Goal: Communication & Community: Answer question/provide support

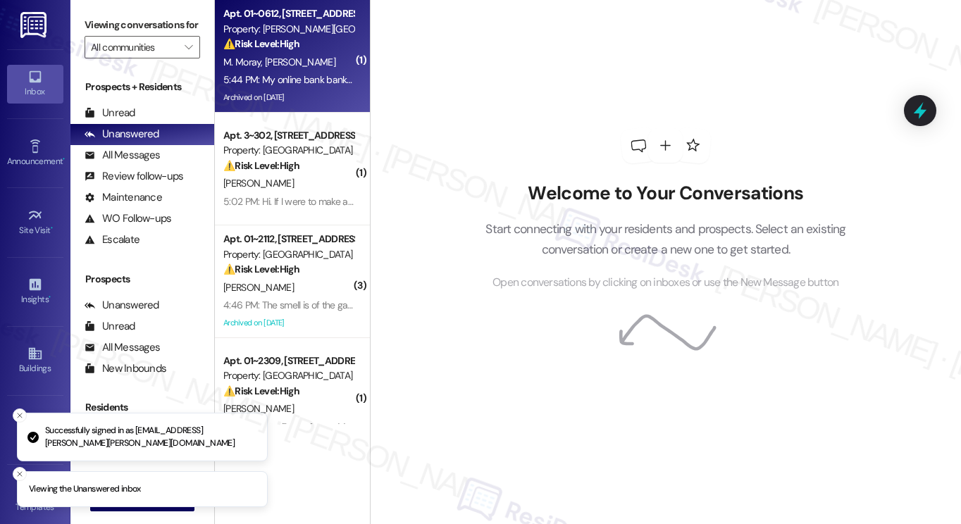
click at [283, 61] on span "[PERSON_NAME]" at bounding box center [300, 62] width 70 height 13
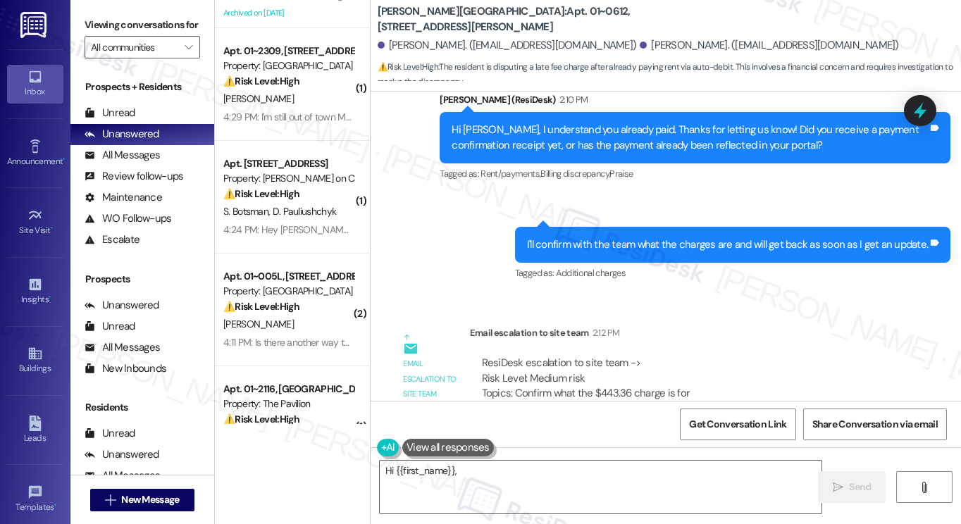
scroll to position [5739, 0]
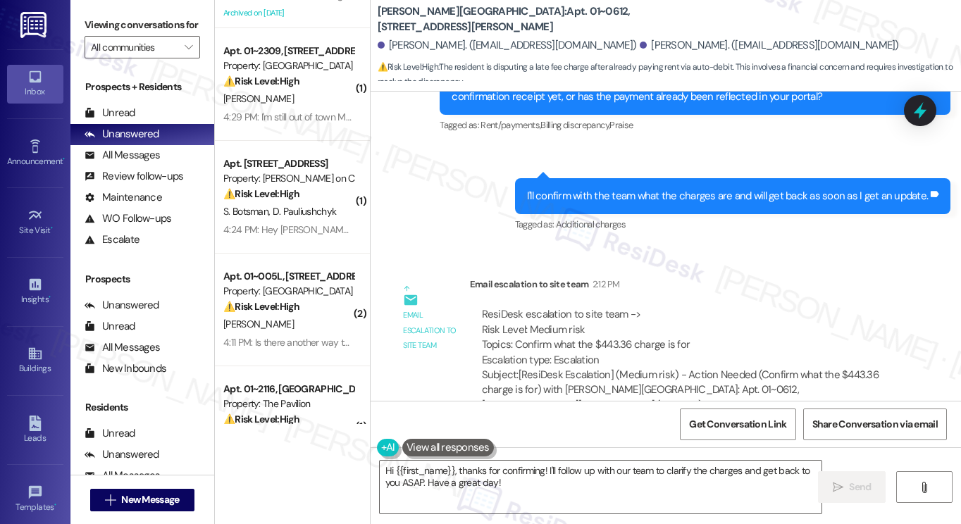
click at [451, 496] on div "My online bank bank reflects the payment. You auto debit the rent the first of …" at bounding box center [606, 503] width 405 height 15
click at [570, 486] on div "My online bank bank reflects the payment. You auto debit the rent the first of …" at bounding box center [612, 504] width 440 height 36
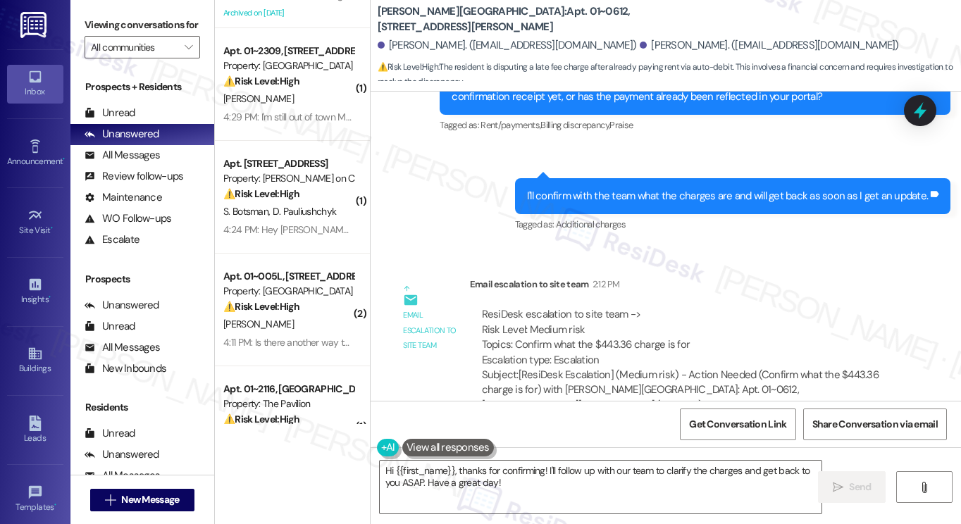
click at [570, 486] on div "My online bank bank reflects the payment. You auto debit the rent the first of …" at bounding box center [612, 504] width 440 height 36
click at [673, 496] on div "My online bank bank reflects the payment. You auto debit the rent the first of …" at bounding box center [606, 503] width 405 height 15
click at [674, 496] on div "My online bank bank reflects the payment. You auto debit the rent the first of …" at bounding box center [606, 503] width 405 height 15
click at [566, 307] on div "ResiDesk escalation to site team -> Risk Level: Medium risk Topics: Confirm wha…" at bounding box center [686, 337] width 409 height 61
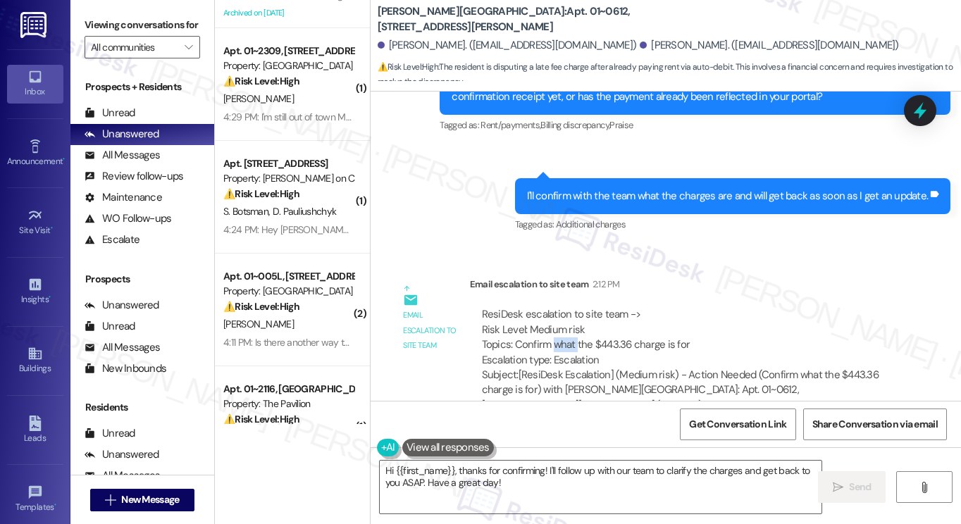
click at [566, 307] on div "ResiDesk escalation to site team -> Risk Level: Medium risk Topics: Confirm wha…" at bounding box center [686, 337] width 409 height 61
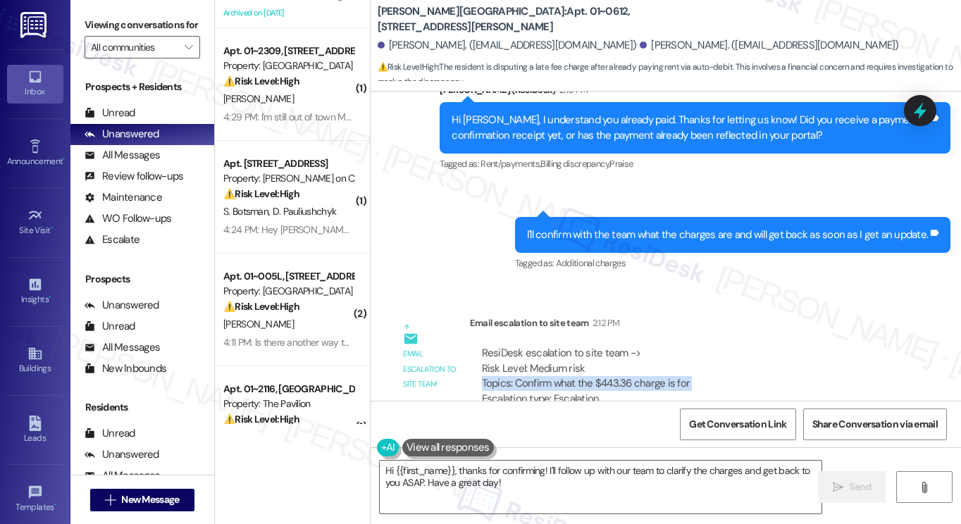
scroll to position [5527, 0]
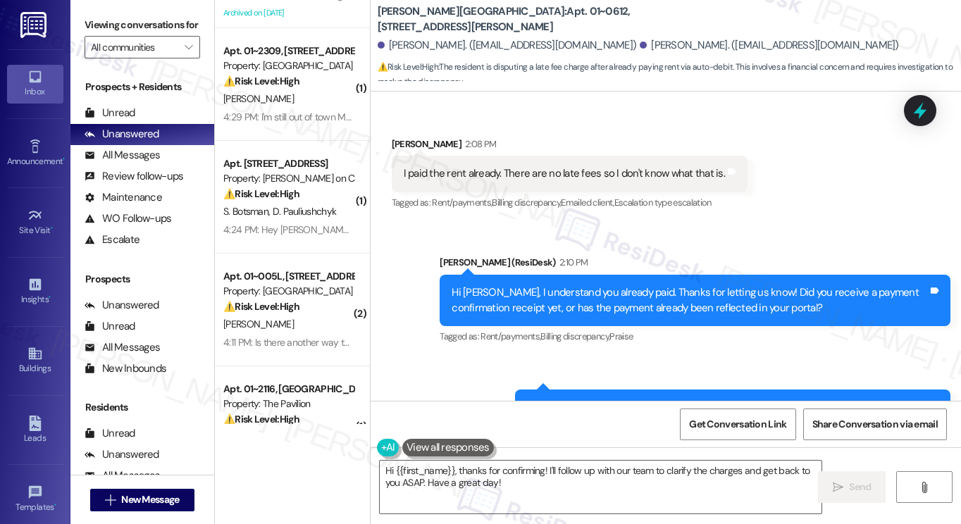
click at [573, 390] on div "I'll confirm with the team what the charges are and will get back as soon as I …" at bounding box center [733, 408] width 436 height 36
click at [543, 285] on div "Hi Mitchell, I understand you already paid. Thanks for letting us know! Did you…" at bounding box center [690, 300] width 476 height 30
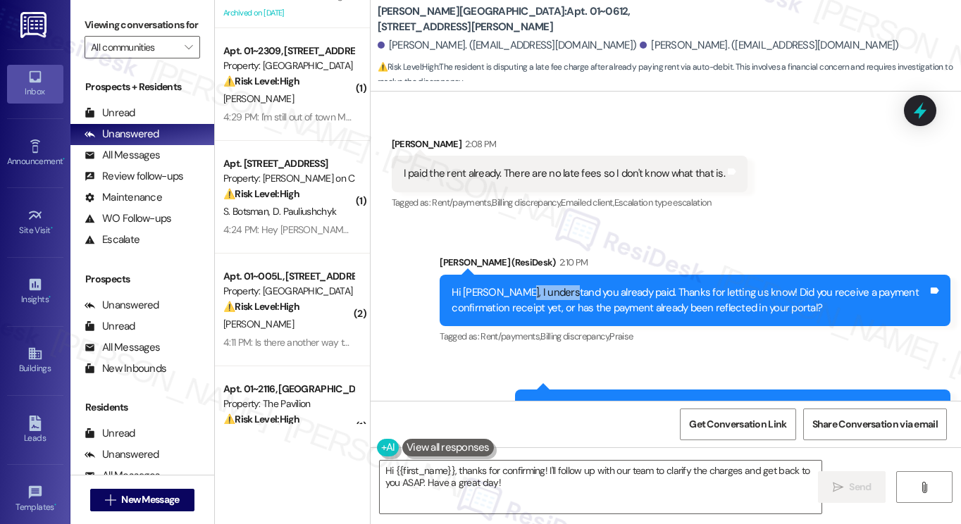
click at [543, 285] on div "Hi Mitchell, I understand you already paid. Thanks for letting us know! Did you…" at bounding box center [690, 300] width 476 height 30
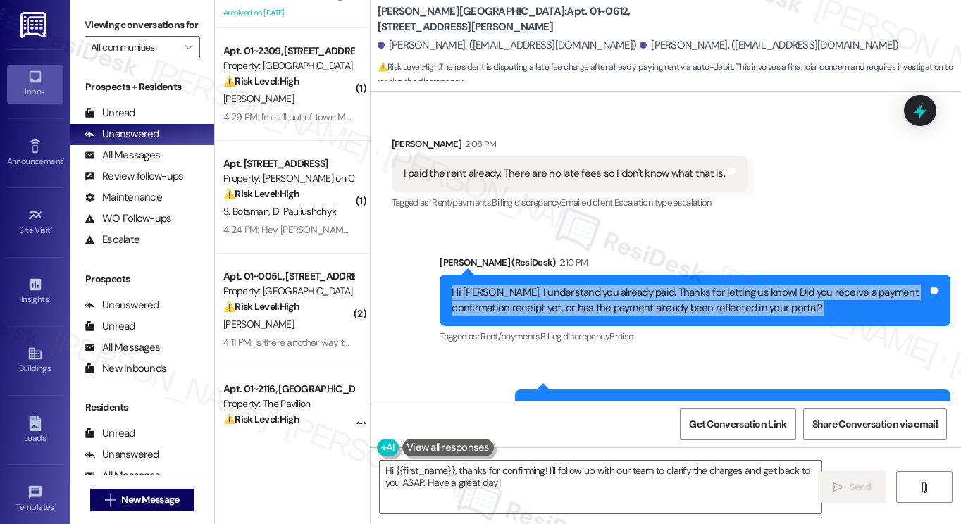
click at [543, 285] on div "Hi Mitchell, I understand you already paid. Thanks for letting us know! Did you…" at bounding box center [690, 300] width 476 height 30
click at [624, 285] on div "Hi Mitchell, I understand you already paid. Thanks for letting us know! Did you…" at bounding box center [690, 300] width 476 height 30
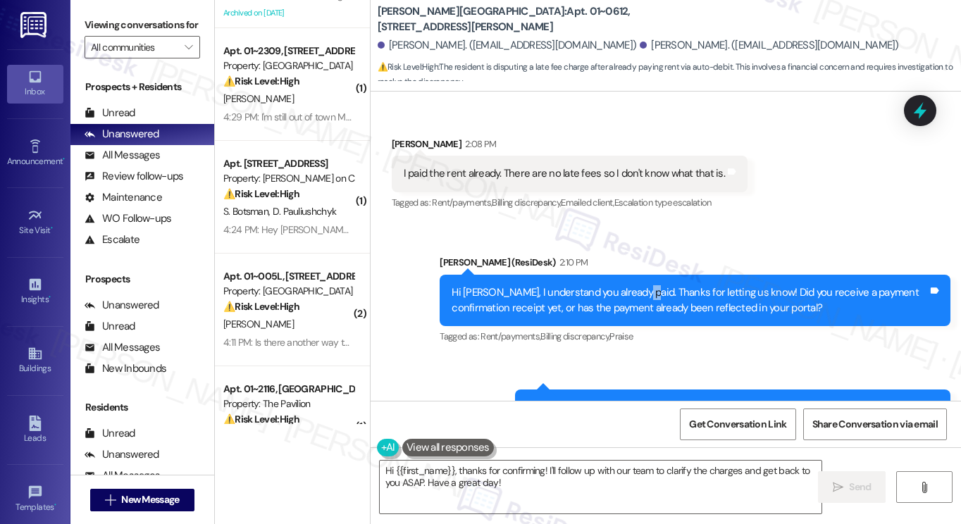
click at [624, 285] on div "Hi Mitchell, I understand you already paid. Thanks for letting us know! Did you…" at bounding box center [690, 300] width 476 height 30
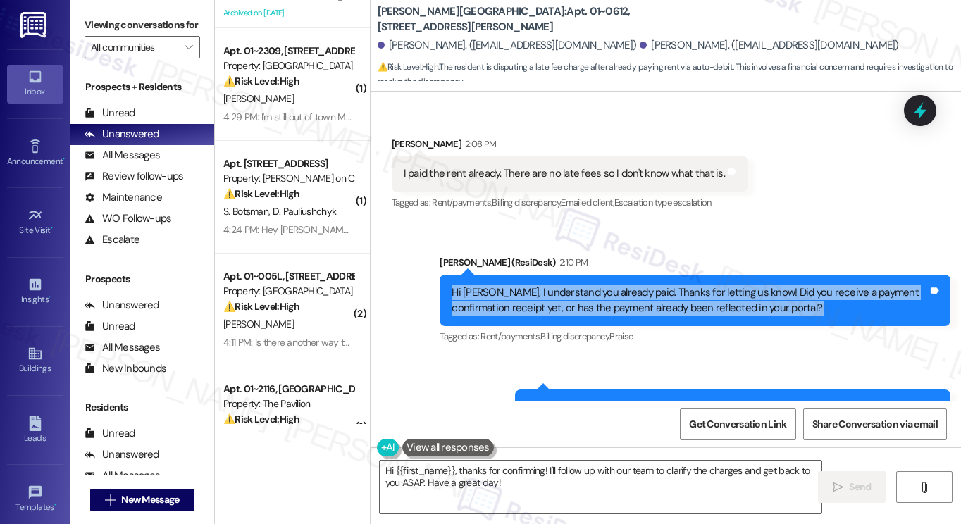
click at [624, 285] on div "Hi Mitchell, I understand you already paid. Thanks for letting us know! Did you…" at bounding box center [690, 300] width 476 height 30
click at [734, 285] on div "Hi Mitchell, I understand you already paid. Thanks for letting us know! Did you…" at bounding box center [690, 300] width 476 height 30
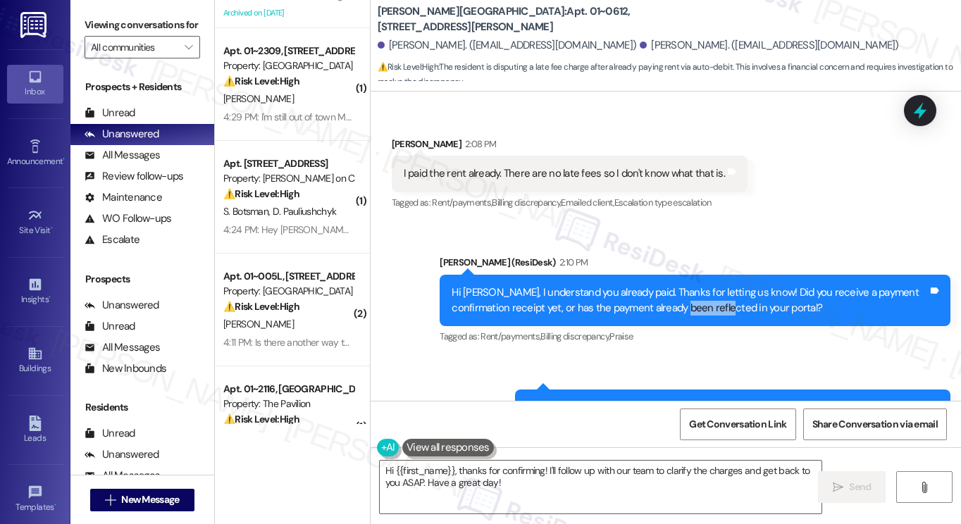
click at [734, 285] on div "Hi Mitchell, I understand you already paid. Thanks for letting us know! Did you…" at bounding box center [690, 300] width 476 height 30
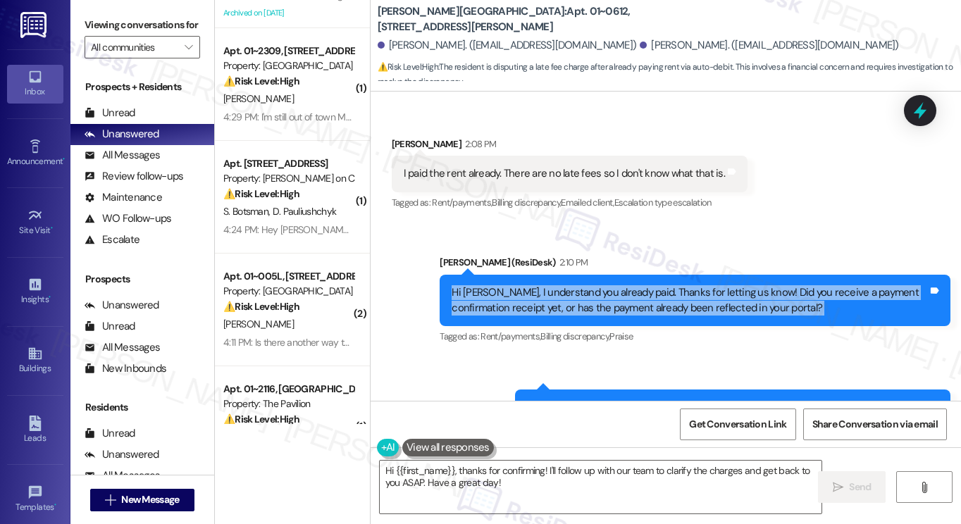
click at [734, 285] on div "Hi Mitchell, I understand you already paid. Thanks for letting us know! Did you…" at bounding box center [690, 300] width 476 height 30
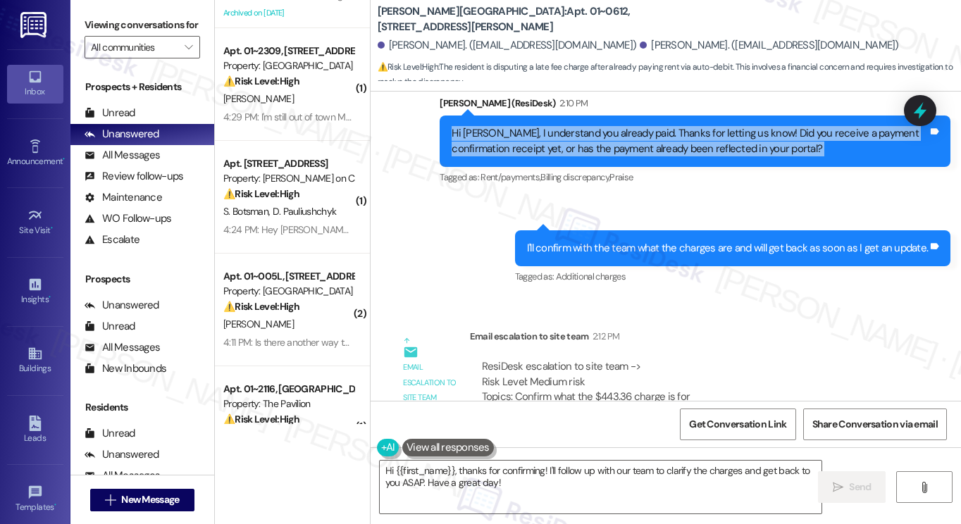
scroll to position [5739, 0]
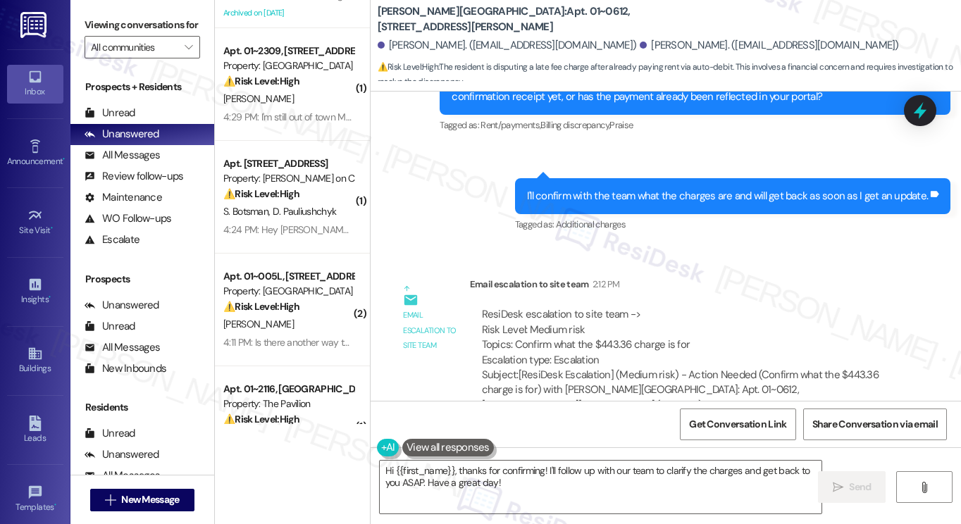
click at [497, 496] on div "My online bank bank reflects the payment. You auto debit the rent the first of …" at bounding box center [606, 503] width 405 height 15
click at [498, 496] on div "My online bank bank reflects the payment. You auto debit the rent the first of …" at bounding box center [606, 503] width 405 height 15
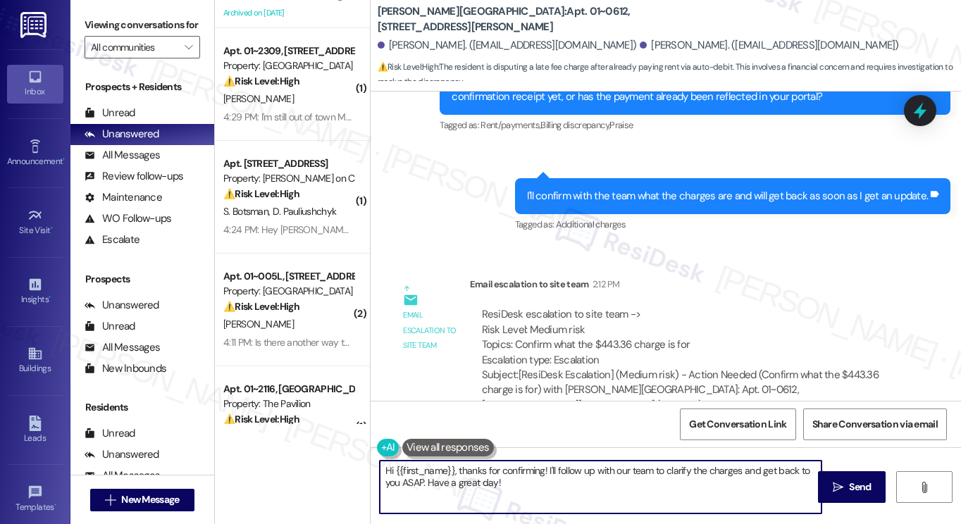
drag, startPoint x: 381, startPoint y: 464, endPoint x: 352, endPoint y: 457, distance: 29.7
click at [354, 457] on div "Apt. 01~0612, 750 N. Dearborn Property: Asbury Plaza ⚠️ Risk Level: High The re…" at bounding box center [588, 262] width 746 height 524
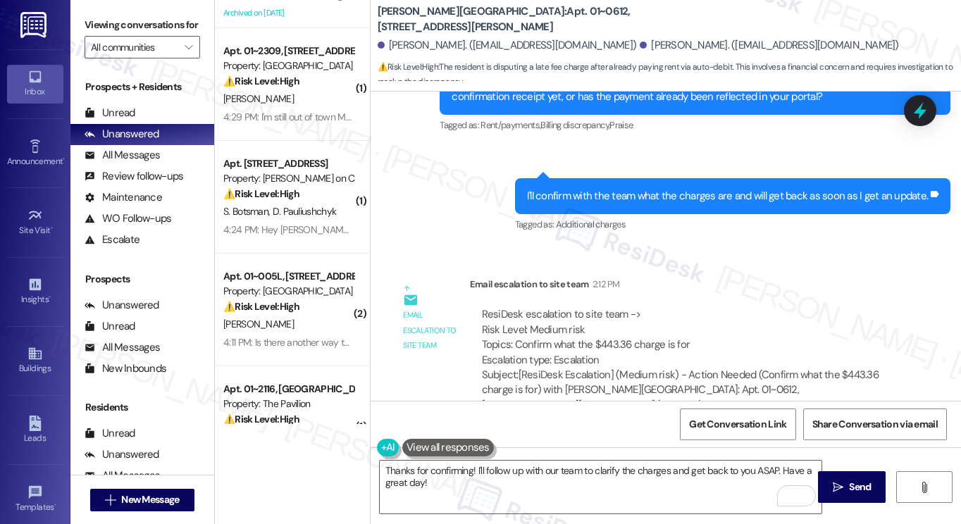
drag, startPoint x: 133, startPoint y: 4, endPoint x: 149, endPoint y: 22, distance: 23.9
click at [133, 4] on div "Viewing conversations for All communities " at bounding box center [142, 36] width 144 height 73
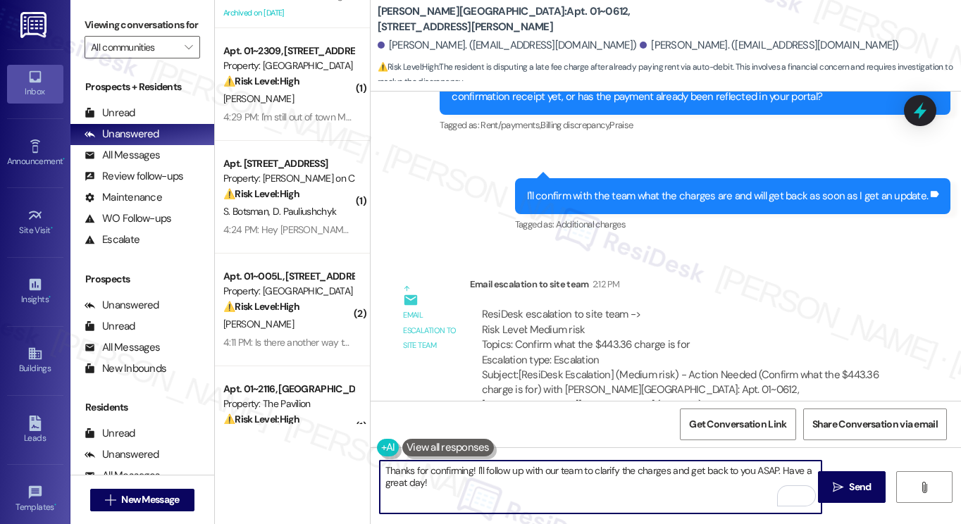
click at [509, 507] on textarea "Thanks for confirming! I'll follow up with our team to clarify the charges and …" at bounding box center [601, 487] width 442 height 53
paste textarea "Great! Thanks for confirming! If you have any questions or concerns in the futu…"
type textarea "Great! Thanks for confirming! If you have any questions or concerns in the futu…"
drag, startPoint x: 603, startPoint y: 476, endPoint x: 414, endPoint y: 467, distance: 189.8
click at [409, 467] on textarea "Great! Thanks for confirming! If you have any questions or concerns in the futu…" at bounding box center [601, 487] width 442 height 53
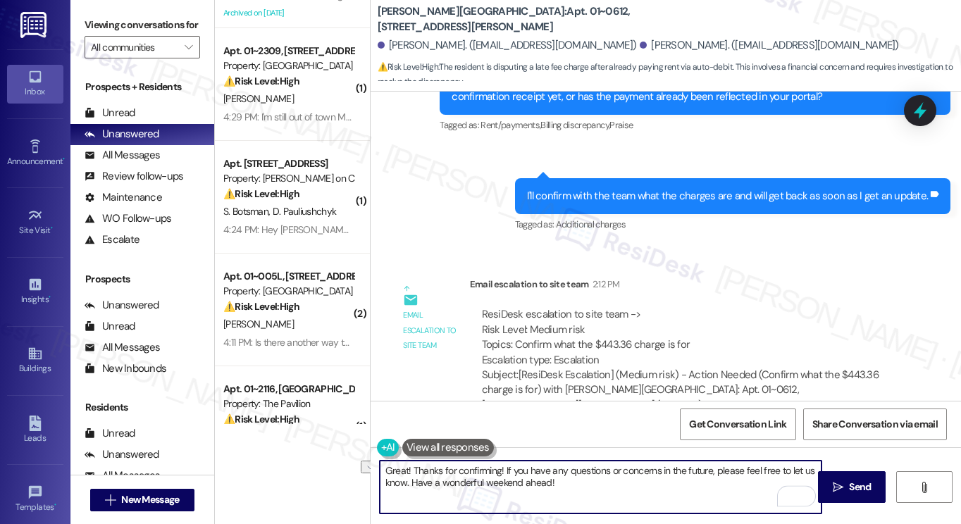
click at [545, 481] on textarea "Great! Thanks for confirming! If you have any questions or concerns in the futu…" at bounding box center [601, 487] width 442 height 53
drag, startPoint x: 569, startPoint y: 479, endPoint x: 532, endPoint y: 476, distance: 37.5
click at [532, 476] on textarea "Great! Thanks for confirming! If you have any questions or concerns in the futu…" at bounding box center [601, 487] width 442 height 53
click at [583, 480] on textarea "Great! Thanks for confirming! If you have any questions or concerns in the futu…" at bounding box center [601, 487] width 442 height 53
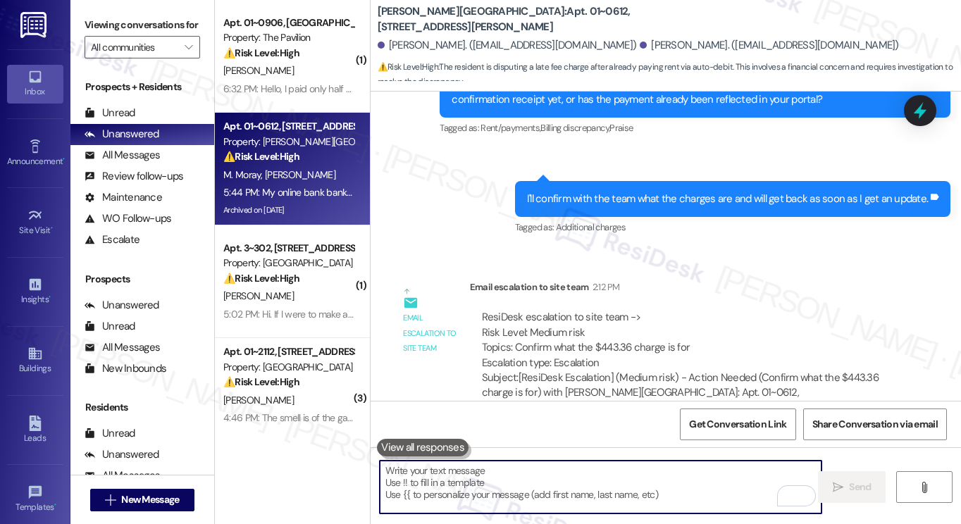
scroll to position [5738, 0]
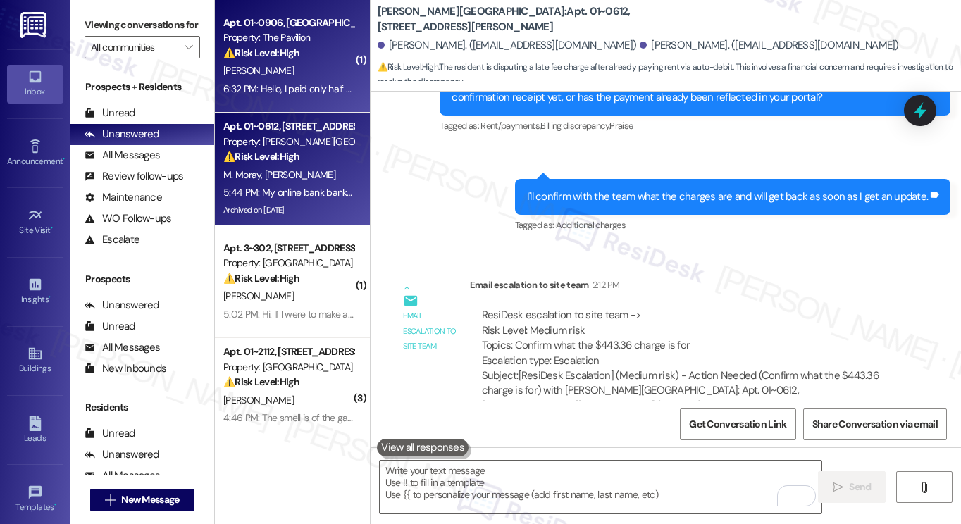
click at [313, 61] on div "Apt. 01~0906, One Lafayette Plaisance Property: The Pavilion ⚠️ Risk Level: Hig…" at bounding box center [288, 38] width 133 height 48
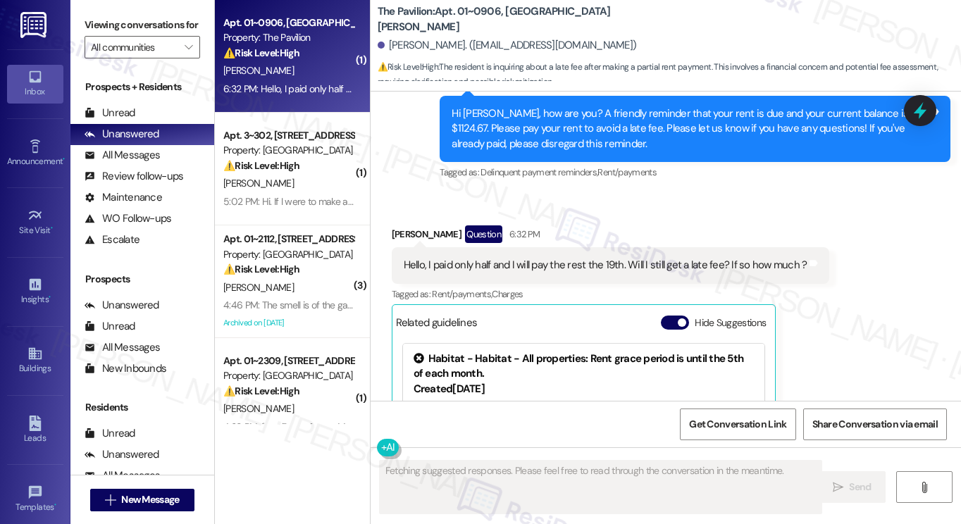
scroll to position [1153, 0]
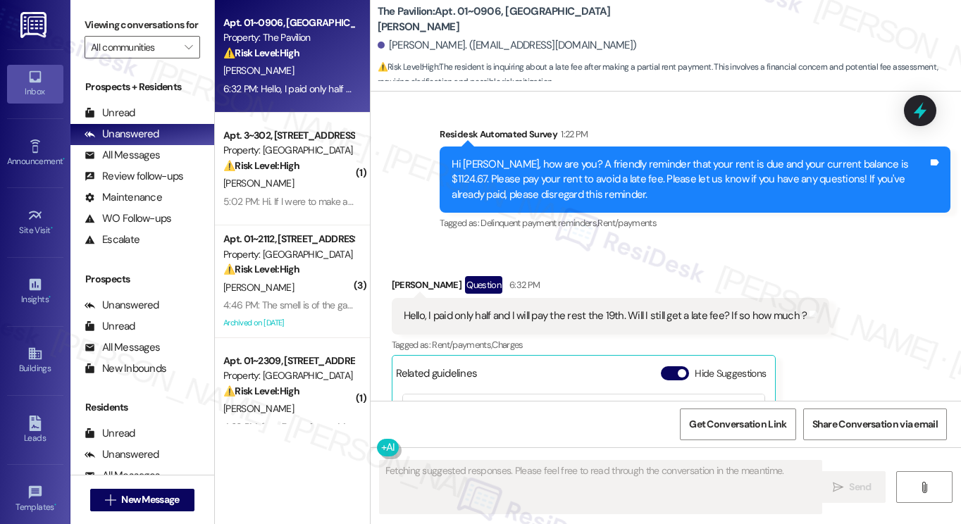
click at [551, 305] on div "Hello, I paid only half and I will pay the rest the 19th. Will I still get a la…" at bounding box center [611, 316] width 438 height 36
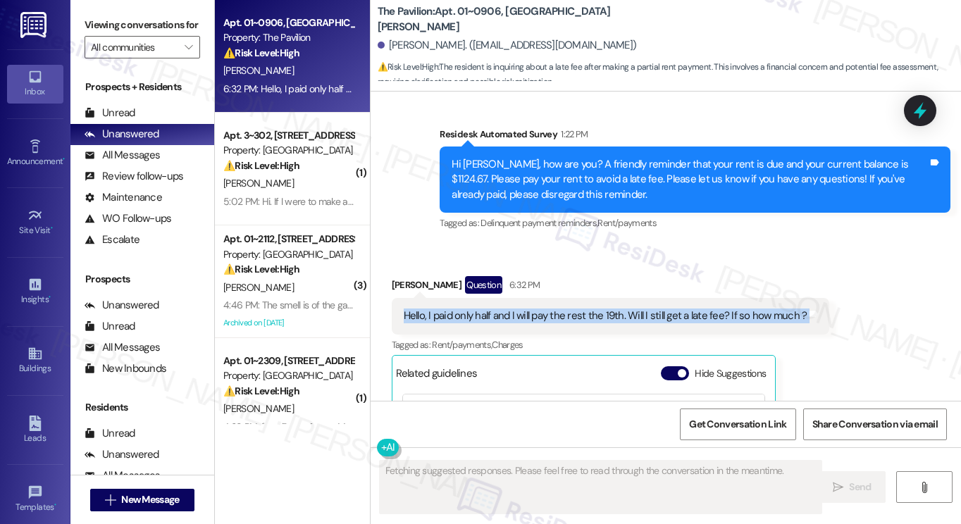
click at [551, 305] on div "Hello, I paid only half and I will pay the rest the 19th. Will I still get a la…" at bounding box center [611, 316] width 438 height 36
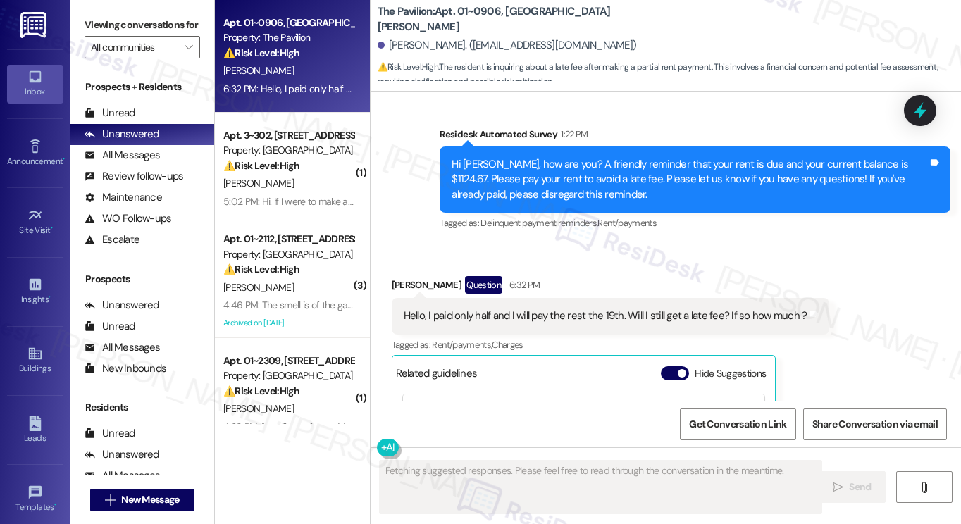
click at [676, 269] on div "Received via SMS Maricel Marks Question 6:32 PM Hello, I paid only half and I w…" at bounding box center [611, 439] width 460 height 347
click at [667, 312] on div "Hello, I paid only half and I will pay the rest the 19th. Will I still get a la…" at bounding box center [606, 316] width 404 height 15
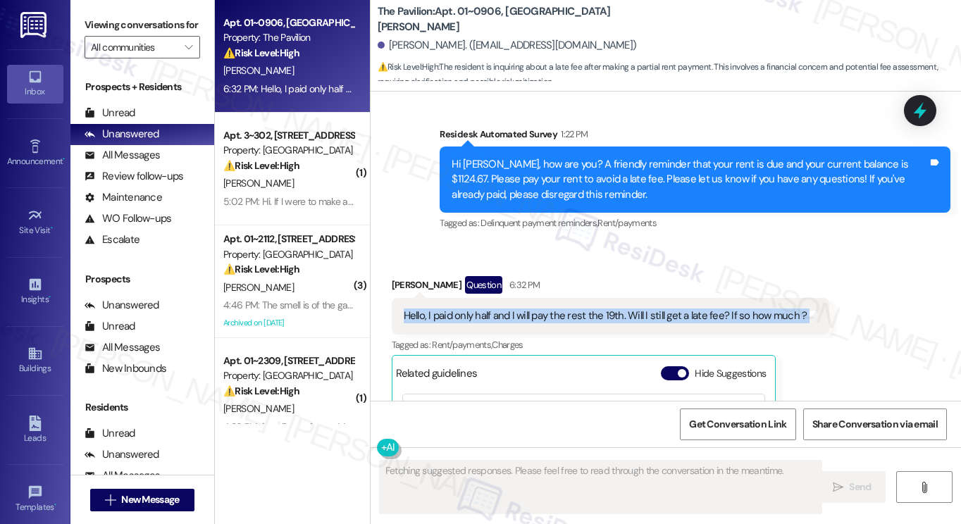
click at [667, 312] on div "Hello, I paid only half and I will pay the rest the 19th. Will I still get a la…" at bounding box center [606, 316] width 404 height 15
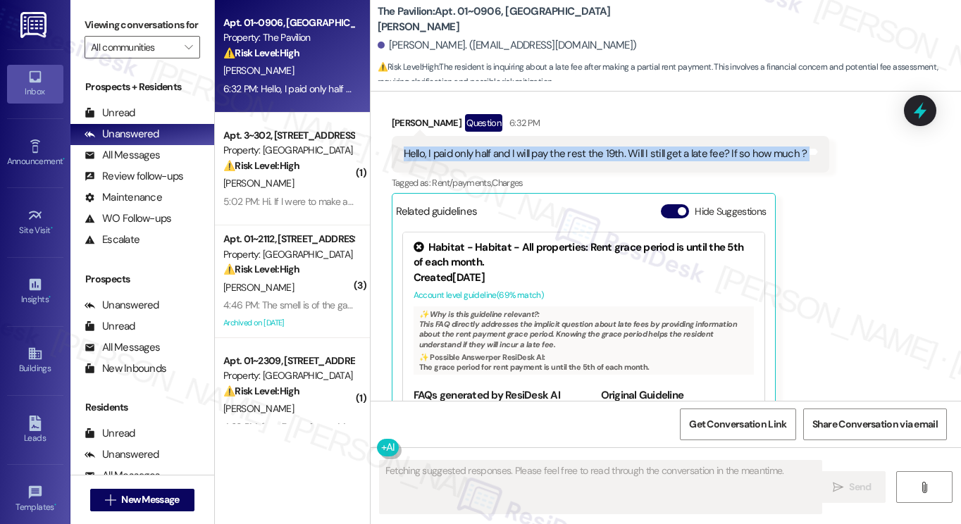
scroll to position [1364, 0]
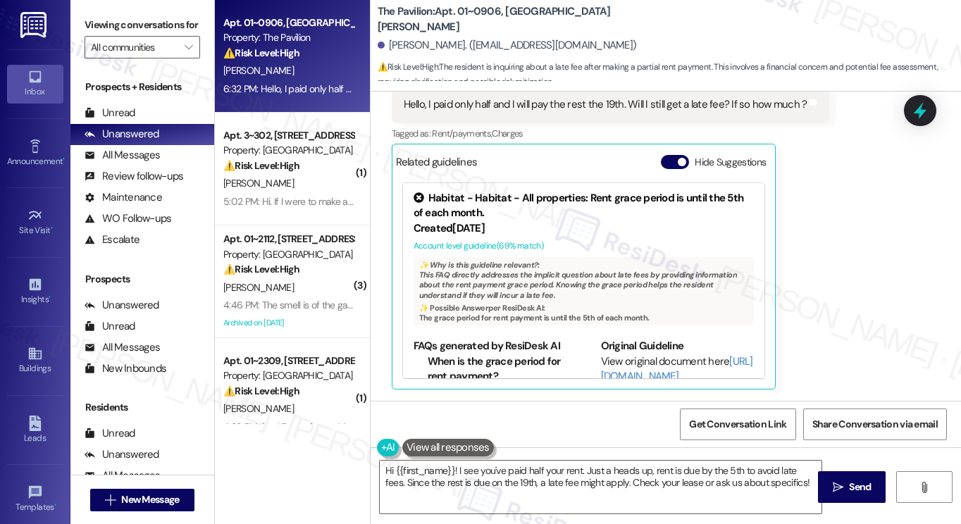
click at [420, 20] on b "The Pavilion: Apt. 01~0906, One Lafayette Plaisance" at bounding box center [519, 19] width 282 height 30
click at [146, 14] on label "Viewing conversations for" at bounding box center [143, 25] width 116 height 22
click at [558, 474] on textarea "Hi {{first_name}}! I see you've paid half your rent. Just a heads up, rent is d…" at bounding box center [601, 487] width 442 height 53
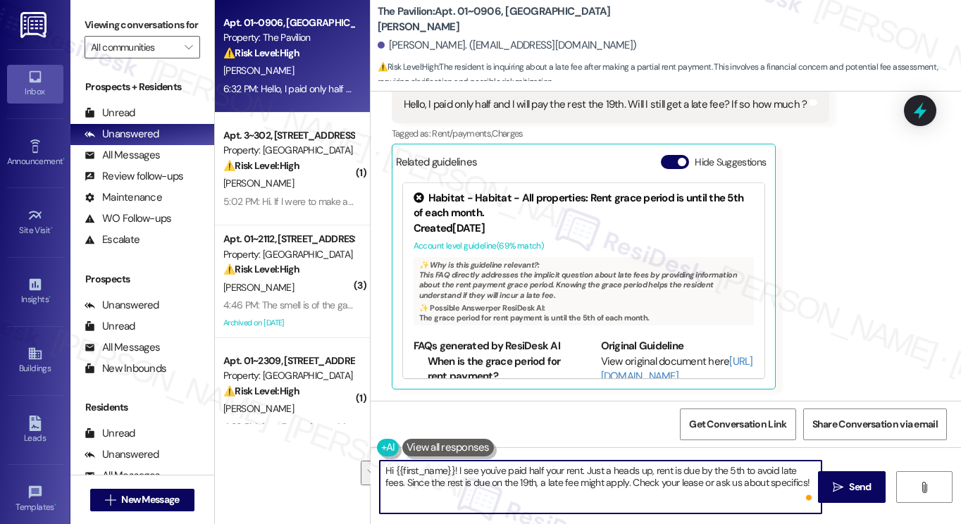
drag, startPoint x: 787, startPoint y: 484, endPoint x: 581, endPoint y: 420, distance: 215.6
click at [578, 462] on textarea "Hi {{first_name}}! I see you've paid half your rent. Just a heads up, rent is d…" at bounding box center [601, 487] width 442 height 53
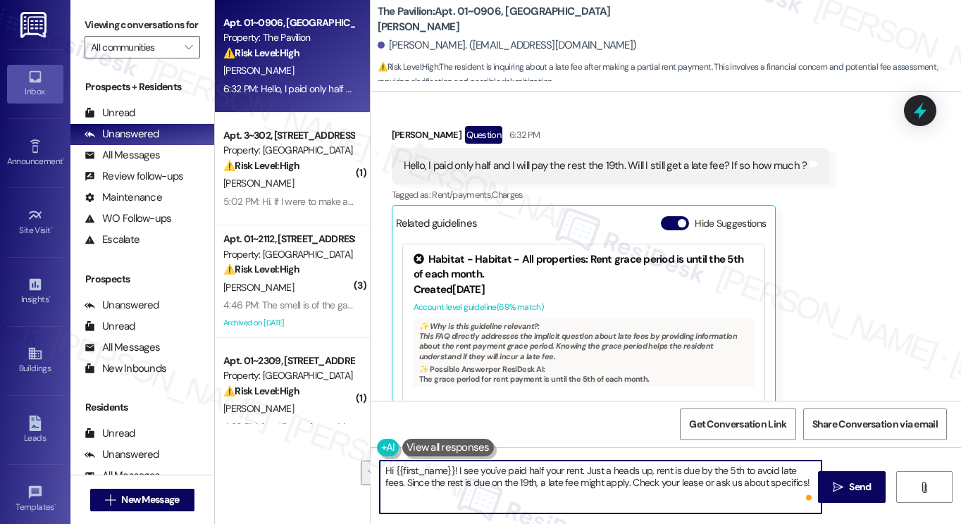
scroll to position [1153, 0]
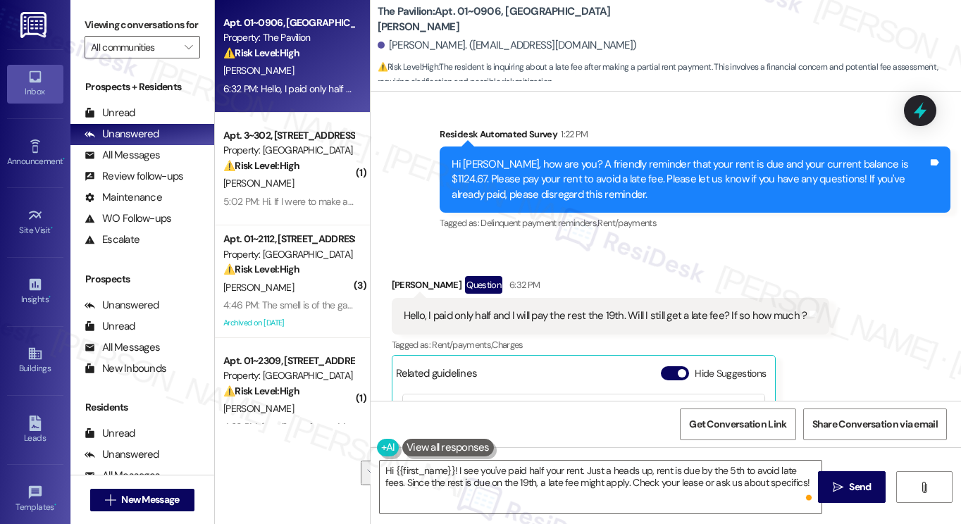
click at [584, 305] on div "Hello, I paid only half and I will pay the rest the 19th. Will I still get a la…" at bounding box center [611, 316] width 438 height 36
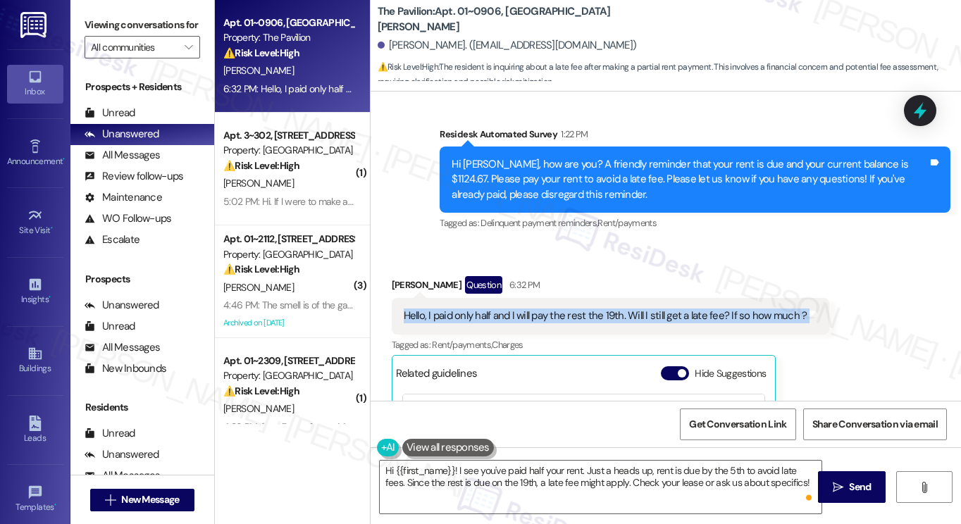
click at [584, 305] on div "Hello, I paid only half and I will pay the rest the 19th. Will I still get a la…" at bounding box center [611, 316] width 438 height 36
copy div "Hello, I paid only half and I will pay the rest the 19th. Will I still get a la…"
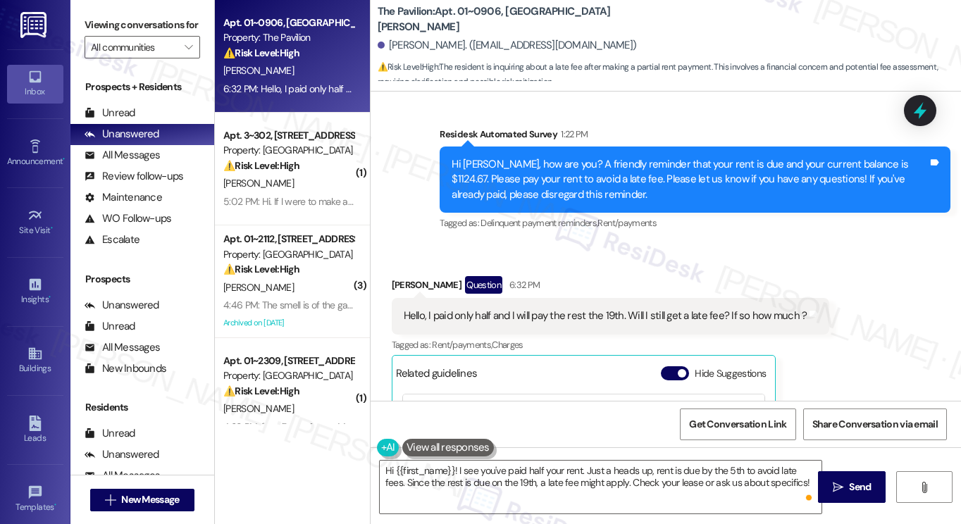
click at [173, 35] on label "Viewing conversations for" at bounding box center [143, 25] width 116 height 22
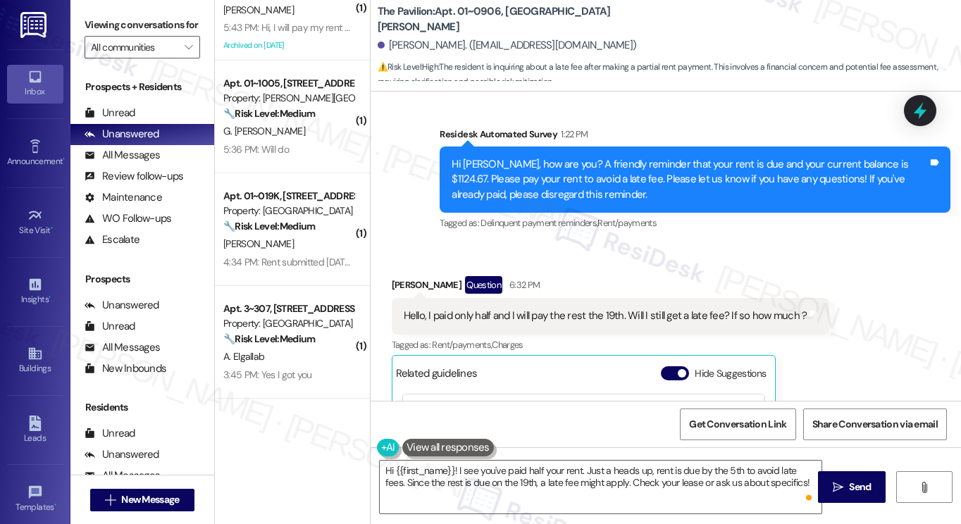
scroll to position [987, 0]
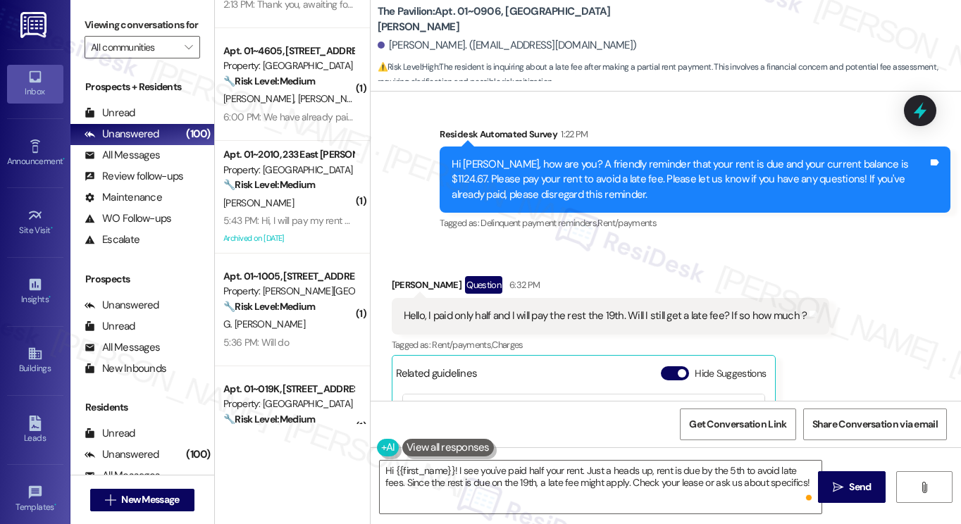
click at [128, 36] on label "Viewing conversations for" at bounding box center [143, 25] width 116 height 22
click at [510, 474] on textarea "Hi {{first_name}}! I see you've paid half your rent. Just a heads up, rent is d…" at bounding box center [601, 487] width 442 height 53
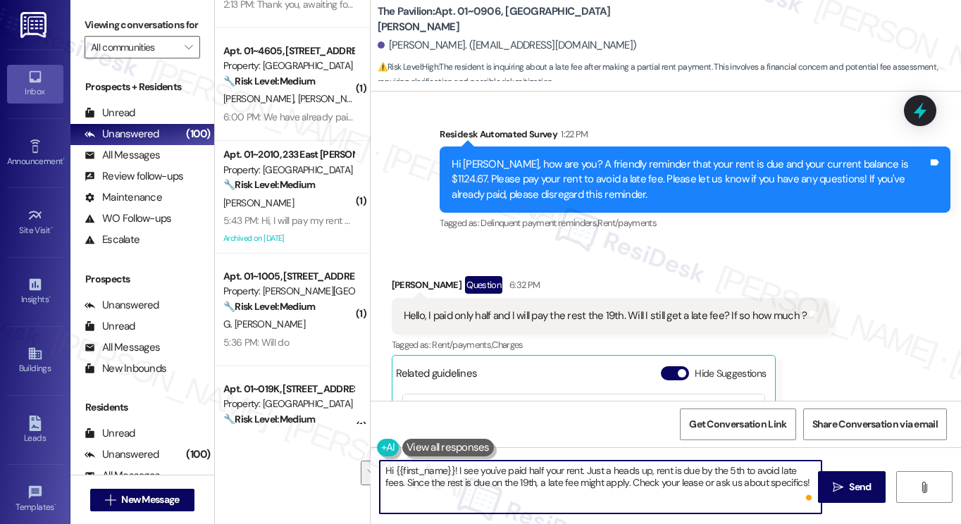
paste textarea "Thank you for letting us know about your payment plan. Since the full balance w…"
click at [403, 269] on div "Received via SMS Maricel Marks Question 6:32 PM Hello, I paid only half and I w…" at bounding box center [611, 439] width 460 height 347
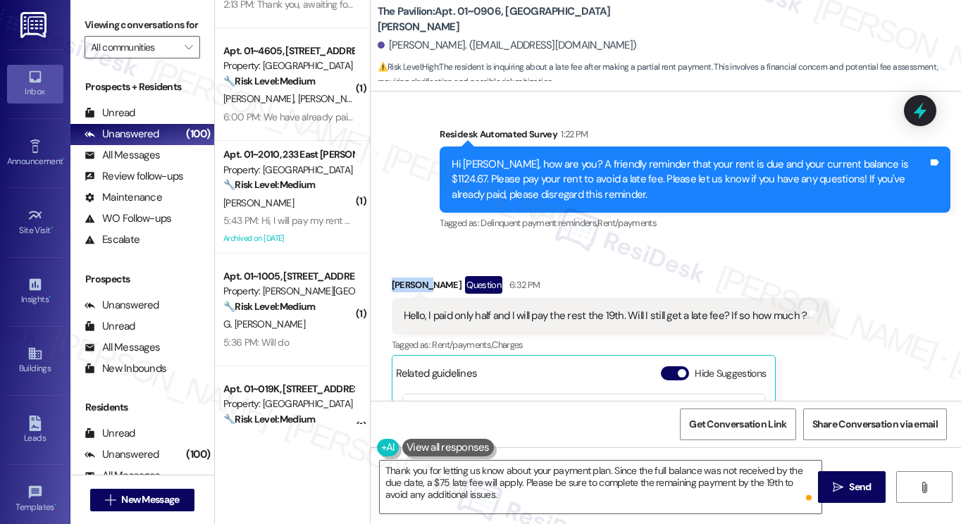
click at [403, 269] on div "Received via SMS Maricel Marks Question 6:32 PM Hello, I paid only half and I w…" at bounding box center [611, 439] width 460 height 347
copy div "Maricel"
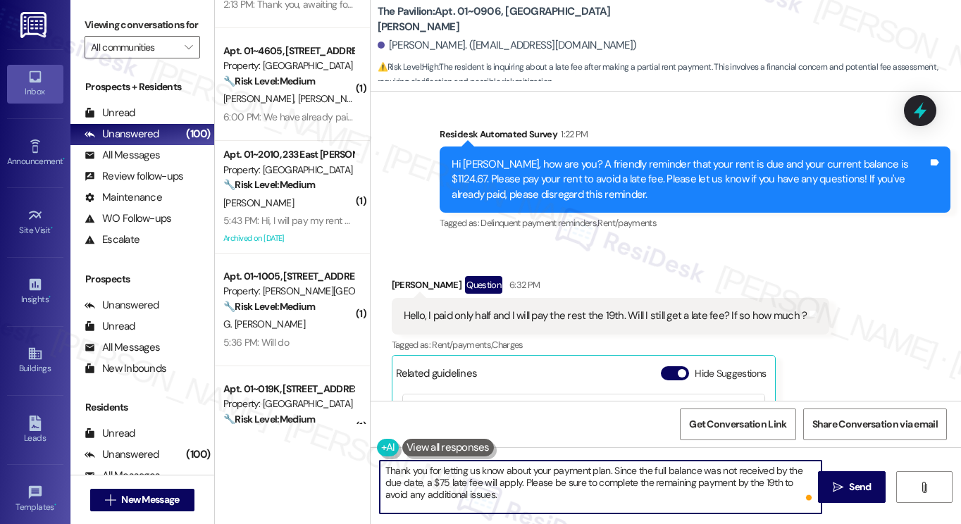
click at [605, 473] on textarea "Thank you for letting us know about your payment plan. Since the full balance w…" at bounding box center [601, 487] width 442 height 53
paste textarea "Maricel"
click at [726, 473] on textarea "Thank you for letting us know about your payment plan, Maricel. Since the full …" at bounding box center [601, 487] width 442 height 53
drag, startPoint x: 726, startPoint y: 473, endPoint x: 697, endPoint y: 481, distance: 29.9
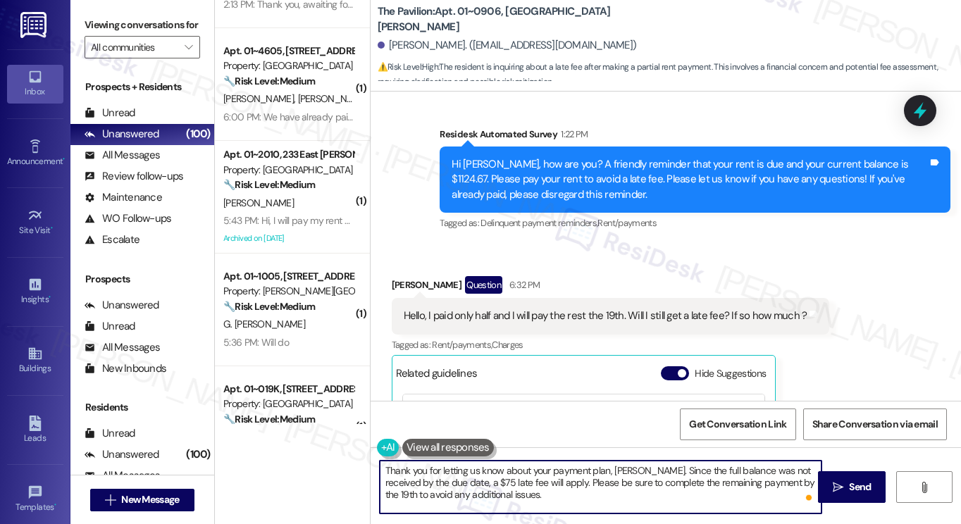
click at [726, 473] on textarea "Thank you for letting us know about your payment plan, Maricel. Since the full …" at bounding box center [601, 487] width 442 height 53
click at [476, 491] on textarea "Thank you for letting us know about your payment plan, Maricel. Since the full …" at bounding box center [601, 487] width 442 height 53
drag, startPoint x: 437, startPoint y: 484, endPoint x: 646, endPoint y: 450, distance: 211.4
click at [646, 450] on div "Thank you for letting us know about your payment plan, Maricel. Since the full …" at bounding box center [666, 501] width 591 height 106
drag, startPoint x: 790, startPoint y: 469, endPoint x: 716, endPoint y: 460, distance: 74.7
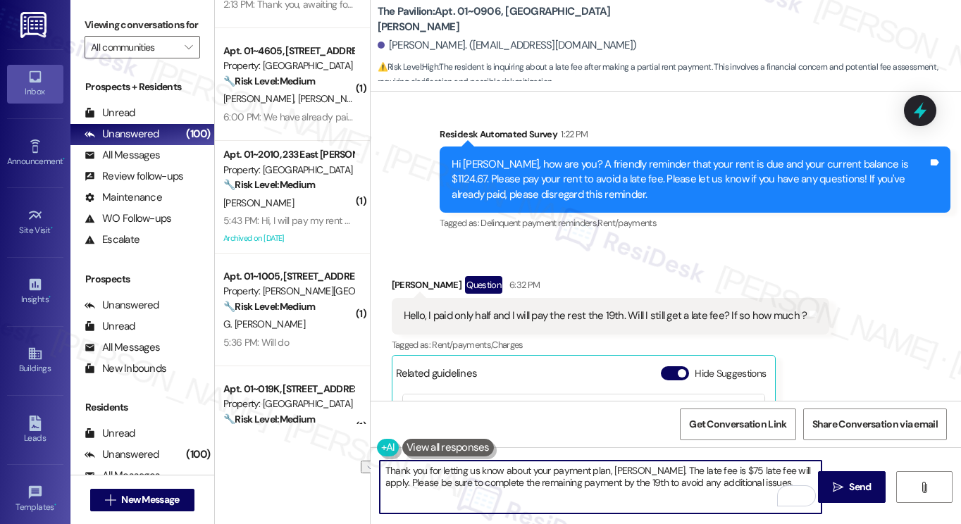
click at [716, 460] on div "Thank you for letting us know about your payment plan, Maricel. The late fee is…" at bounding box center [600, 487] width 443 height 54
click at [550, 470] on textarea "Thank you for letting us know about your payment plan, Maricel. The late fee is…" at bounding box center [601, 487] width 442 height 53
click at [651, 463] on textarea "Thank you for letting us know about your payment plan, Maricel. The late fee is…" at bounding box center [601, 487] width 442 height 53
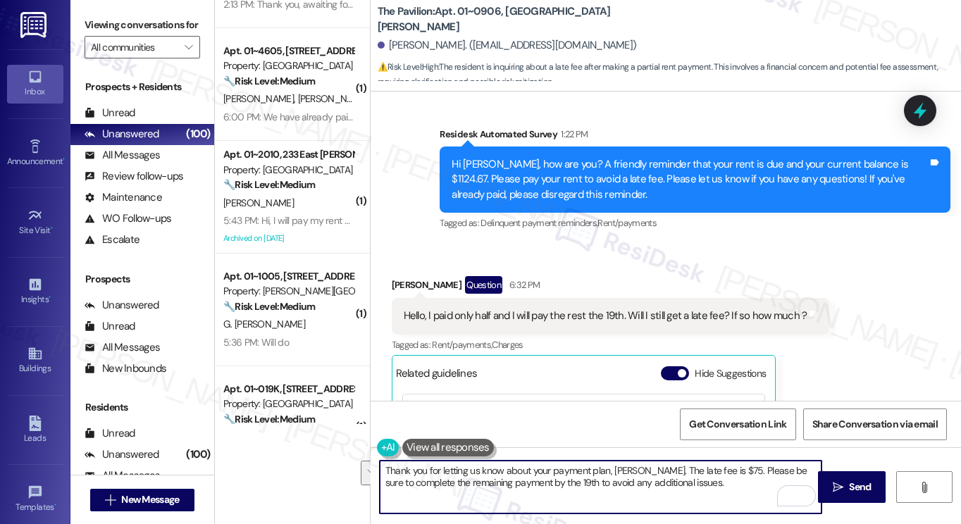
drag, startPoint x: 722, startPoint y: 470, endPoint x: 744, endPoint y: 480, distance: 24.6
click at [744, 480] on textarea "Thank you for letting us know about your payment plan, Maricel. The late fee is…" at bounding box center [601, 487] width 442 height 53
click at [670, 488] on textarea "Thank you for letting us know about your payment plan, Maricel. The late fee is…" at bounding box center [601, 487] width 442 height 53
drag, startPoint x: 734, startPoint y: 481, endPoint x: 638, endPoint y: 483, distance: 95.9
click at [638, 483] on textarea "Thank you for letting us know about your payment plan, Maricel. The late fee is…" at bounding box center [601, 487] width 442 height 53
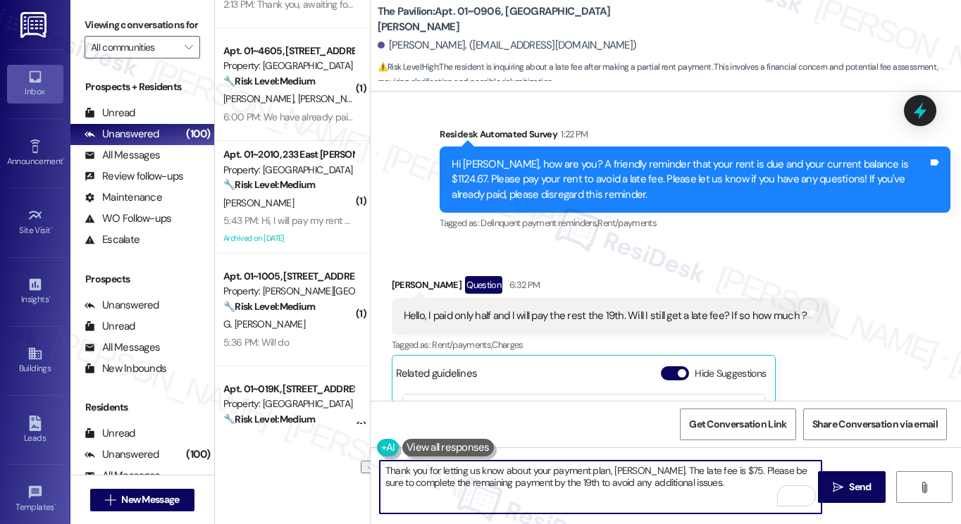
click at [708, 483] on textarea "Thank you for letting us know about your payment plan, Maricel. The late fee is…" at bounding box center [601, 487] width 442 height 53
drag, startPoint x: 720, startPoint y: 481, endPoint x: 719, endPoint y: 473, distance: 7.8
click at [719, 473] on textarea "Thank you for letting us know about your payment plan, Maricel. The late fee is…" at bounding box center [601, 487] width 442 height 53
click at [559, 319] on div "Hello, I paid only half and I will pay the rest the 19th. Will I still get a la…" at bounding box center [606, 316] width 404 height 15
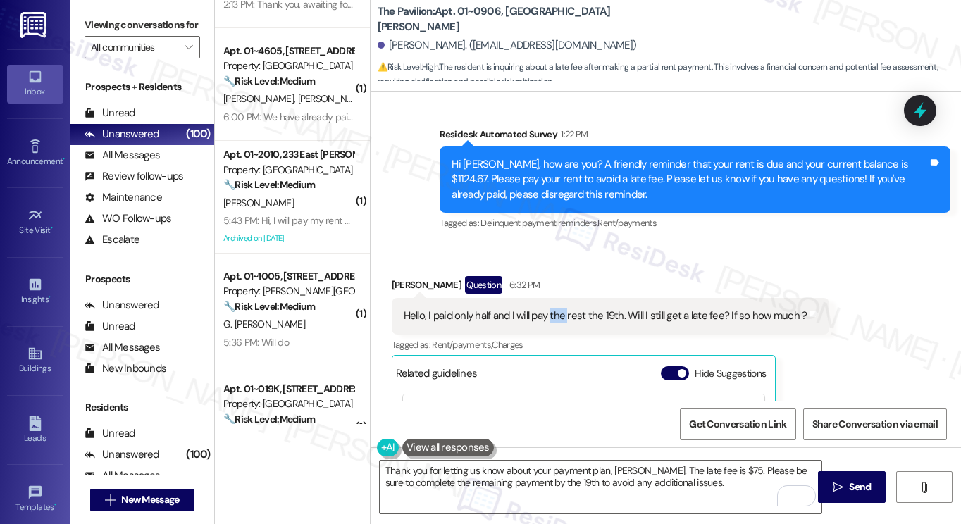
click at [559, 319] on div "Hello, I paid only half and I will pay the rest the 19th. Will I still get a la…" at bounding box center [606, 316] width 404 height 15
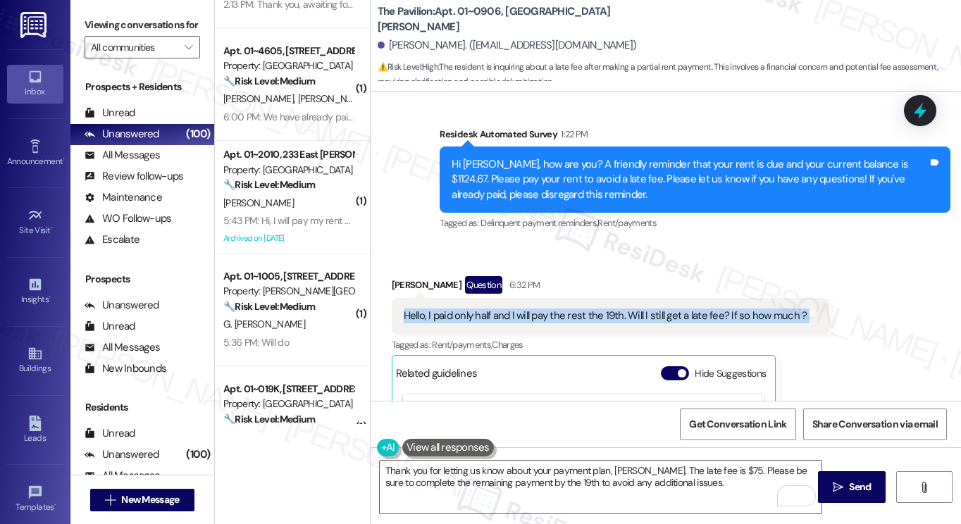
click at [559, 319] on div "Hello, I paid only half and I will pay the rest the 19th. Will I still get a la…" at bounding box center [606, 316] width 404 height 15
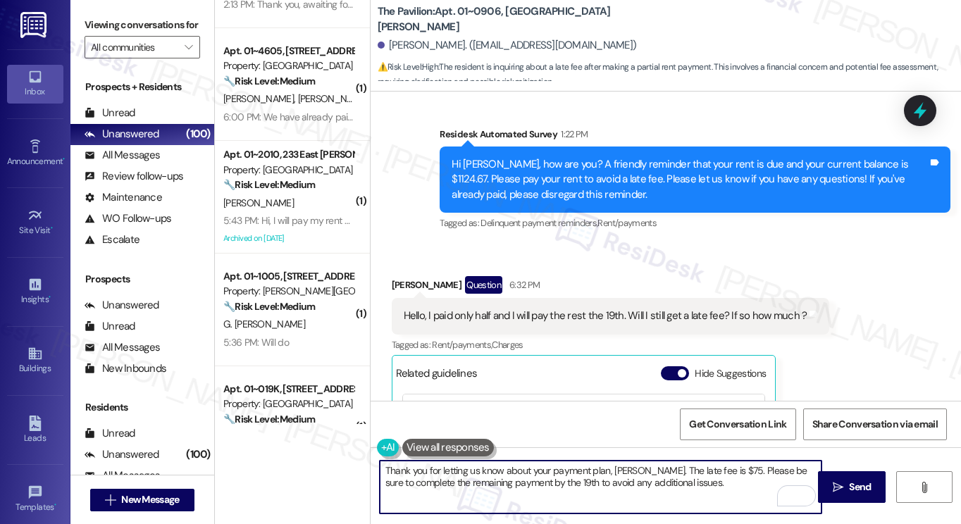
click at [586, 475] on textarea "Thank you for letting us know about your payment plan, Maricel. The late fee is…" at bounding box center [601, 487] width 442 height 53
click at [692, 483] on textarea "Thank you for letting us know about your payment plan, Maricel. The late fee is…" at bounding box center [601, 487] width 442 height 53
drag, startPoint x: 704, startPoint y: 486, endPoint x: 715, endPoint y: 471, distance: 18.2
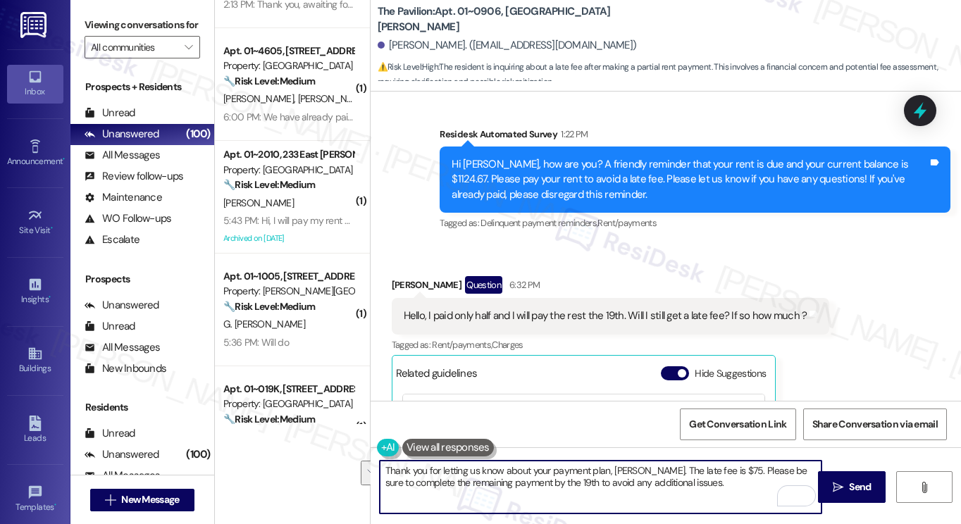
click at [715, 471] on textarea "Thank you for letting us know about your payment plan, Maricel. The late fee is…" at bounding box center [601, 487] width 442 height 53
click at [700, 483] on textarea "Thank you for letting us know about your payment plan, Maricel. The late fee is…" at bounding box center [601, 487] width 442 height 53
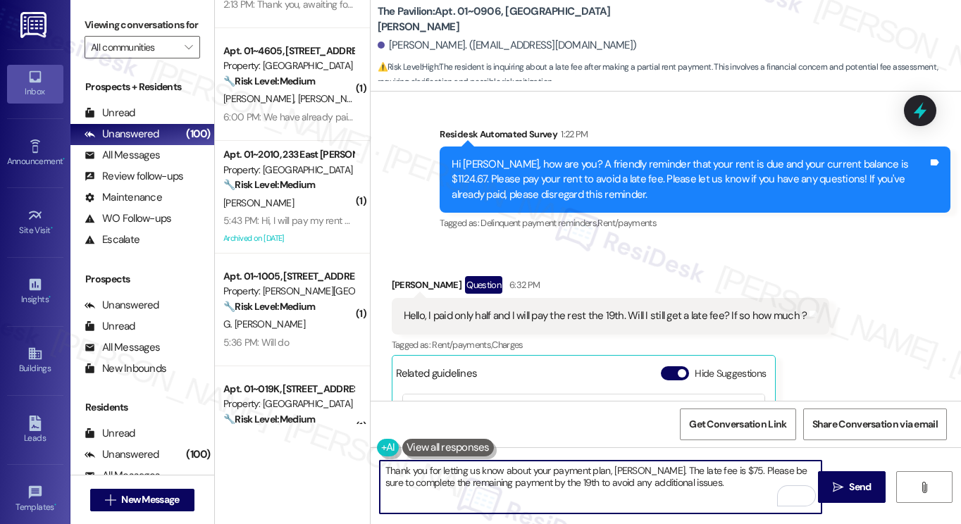
click at [721, 471] on textarea "Thank you for letting us know about your payment plan, Maricel. The late fee is…" at bounding box center [601, 487] width 442 height 53
click at [718, 471] on textarea "Thank you for letting us know about your payment plan, Maricel. The late fee is…" at bounding box center [601, 487] width 442 height 53
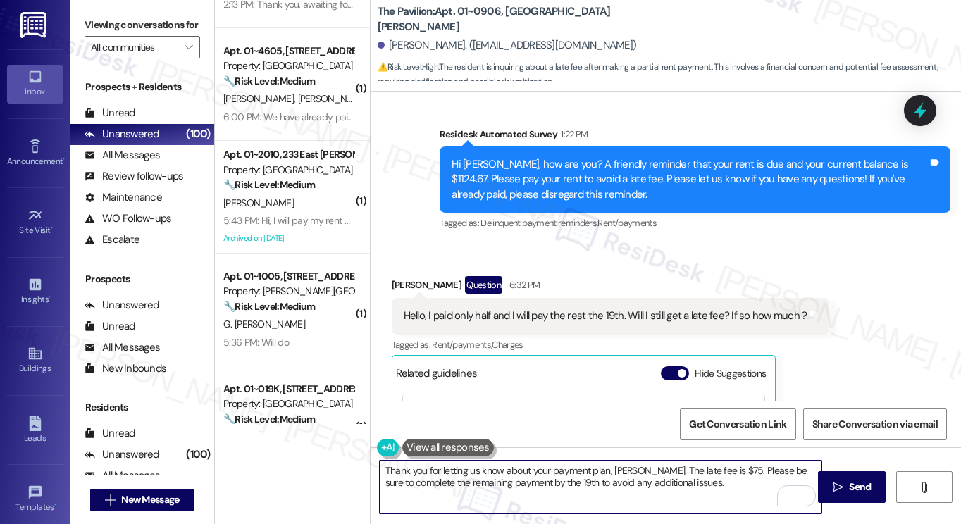
click at [718, 471] on textarea "Thank you for letting us know about your payment plan, Maricel. The late fee is…" at bounding box center [601, 487] width 442 height 53
click at [696, 492] on textarea "Thank you for letting us know about your payment plan, Maricel. The late fee is…" at bounding box center [601, 487] width 442 height 53
drag, startPoint x: 717, startPoint y: 487, endPoint x: 660, endPoint y: 479, distance: 57.6
click at [660, 479] on textarea "Thank you for letting us know about your payment plan, Maricel. The late fee is…" at bounding box center [601, 487] width 442 height 53
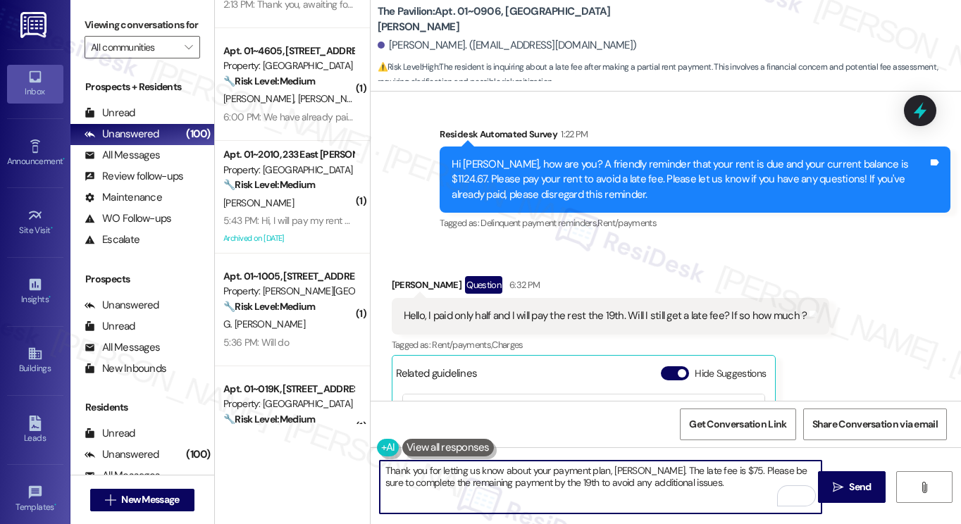
click at [660, 479] on textarea "Thank you for letting us know about your payment plan, Maricel. The late fee is…" at bounding box center [601, 487] width 442 height 53
drag, startPoint x: 718, startPoint y: 484, endPoint x: 722, endPoint y: 469, distance: 15.2
click at [722, 469] on textarea "Thank you for letting us know about your payment plan, Maricel. The late fee is…" at bounding box center [601, 487] width 442 height 53
click at [646, 467] on textarea "Thank you for letting us know about your payment plan, Maricel. The late fee is…" at bounding box center [601, 487] width 442 height 53
drag, startPoint x: 407, startPoint y: 480, endPoint x: 801, endPoint y: 479, distance: 394.7
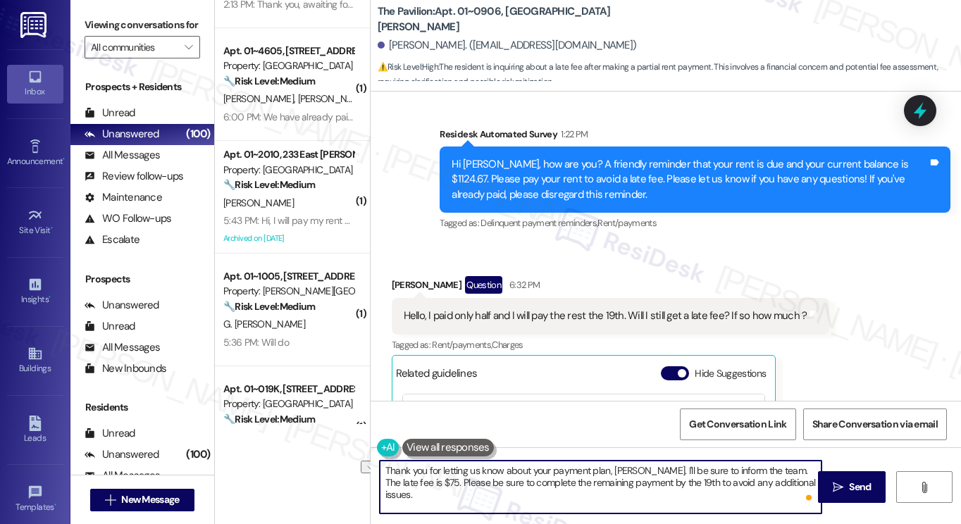
click at [801, 479] on textarea "Thank you for letting us know about your payment plan, Maricel. I'll be sure to…" at bounding box center [601, 487] width 442 height 53
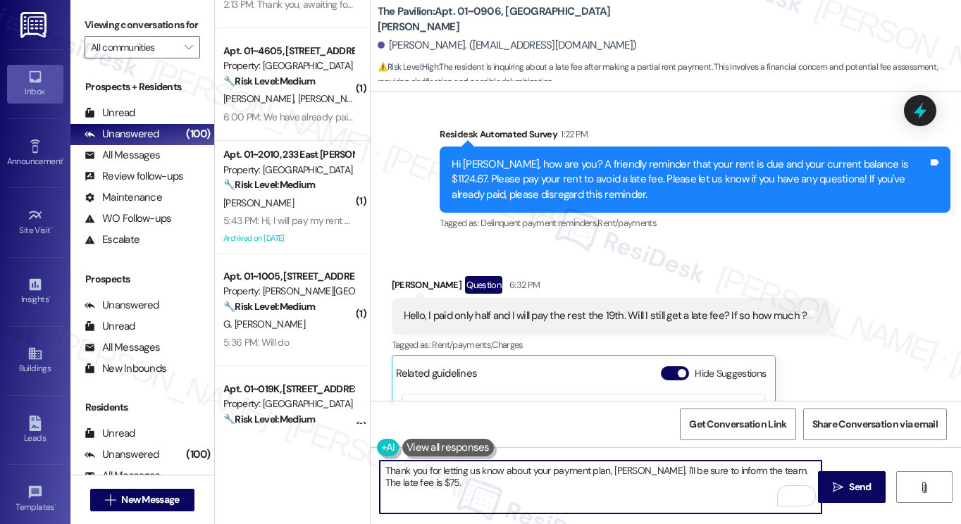
click at [758, 470] on textarea "Thank you for letting us know about your payment plan, Maricel. I'll be sure to…" at bounding box center [601, 487] width 442 height 53
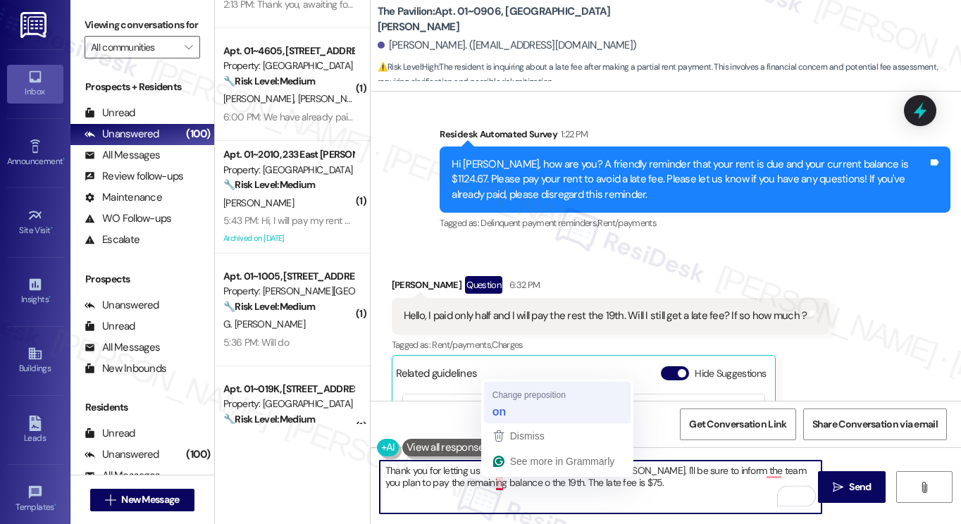
type textarea "Thank you for letting us know about your payment plan, Maricel. I'll be sure to…"
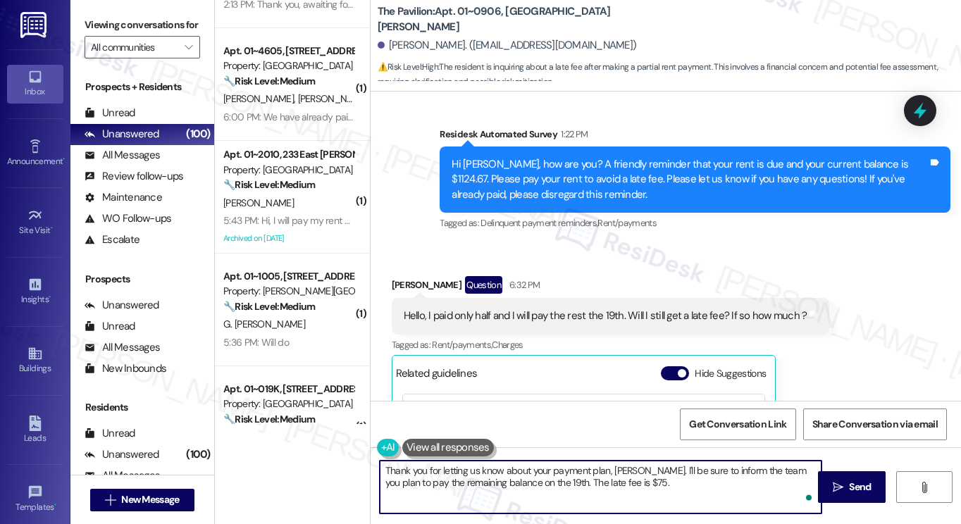
click at [634, 477] on textarea "Thank you for letting us know about your payment plan, Maricel. I'll be sure to…" at bounding box center [601, 487] width 442 height 53
click at [639, 479] on textarea "Thank you for letting us know about your payment plan, Maricel. I'll be sure to…" at bounding box center [601, 487] width 442 height 53
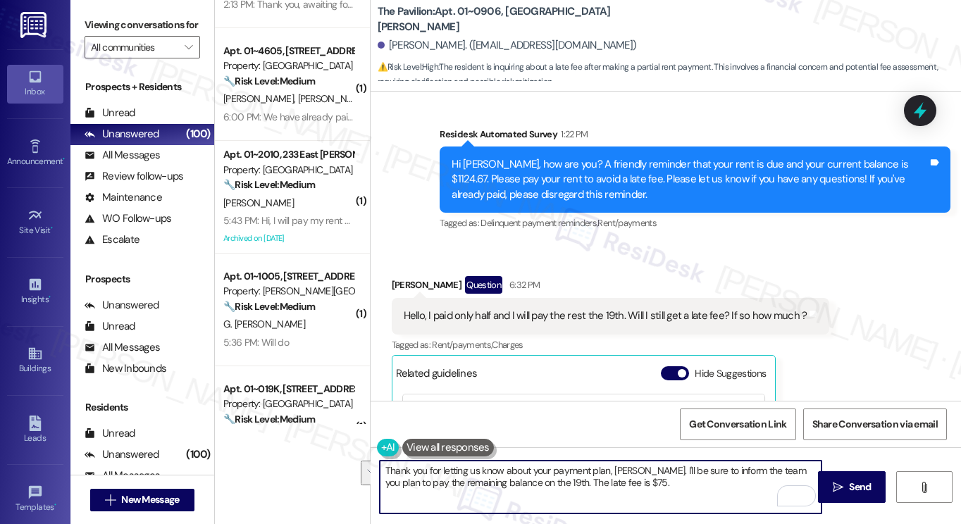
click at [641, 479] on textarea "Thank you for letting us know about your payment plan, Maricel. I'll be sure to…" at bounding box center [601, 487] width 442 height 53
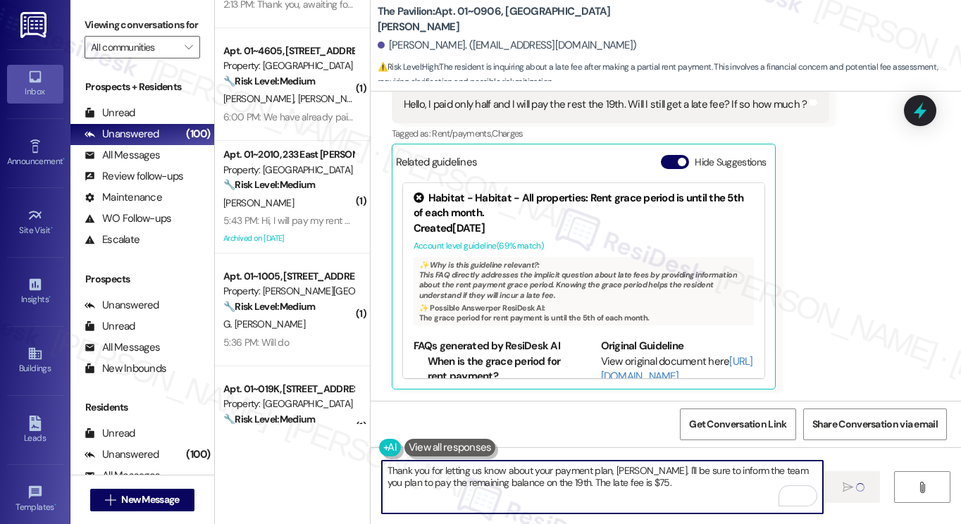
scroll to position [81, 0]
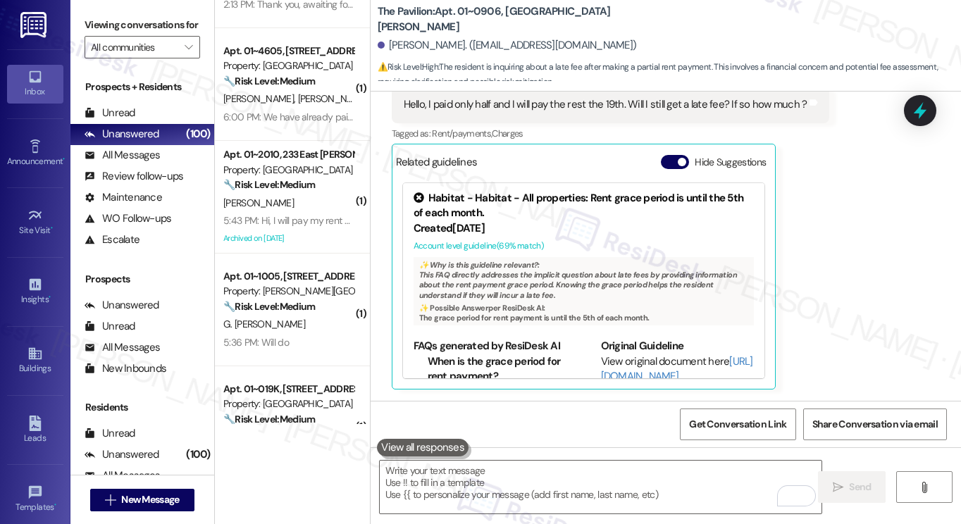
click at [679, 156] on button "Hide Suggestions" at bounding box center [675, 162] width 28 height 14
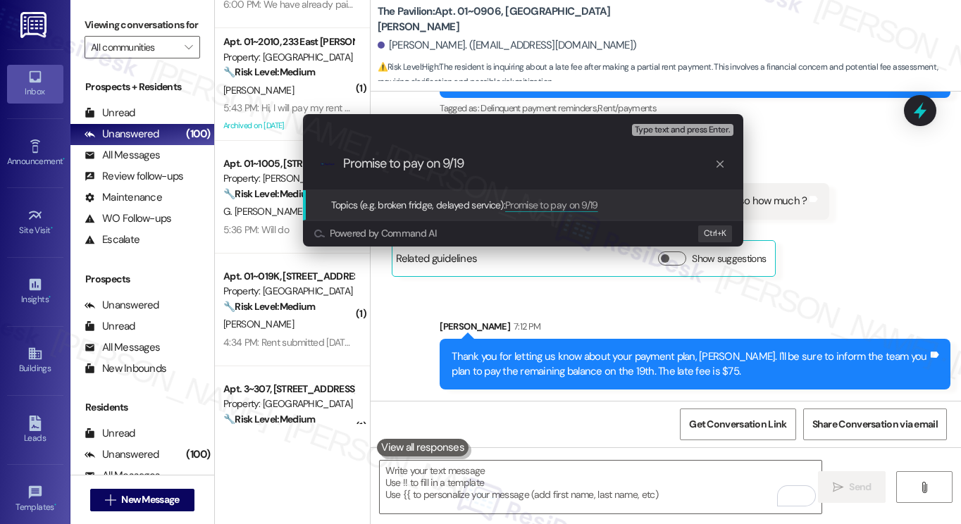
click at [421, 167] on input "Promise to pay on 9/19" at bounding box center [528, 163] width 371 height 15
click at [423, 166] on input "Promise to pay on 9/19" at bounding box center [528, 163] width 371 height 15
type input "Promise to pay balance on 9/19"
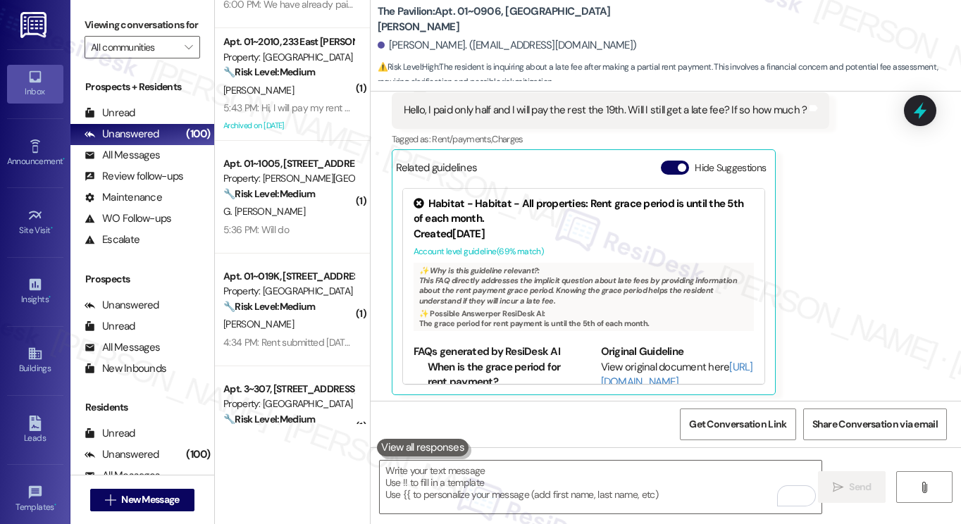
scroll to position [1364, 0]
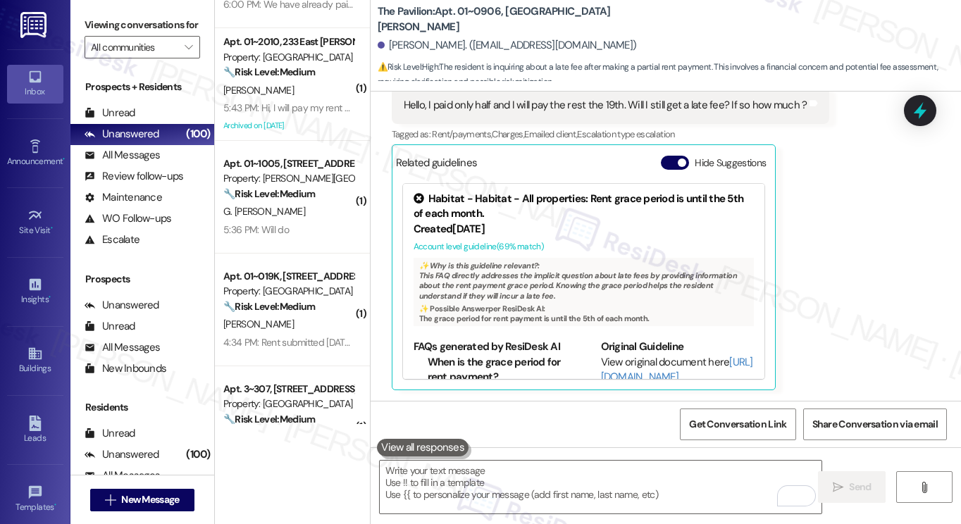
drag, startPoint x: 428, startPoint y: 164, endPoint x: 720, endPoint y: 68, distance: 307.3
click at [720, 68] on span "⚠️ Risk Level: High : The resident is inquiring about a late fee after making a…" at bounding box center [670, 75] width 584 height 30
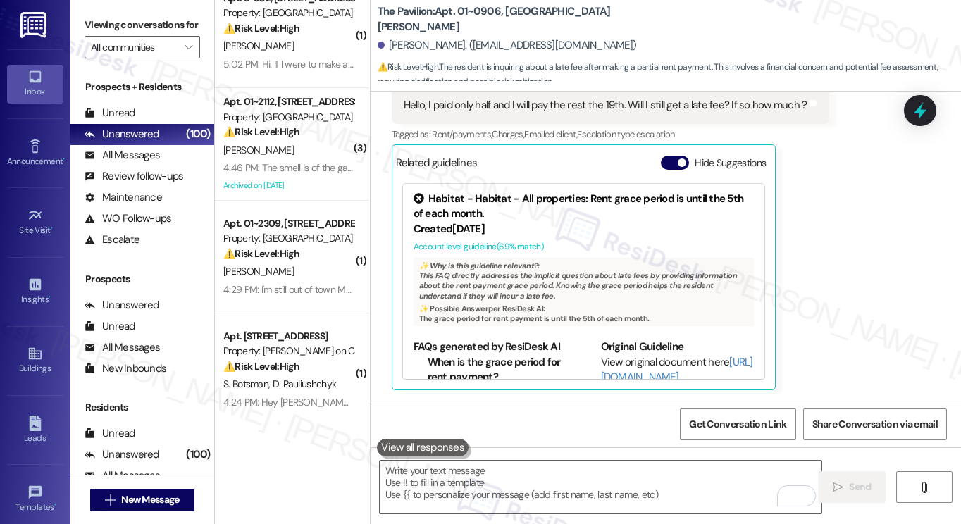
scroll to position [0, 0]
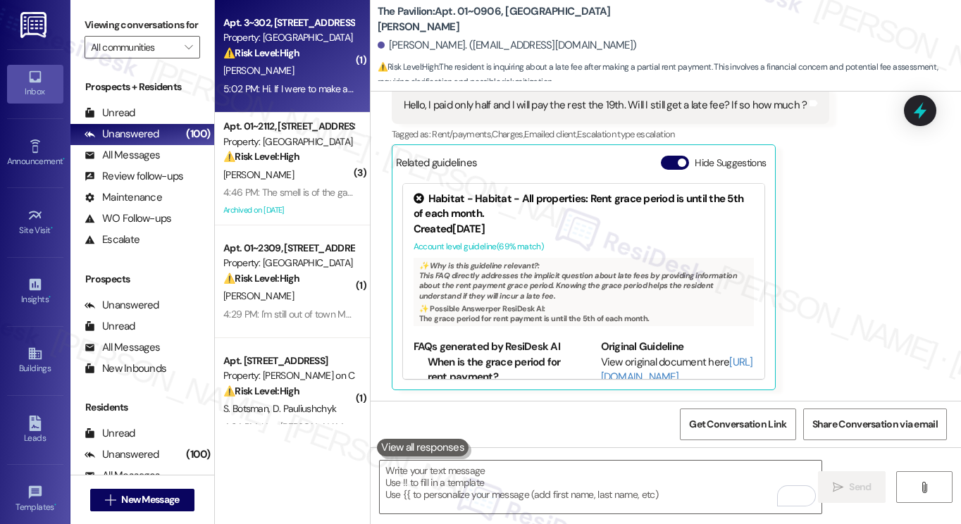
click at [276, 28] on div "Apt. 3~302, 3908 Cedar Grove Parkway" at bounding box center [288, 23] width 130 height 15
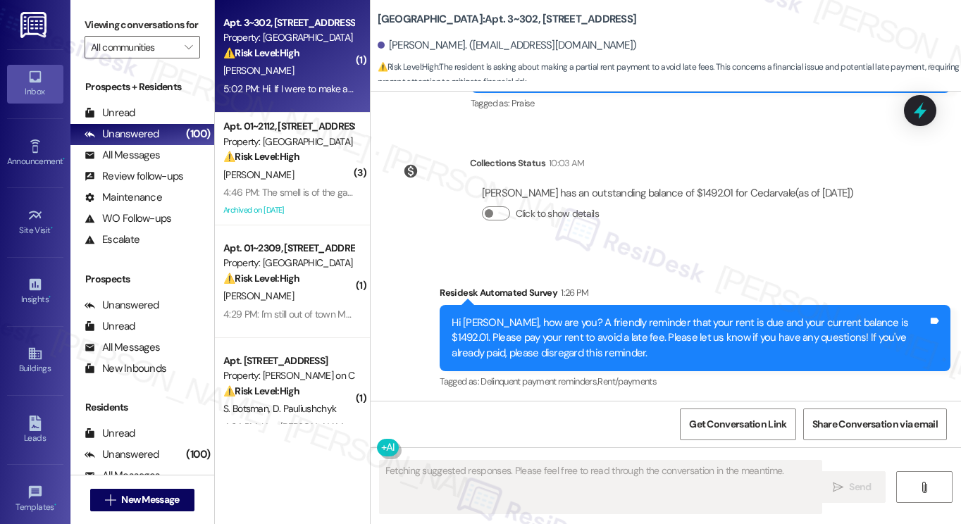
scroll to position [2309, 0]
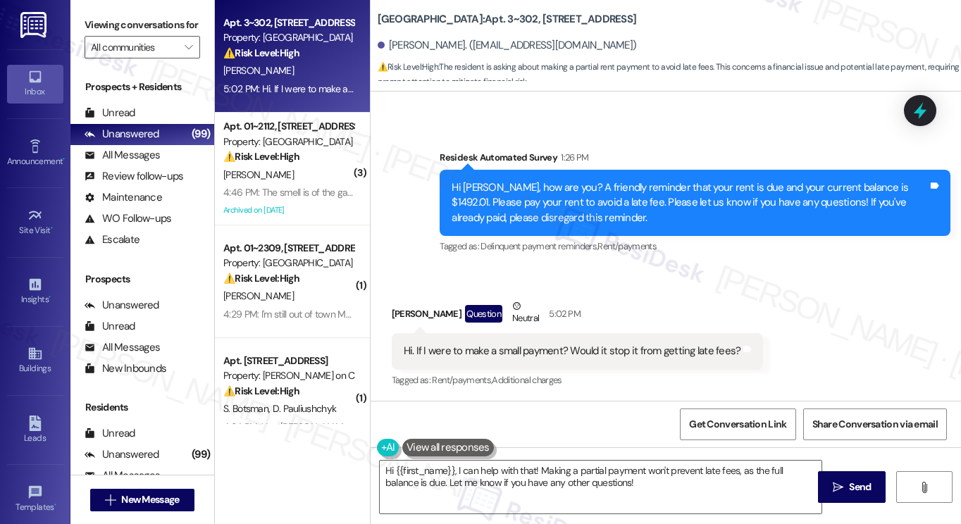
click at [419, 360] on div "Hi. If I were to make a small payment? Would it stop it from getting late fees?…" at bounding box center [578, 351] width 372 height 36
click at [420, 360] on div "Hi. If I were to make a small payment? Would it stop it from getting late fees?…" at bounding box center [578, 351] width 372 height 36
click at [571, 210] on div "Hi Daisy, how are you? A friendly reminder that your rent is due and your curre…" at bounding box center [690, 202] width 476 height 45
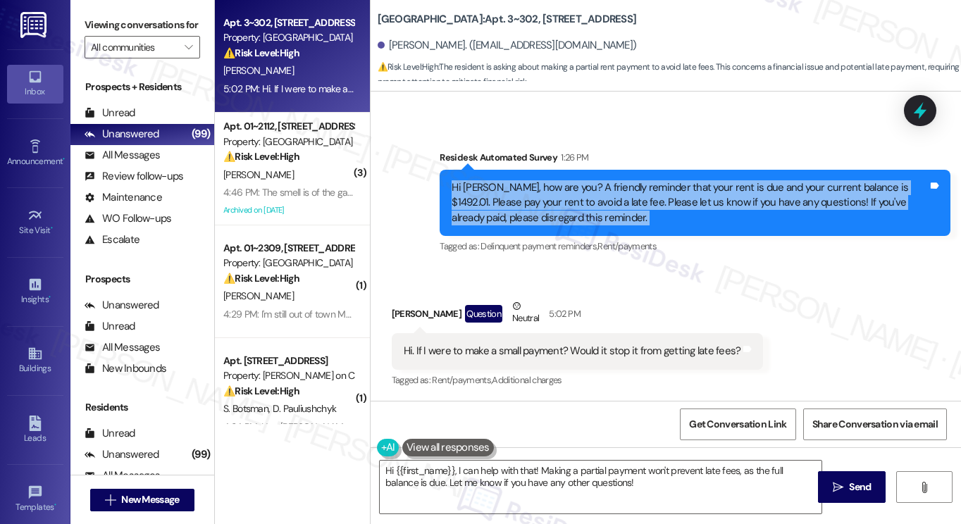
click at [571, 210] on div "Hi Daisy, how are you? A friendly reminder that your rent is due and your curre…" at bounding box center [690, 202] width 476 height 45
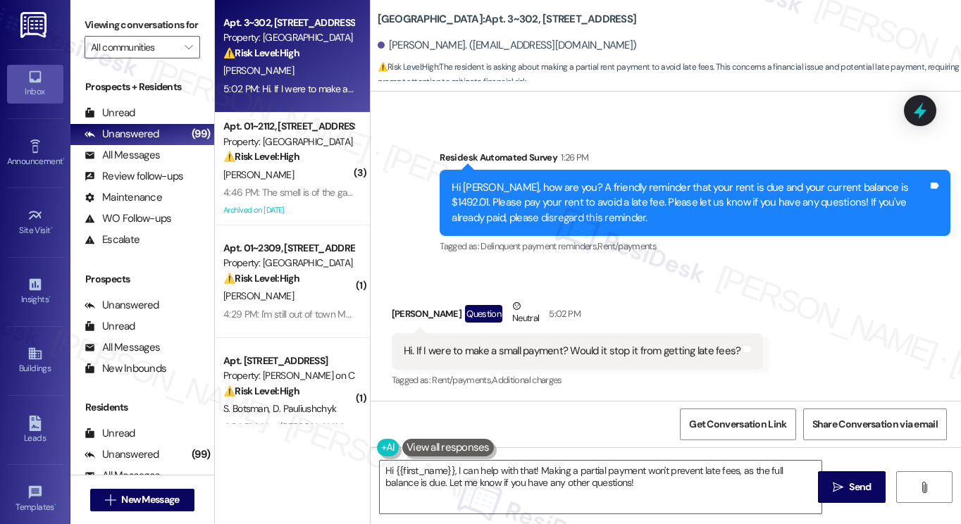
click at [440, 366] on div "Hi. If I were to make a small payment? Would it stop it from getting late fees?…" at bounding box center [578, 351] width 372 height 36
drag, startPoint x: 440, startPoint y: 366, endPoint x: 470, endPoint y: 357, distance: 30.8
click at [440, 366] on div "Hi. If I were to make a small payment? Would it stop it from getting late fees?…" at bounding box center [578, 351] width 372 height 36
click at [526, 345] on div "Hi. If I were to make a small payment? Would it stop it from getting late fees?" at bounding box center [573, 351] width 338 height 15
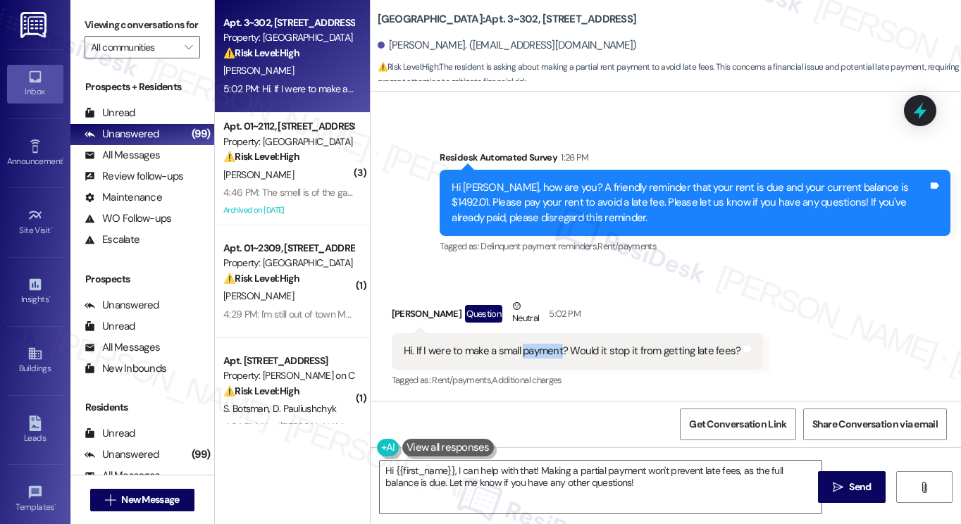
click at [526, 345] on div "Hi. If I were to make a small payment? Would it stop it from getting late fees?" at bounding box center [573, 351] width 338 height 15
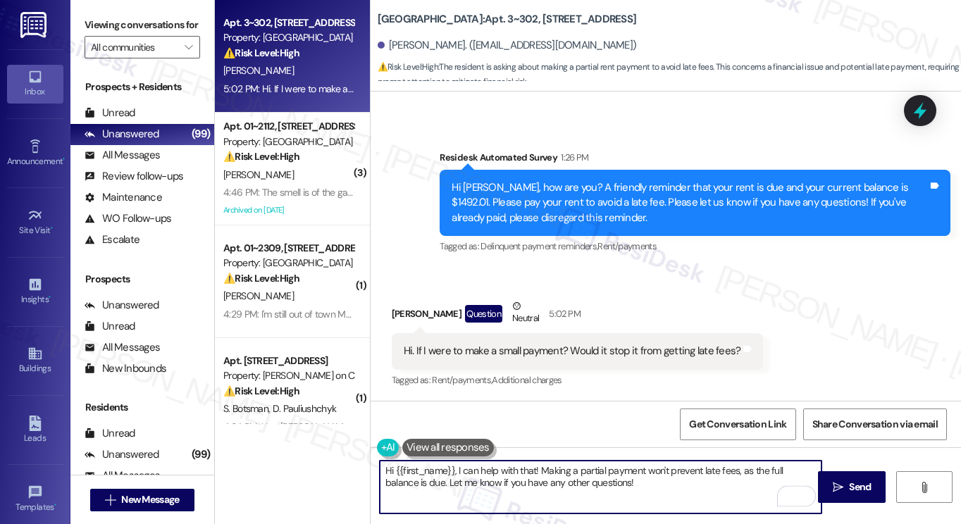
drag, startPoint x: 623, startPoint y: 483, endPoint x: 475, endPoint y: 476, distance: 148.2
click at [475, 476] on textarea "Hi {{first_name}}, I can help with that! Making a partial payment won't prevent…" at bounding box center [601, 487] width 442 height 53
click at [476, 476] on textarea "Hi {{first_name}}, I can help with that! Making a partial payment won't prevent…" at bounding box center [601, 487] width 442 height 53
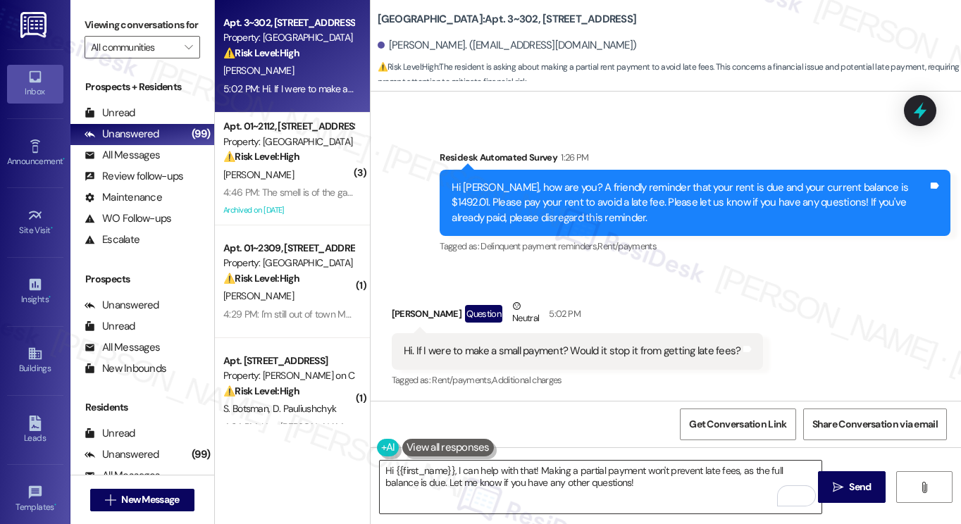
click at [729, 479] on textarea "Hi {{first_name}}, I can help with that! Making a partial payment won't prevent…" at bounding box center [601, 487] width 442 height 53
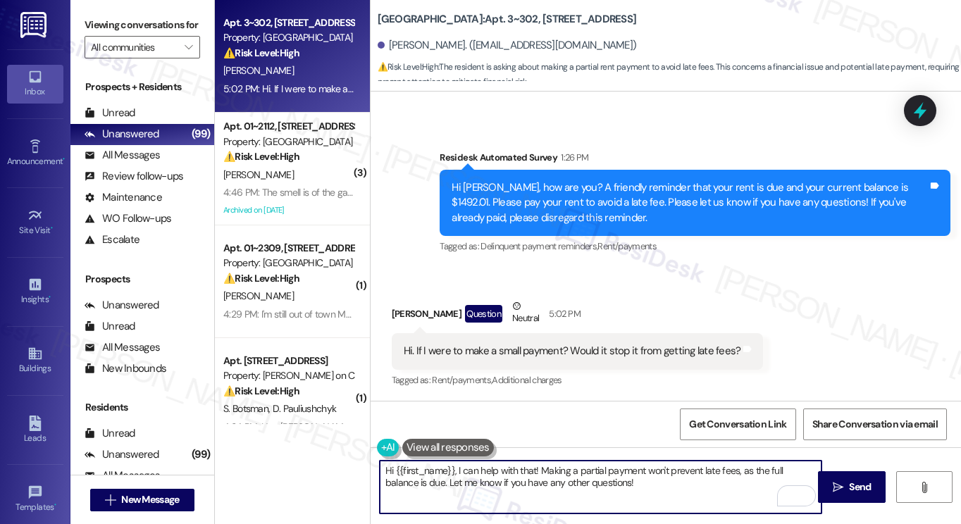
click at [510, 319] on div "Neutral" at bounding box center [526, 314] width 32 height 30
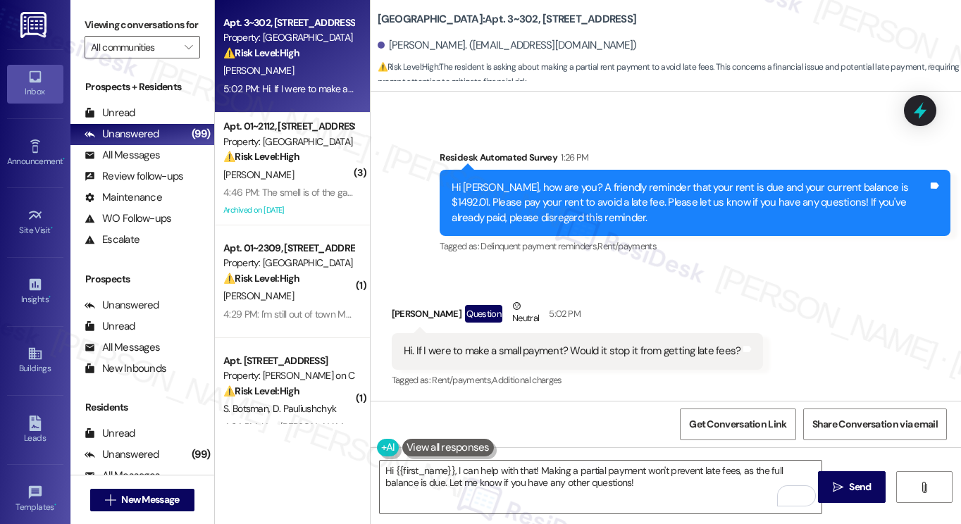
click at [596, 347] on div "Hi. If I were to make a small payment? Would it stop it from getting late fees?" at bounding box center [573, 351] width 338 height 15
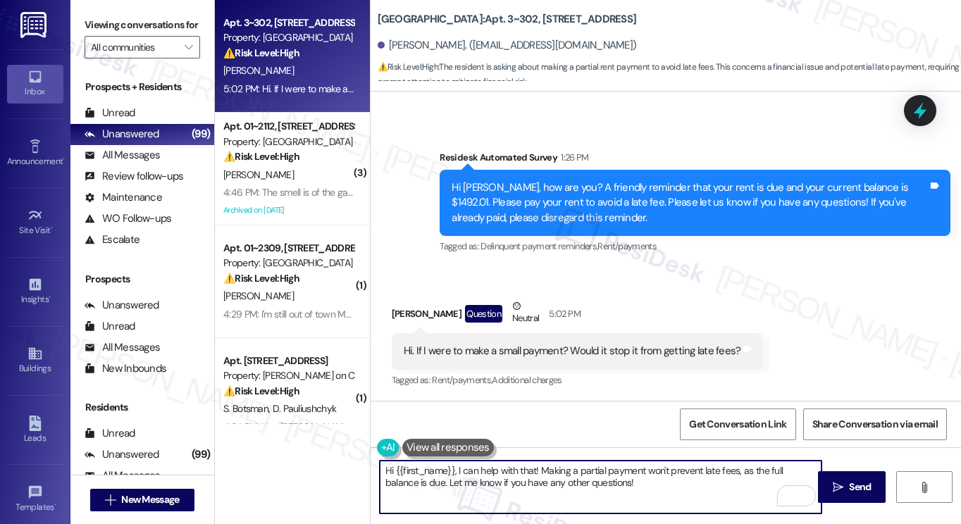
click at [610, 480] on textarea "Hi {{first_name}}, I can help with that! Making a partial payment won't prevent…" at bounding box center [601, 487] width 442 height 53
click at [601, 359] on div "Hi. If I were to make a small payment? Would it stop it from getting late fees?…" at bounding box center [578, 351] width 372 height 36
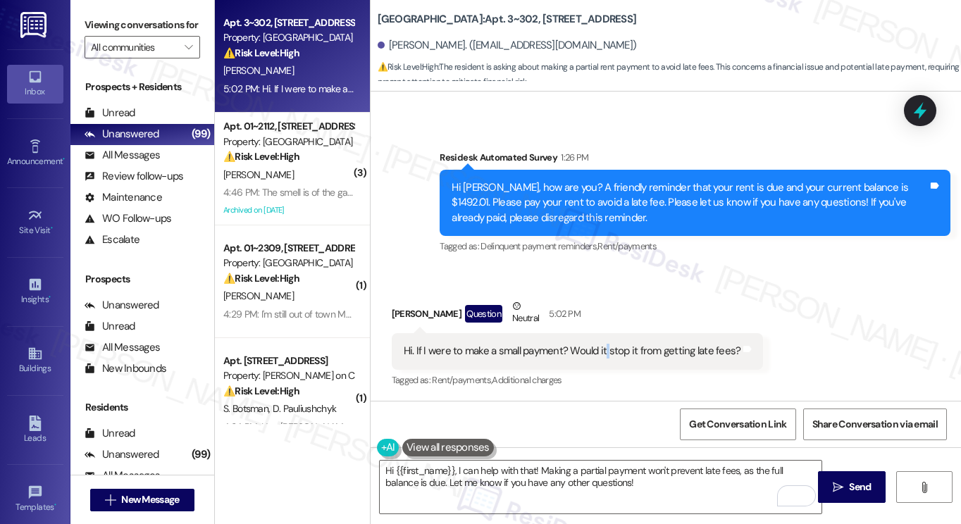
click at [601, 359] on div "Hi. If I were to make a small payment? Would it stop it from getting late fees?…" at bounding box center [578, 351] width 372 height 36
click at [588, 464] on textarea "Hi {{first_name}}, I can help with that! Making a partial payment won't prevent…" at bounding box center [601, 487] width 442 height 53
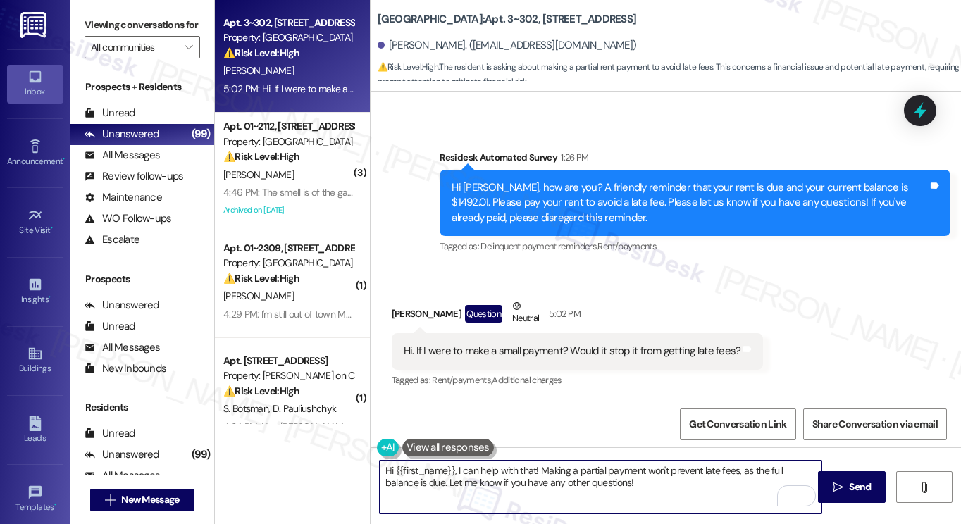
click at [588, 464] on textarea "Hi {{first_name}}, I can help with that! Making a partial payment won't prevent…" at bounding box center [601, 487] width 442 height 53
click at [600, 469] on textarea "Hi {{first_name}}, I can help with that! Making a partial payment won't prevent…" at bounding box center [601, 487] width 442 height 53
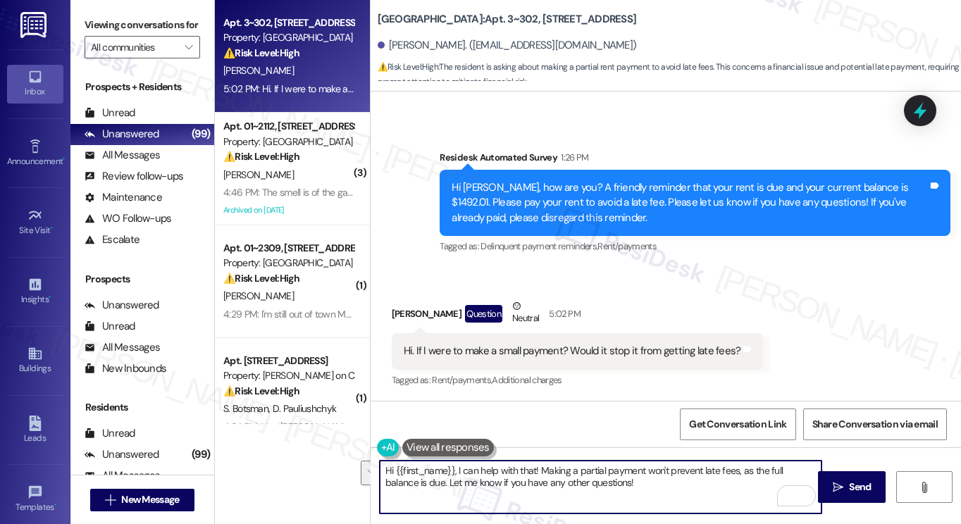
click at [839, 349] on div "Received via SMS Daisy Ortiz Question Neutral 5:02 PM Hi. If I were to make a s…" at bounding box center [666, 334] width 591 height 134
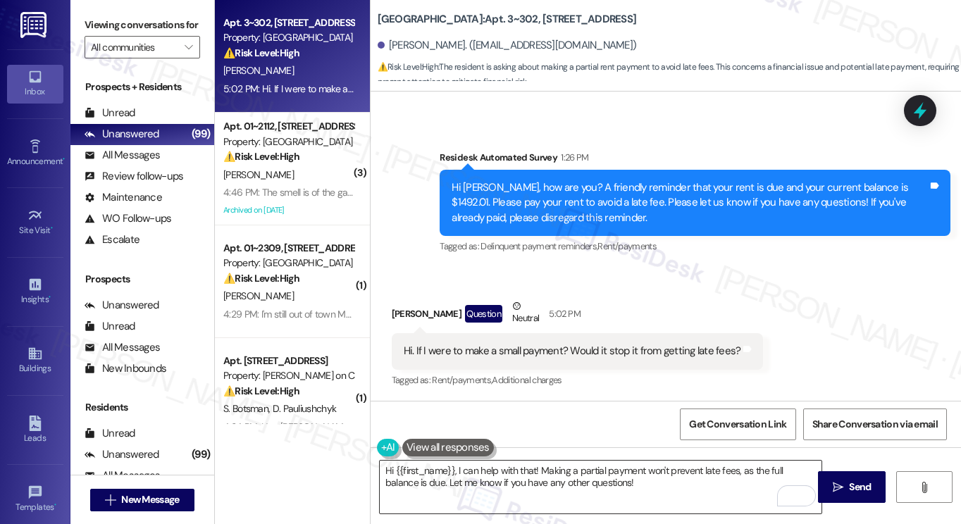
click at [549, 491] on textarea "Hi {{first_name}}, I can help with that! Making a partial payment won't prevent…" at bounding box center [601, 487] width 442 height 53
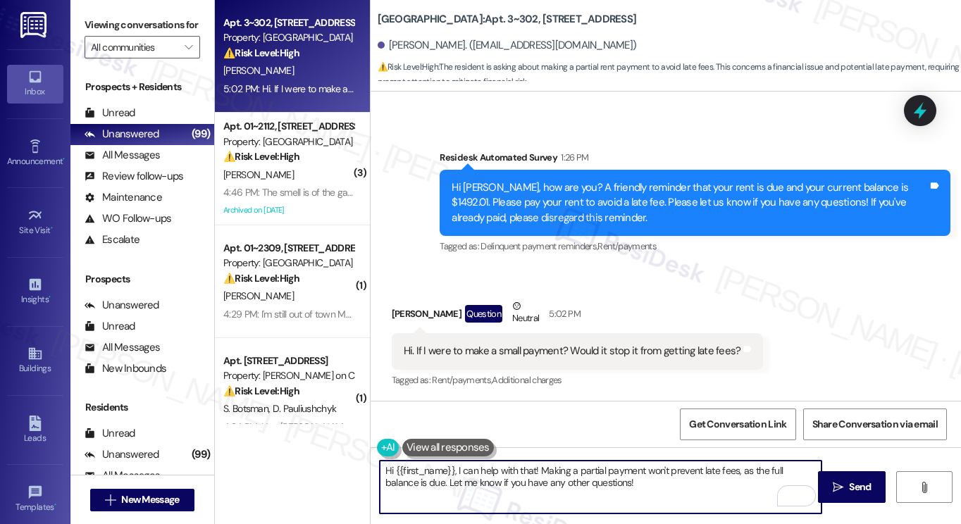
click at [547, 493] on textarea "Hi {{first_name}}, I can help with that! Making a partial payment won't prevent…" at bounding box center [601, 487] width 442 height 53
click at [531, 478] on textarea "Hi {{first_name}}, I can help with that! Making a partial payment won't prevent…" at bounding box center [601, 487] width 442 height 53
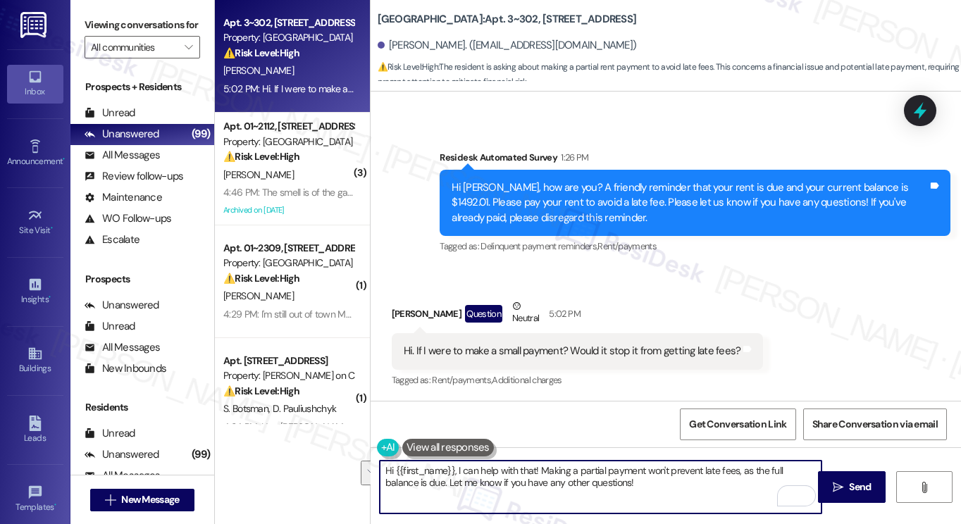
click at [536, 470] on textarea "Hi {{first_name}}, I can help with that! Making a partial payment won't prevent…" at bounding box center [601, 487] width 442 height 53
drag, startPoint x: 536, startPoint y: 470, endPoint x: 457, endPoint y: 469, distance: 78.9
click at [457, 469] on textarea "Hi {{first_name}}, I can help with that! Making a partial payment won't prevent…" at bounding box center [601, 487] width 442 height 53
click at [582, 332] on div "Daisy Ortiz Question Neutral 5:02 PM" at bounding box center [578, 316] width 372 height 35
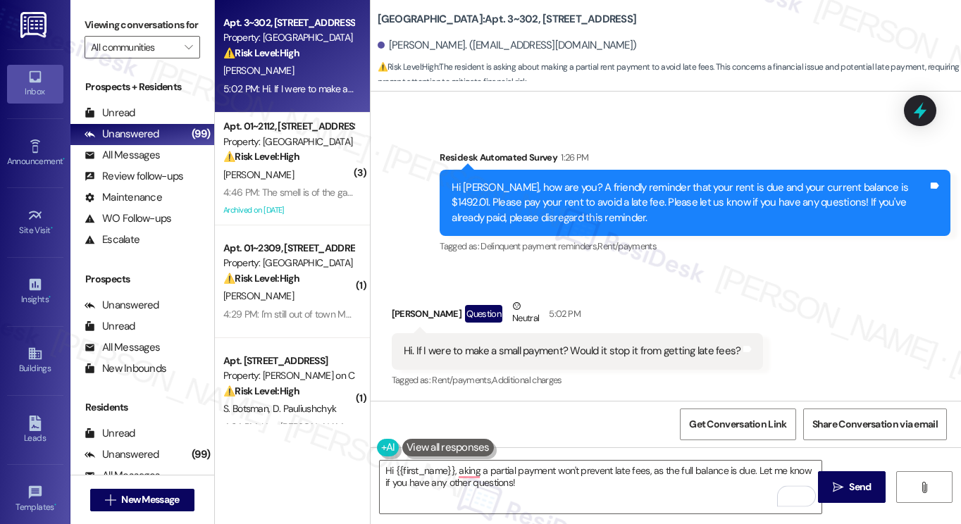
click at [582, 332] on div "Daisy Ortiz Question Neutral 5:02 PM" at bounding box center [578, 316] width 372 height 35
click at [665, 195] on div "Hi Daisy, how are you? A friendly reminder that your rent is due and your curre…" at bounding box center [690, 202] width 476 height 45
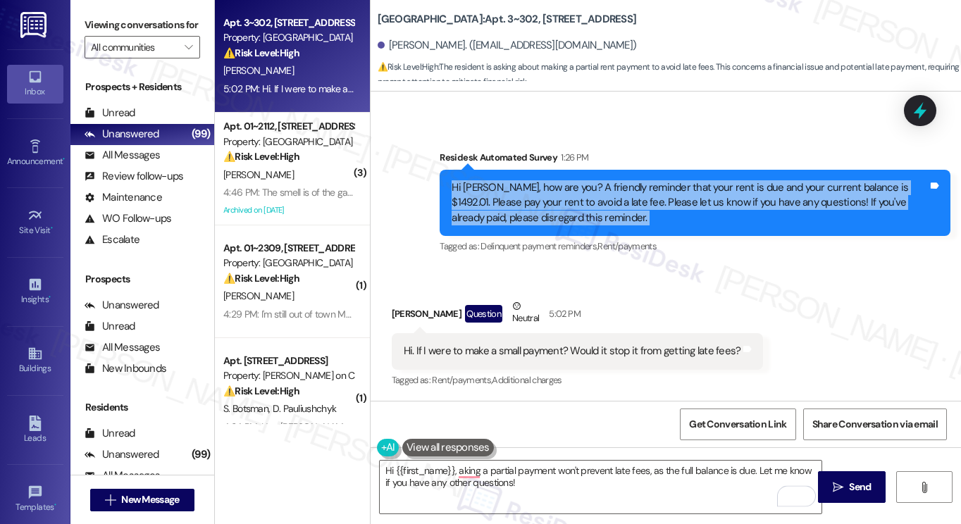
click at [665, 195] on div "Hi Daisy, how are you? A friendly reminder that your rent is due and your curre…" at bounding box center [690, 202] width 476 height 45
copy div "Hi Daisy, how are you? A friendly reminder that your rent is due and your curre…"
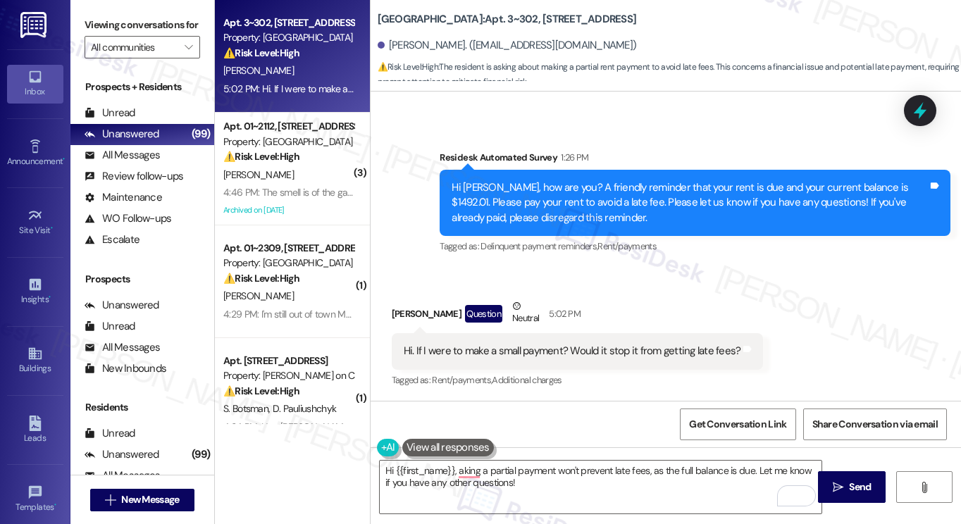
drag, startPoint x: 124, startPoint y: 30, endPoint x: 150, endPoint y: 48, distance: 31.5
click at [124, 30] on label "Viewing conversations for" at bounding box center [143, 25] width 116 height 22
click at [565, 352] on div "Hi. If I were to make a small payment? Would it stop it from getting late fees?" at bounding box center [573, 351] width 338 height 15
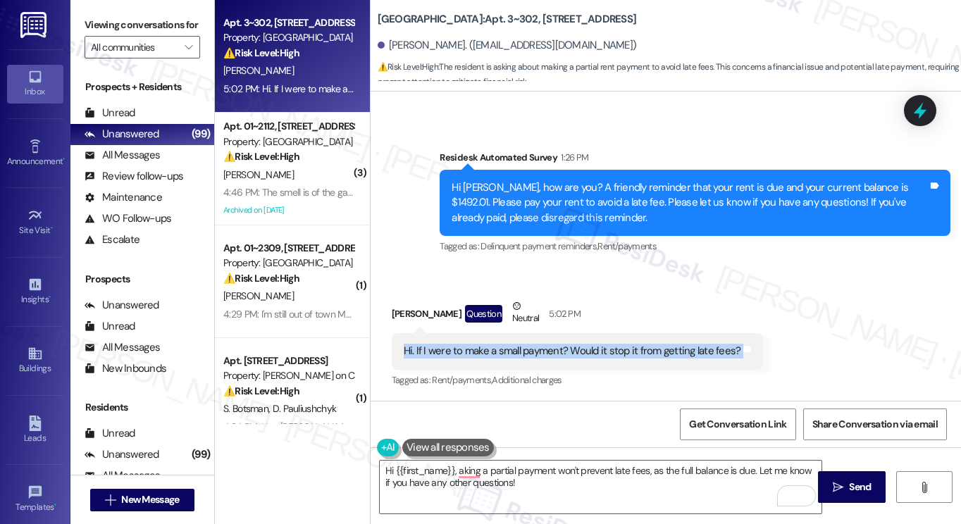
copy div "Hi. If I were to make a small payment? Would it stop it from getting late fees?…"
click at [135, 30] on label "Viewing conversations for" at bounding box center [143, 25] width 116 height 22
click at [132, 22] on label "Viewing conversations for" at bounding box center [143, 25] width 116 height 22
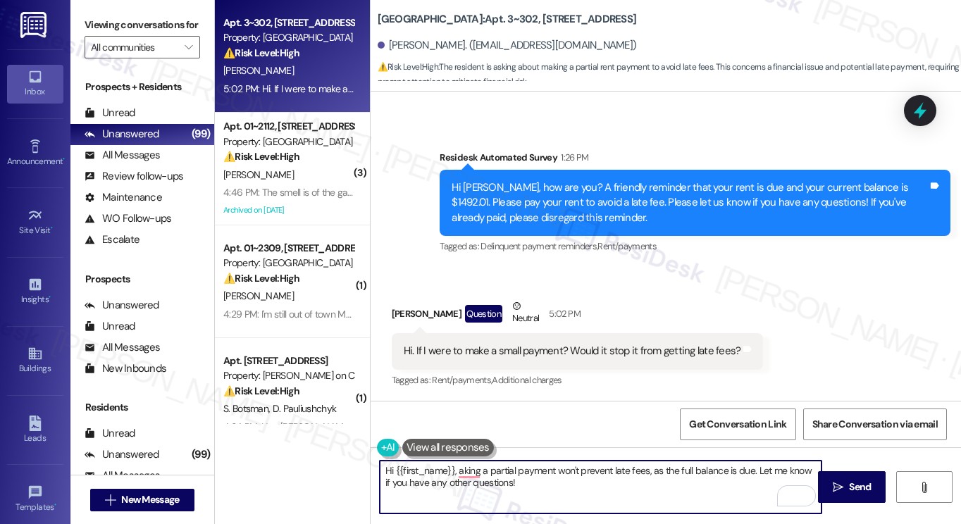
click at [527, 475] on textarea "Hi {{first_name}}, aking a partial payment won't prevent late fees, as the full…" at bounding box center [601, 487] width 442 height 53
click at [524, 475] on textarea "Hi {{first_name}}, aking a partial payment won't prevent late fees, as the full…" at bounding box center [601, 487] width 442 height 53
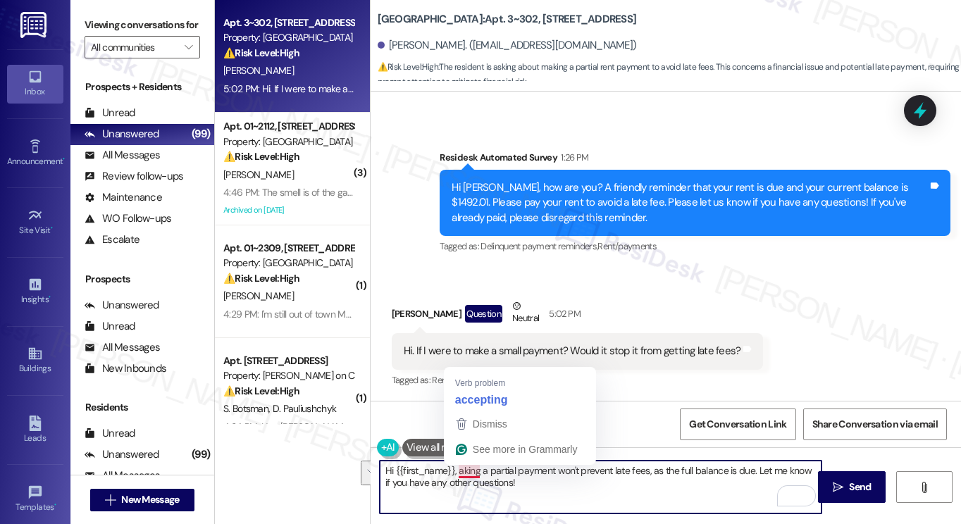
drag, startPoint x: 524, startPoint y: 487, endPoint x: 456, endPoint y: 473, distance: 69.1
click at [456, 473] on textarea "Hi {{first_name}}, aking a partial payment won't prevent late fees, as the full…" at bounding box center [601, 487] width 442 height 53
paste textarea "Thank you for your message. A partial payment will not prevent a late fee from …"
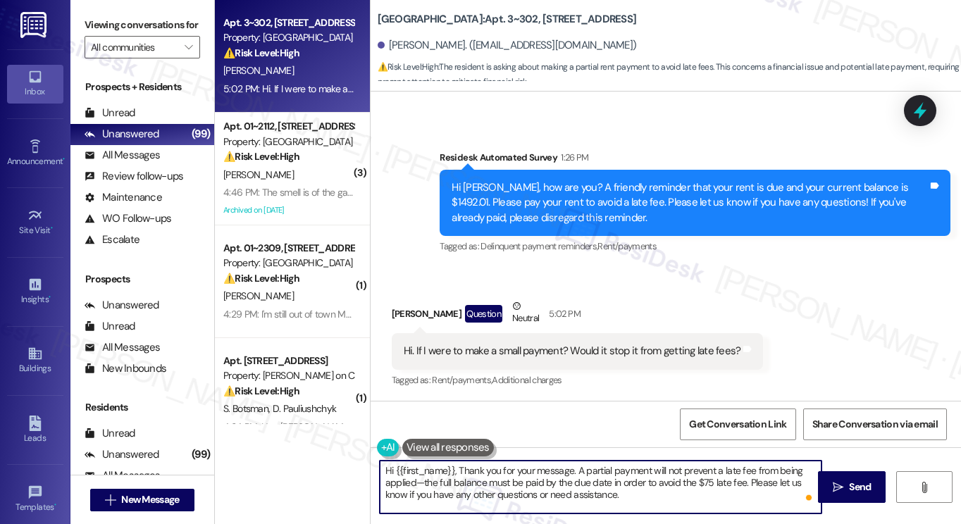
click at [456, 471] on textarea "Hi {{first_name}}, Thank you for your message. A partial payment will not preve…" at bounding box center [601, 487] width 442 height 53
click at [617, 478] on textarea "Hi {{first_name}}, thank you for your message. A partial payment will not preve…" at bounding box center [601, 487] width 442 height 53
click at [492, 488] on textarea "Hi {{first_name}}, thank you for your message. A partial payment will not preve…" at bounding box center [601, 487] width 442 height 53
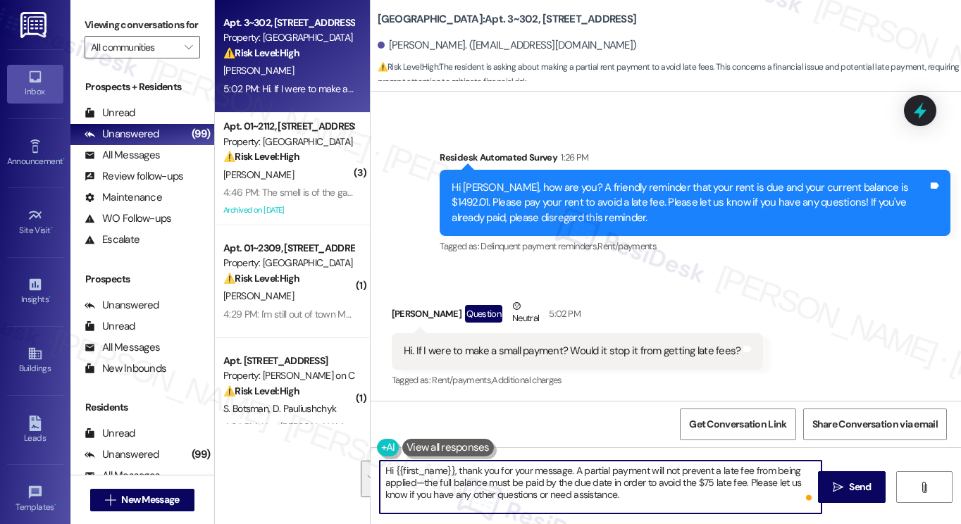
click at [492, 488] on textarea "Hi {{first_name}}, thank you for your message. A partial payment will not preve…" at bounding box center [601, 487] width 442 height 53
click at [560, 484] on textarea "Hi {{first_name}}, thank you for your message. A partial payment will not preve…" at bounding box center [601, 487] width 442 height 53
click at [610, 480] on textarea "Hi {{first_name}}, thank you for your message. A partial payment will not preve…" at bounding box center [601, 487] width 442 height 53
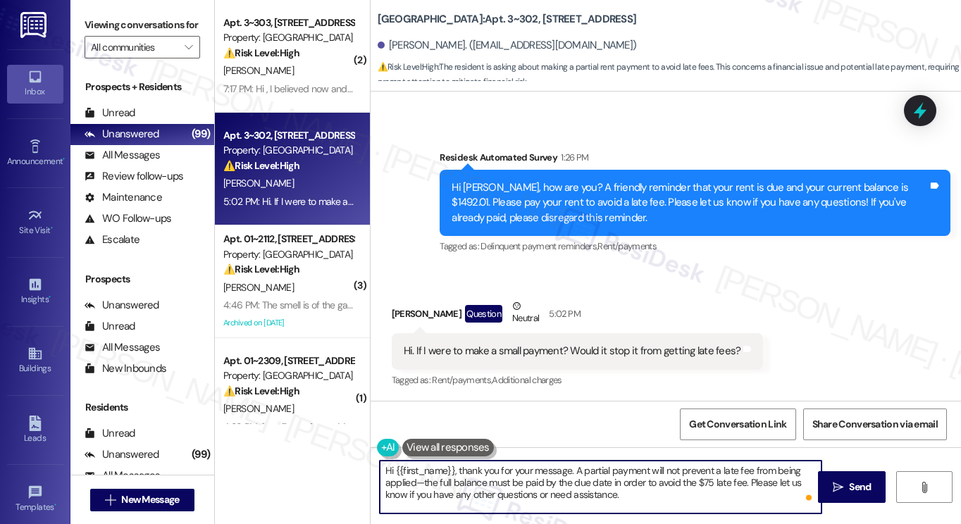
drag, startPoint x: 692, startPoint y: 495, endPoint x: 677, endPoint y: 483, distance: 20.0
click at [677, 483] on textarea "Hi {{first_name}}, thank you for your message. A partial payment will not preve…" at bounding box center [601, 487] width 442 height 53
click at [710, 478] on textarea "Hi {{first_name}}, thank you for your message. A partial payment will not preve…" at bounding box center [601, 487] width 442 height 53
drag, startPoint x: 709, startPoint y: 481, endPoint x: 692, endPoint y: 481, distance: 16.9
click at [692, 481] on textarea "Hi {{first_name}}, thank you for your message. A partial payment will not preve…" at bounding box center [601, 487] width 442 height 53
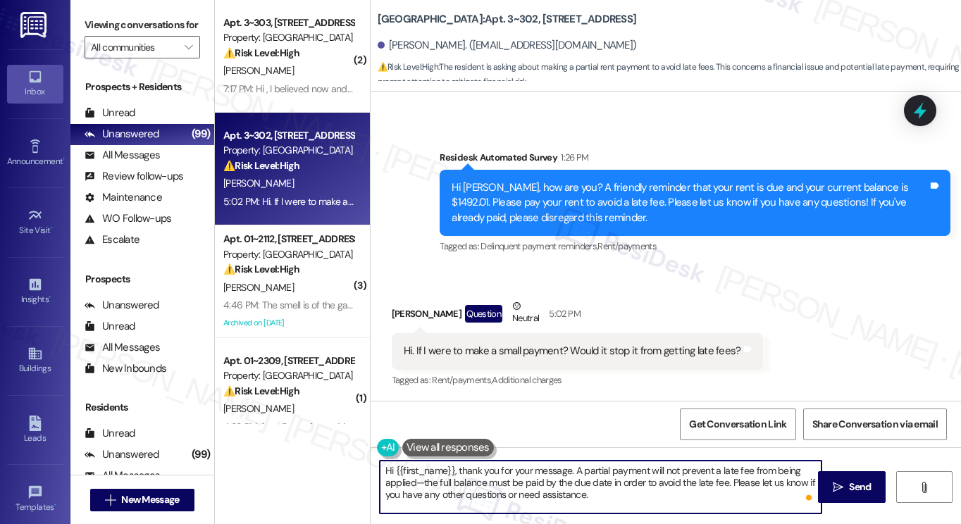
click at [584, 480] on textarea "Hi {{first_name}}, thank you for your message. A partial payment will not preve…" at bounding box center [601, 487] width 442 height 53
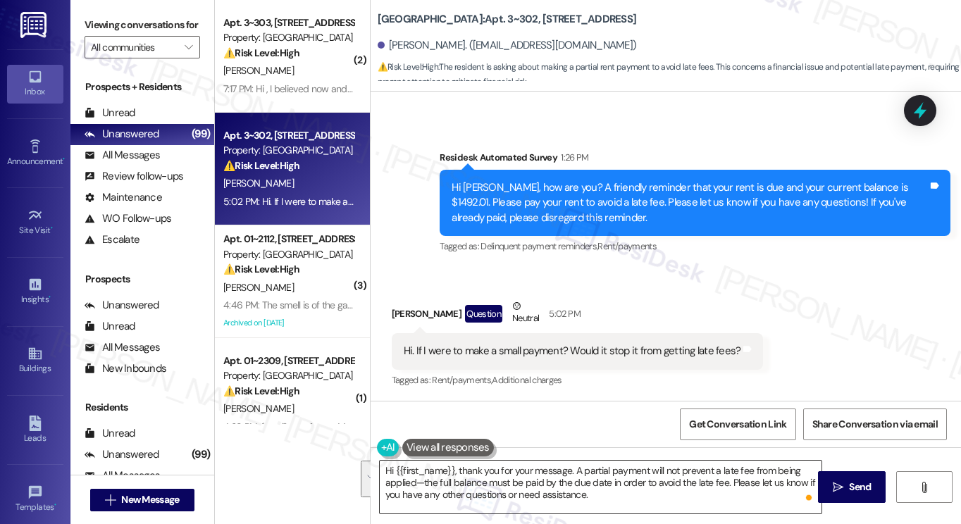
drag, startPoint x: 875, startPoint y: 486, endPoint x: 667, endPoint y: 486, distance: 208.6
click at [667, 486] on div "Hi {{first_name}}, thank you for your message. A partial payment will not preve…" at bounding box center [666, 501] width 591 height 106
click at [667, 486] on textarea "Hi {{first_name}}, thank you for your message. A partial payment will not preve…" at bounding box center [601, 487] width 442 height 53
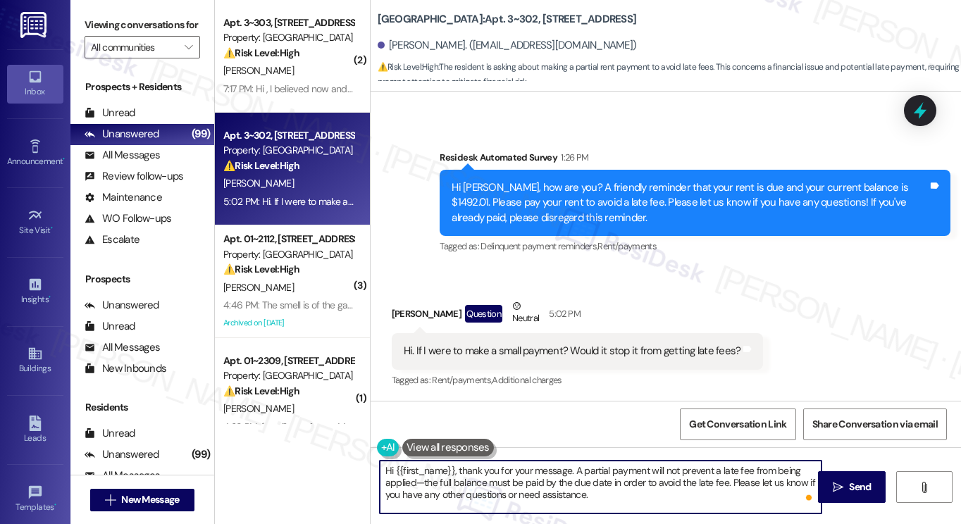
drag, startPoint x: 420, startPoint y: 485, endPoint x: 411, endPoint y: 483, distance: 9.3
click at [411, 483] on textarea "Hi {{first_name}}, thank you for your message. A partial payment will not preve…" at bounding box center [601, 487] width 442 height 53
click at [558, 484] on textarea "Hi {{first_name}}, thank you for your message. A partial payment will not preve…" at bounding box center [601, 487] width 442 height 53
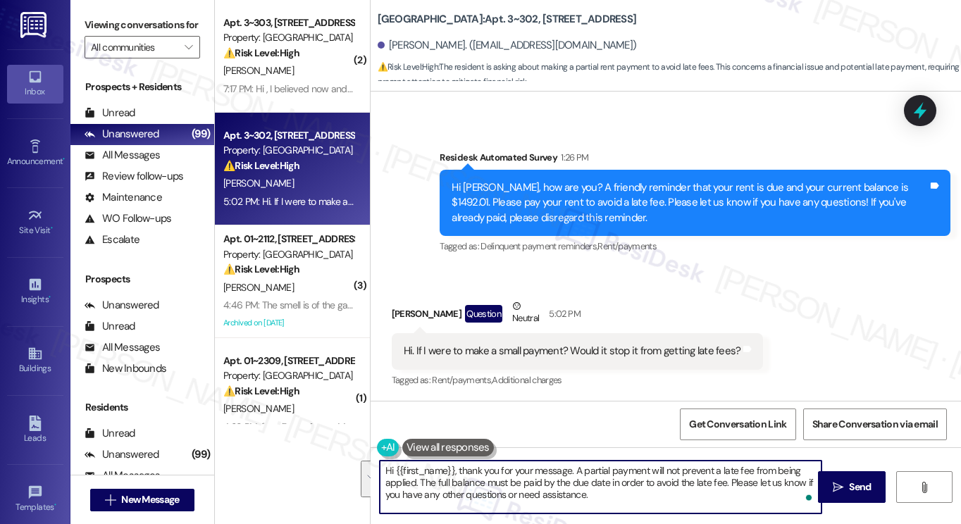
click at [622, 490] on textarea "Hi {{first_name}}, thank you for your message. A partial payment will not preve…" at bounding box center [601, 487] width 442 height 53
type textarea "Hi {{first_name}}, thank you for your message. A partial payment will not preve…"
click at [823, 479] on button " Send" at bounding box center [852, 487] width 68 height 32
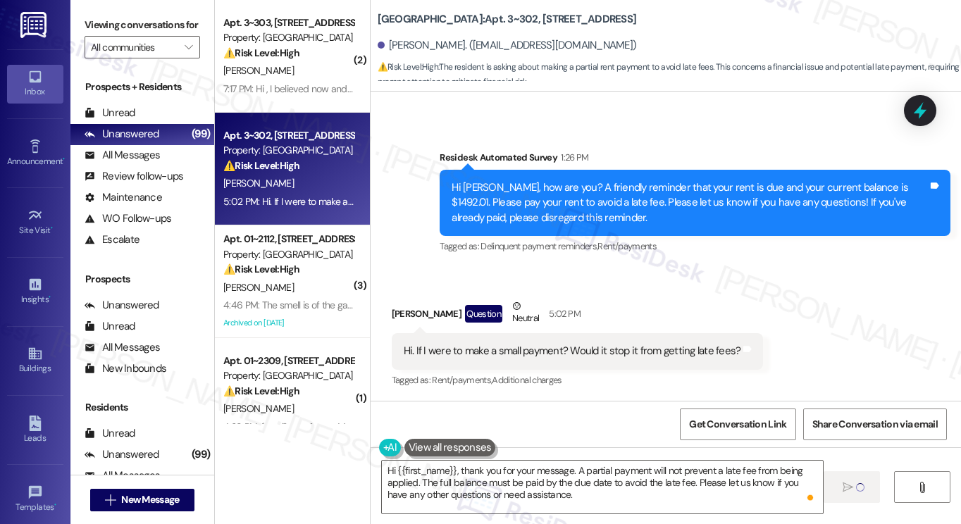
drag, startPoint x: 578, startPoint y: 342, endPoint x: 559, endPoint y: 326, distance: 25.0
drag, startPoint x: 559, startPoint y: 326, endPoint x: 529, endPoint y: 279, distance: 55.1
click at [529, 279] on div "Received via SMS Daisy Ortiz Question Neutral 5:02 PM Hi. If I were to make a s…" at bounding box center [666, 334] width 591 height 134
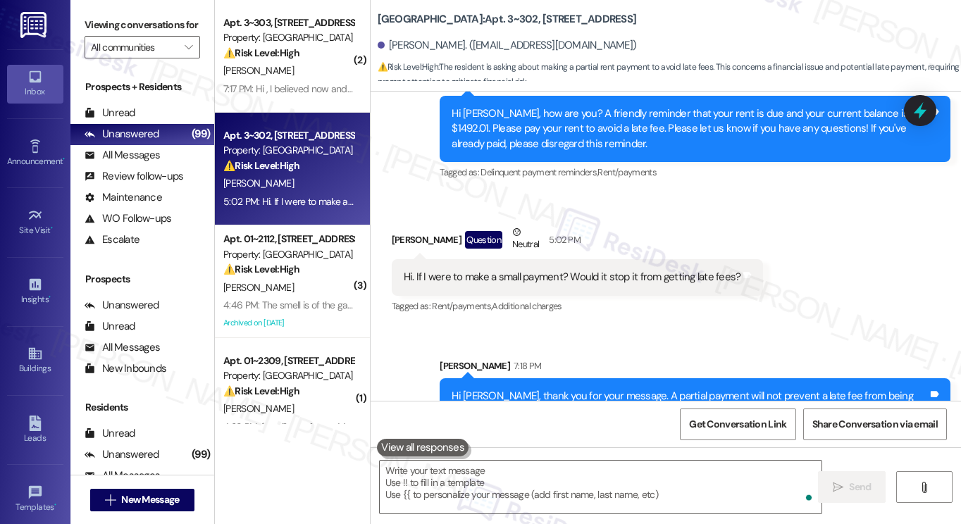
scroll to position [2438, 0]
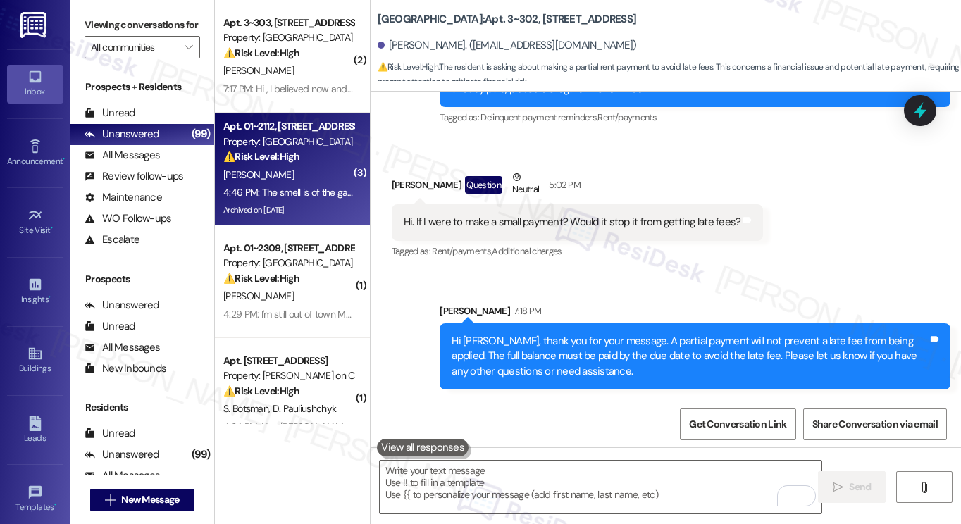
click at [297, 164] on div "⚠️ Risk Level: High The resident is threatening to escalate to city inspectors …" at bounding box center [288, 156] width 130 height 15
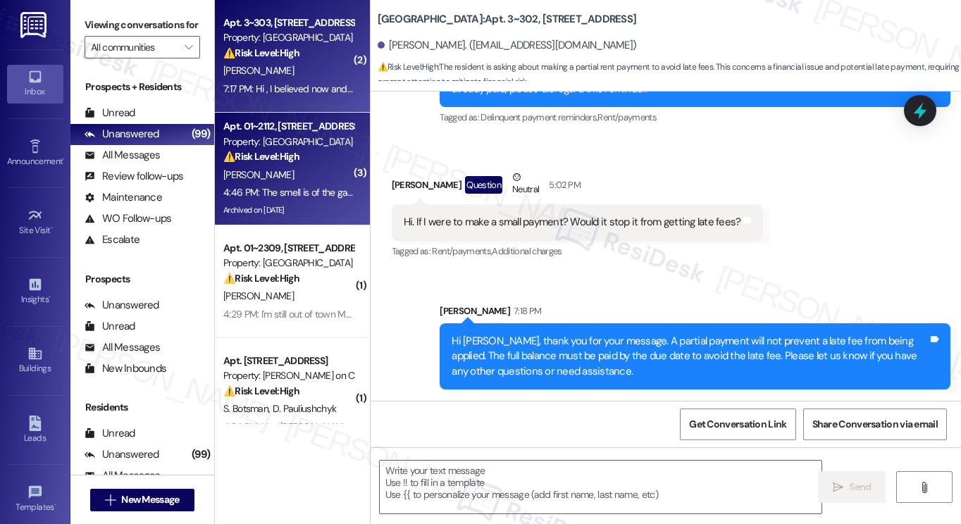
type textarea "Fetching suggested responses. Please feel free to read through the conversation…"
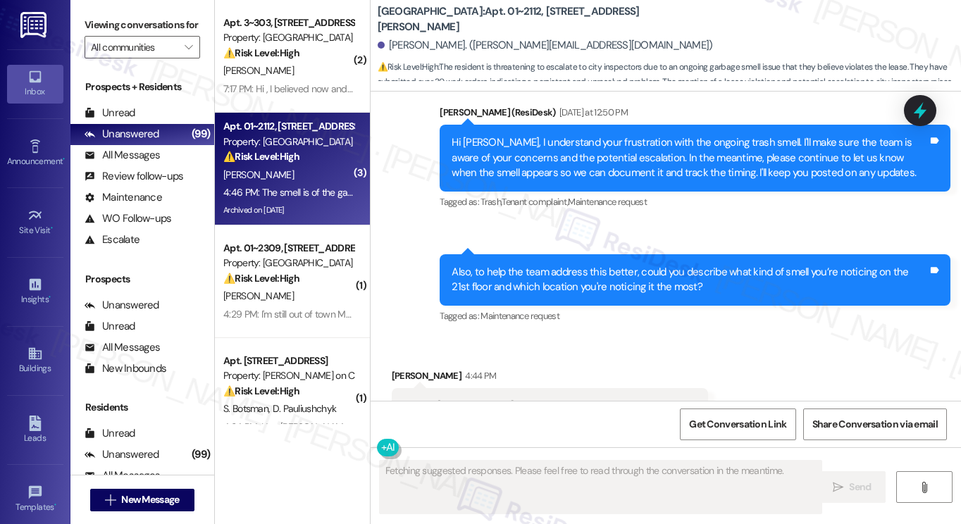
scroll to position [11248, 0]
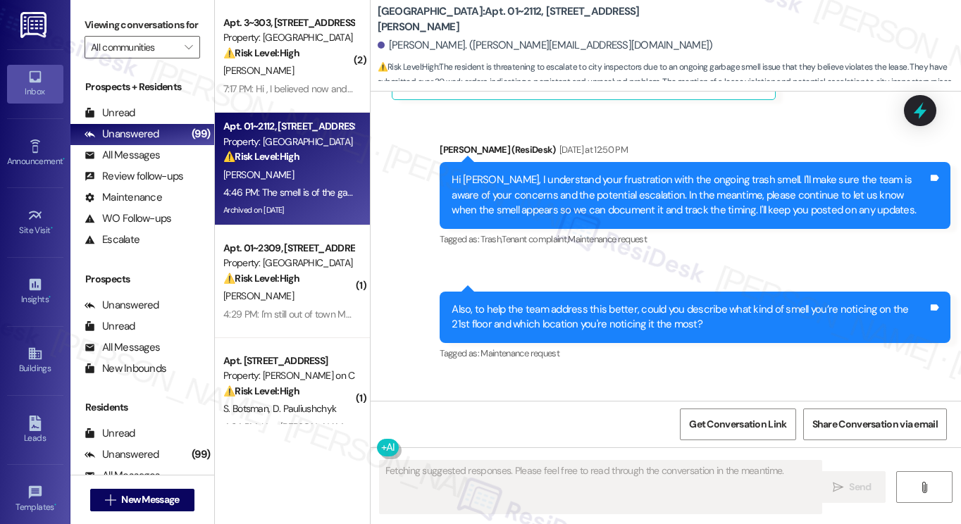
click at [438, 436] on div "Thanks Sarah, I will keep submitting the work orders." at bounding box center [545, 443] width 282 height 15
click at [501, 302] on div "Also, to help the team address this better, could you describe what kind of sme…" at bounding box center [690, 317] width 476 height 30
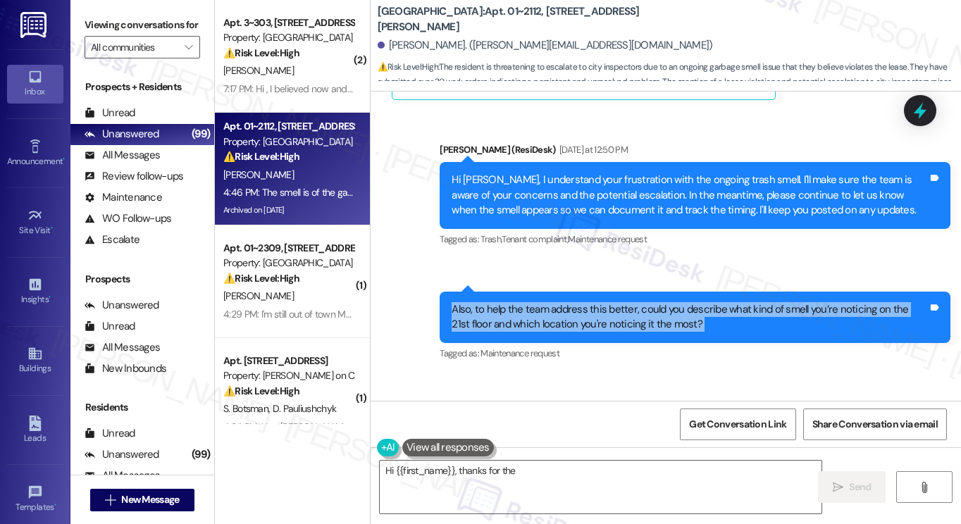
click at [501, 302] on div "Also, to help the team address this better, could you describe what kind of sme…" at bounding box center [690, 317] width 476 height 30
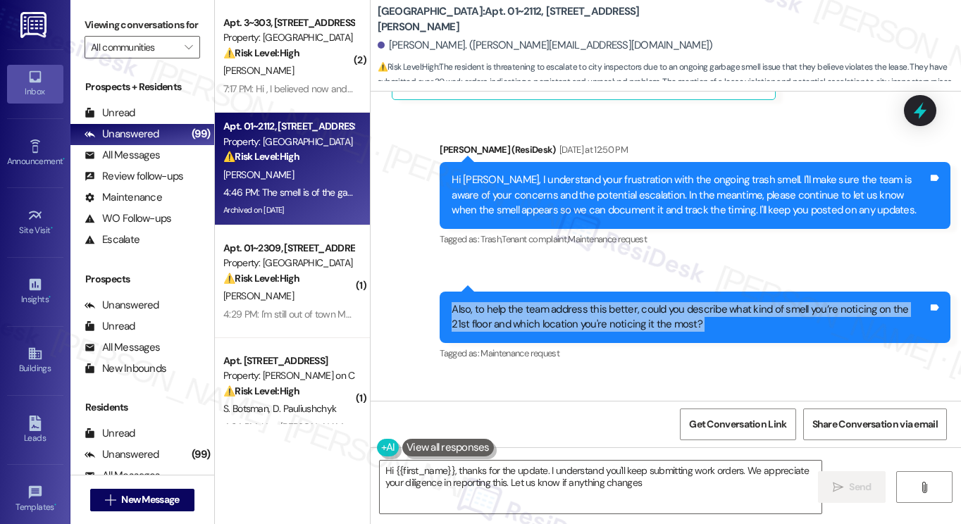
type textarea "Hi {{first_name}}, thanks for the update. I understand you'll keep submitting w…"
click at [686, 302] on div "Also, to help the team address this better, could you describe what kind of sme…" at bounding box center [690, 317] width 476 height 30
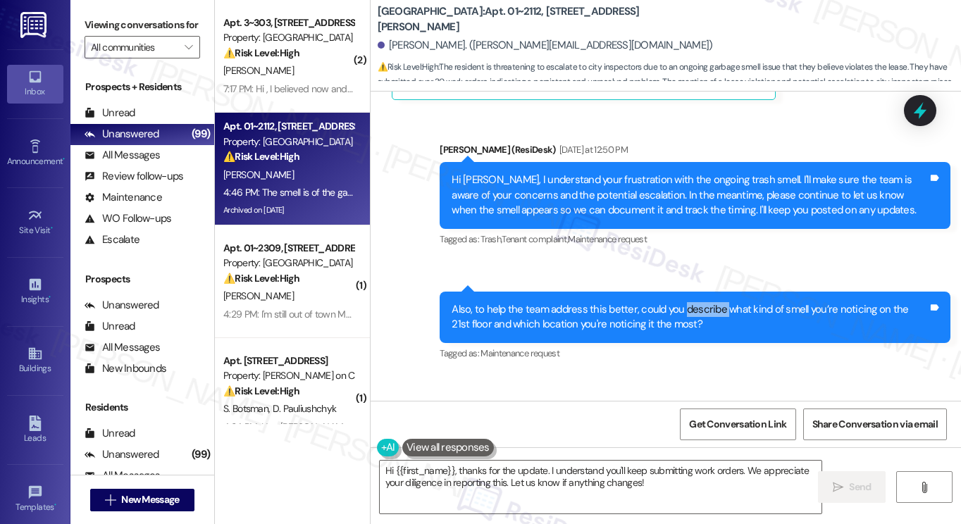
click at [686, 302] on div "Also, to help the team address this better, could you describe what kind of sme…" at bounding box center [690, 317] width 476 height 30
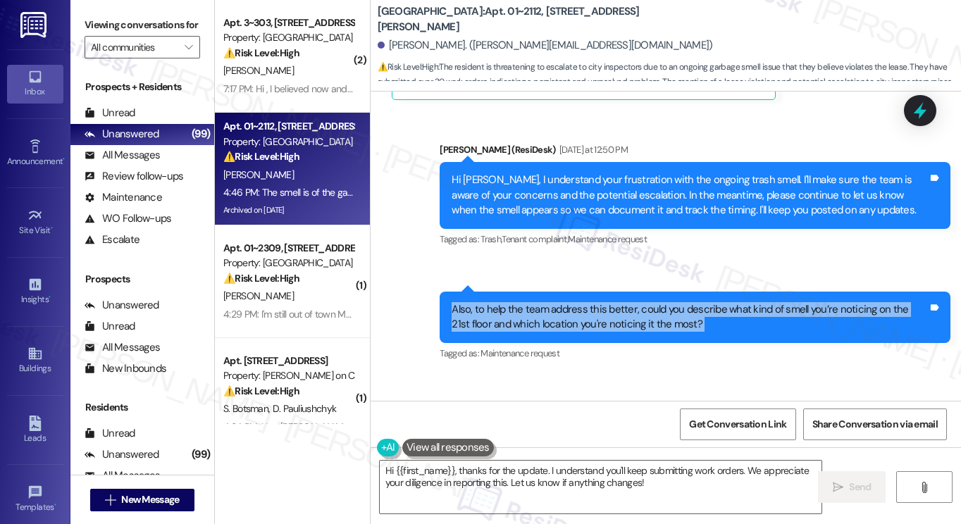
click at [686, 302] on div "Also, to help the team address this better, could you describe what kind of sme…" at bounding box center [690, 317] width 476 height 30
click at [553, 302] on div "Also, to help the team address this better, could you describe what kind of sme…" at bounding box center [690, 317] width 476 height 30
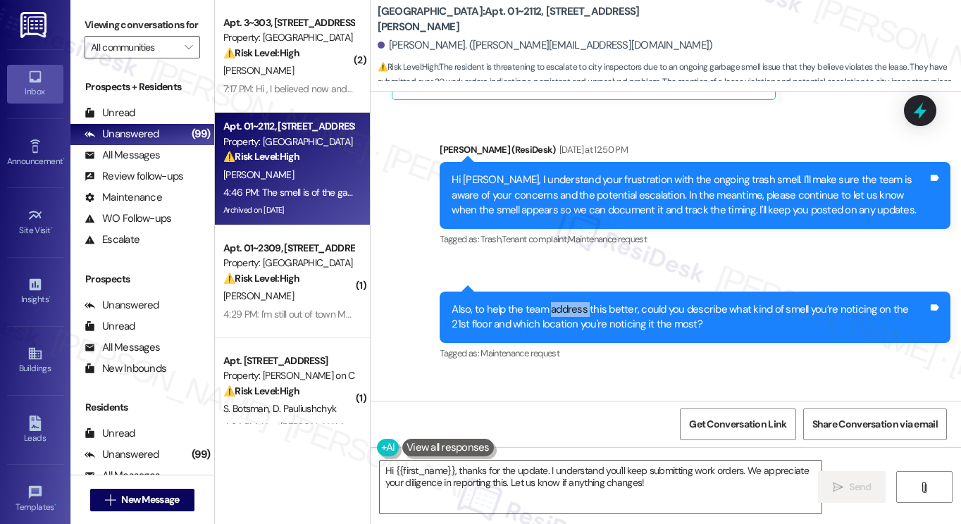
click at [553, 302] on div "Also, to help the team address this better, could you describe what kind of sme…" at bounding box center [690, 317] width 476 height 30
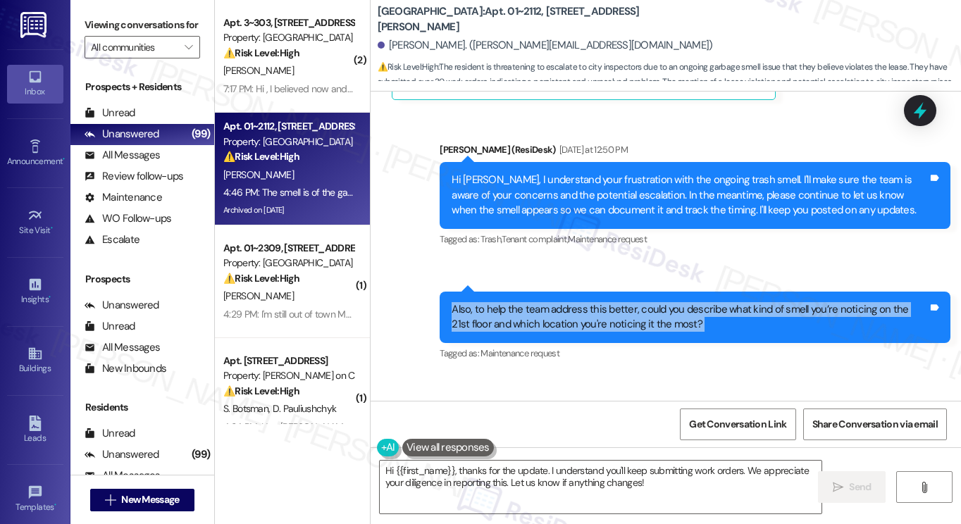
click at [553, 302] on div "Also, to help the team address this better, could you describe what kind of sme…" at bounding box center [690, 317] width 476 height 30
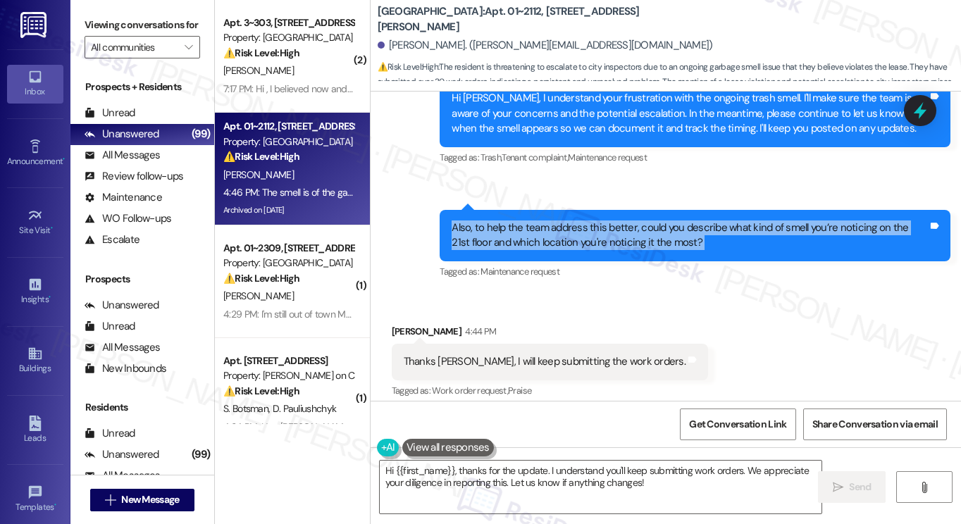
scroll to position [11389, 0]
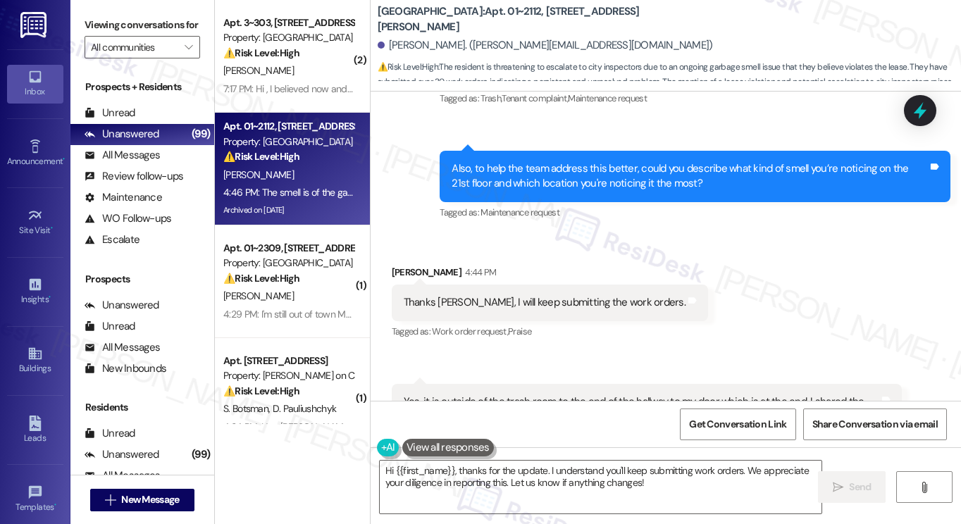
click at [535, 285] on div "Thanks Sarah, I will keep submitting the work orders. Tags and notes" at bounding box center [550, 303] width 316 height 36
click at [482, 395] on div "Yes, it is outside of the trash room to the end of the hallway to my door which…" at bounding box center [642, 410] width 476 height 30
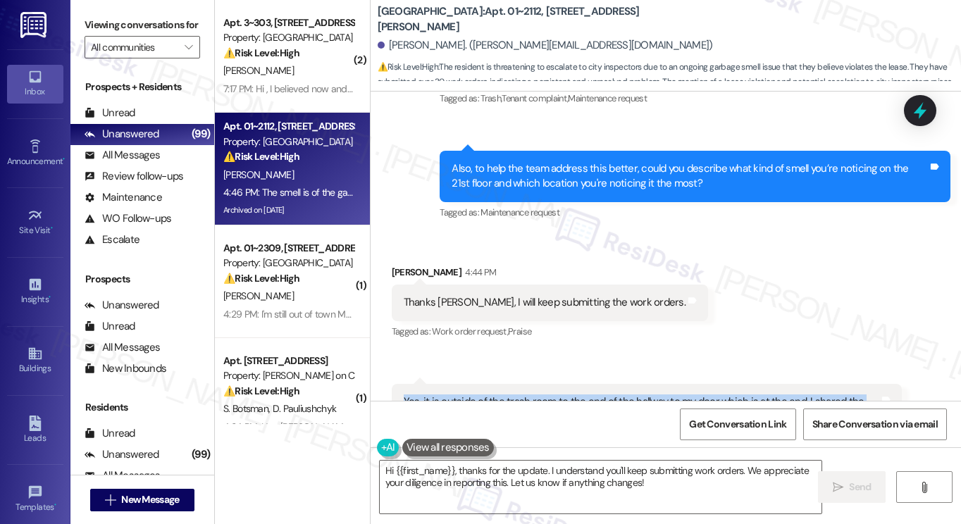
click at [482, 395] on div "Yes, it is outside of the trash room to the end of the hallway to my door which…" at bounding box center [642, 410] width 476 height 30
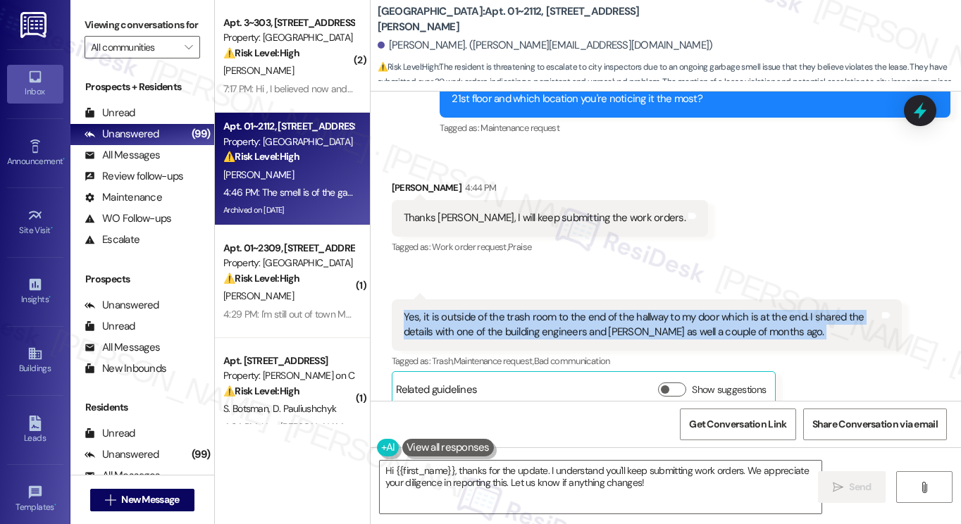
scroll to position [11530, 0]
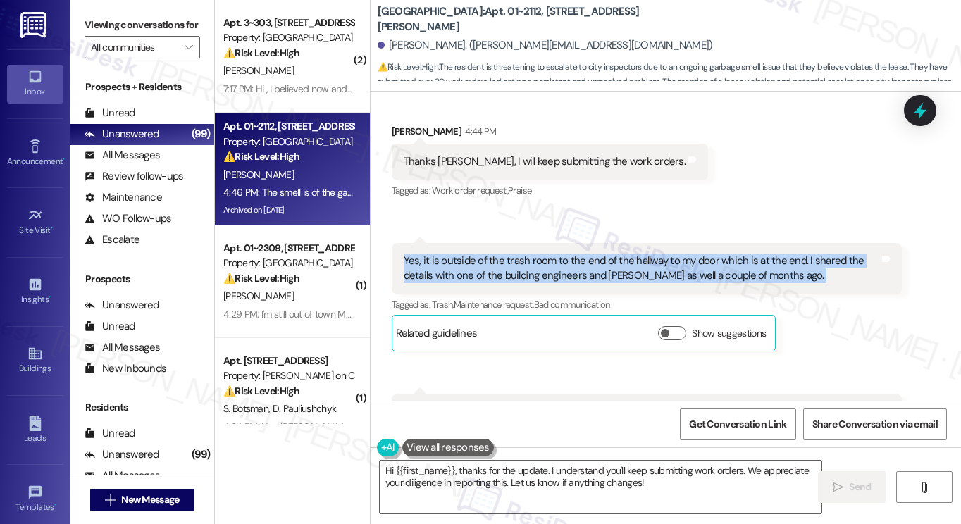
click at [531, 254] on div "Yes, it is outside of the trash room to the end of the hallway to my door which…" at bounding box center [642, 269] width 476 height 30
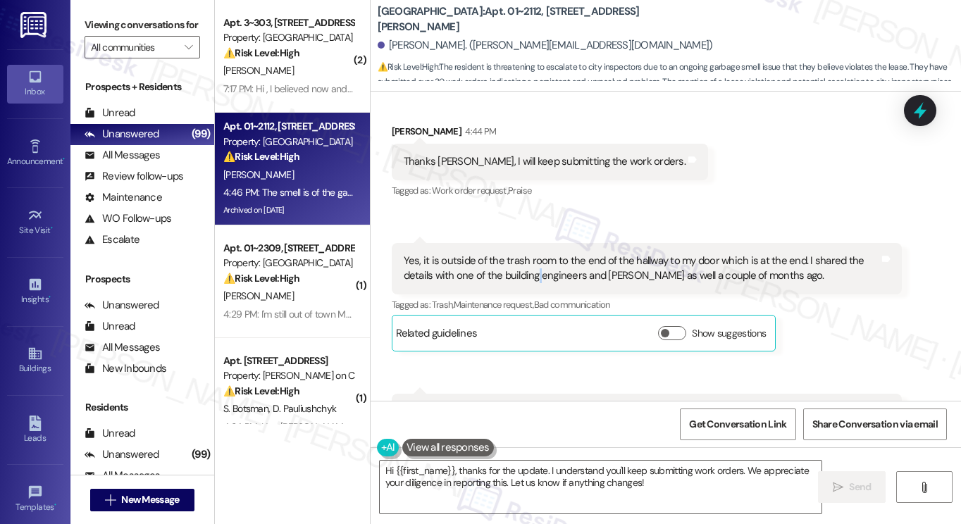
click at [531, 254] on div "Yes, it is outside of the trash room to the end of the hallway to my door which…" at bounding box center [642, 269] width 476 height 30
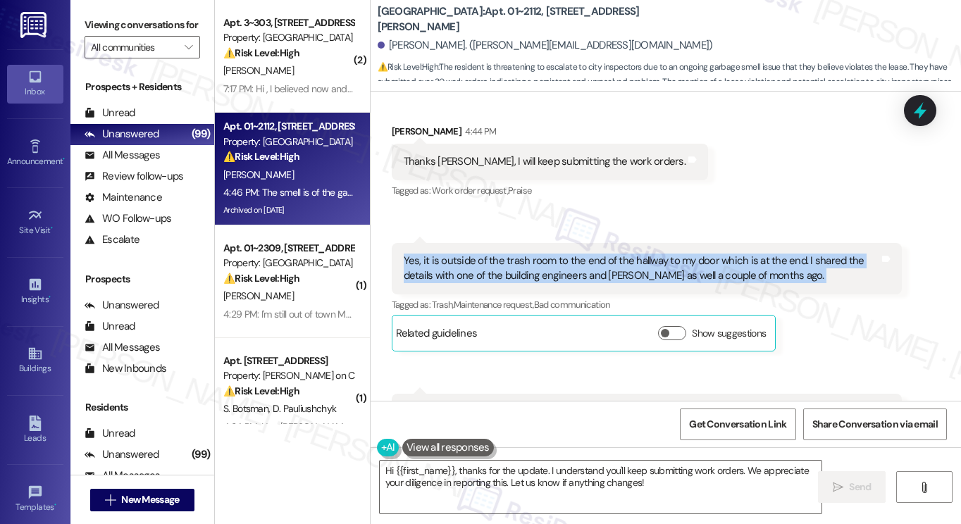
click at [531, 254] on div "Yes, it is outside of the trash room to the end of the hallway to my door which…" at bounding box center [642, 269] width 476 height 30
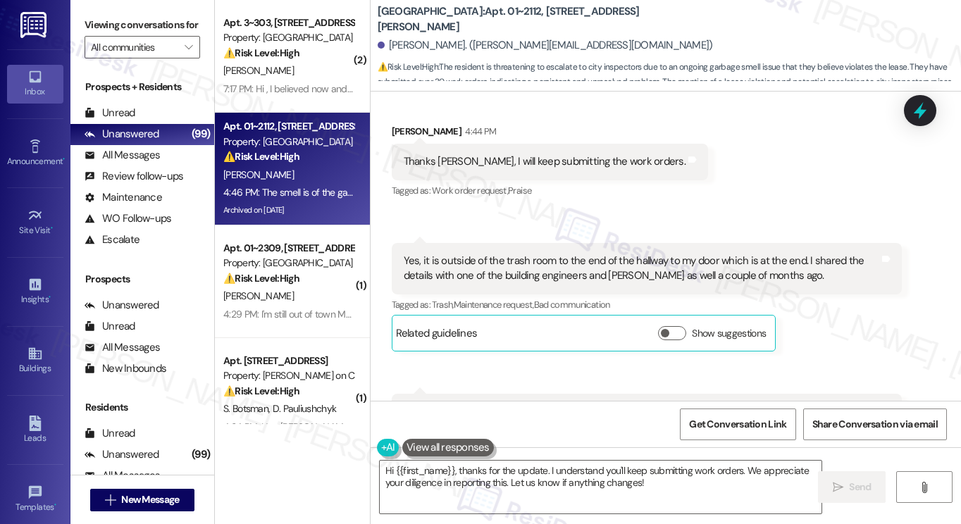
click at [528, 405] on div "The smell is of the garbage chute itself. Like the smell when you open the chut…" at bounding box center [642, 420] width 476 height 30
click at [527, 405] on div "The smell is of the garbage chute itself. Like the smell when you open the chut…" at bounding box center [642, 420] width 476 height 30
click at [494, 394] on div "The smell is of the garbage chute itself. Like the smell when you open the chut…" at bounding box center [647, 419] width 511 height 51
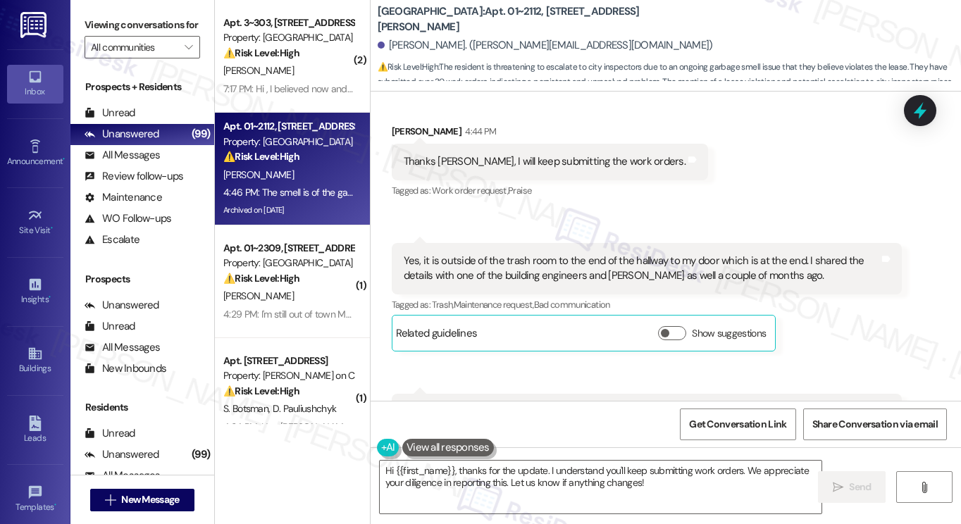
click at [494, 394] on div "The smell is of the garbage chute itself. Like the smell when you open the chut…" at bounding box center [647, 419] width 511 height 51
click at [630, 479] on textarea "Hi {{first_name}}, thanks for the update. I understand you'll keep submitting w…" at bounding box center [601, 487] width 442 height 53
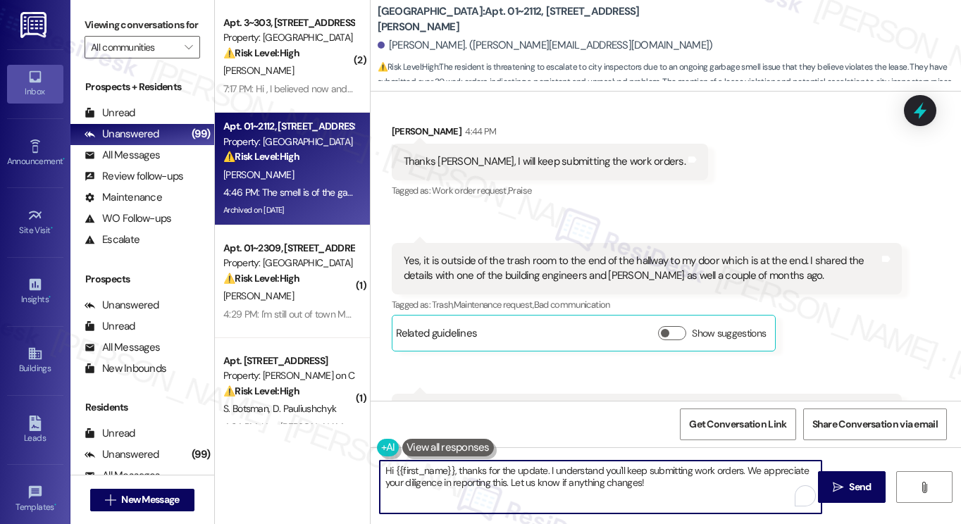
click at [630, 479] on textarea "Hi {{first_name}}, thanks for the update. I understand you'll keep submitting w…" at bounding box center [601, 487] width 442 height 53
click at [714, 486] on textarea "Hi {{first_name}}, thanks for the update. I understand you'll keep submitting w…" at bounding box center [601, 487] width 442 height 53
drag, startPoint x: 678, startPoint y: 491, endPoint x: 443, endPoint y: 474, distance: 236.0
click at [437, 476] on textarea "Hi {{first_name}}, thanks for the update. I understand you'll keep submitting w…" at bounding box center [601, 487] width 442 height 53
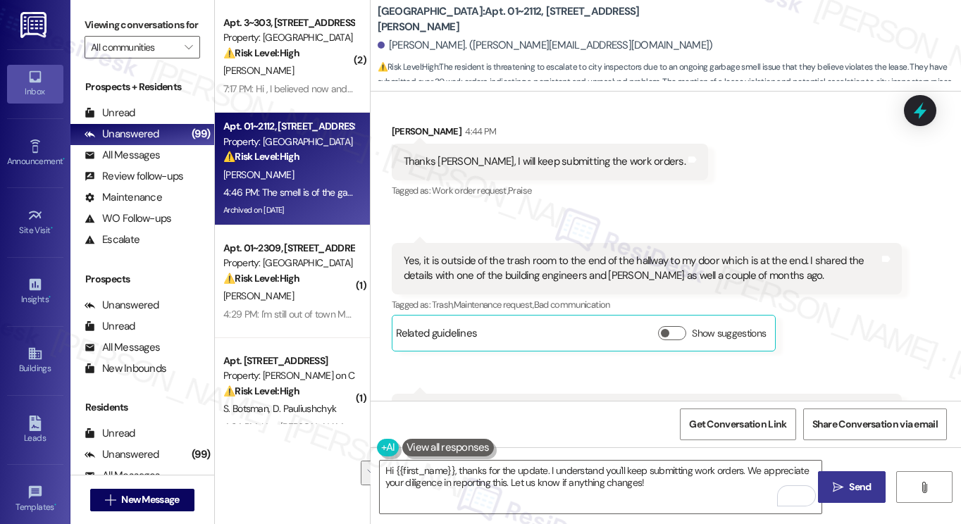
click at [829, 476] on button " Send" at bounding box center [852, 487] width 68 height 32
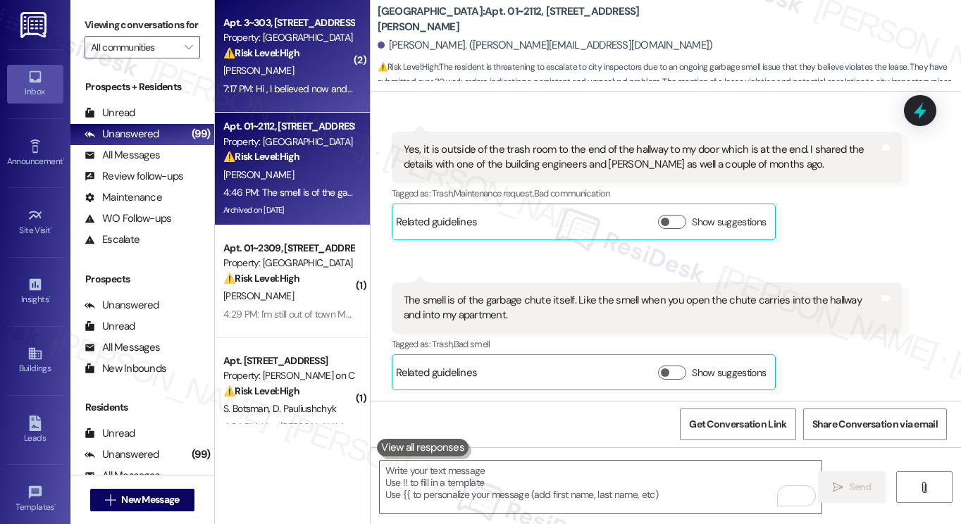
scroll to position [11643, 0]
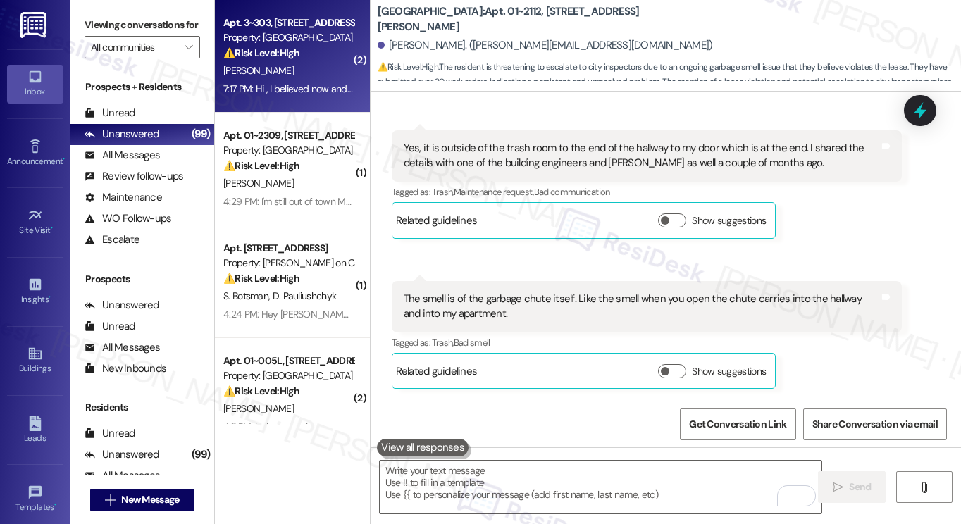
click at [312, 82] on div "7:17 PM: Hi , I believed now and verified that my money was refunded back after…" at bounding box center [519, 88] width 593 height 13
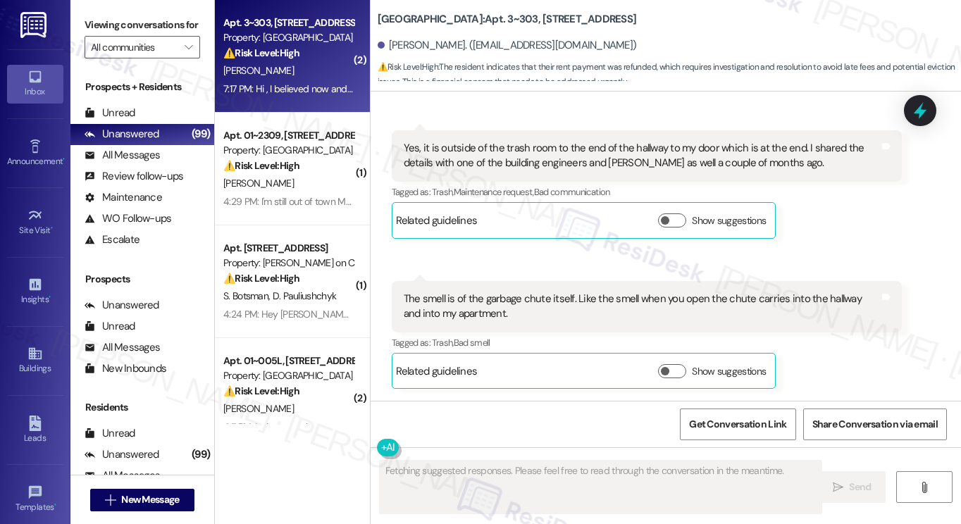
scroll to position [5218, 0]
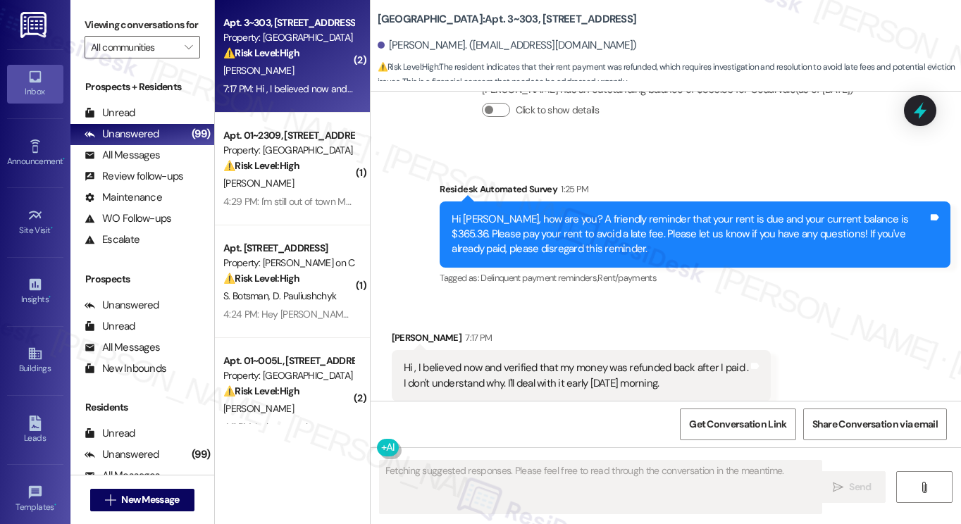
click at [526, 361] on div "Hi , I believed now and verified that my money was refunded back after I paid .…" at bounding box center [576, 376] width 345 height 30
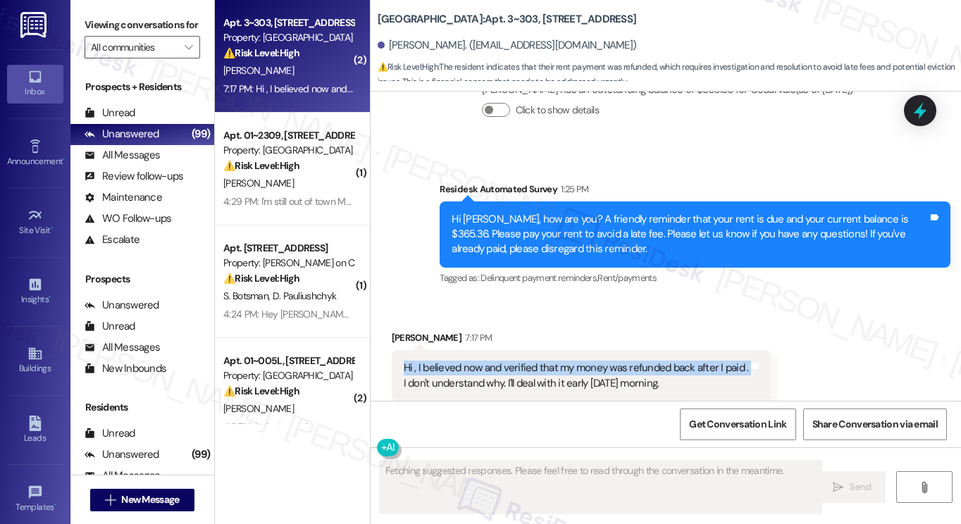
click at [526, 361] on div "Hi , I believed now and verified that my money was refunded back after I paid .…" at bounding box center [576, 376] width 345 height 30
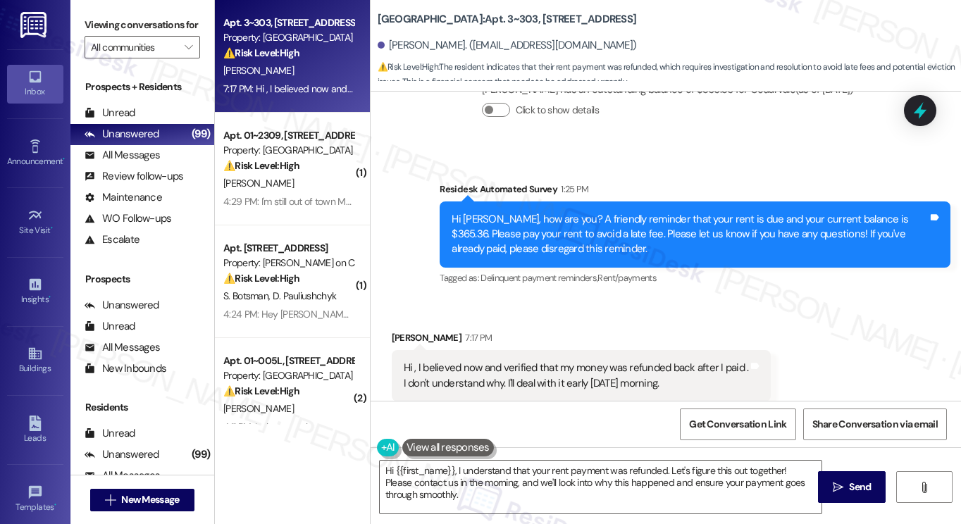
click at [517, 361] on div "Hi , I believed now and verified that my money was refunded back after I paid .…" at bounding box center [576, 376] width 345 height 30
click at [519, 212] on div "Hi Naida, how are you? A friendly reminder that your rent is due and your curre…" at bounding box center [690, 234] width 476 height 45
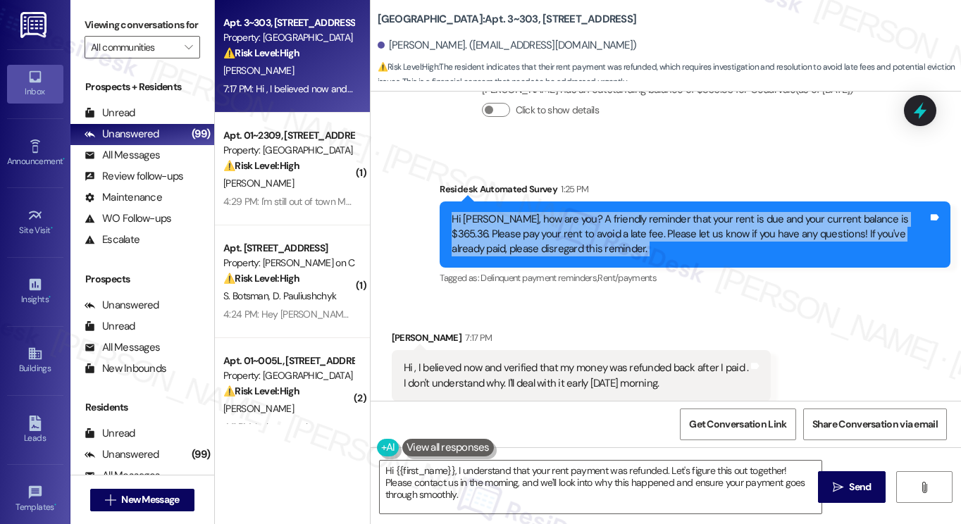
click at [519, 212] on div "Hi Naida, how are you? A friendly reminder that your rent is due and your curre…" at bounding box center [690, 234] width 476 height 45
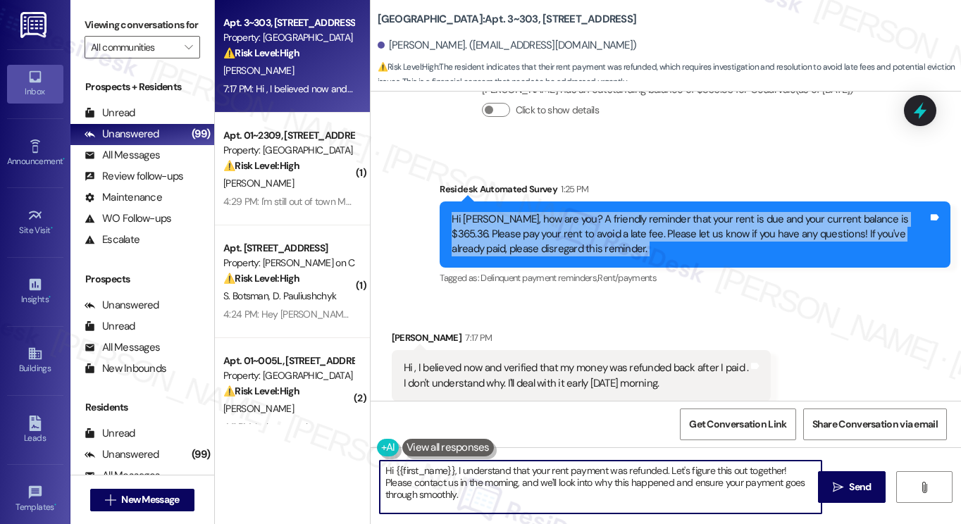
click at [446, 467] on textarea "Hi {{first_name}}, I understand that your rent payment was refunded. Let's figu…" at bounding box center [601, 487] width 442 height 53
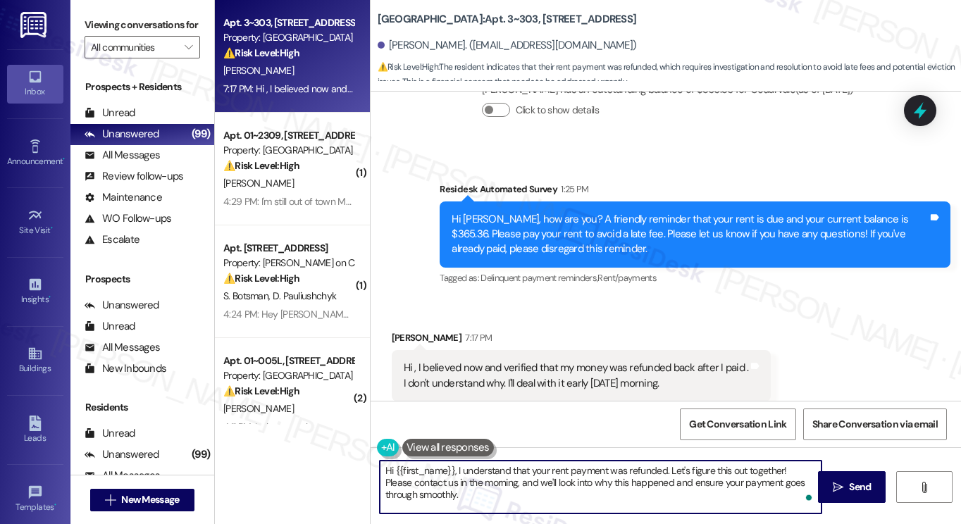
drag, startPoint x: 504, startPoint y: 496, endPoint x: 507, endPoint y: 465, distance: 31.1
click at [507, 465] on textarea "Hi {{first_name}}, I understand that your rent payment was refunded. Let's figu…" at bounding box center [601, 487] width 442 height 53
click at [535, 472] on textarea "Hi {{first_name}}, I understand that your rent payment was refunded. Let's figu…" at bounding box center [601, 487] width 442 height 53
drag, startPoint x: 784, startPoint y: 470, endPoint x: 592, endPoint y: 452, distance: 192.5
click at [592, 452] on div "Hi {{first_name}}, I understand that your rent payment was refunded. Let's figu…" at bounding box center [666, 501] width 591 height 106
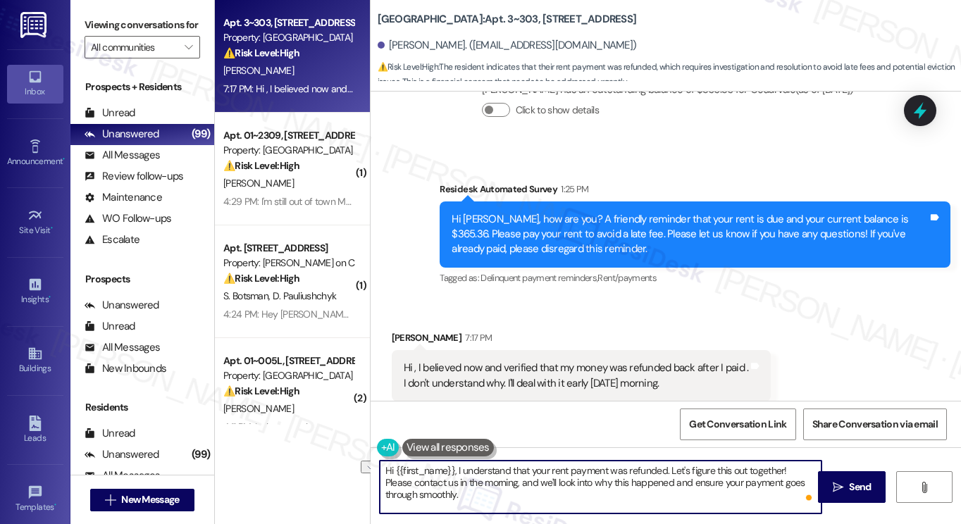
click at [495, 510] on textarea "Hi {{first_name}}, I understand that your rent payment was refunded. Let's figu…" at bounding box center [601, 487] width 442 height 53
click at [440, 361] on div "Hi , I believed now and verified that my money was refunded back after I paid .…" at bounding box center [576, 376] width 345 height 30
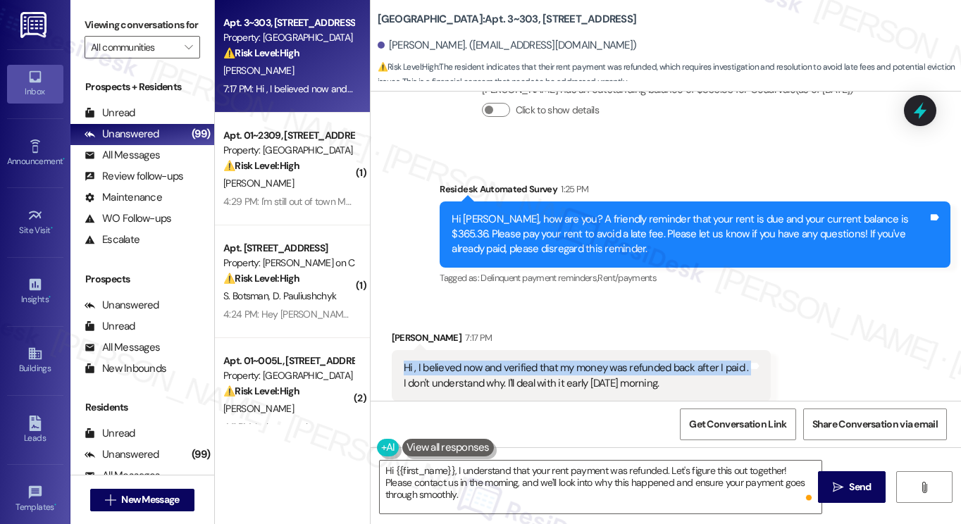
click at [440, 361] on div "Hi , I believed now and verified that my money was refunded back after I paid .…" at bounding box center [576, 376] width 345 height 30
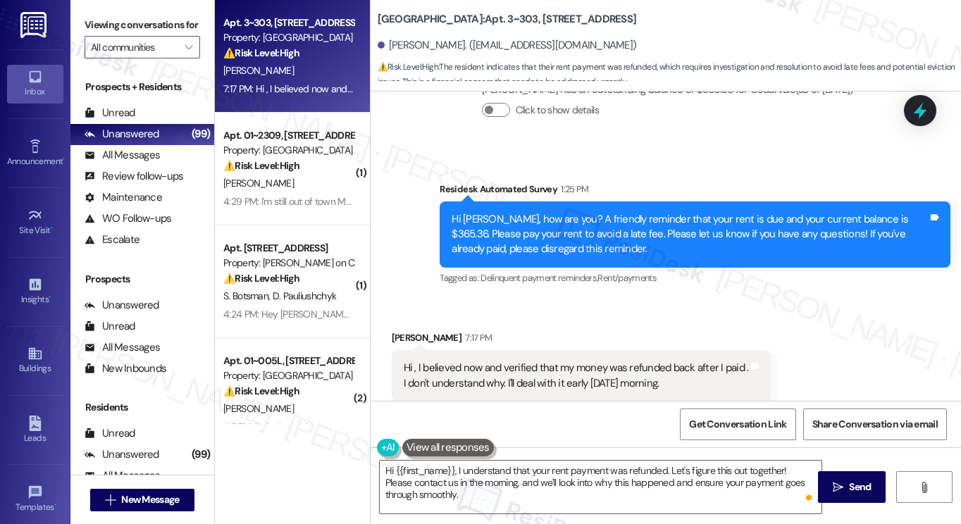
click at [666, 361] on div "Hi , I believed now and verified that my money was refunded back after I paid .…" at bounding box center [576, 376] width 345 height 30
drag, startPoint x: 686, startPoint y: 353, endPoint x: 392, endPoint y: 335, distance: 294.5
click at [392, 350] on div "Hi , I believed now and verified that my money was refunded back after I paid .…" at bounding box center [582, 375] width 380 height 51
click at [149, 36] on label "Viewing conversations for" at bounding box center [143, 25] width 116 height 22
click at [169, 27] on label "Viewing conversations for" at bounding box center [143, 25] width 116 height 22
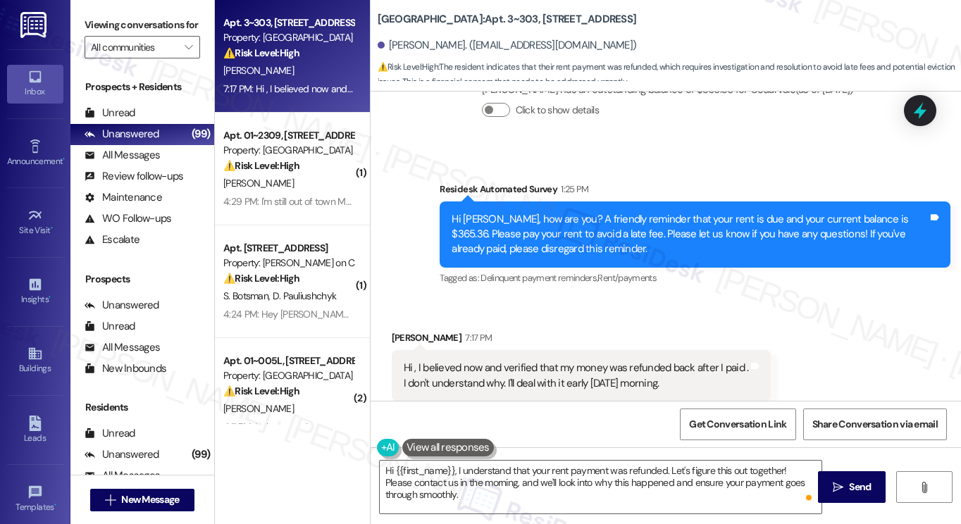
click at [483, 361] on div "Hi , I believed now and verified that my money was refunded back after I paid .…" at bounding box center [576, 376] width 345 height 30
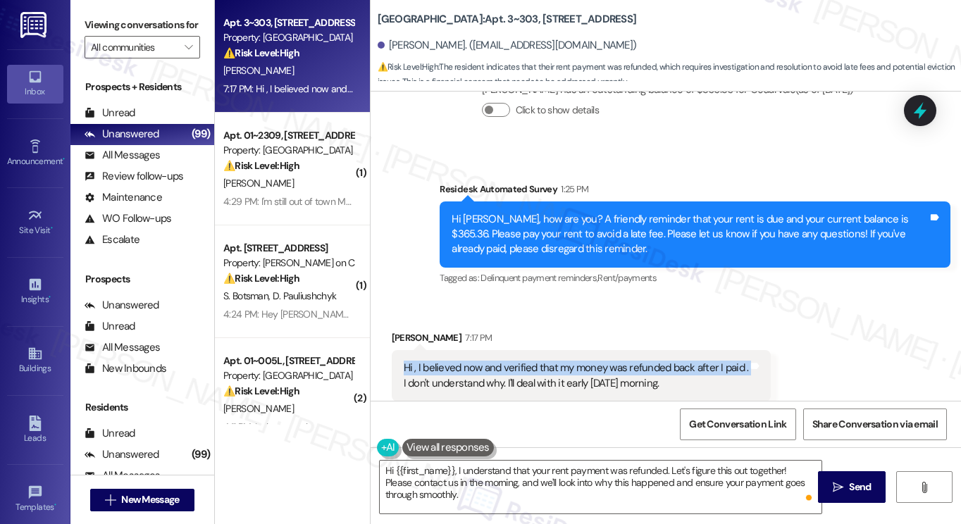
click at [483, 361] on div "Hi , I believed now and verified that my money was refunded back after I paid .…" at bounding box center [576, 376] width 345 height 30
copy div "Hi , I believed now and verified that my money was refunded back after I paid ."
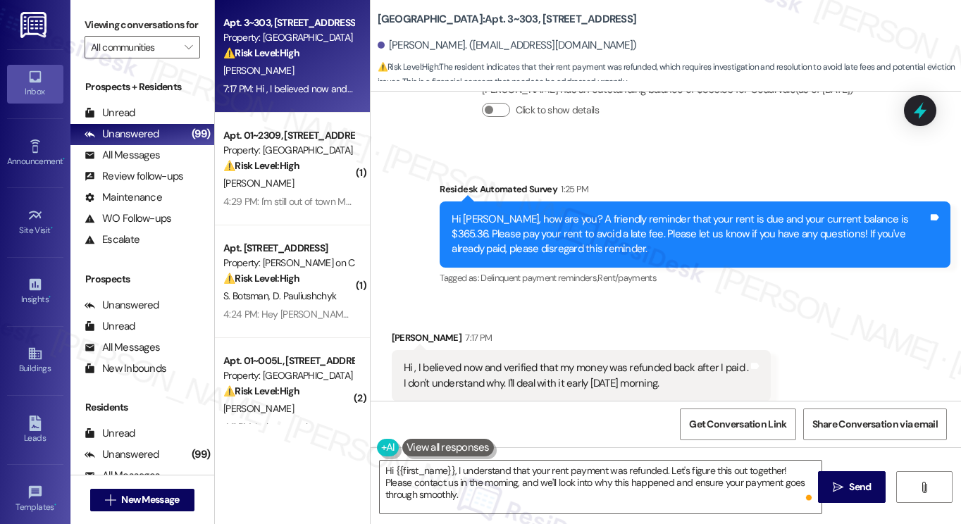
click at [584, 361] on div "Hi , I believed now and verified that my money was refunded back after I paid .…" at bounding box center [576, 376] width 345 height 30
drag, startPoint x: 677, startPoint y: 350, endPoint x: 386, endPoint y: 326, distance: 292.0
click at [386, 326] on div "Received via SMS Naida Dadasheva 7:17 PM Hi , I believed now and verified that …" at bounding box center [581, 376] width 401 height 113
copy div "Hi , I believed now and verified that my money was refunded back after I paid .…"
click at [118, 13] on div "Viewing conversations for All communities " at bounding box center [142, 36] width 144 height 73
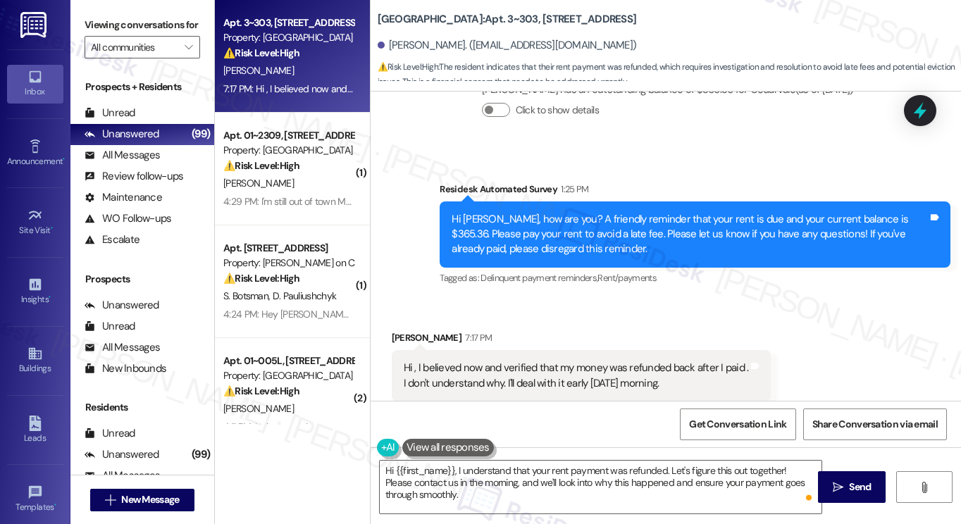
drag, startPoint x: 118, startPoint y: 31, endPoint x: 216, endPoint y: 98, distance: 119.2
click at [118, 31] on label "Viewing conversations for" at bounding box center [143, 25] width 116 height 22
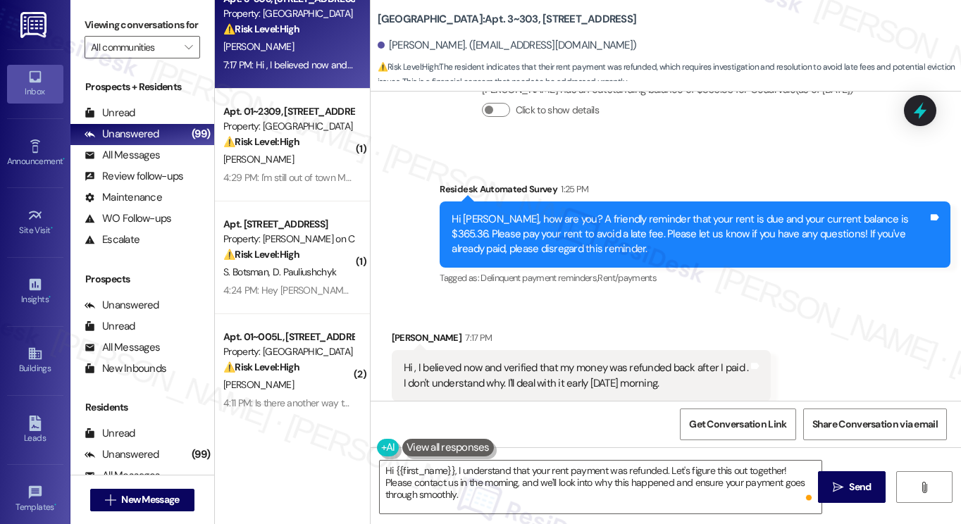
scroll to position [0, 0]
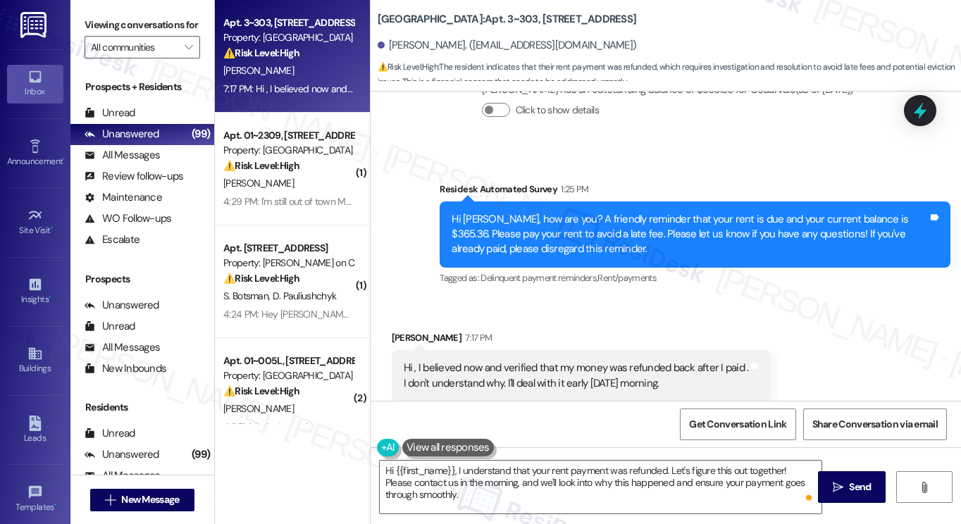
click at [138, 16] on label "Viewing conversations for" at bounding box center [143, 25] width 116 height 22
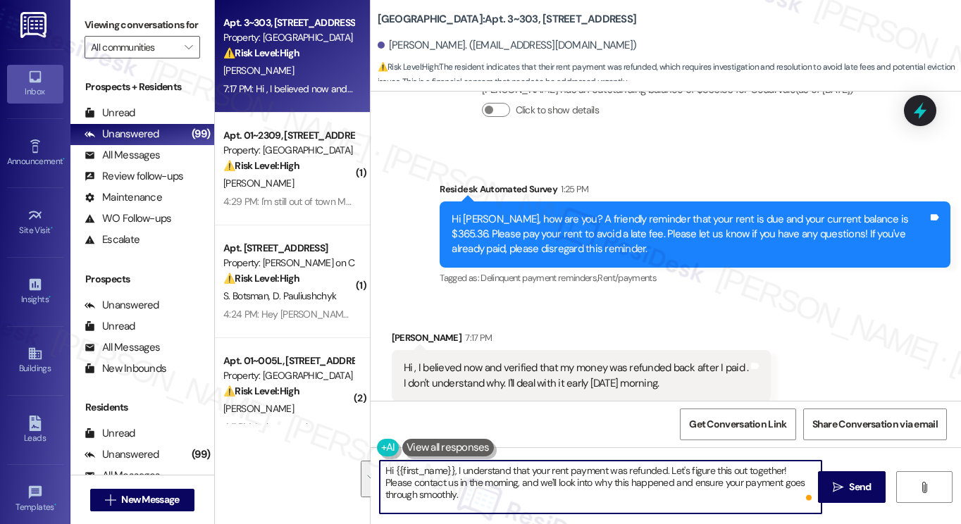
drag, startPoint x: 482, startPoint y: 491, endPoint x: 455, endPoint y: 473, distance: 32.6
click at [455, 473] on textarea "Hi {{first_name}}, I understand that your rent payment was refunded. Let's figu…" at bounding box center [601, 487] width 442 height 53
paste textarea "Thank you for letting us know. I understand how concerning it must be to see yo…"
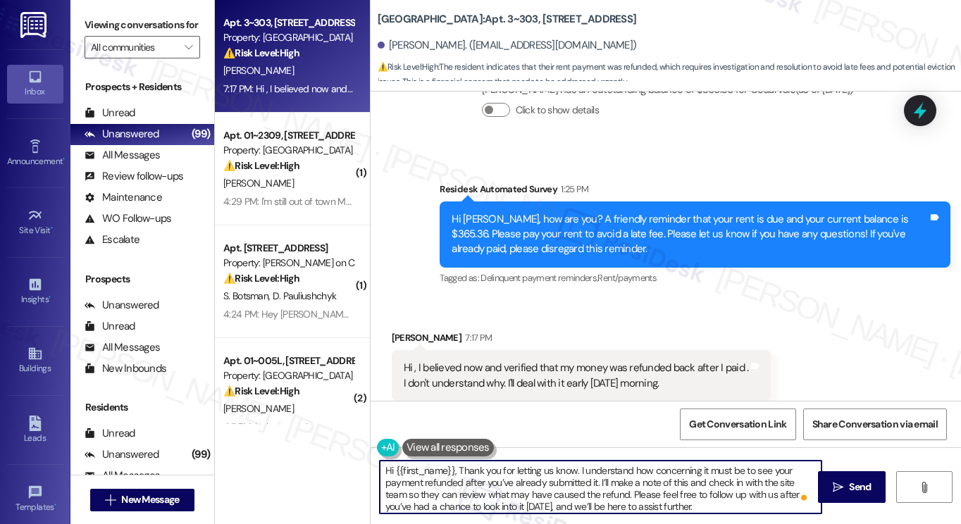
click at [483, 467] on textarea "Hi {{first_name}}, Thank you for letting us know. I understand how concerning i…" at bounding box center [601, 487] width 442 height 53
drag, startPoint x: 597, startPoint y: 483, endPoint x: 624, endPoint y: 493, distance: 29.2
click at [624, 493] on textarea "Hi {{first_name}}, thank you for letting us know. I understand how concerning i…" at bounding box center [601, 487] width 442 height 53
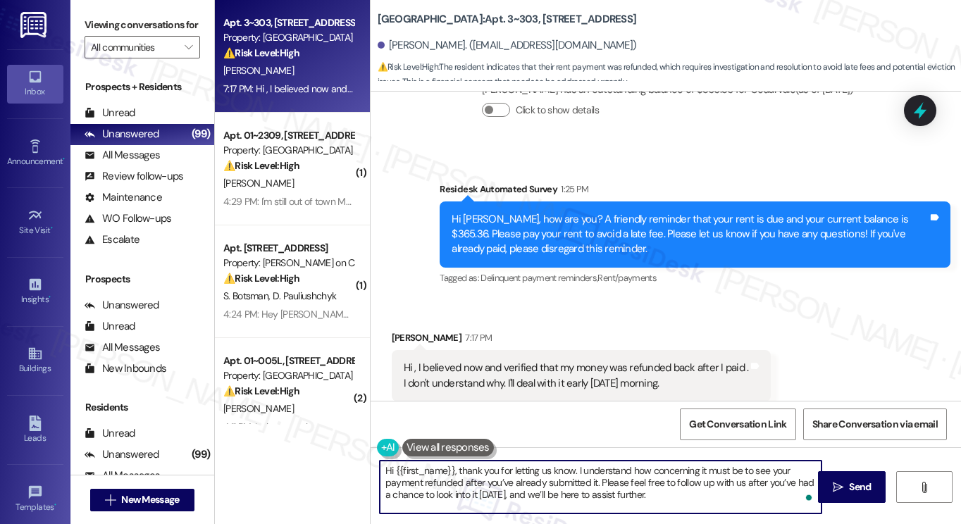
click at [698, 488] on textarea "Hi {{first_name}}, thank you for letting us know. I understand how concerning i…" at bounding box center [601, 487] width 442 height 53
click at [733, 510] on textarea "Hi {{first_name}}, thank you for letting us know. I understand how concerning i…" at bounding box center [601, 487] width 442 height 53
drag, startPoint x: 716, startPoint y: 503, endPoint x: 559, endPoint y: 504, distance: 157.2
click at [559, 504] on textarea "Hi {{first_name}}, thank you for letting us know. I understand how concerning i…" at bounding box center [601, 487] width 442 height 53
click at [663, 491] on textarea "Hi {{first_name}}, thank you for letting us know. I understand how concerning i…" at bounding box center [601, 487] width 442 height 53
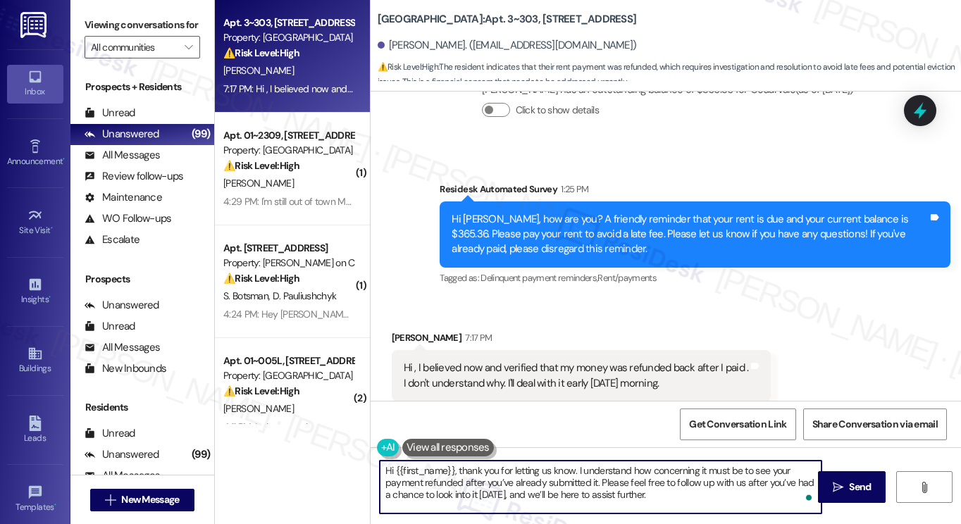
click at [517, 495] on textarea "Hi {{first_name}}, thank you for letting us know. I understand how concerning i…" at bounding box center [601, 487] width 442 height 53
click at [702, 476] on textarea "Hi {{first_name}}, thank you for letting us know. I understand how concerning i…" at bounding box center [601, 487] width 442 height 53
drag, startPoint x: 652, startPoint y: 501, endPoint x: 520, endPoint y: 500, distance: 131.8
click at [520, 500] on textarea "Hi {{first_name}}, thank you for letting us know. I understand how concerning i…" at bounding box center [601, 487] width 442 height 53
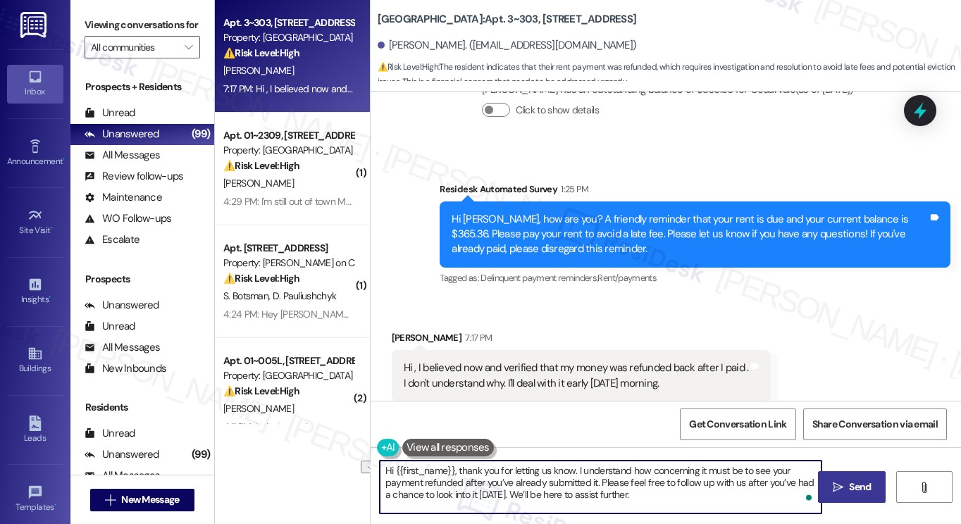
type textarea "Hi {{first_name}}, thank you for letting us know. I understand how concerning i…"
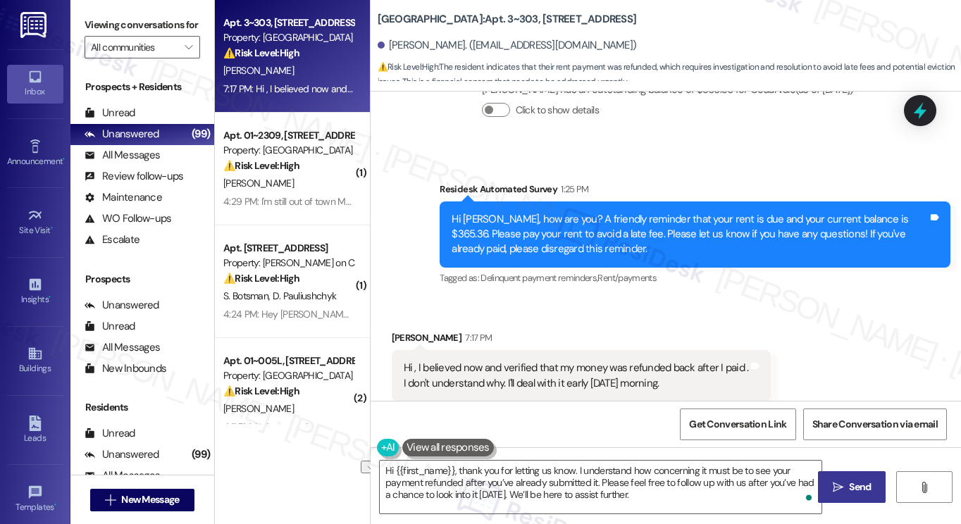
click at [851, 490] on span "Send" at bounding box center [860, 487] width 22 height 15
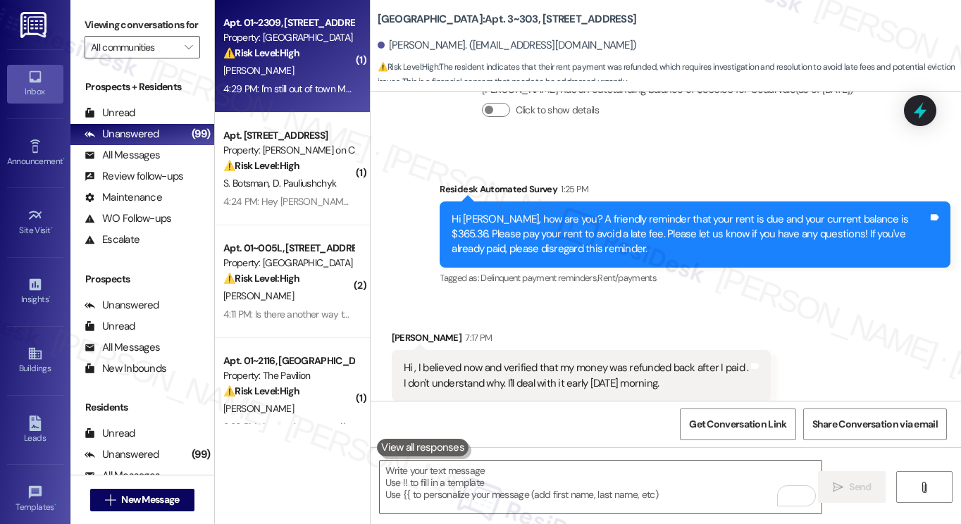
click at [297, 66] on div "D. Weathersby" at bounding box center [288, 71] width 133 height 18
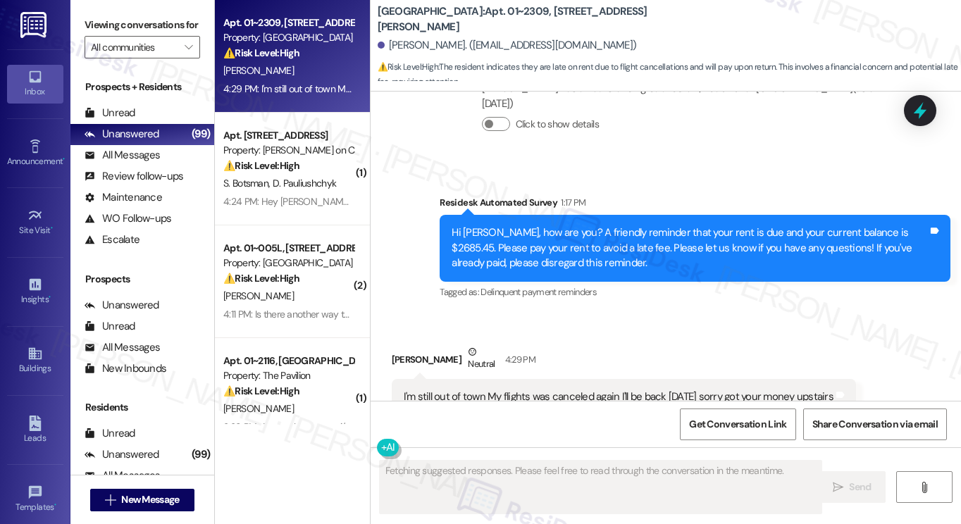
click at [494, 379] on div "I'm still out of town My flights was canceled again I'll be back Monday sorry g…" at bounding box center [624, 397] width 464 height 36
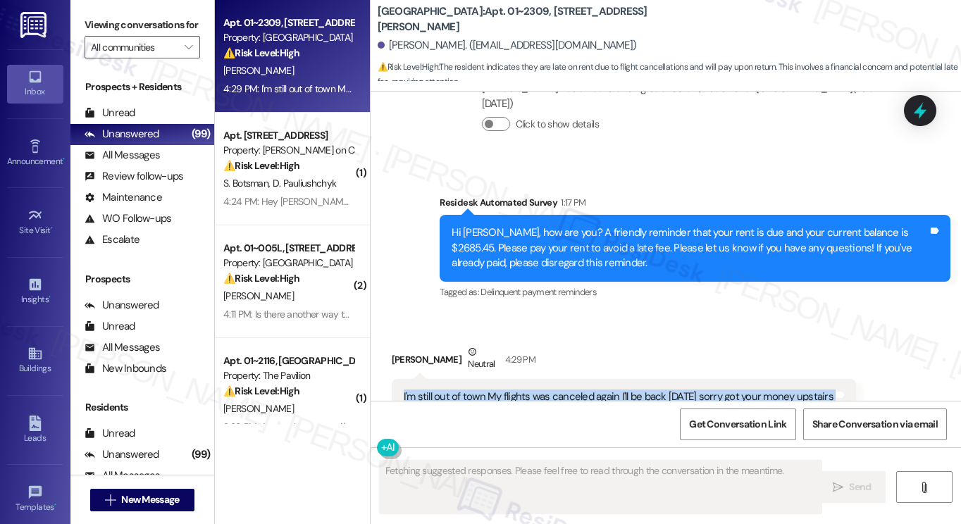
click at [494, 379] on div "I'm still out of town My flights was canceled again I'll be back Monday sorry g…" at bounding box center [624, 397] width 464 height 36
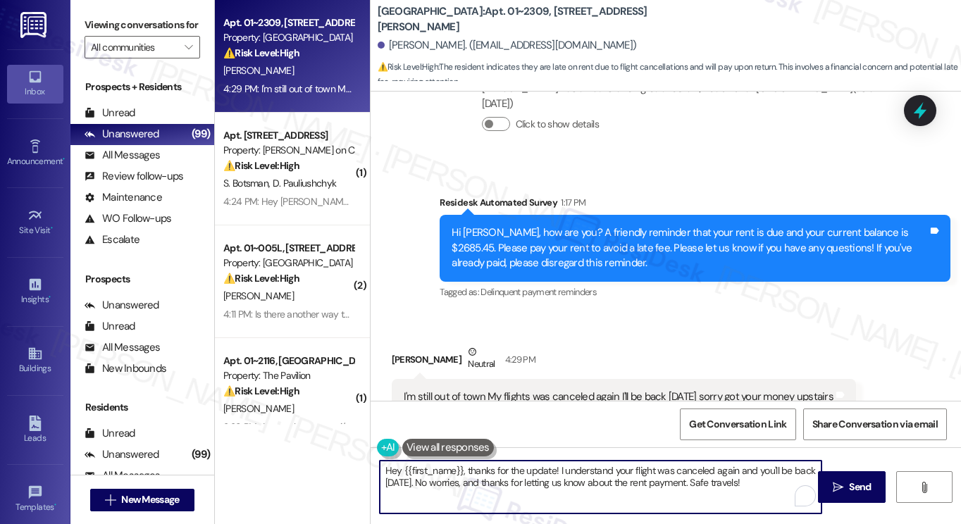
drag, startPoint x: 396, startPoint y: 468, endPoint x: 389, endPoint y: 469, distance: 7.2
click at [389, 469] on textarea "Hey {{first_name}}, thanks for the update! I understand your flight was cancele…" at bounding box center [601, 487] width 442 height 53
click at [532, 474] on textarea "Hi {{first_name}}, thanks for the update! I understand your flight was canceled…" at bounding box center [601, 487] width 442 height 53
drag, startPoint x: 443, startPoint y: 485, endPoint x: 587, endPoint y: 486, distance: 144.5
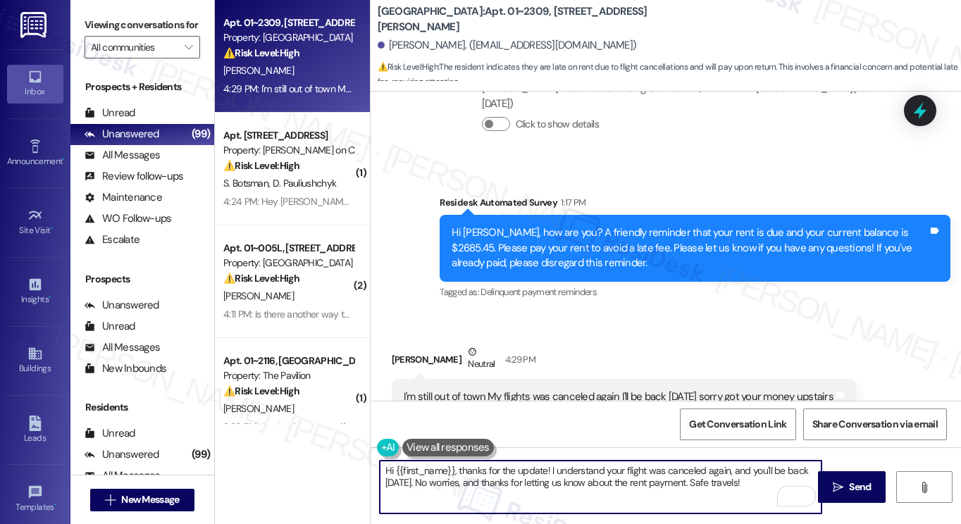
click at [587, 486] on textarea "Hi {{first_name}}, thanks for the update! I understand your flight was canceled…" at bounding box center [601, 487] width 442 height 53
click at [588, 486] on textarea "Hi {{first_name}}, thanks for the update! I understand your flight was canceled…" at bounding box center [601, 487] width 442 height 53
click at [754, 488] on textarea "Hi {{first_name}}, thanks for the update! I understand your flight was canceled…" at bounding box center [601, 487] width 442 height 53
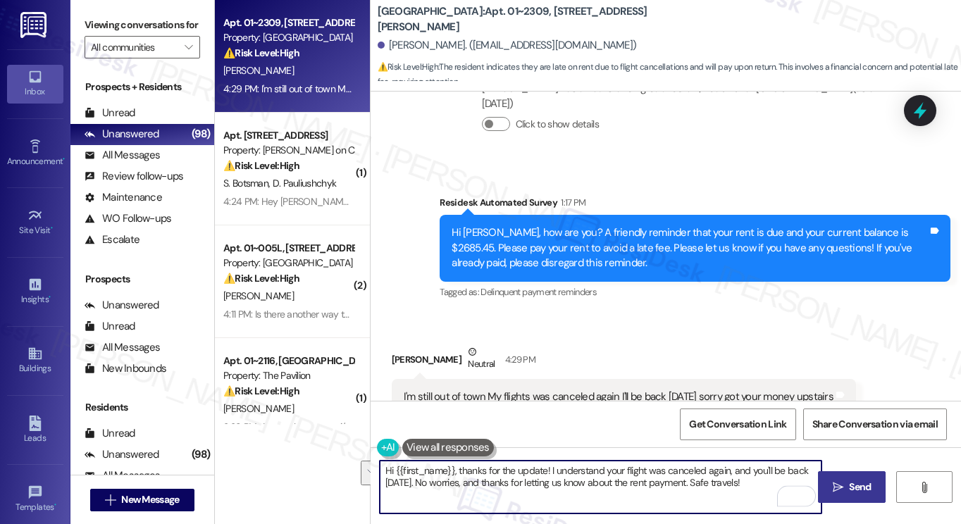
type textarea "Hi {{first_name}}, thanks for the update! I understand your flight was canceled…"
click at [837, 483] on icon "" at bounding box center [838, 487] width 11 height 11
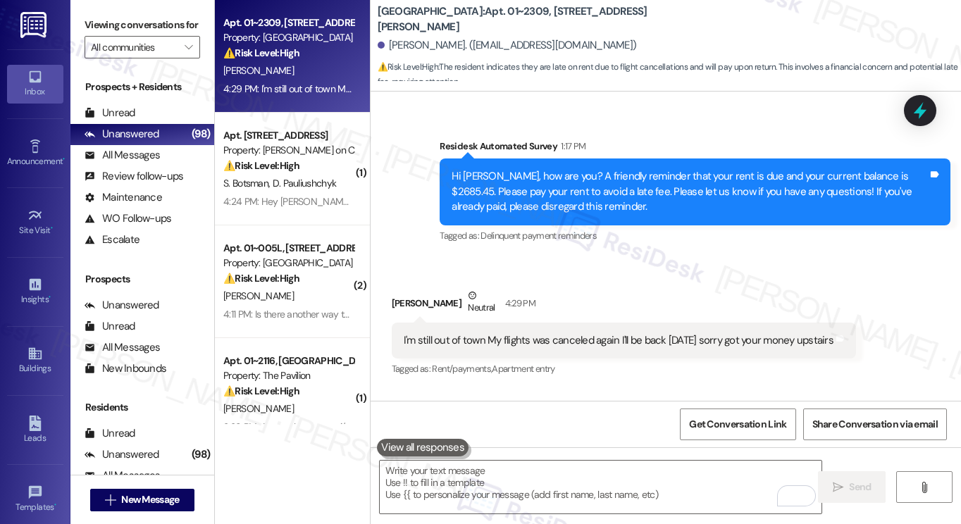
scroll to position [6924, 0]
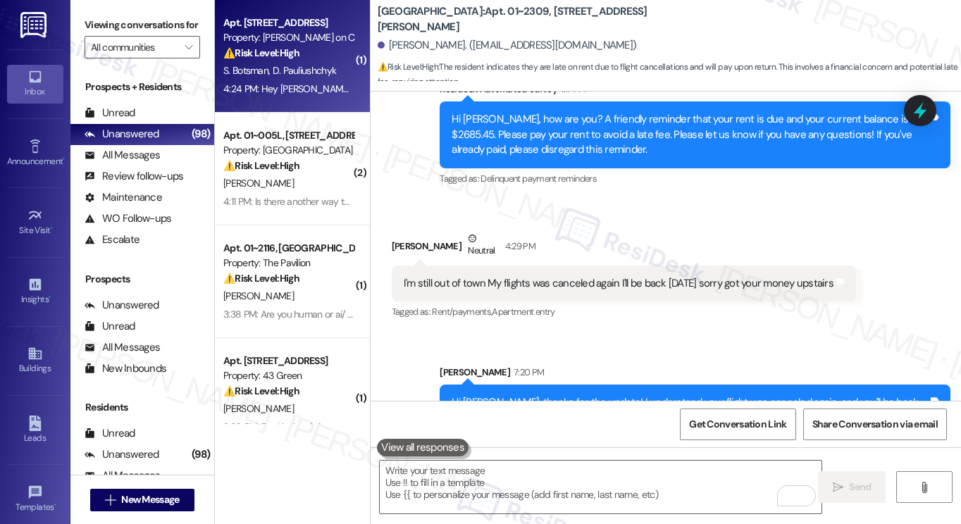
click at [307, 51] on div "⚠️ Risk Level: High The resident acknowledges the rent reminder but raises a fi…" at bounding box center [288, 53] width 130 height 15
type textarea "Fetching suggested responses. Please feel free to read through the conversation…"
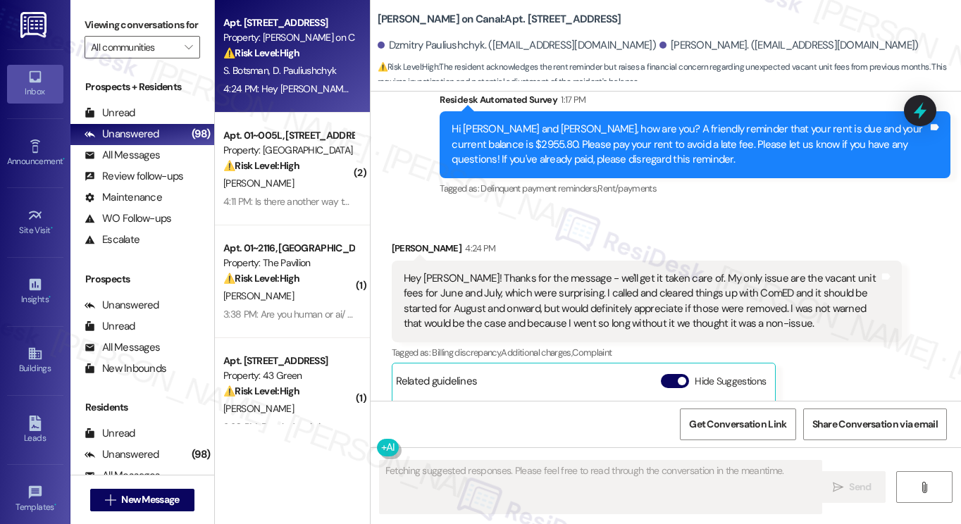
scroll to position [3271, 0]
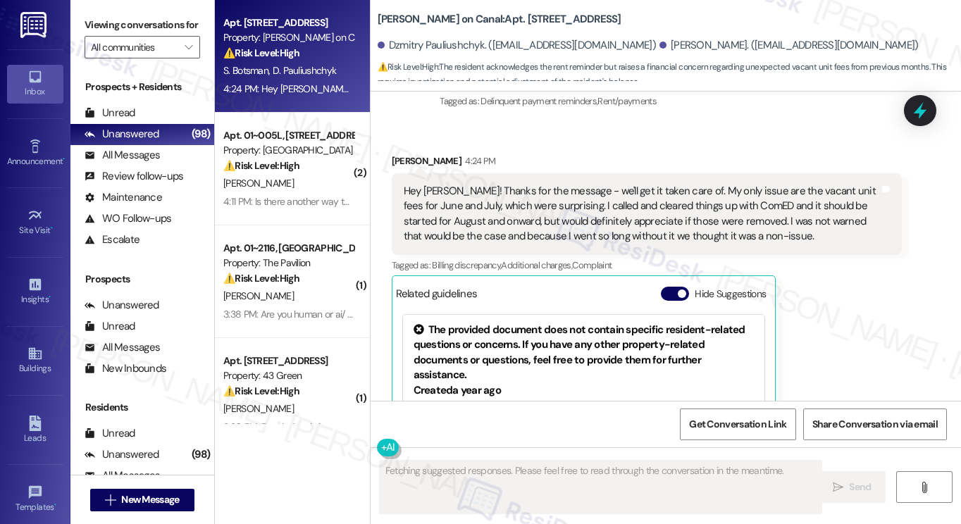
click at [477, 184] on div "Hey Sarah! Thanks for the message - we'll get it taken care of. My only issue a…" at bounding box center [642, 214] width 476 height 61
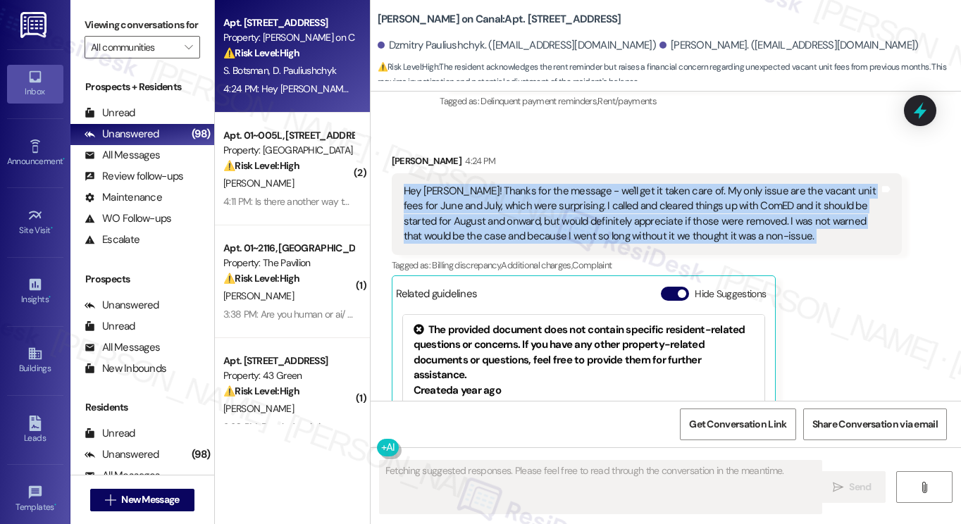
click at [477, 184] on div "Hey Sarah! Thanks for the message - we'll get it taken care of. My only issue a…" at bounding box center [642, 214] width 476 height 61
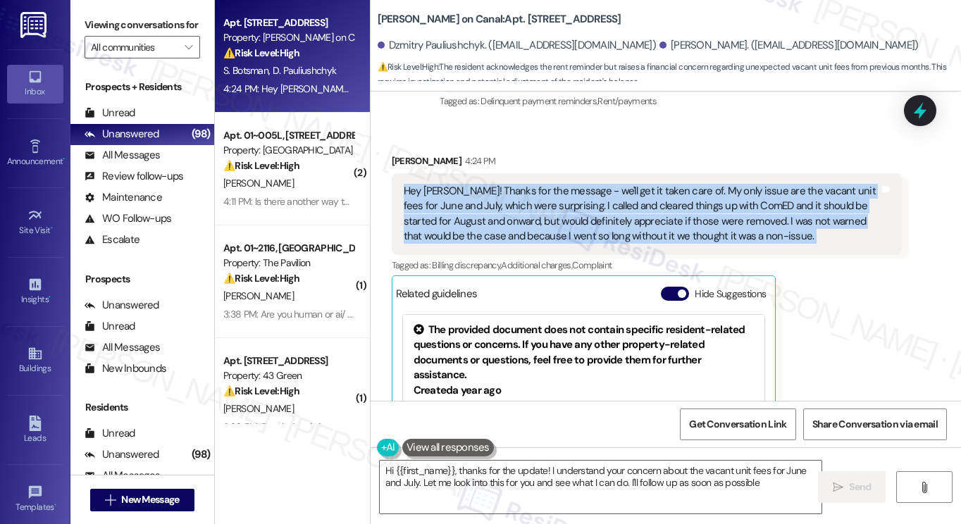
type textarea "Hi {{first_name}}, thanks for the update! I understand your concern about the v…"
click at [499, 184] on div "Hey Sarah! Thanks for the message - we'll get it taken care of. My only issue a…" at bounding box center [642, 214] width 476 height 61
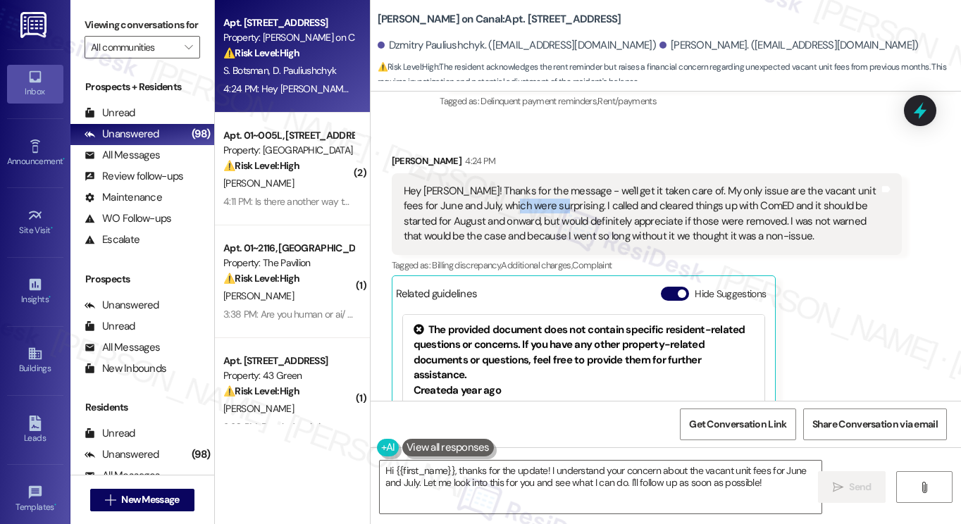
click at [499, 184] on div "Hey Sarah! Thanks for the message - we'll get it taken care of. My only issue a…" at bounding box center [642, 214] width 476 height 61
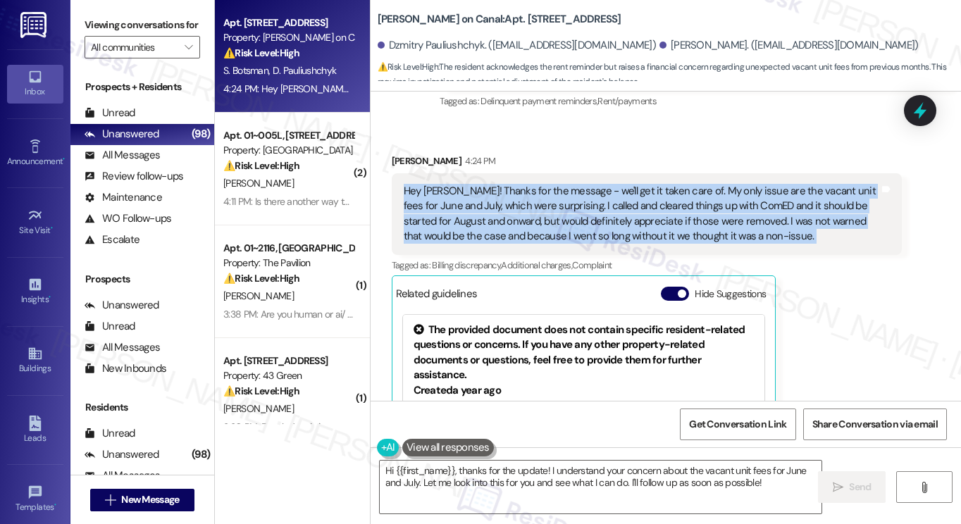
click at [499, 184] on div "Hey Sarah! Thanks for the message - we'll get it taken care of. My only issue a…" at bounding box center [642, 214] width 476 height 61
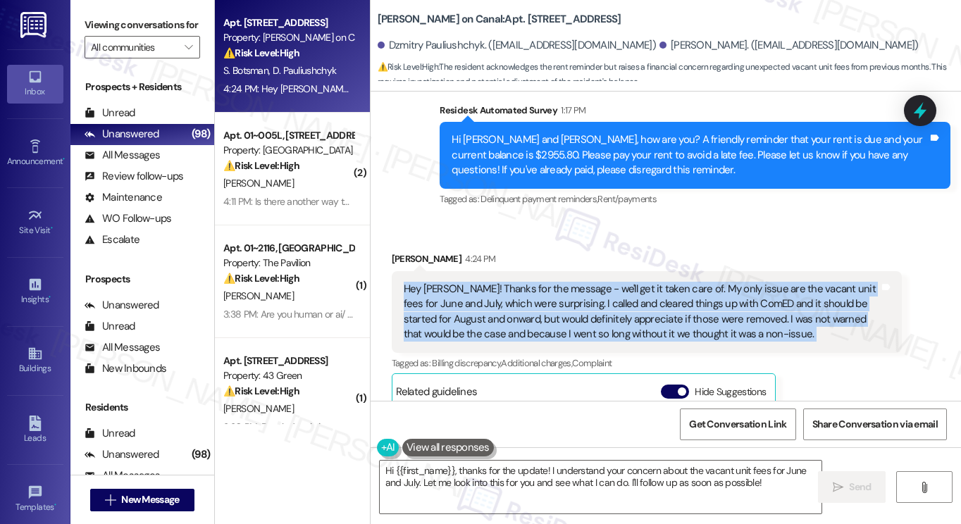
scroll to position [3059, 0]
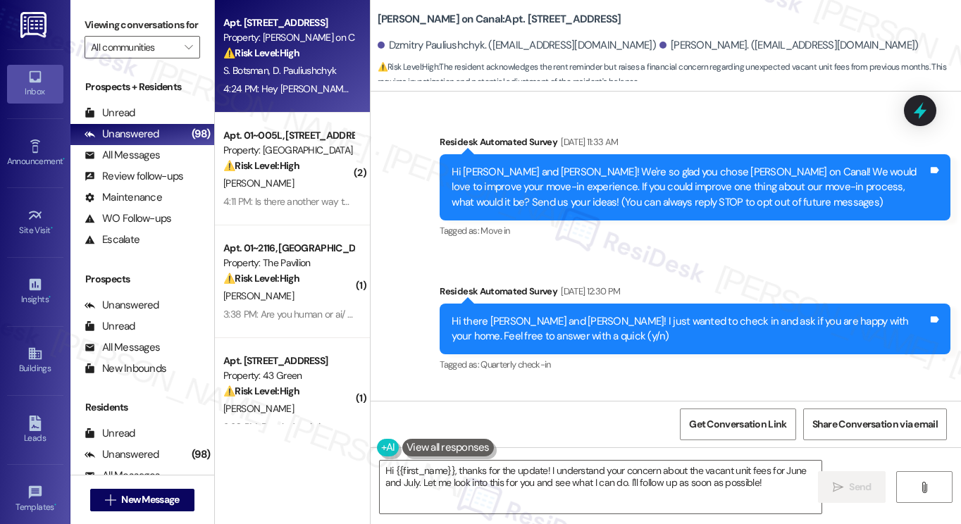
scroll to position [3059, 0]
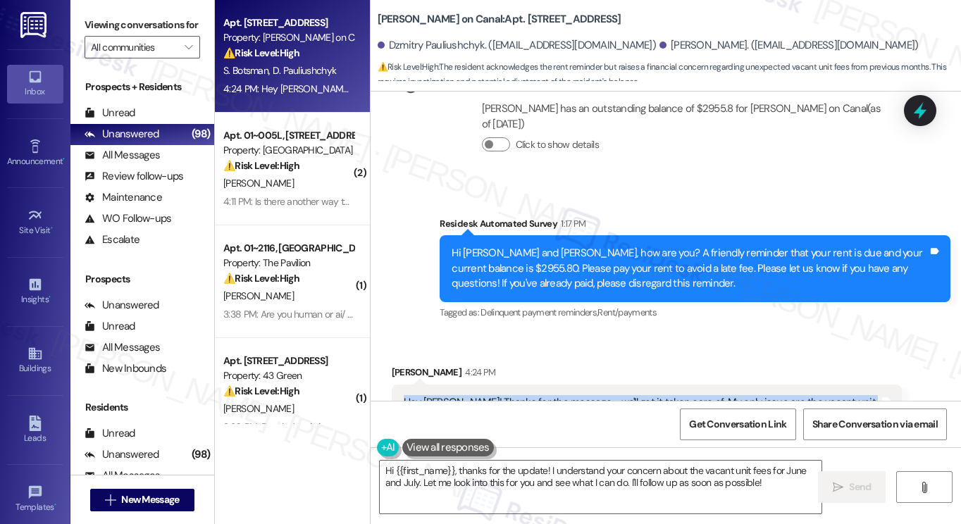
drag, startPoint x: 107, startPoint y: 30, endPoint x: 144, endPoint y: 35, distance: 37.1
click at [107, 30] on label "Viewing conversations for" at bounding box center [143, 25] width 116 height 22
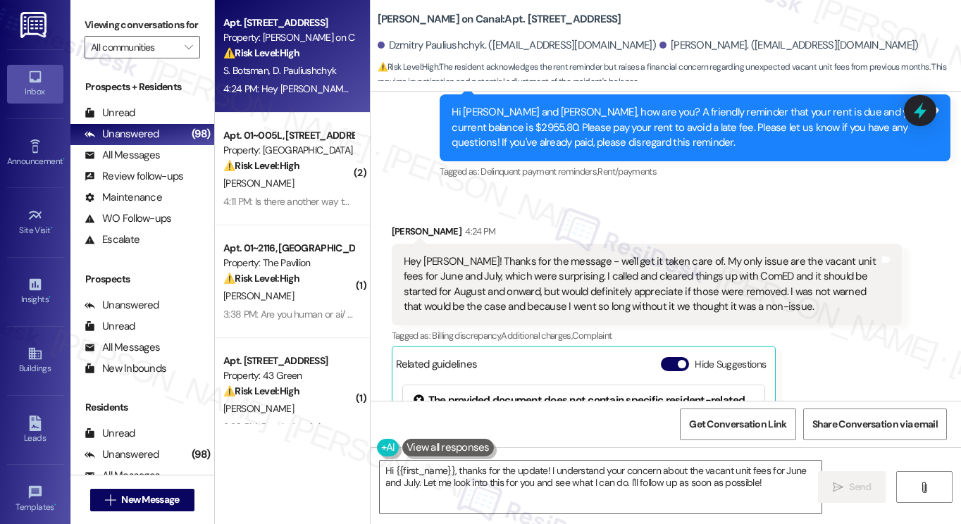
click at [548, 254] on div "Hey [PERSON_NAME]! Thanks for the message - we'll get it taken care of. My only…" at bounding box center [642, 284] width 476 height 61
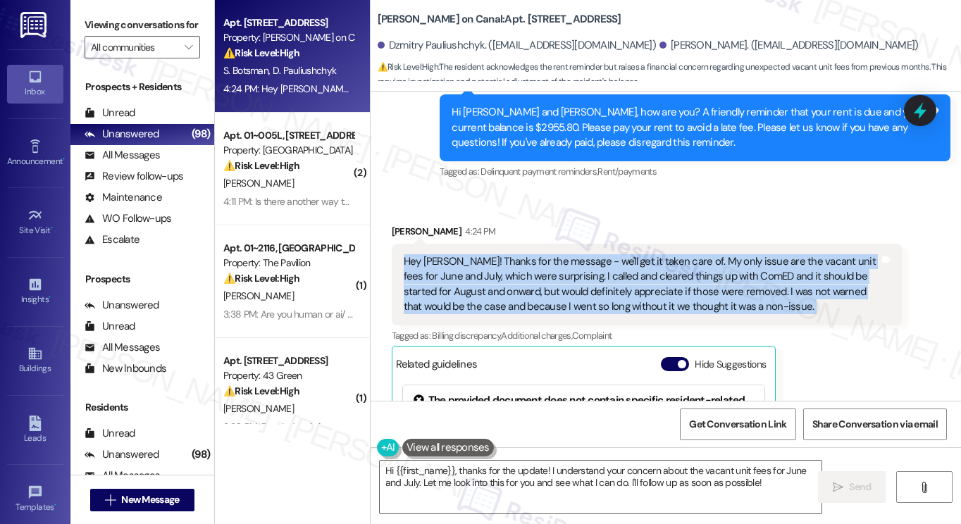
click at [548, 254] on div "Hey [PERSON_NAME]! Thanks for the message - we'll get it taken care of. My only…" at bounding box center [642, 284] width 476 height 61
click at [693, 254] on div "Hey [PERSON_NAME]! Thanks for the message - we'll get it taken care of. My only…" at bounding box center [642, 284] width 476 height 61
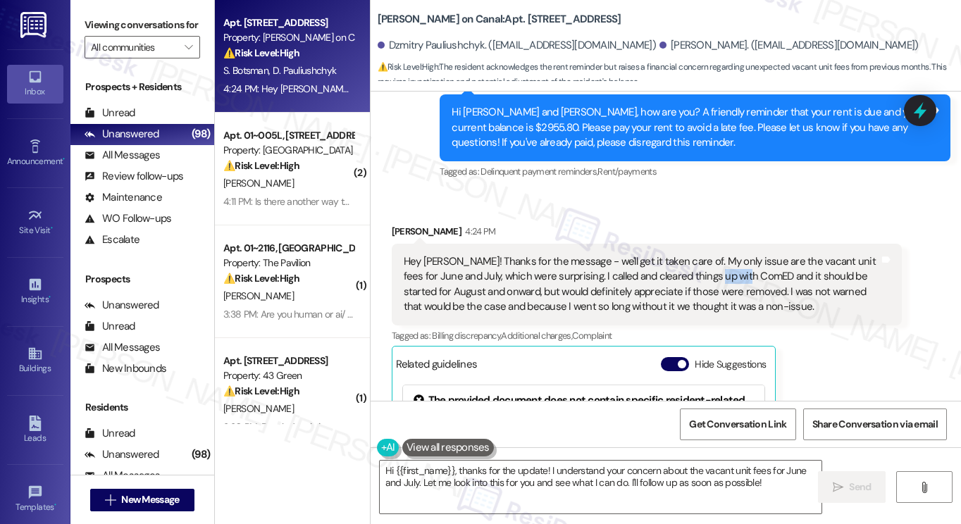
click at [693, 254] on div "Hey [PERSON_NAME]! Thanks for the message - we'll get it taken care of. My only…" at bounding box center [642, 284] width 476 height 61
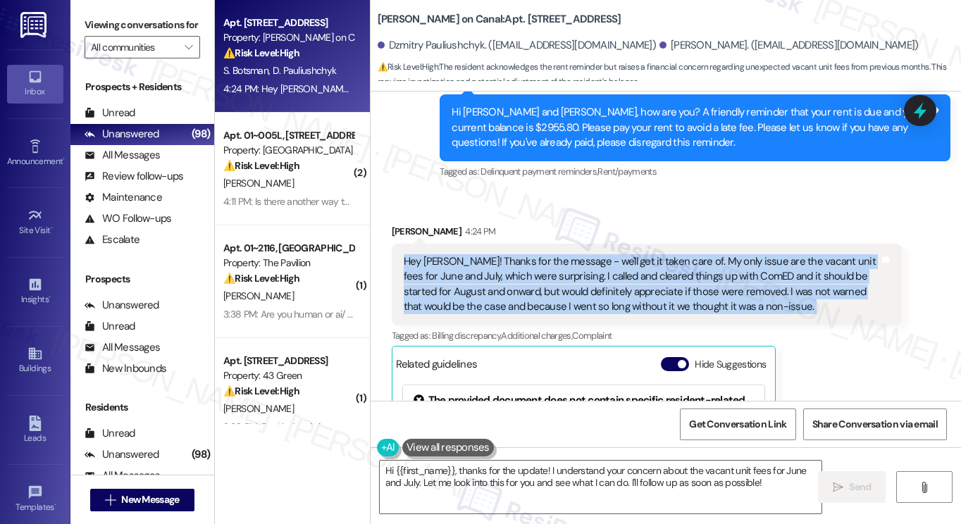
click at [693, 254] on div "Hey [PERSON_NAME]! Thanks for the message - we'll get it taken care of. My only…" at bounding box center [642, 284] width 476 height 61
click at [530, 254] on div "Hey [PERSON_NAME]! Thanks for the message - we'll get it taken care of. My only…" at bounding box center [642, 284] width 476 height 61
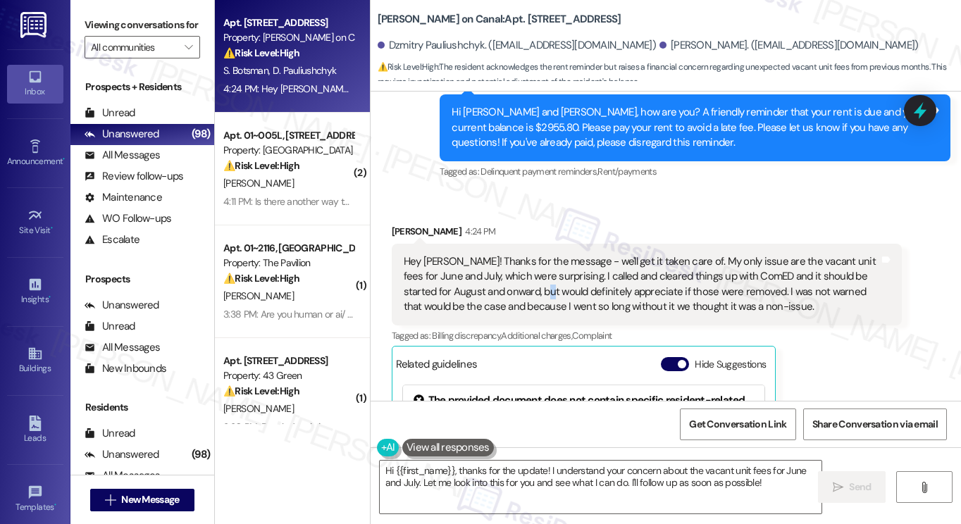
click at [530, 254] on div "Hey [PERSON_NAME]! Thanks for the message - we'll get it taken care of. My only…" at bounding box center [642, 284] width 476 height 61
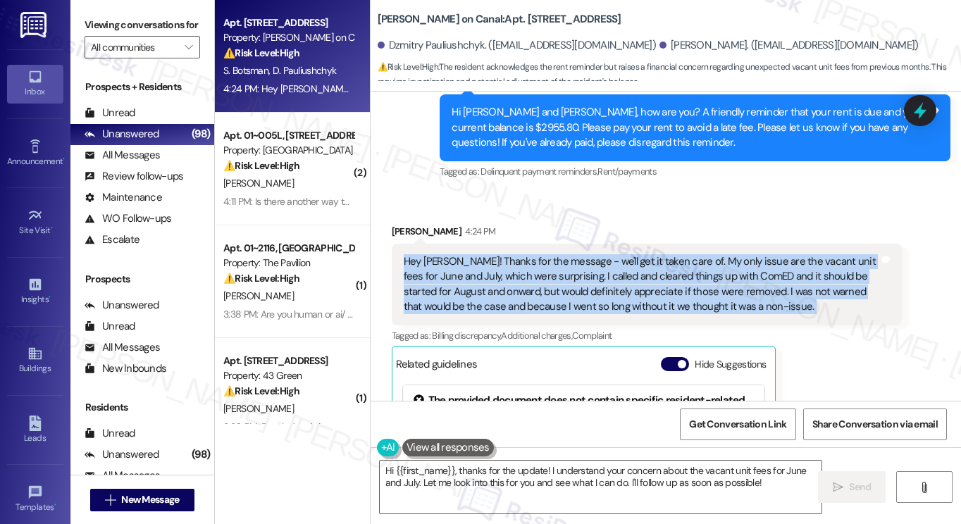
click at [530, 254] on div "Hey Sarah! Thanks for the message - we'll get it taken care of. My only issue a…" at bounding box center [642, 284] width 476 height 61
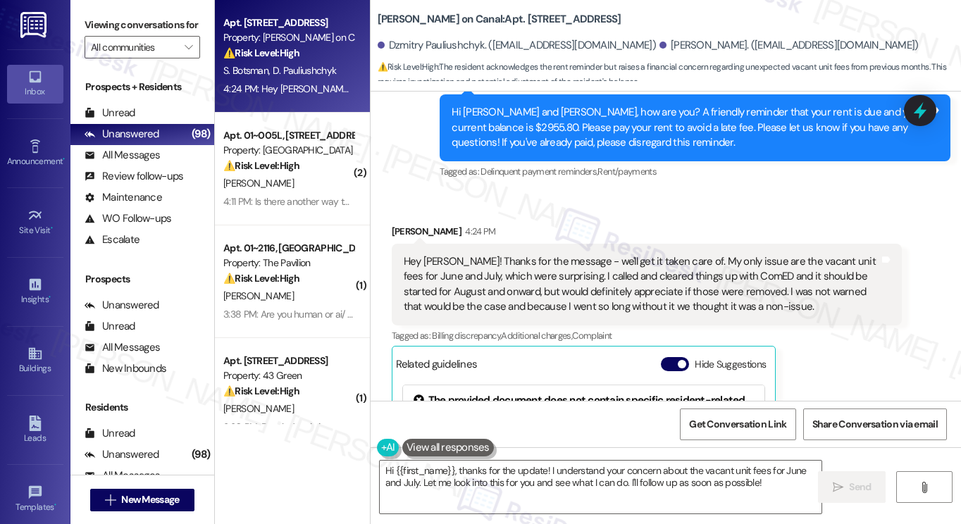
click at [113, 22] on label "Viewing conversations for" at bounding box center [143, 25] width 116 height 22
click at [659, 491] on textarea "Hi {{first_name}}, thanks for the update! I understand your concern about the v…" at bounding box center [601, 487] width 442 height 53
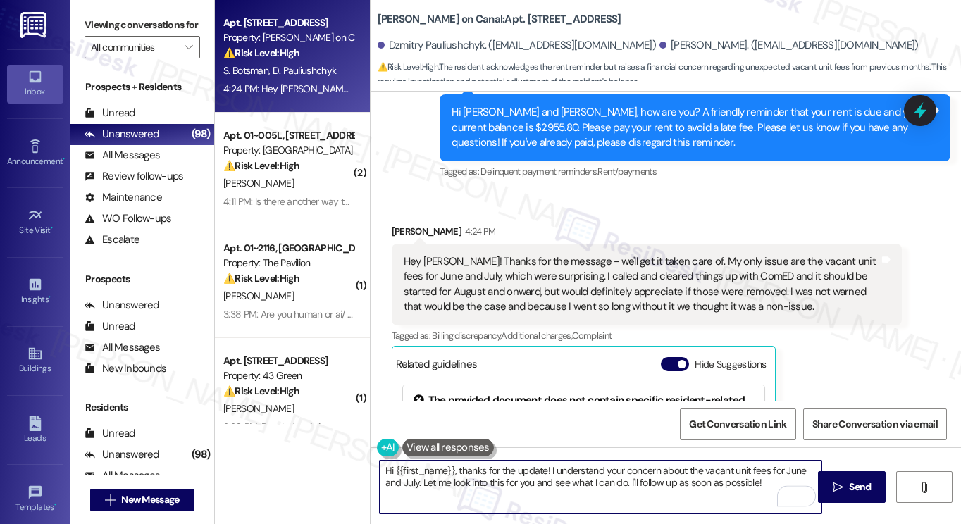
drag, startPoint x: 764, startPoint y: 483, endPoint x: 522, endPoint y: 473, distance: 242.7
click at [522, 473] on textarea "Hi {{first_name}}, thanks for the update! I understand your concern about the v…" at bounding box center [601, 487] width 442 height 53
click at [533, 477] on textarea "Hi {{first_name}}, thanks for the update! I understand your concern about the v…" at bounding box center [601, 487] width 442 height 53
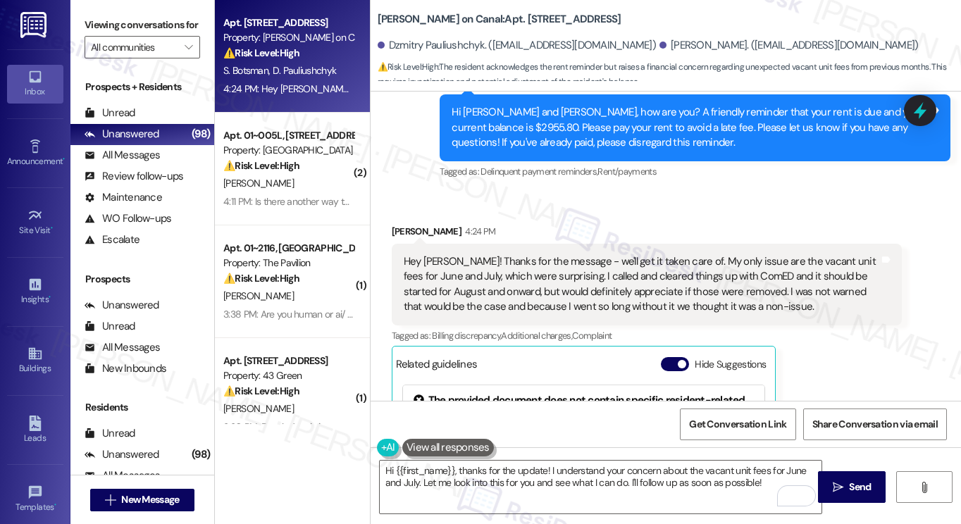
drag, startPoint x: 135, startPoint y: 16, endPoint x: 162, endPoint y: 34, distance: 32.1
click at [135, 16] on label "Viewing conversations for" at bounding box center [143, 25] width 116 height 22
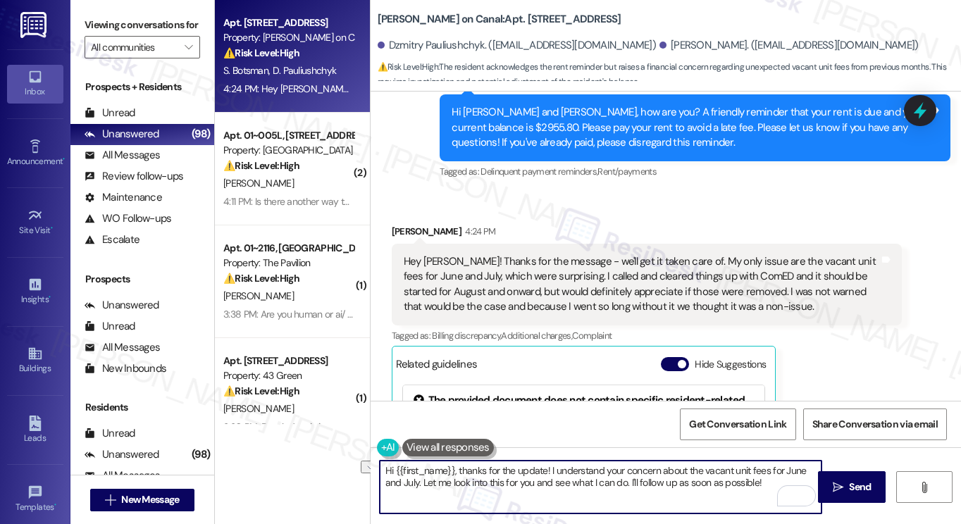
drag, startPoint x: 768, startPoint y: 484, endPoint x: 421, endPoint y: 498, distance: 347.7
click at [421, 498] on textarea "Hi {{first_name}}, thanks for the update! I understand your concern about the v…" at bounding box center [601, 487] width 442 height 53
paste textarea "I’ll share this with the site team so they can review your account and determin…"
click at [500, 481] on textarea "Hi {{first_name}}, thanks for the update! I understand your concern about the v…" at bounding box center [601, 487] width 442 height 53
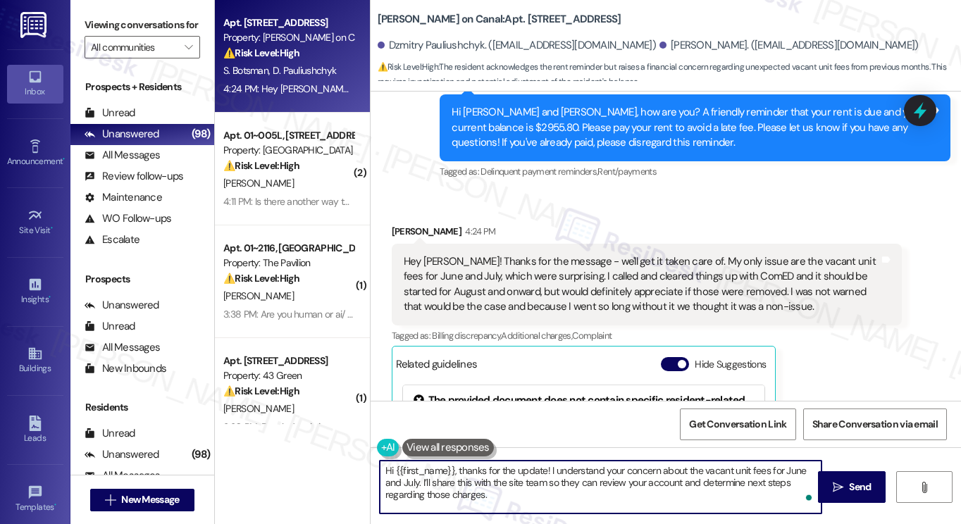
click at [501, 482] on textarea "Hi {{first_name}}, thanks for the update! I understand your concern about the v…" at bounding box center [601, 487] width 442 height 53
click at [510, 482] on textarea "Hi {{first_name}}, thanks for the update! I understand your concern about the v…" at bounding box center [601, 487] width 442 height 53
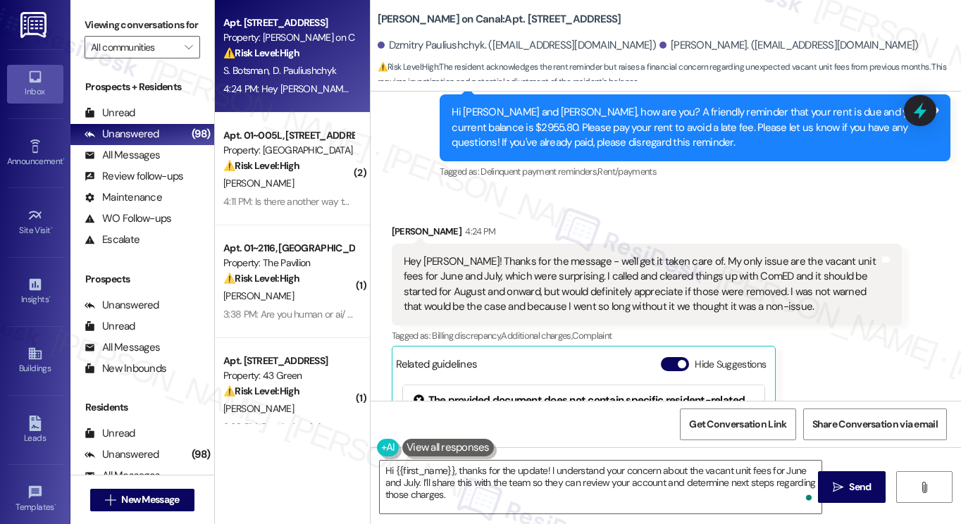
click at [115, 36] on label "Viewing conversations for" at bounding box center [143, 25] width 116 height 22
click at [398, 19] on b "Cassidy on Canal: Apt. 2608, 350 N Canal St" at bounding box center [500, 19] width 244 height 15
click at [397, 18] on b "Cassidy on Canal: Apt. 2608, 350 N Canal St" at bounding box center [500, 19] width 244 height 15
copy b "Cassidy"
click at [167, 30] on label "Viewing conversations for" at bounding box center [143, 25] width 116 height 22
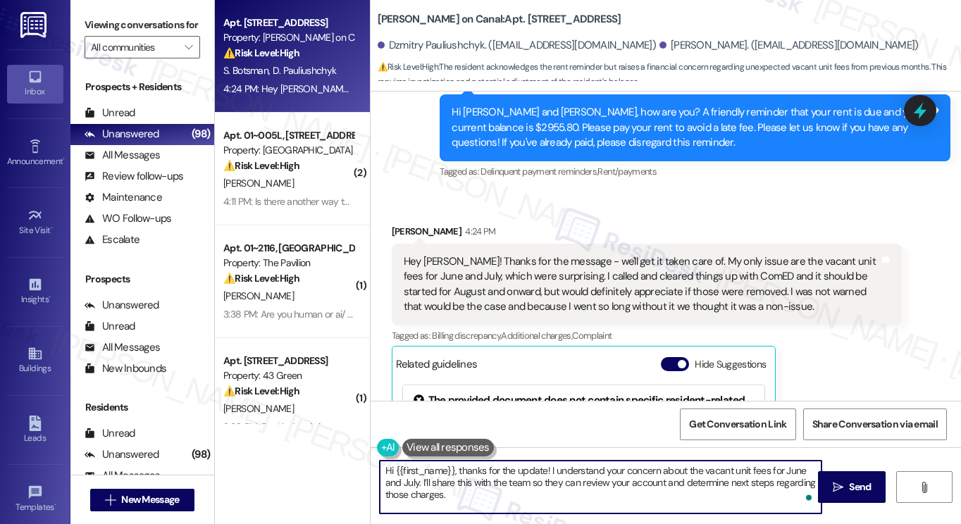
click at [569, 495] on textarea "Hi {{first_name}}, thanks for the update! I understand your concern about the v…" at bounding box center [601, 487] width 442 height 53
click at [557, 485] on textarea "Hi {{first_name}}, thanks for the update! I understand your concern about the v…" at bounding box center [601, 487] width 442 height 53
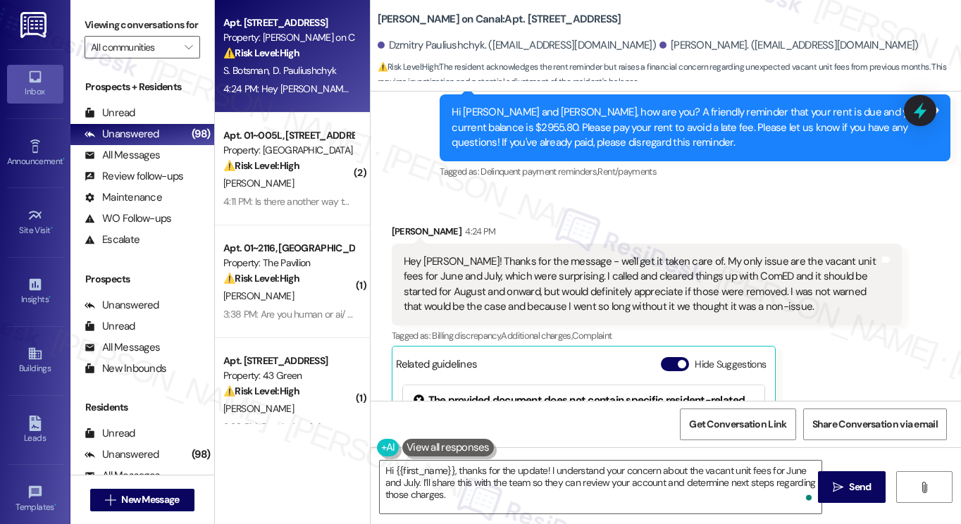
click at [113, 25] on label "Viewing conversations for" at bounding box center [143, 25] width 116 height 22
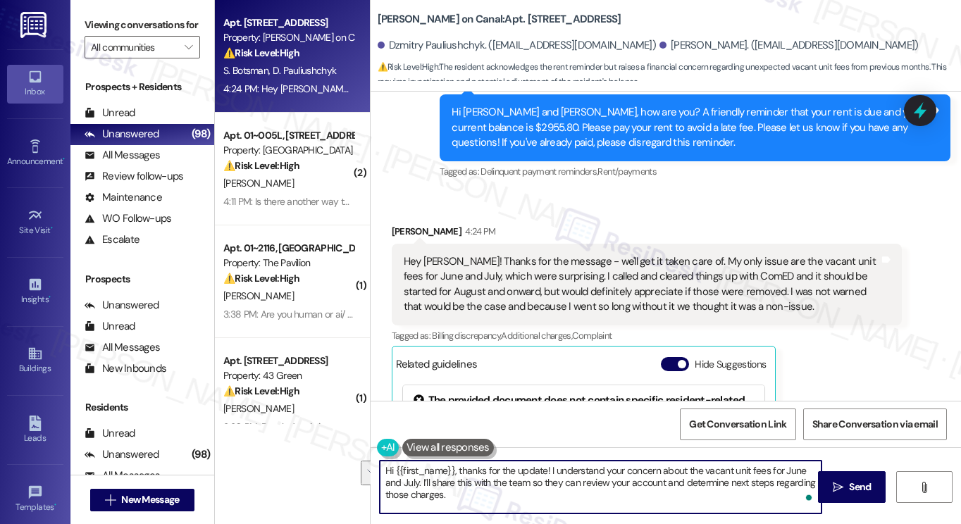
drag, startPoint x: 474, startPoint y: 498, endPoint x: 681, endPoint y: 483, distance: 207.1
click at [681, 483] on textarea "Hi {{first_name}}, thanks for the update! I understand your concern about the v…" at bounding box center [601, 487] width 442 height 53
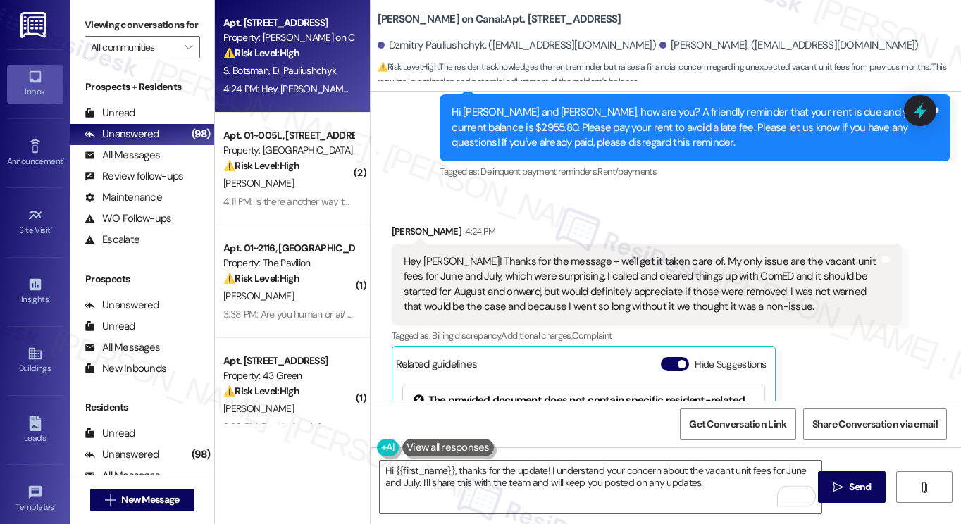
click at [396, 224] on div "Sasha Botsman 4:24 PM" at bounding box center [647, 234] width 511 height 20
copy div "Sasha"
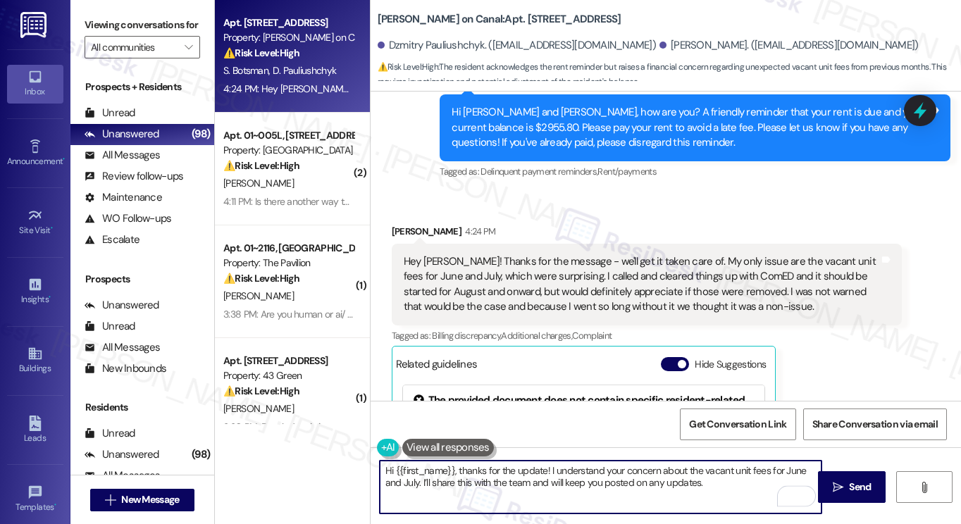
drag, startPoint x: 452, startPoint y: 469, endPoint x: 394, endPoint y: 471, distance: 57.9
click at [394, 471] on textarea "Hi {{first_name}}, thanks for the update! I understand your concern about the v…" at bounding box center [601, 487] width 442 height 53
paste textarea "Sasha"
type textarea "Hi Sasha, thanks for the update! I understand your concern about the vacant uni…"
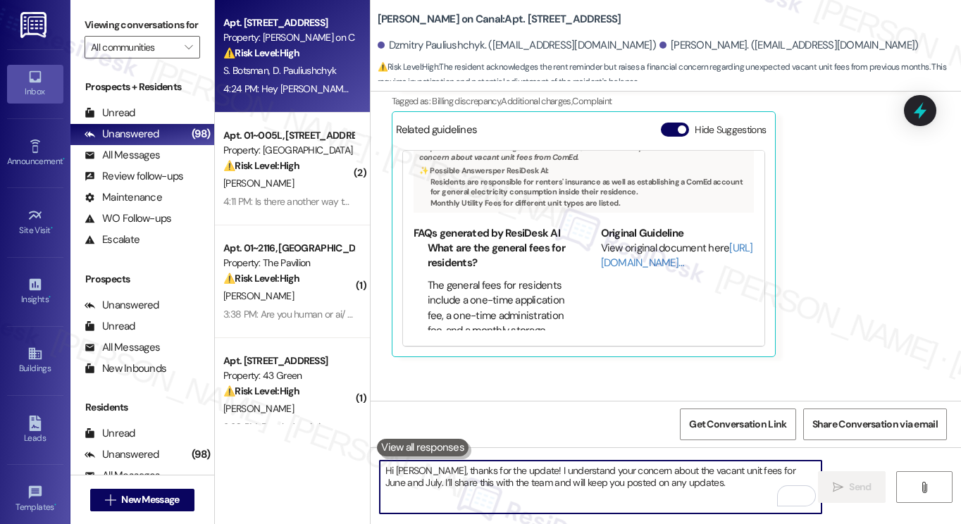
scroll to position [3455, 0]
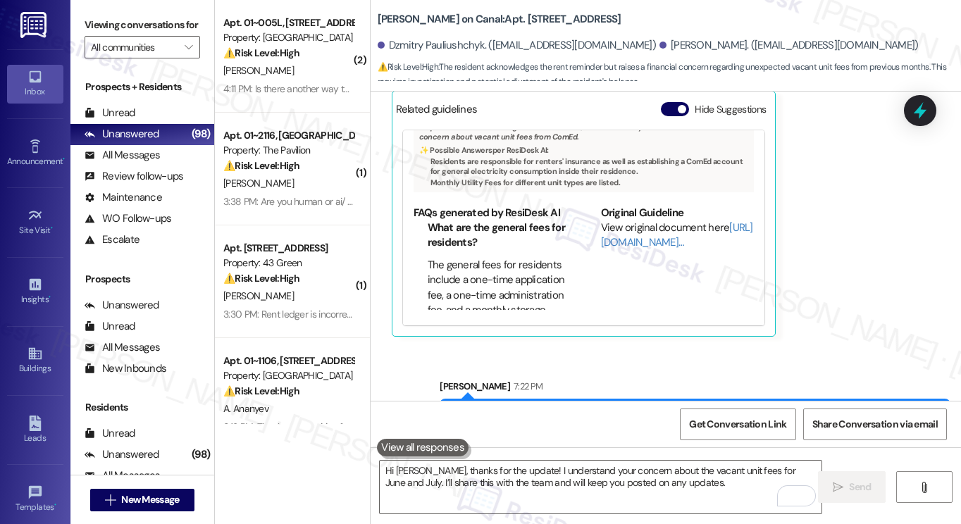
click at [103, 21] on label "Viewing conversations for" at bounding box center [143, 25] width 116 height 22
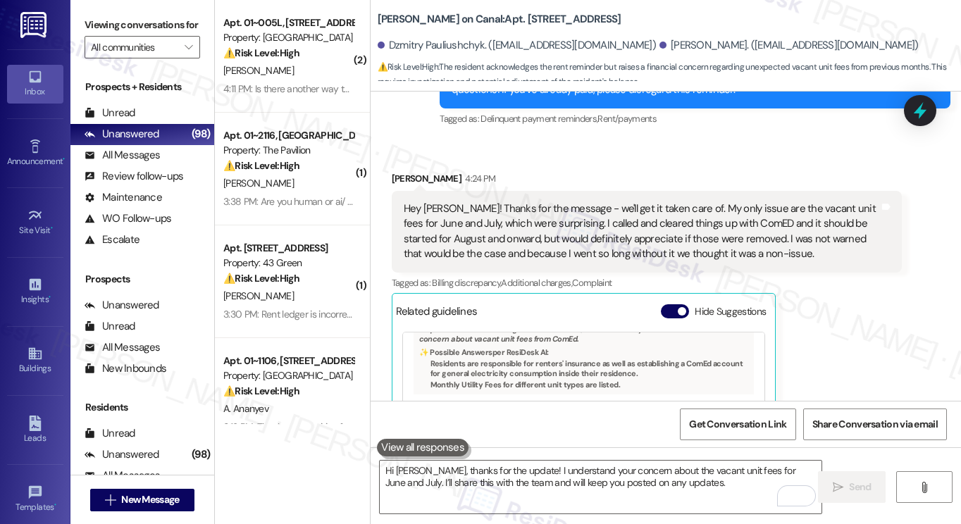
scroll to position [3244, 0]
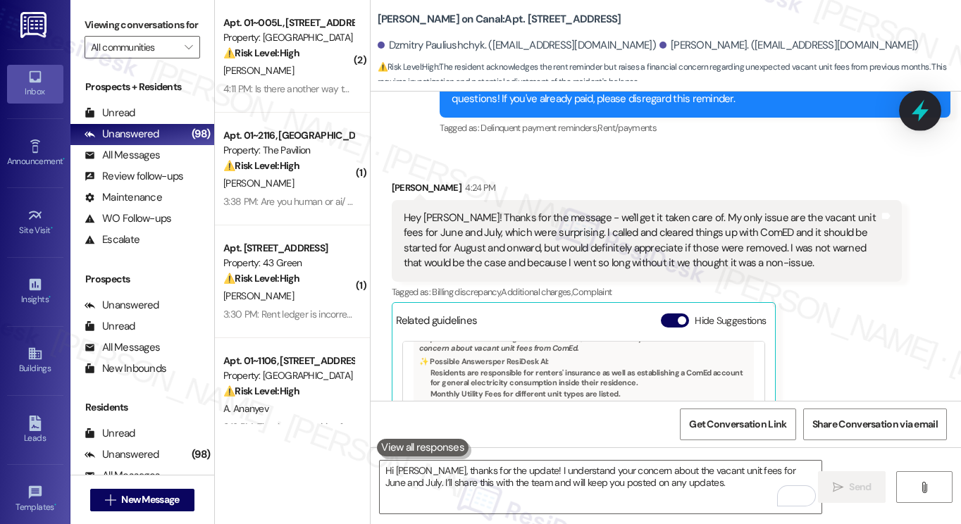
click at [927, 111] on icon at bounding box center [920, 111] width 24 height 24
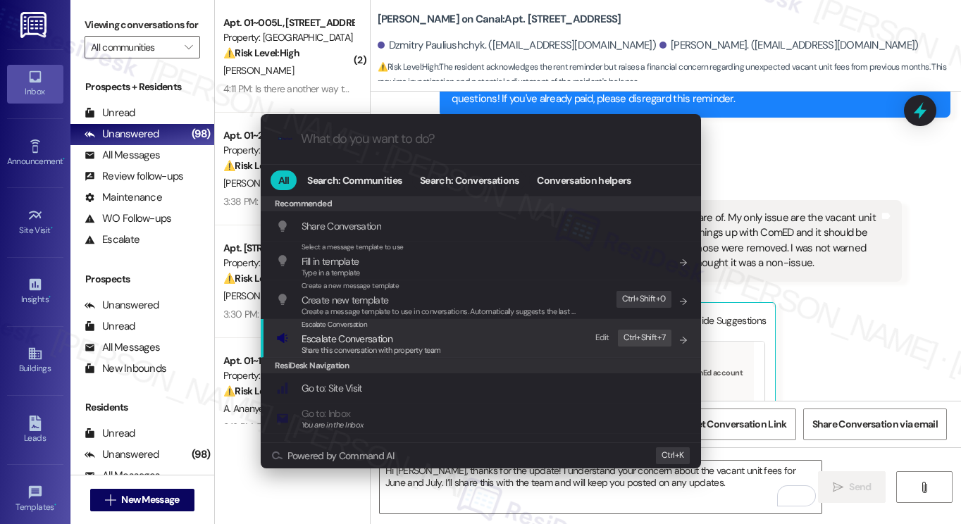
click at [503, 350] on div "Escalate Conversation Escalate Conversation Share this conversation with proper…" at bounding box center [482, 338] width 412 height 38
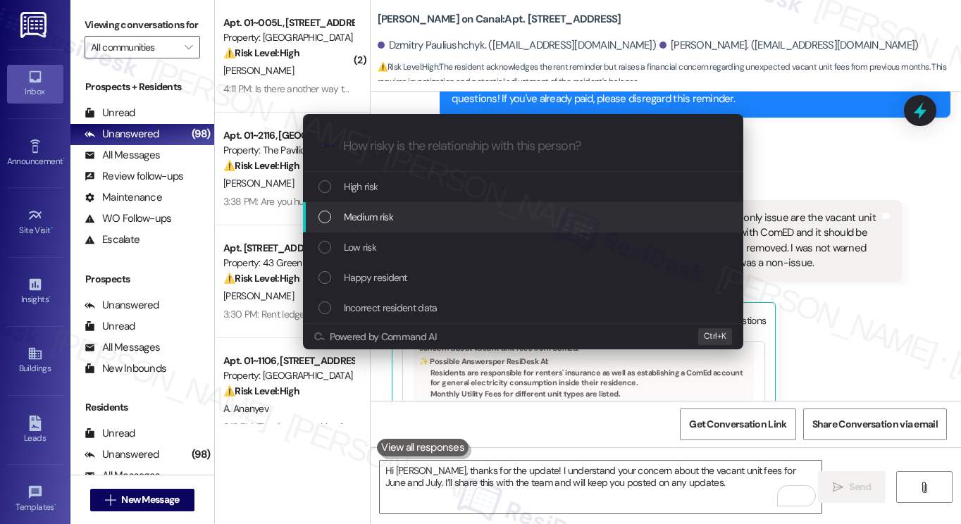
click at [395, 216] on div "Medium risk" at bounding box center [525, 217] width 412 height 16
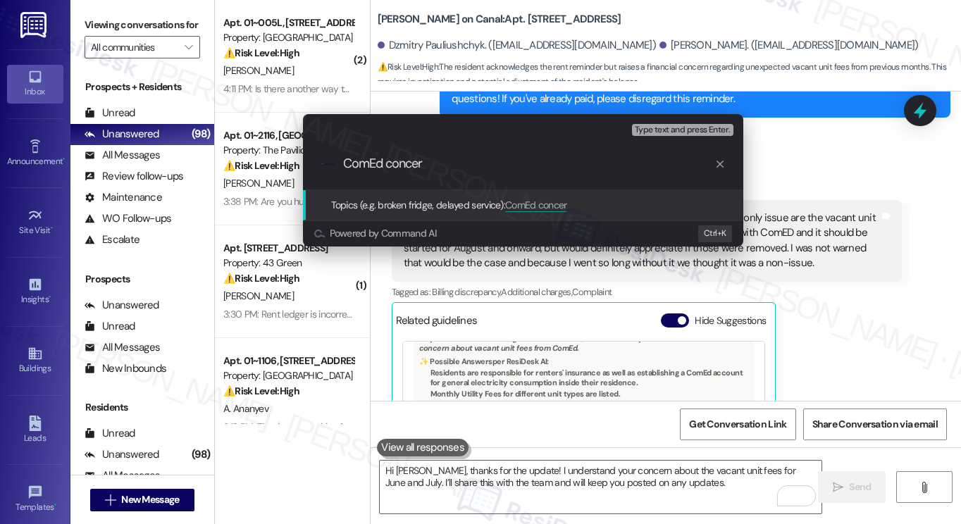
type input "ComEd concern"
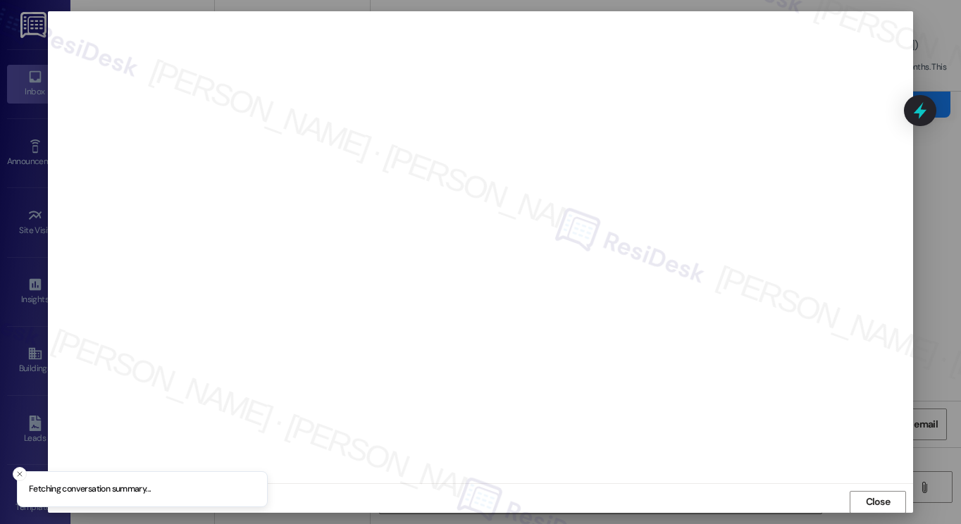
scroll to position [0, 0]
click at [878, 501] on span "Close" at bounding box center [878, 502] width 25 height 15
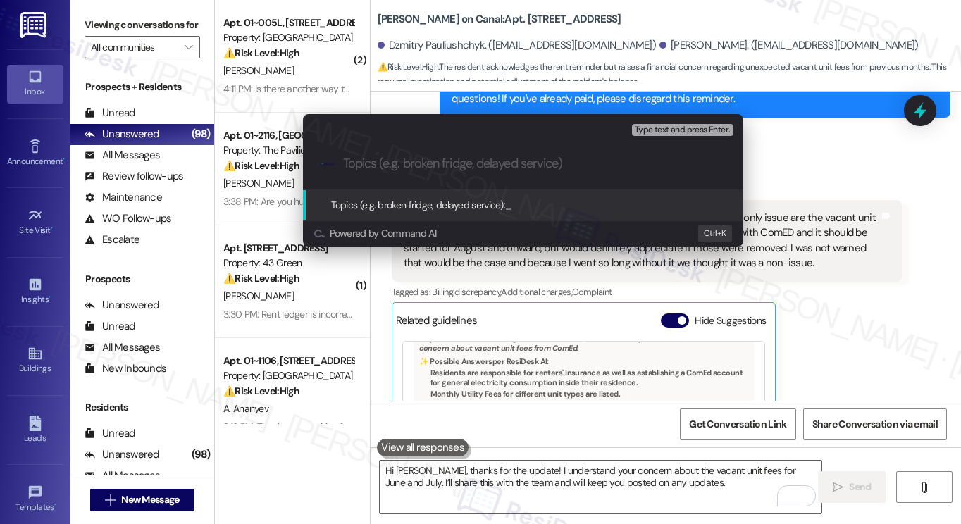
paste input "vacant unit fees for June and July"
drag, startPoint x: 350, startPoint y: 164, endPoint x: 334, endPoint y: 164, distance: 16.2
click at [334, 164] on div ".cls-1{fill:#0a055f;}.cls-2{fill:#0cc4c4;} resideskLogoBlueOrange vacant unit f…" at bounding box center [523, 164] width 440 height 50
click at [576, 173] on div ".cls-1{fill:#0a055f;}.cls-2{fill:#0cc4c4;} resideskLogoBlueOrange Vacant unit f…" at bounding box center [523, 164] width 440 height 50
click at [576, 168] on input "Vacant unit fees for June and July" at bounding box center [528, 163] width 371 height 15
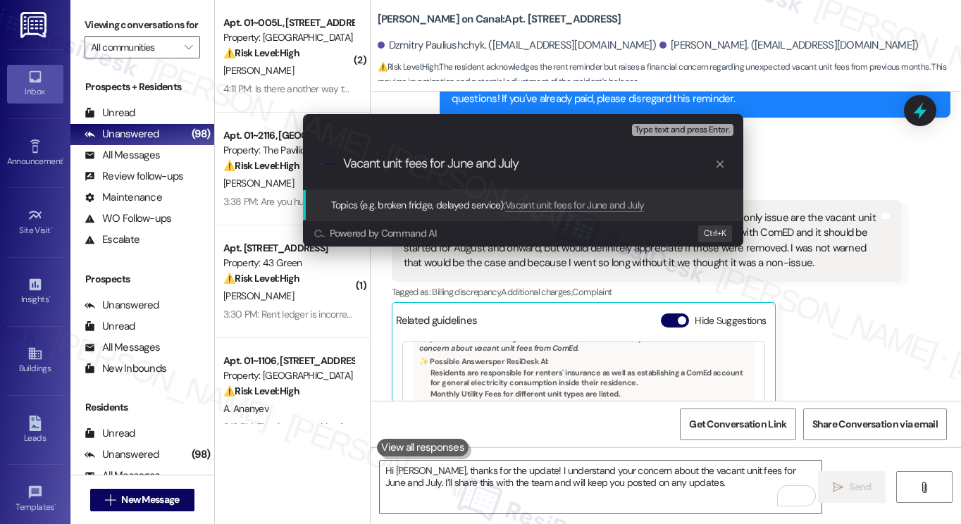
click at [345, 164] on input "Vacant unit fees for June and July" at bounding box center [528, 163] width 371 height 15
type input "Request to remove Vacant unit fees for June and July"
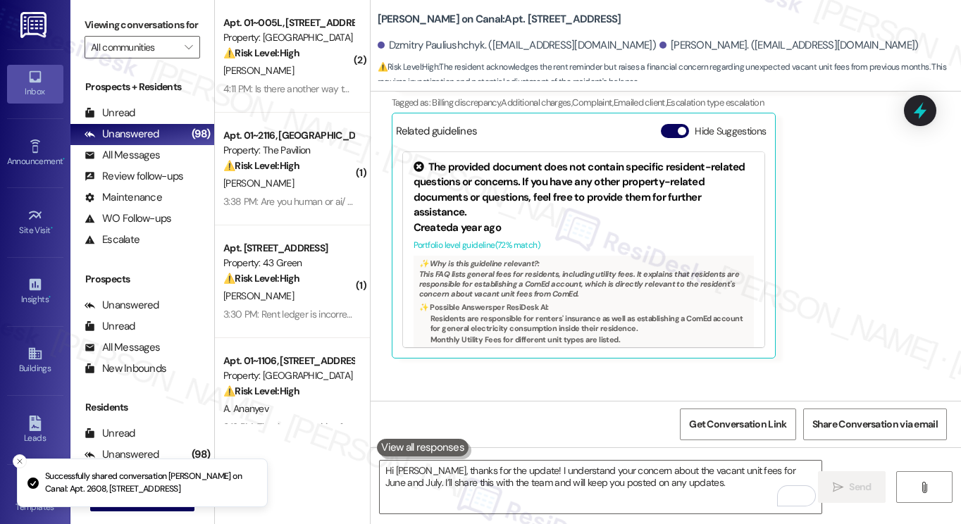
scroll to position [3476, 0]
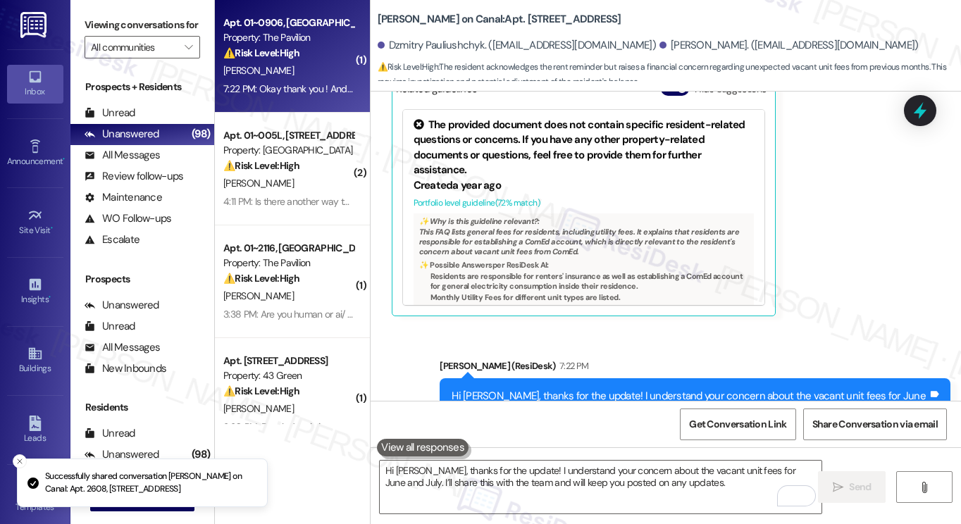
click at [319, 78] on div "M. Marks" at bounding box center [288, 71] width 133 height 18
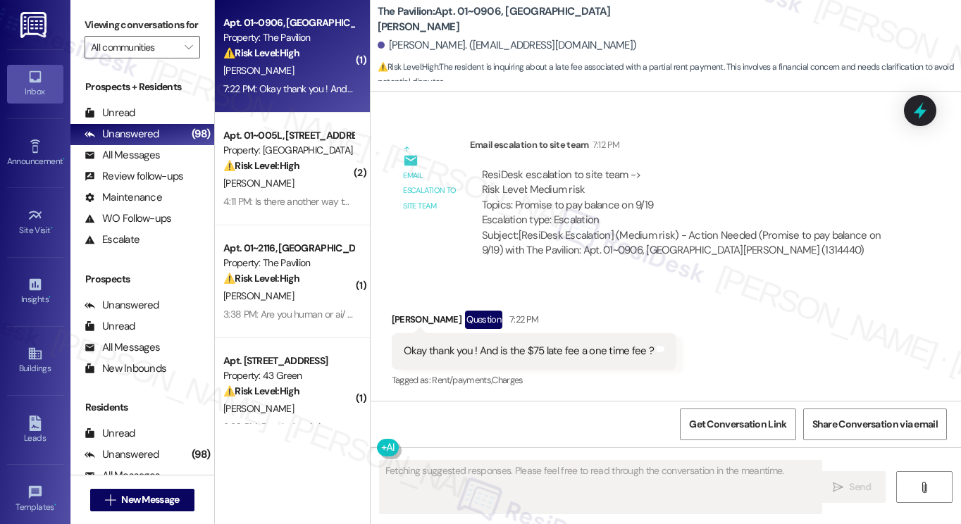
scroll to position [1584, 0]
click at [516, 359] on div "Okay thank you ! And is the $75 late fee a one time fee ? Tags and notes" at bounding box center [534, 351] width 285 height 36
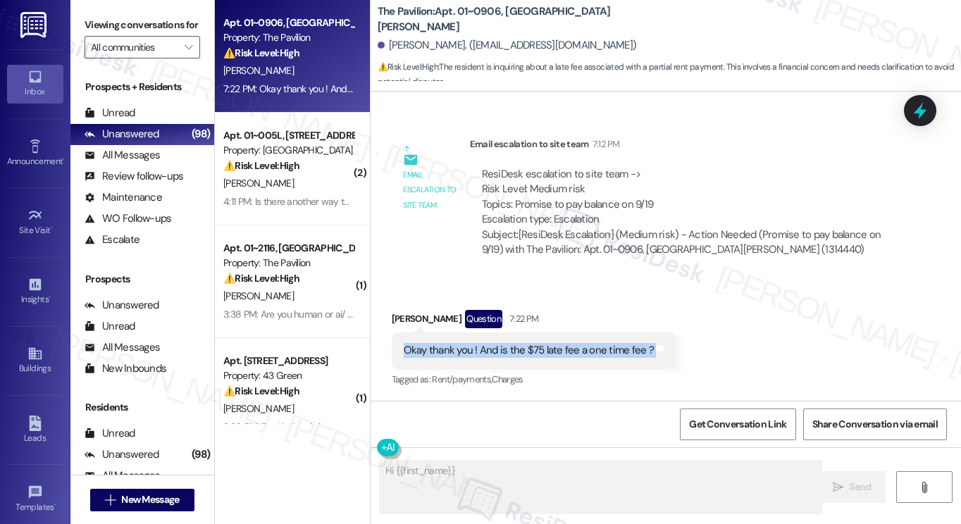
click at [516, 359] on div "Okay thank you ! And is the $75 late fee a one time fee ? Tags and notes" at bounding box center [534, 351] width 285 height 36
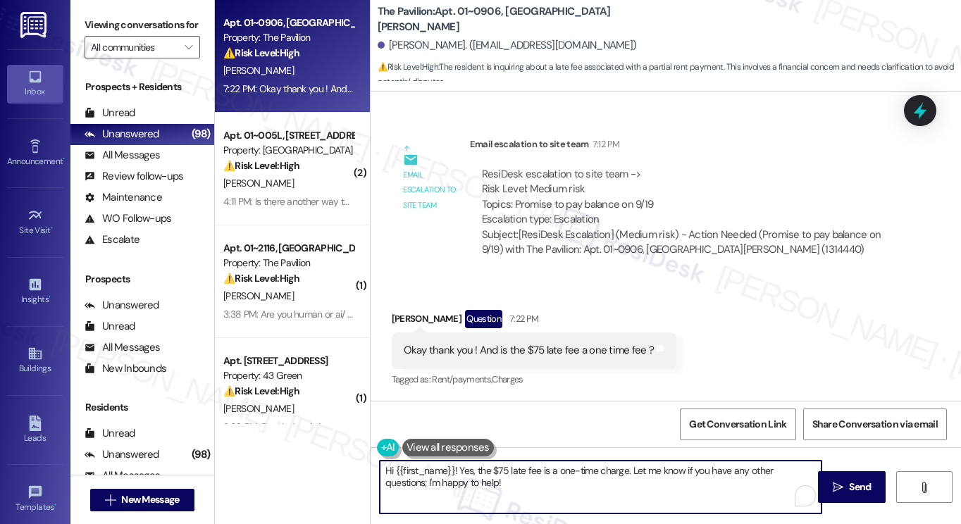
drag, startPoint x: 493, startPoint y: 484, endPoint x: 474, endPoint y: 470, distance: 24.3
click at [474, 470] on textarea "Hi {{first_name}}! Yes, the $75 late fee is a one-time charge. Let me know if y…" at bounding box center [601, 487] width 442 height 53
click at [492, 474] on textarea "Hi {{first_name}}! Yes, the $75 late fee is a one-time charge. Let me know if y…" at bounding box center [601, 487] width 442 height 53
click at [499, 484] on textarea "Hi {{first_name}}! Yes, the $75 late fee is a one-time charge. Let me know if y…" at bounding box center [601, 487] width 442 height 53
drag, startPoint x: 456, startPoint y: 476, endPoint x: 378, endPoint y: 468, distance: 78.6
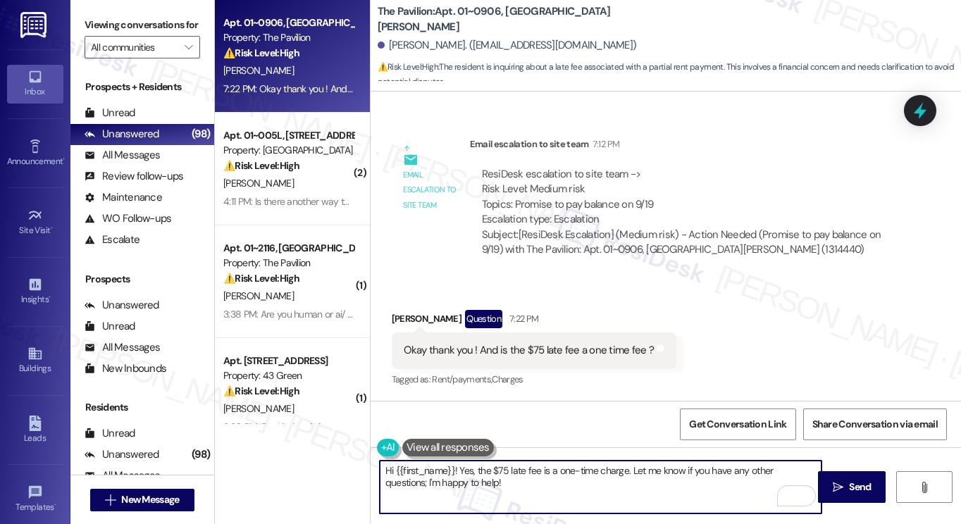
click at [380, 469] on textarea "Hi {{first_name}}! Yes, the $75 late fee is a one-time charge. Let me know if y…" at bounding box center [601, 487] width 442 height 53
click at [548, 473] on textarea "Yes, the $75 late fee is a one-time charge. Let me know if you have any other q…" at bounding box center [601, 487] width 442 height 53
click at [515, 476] on textarea "Yes, the $75 late fee is a one-time charge for the month. Let me know if you ha…" at bounding box center [601, 487] width 442 height 53
click at [796, 469] on textarea "Yes, the $75 late fee is a one-time charge for the month. Let me know if you ha…" at bounding box center [601, 487] width 442 height 53
click at [540, 471] on textarea "Yes, the $75 late fee is a one-time charge for the month. Let me know if you ha…" at bounding box center [601, 487] width 442 height 53
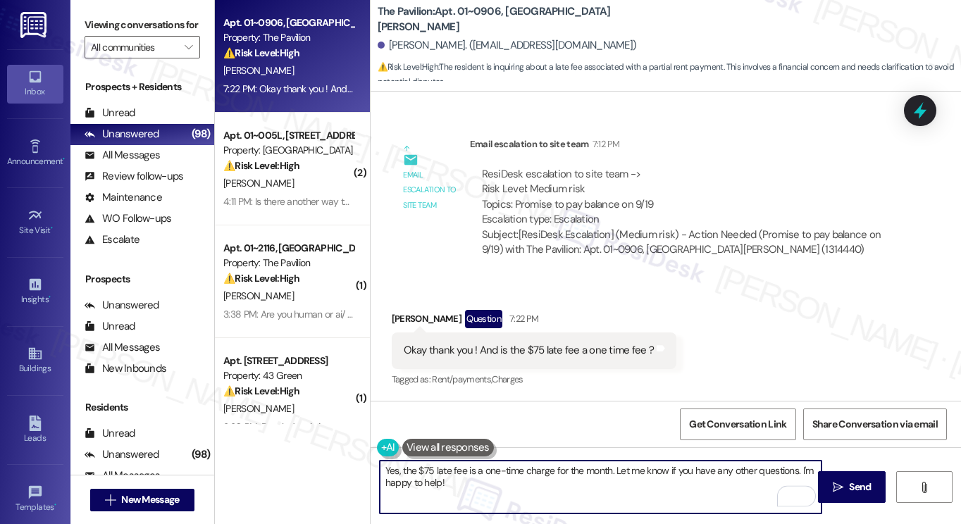
click at [540, 471] on textarea "Yes, the $75 late fee is a one-time charge for the month. Let me know if you ha…" at bounding box center [601, 487] width 442 height 53
click at [541, 471] on textarea "Yes, the $75 late fee is a one-time charge for the month. Let me know if you ha…" at bounding box center [601, 487] width 442 height 53
type textarea "Yes, the $75 late fee is a one-time charge for the month. Let me know if you ha…"
click at [770, 351] on div "Received via SMS Maricel Marks Question 7:22 PM Okay thank you ! And is the $75…" at bounding box center [666, 339] width 591 height 122
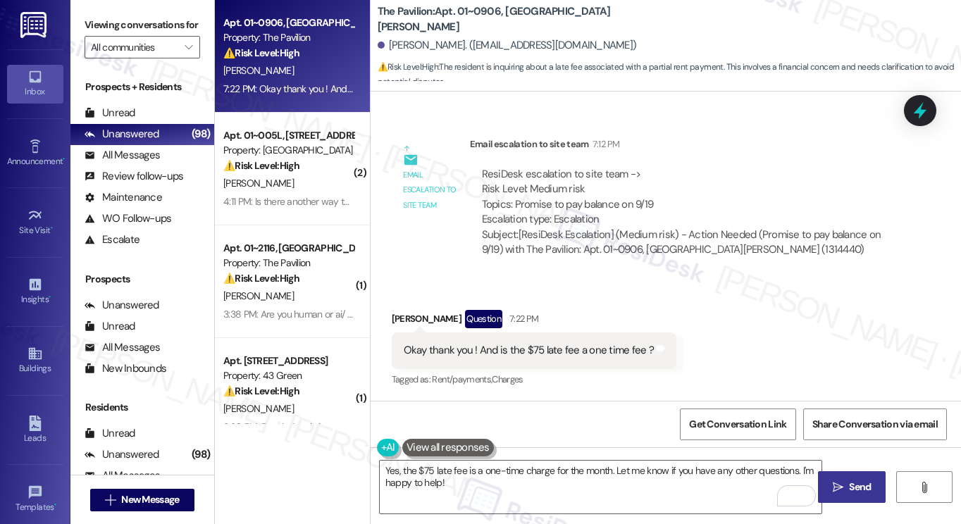
click at [848, 480] on span "Send" at bounding box center [859, 487] width 27 height 15
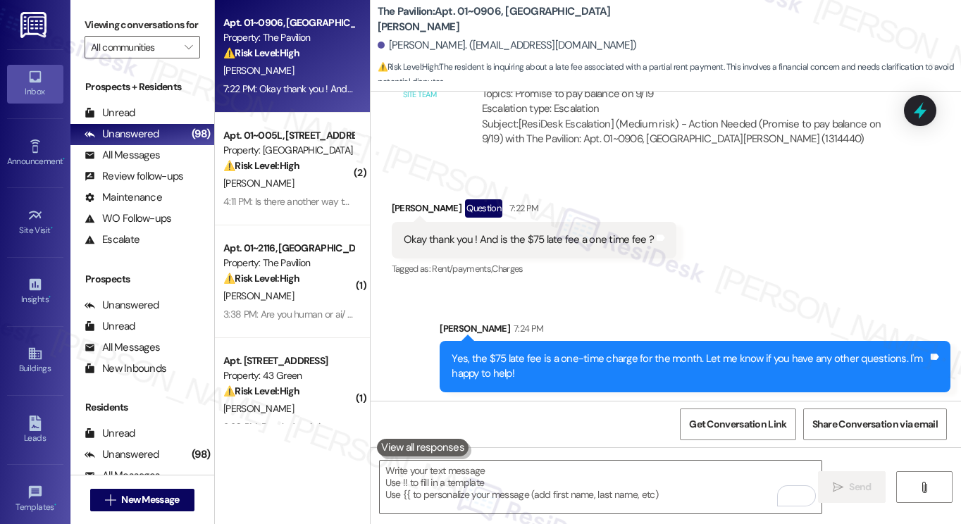
scroll to position [1697, 0]
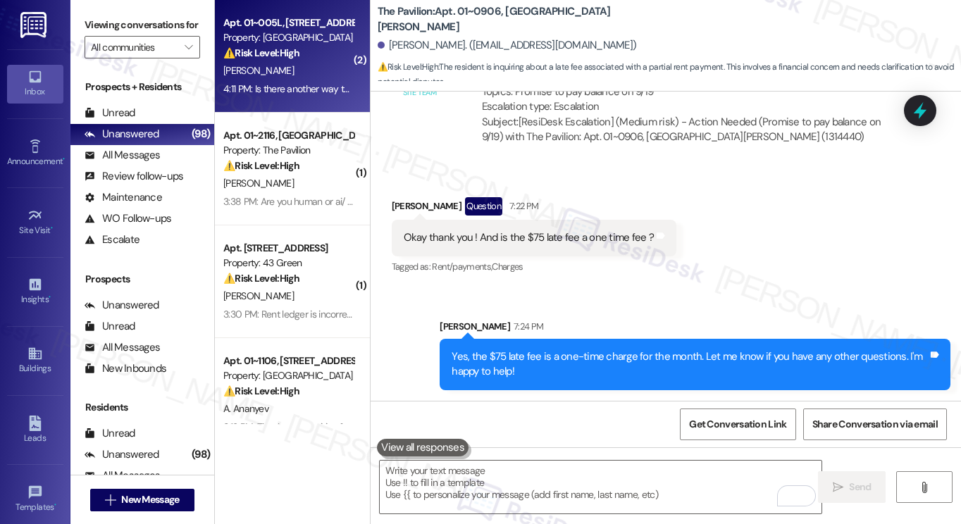
click at [277, 87] on div "4:11 PM: Is there another way to pay 4:11 PM: Is there another way to pay" at bounding box center [295, 88] width 144 height 13
type textarea "Fetching suggested responses. Please feel free to read through the conversation…"
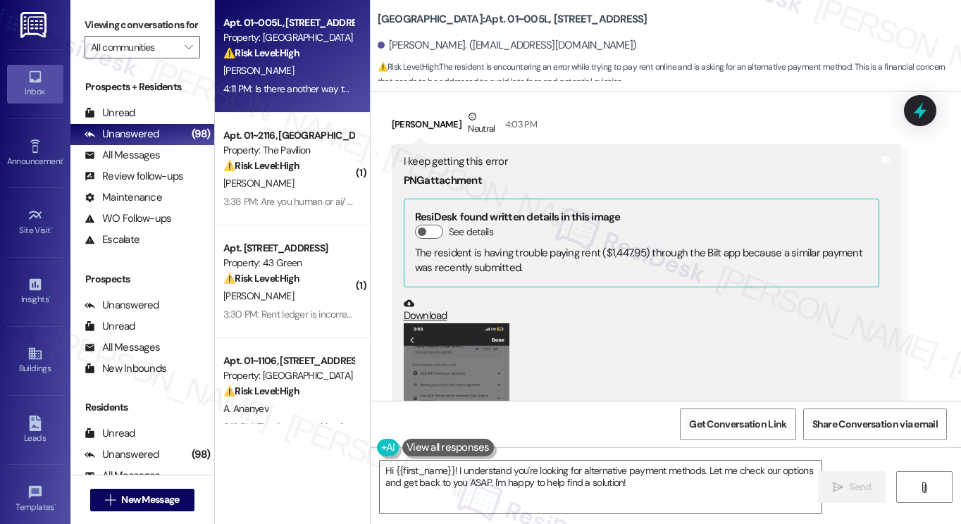
scroll to position [1550, 0]
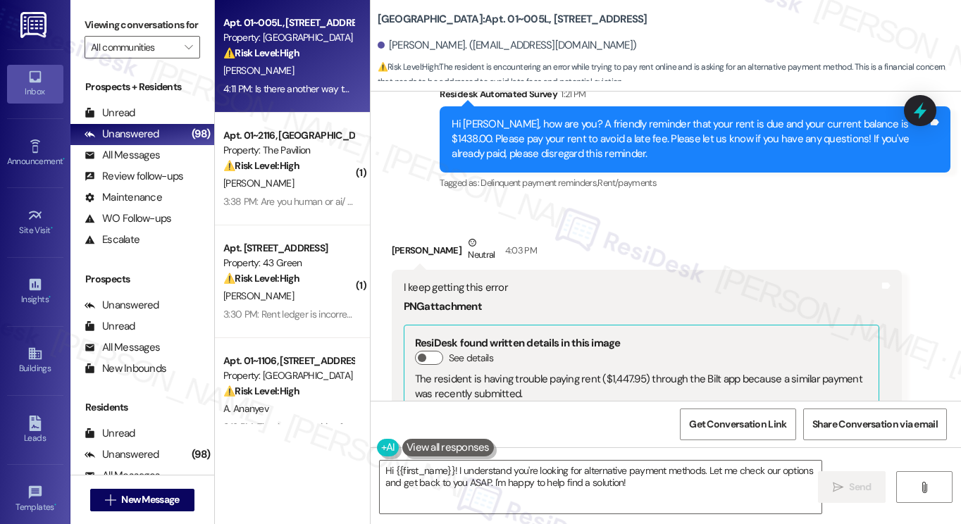
click at [470, 280] on div "I keep getting this error" at bounding box center [642, 287] width 476 height 15
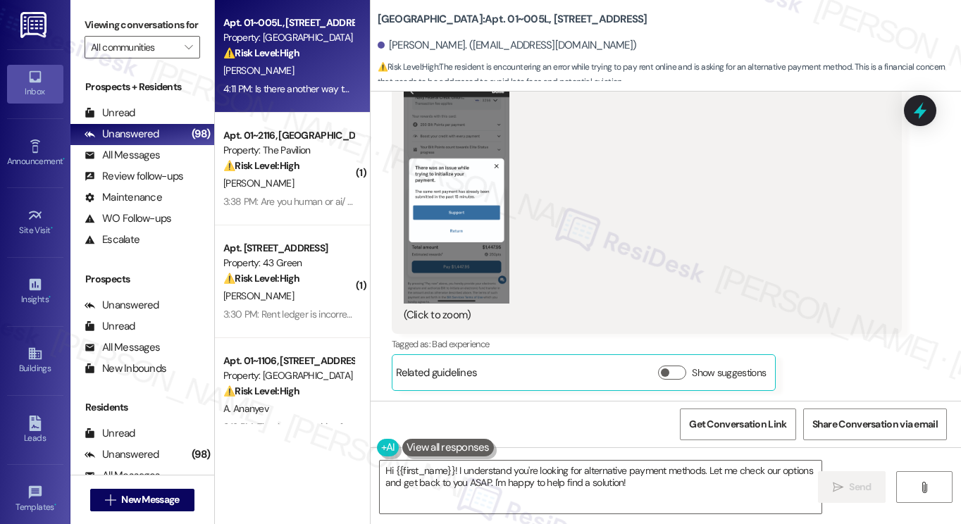
scroll to position [1973, 0]
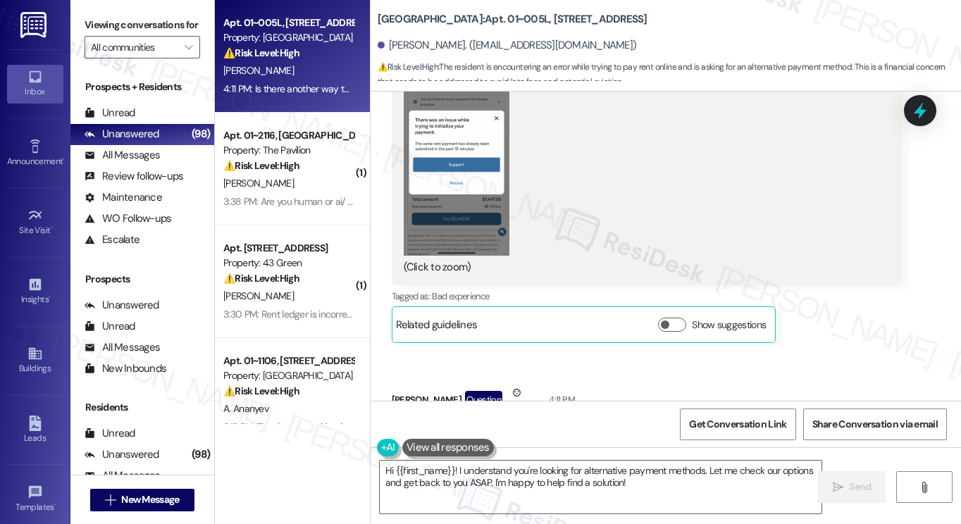
click at [447, 160] on button "Zoom image" at bounding box center [457, 141] width 106 height 229
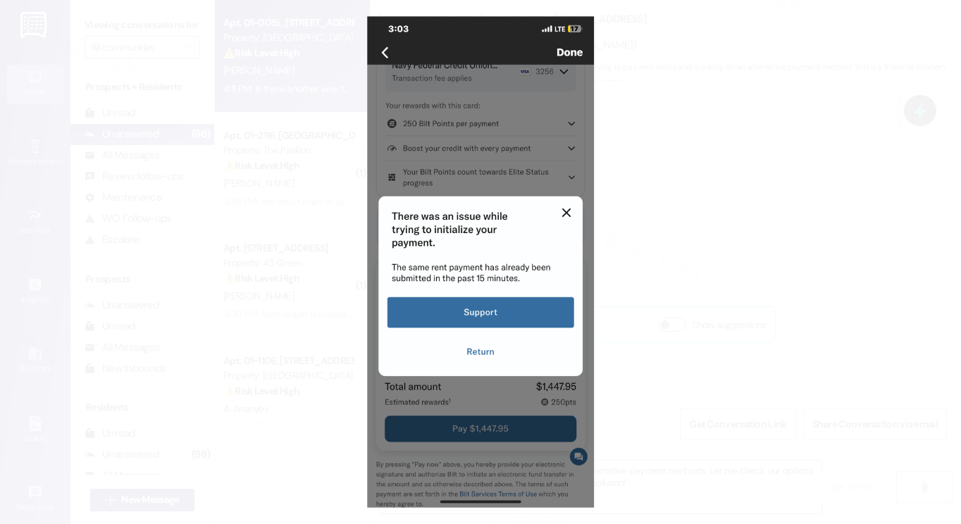
click at [723, 200] on button "Unzoom image" at bounding box center [480, 262] width 961 height 524
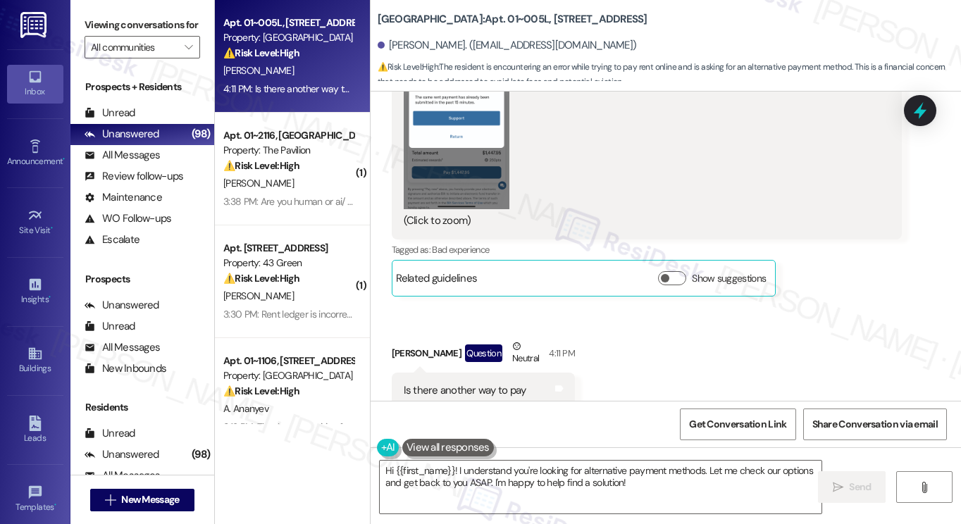
scroll to position [2044, 0]
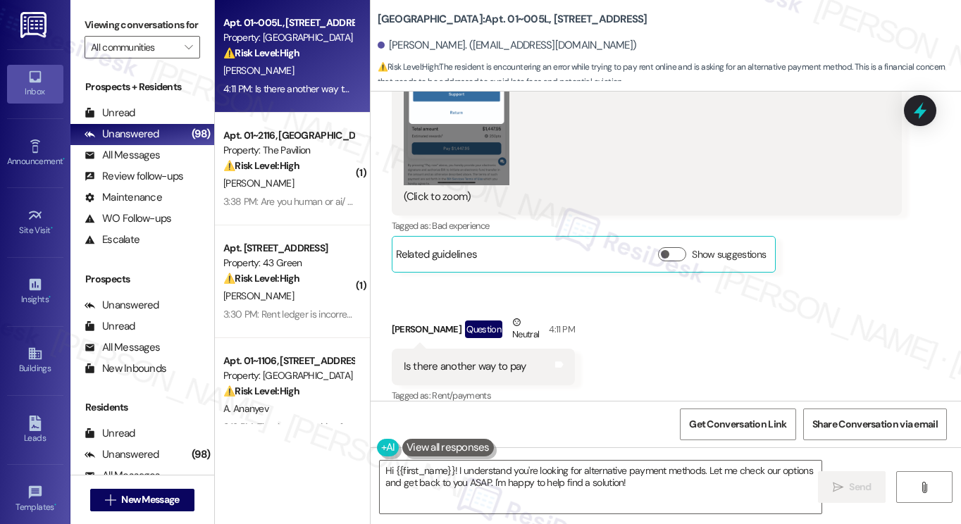
click at [444, 359] on div "Is there another way to pay" at bounding box center [465, 366] width 123 height 15
click at [445, 359] on div "Is there another way to pay" at bounding box center [465, 366] width 123 height 15
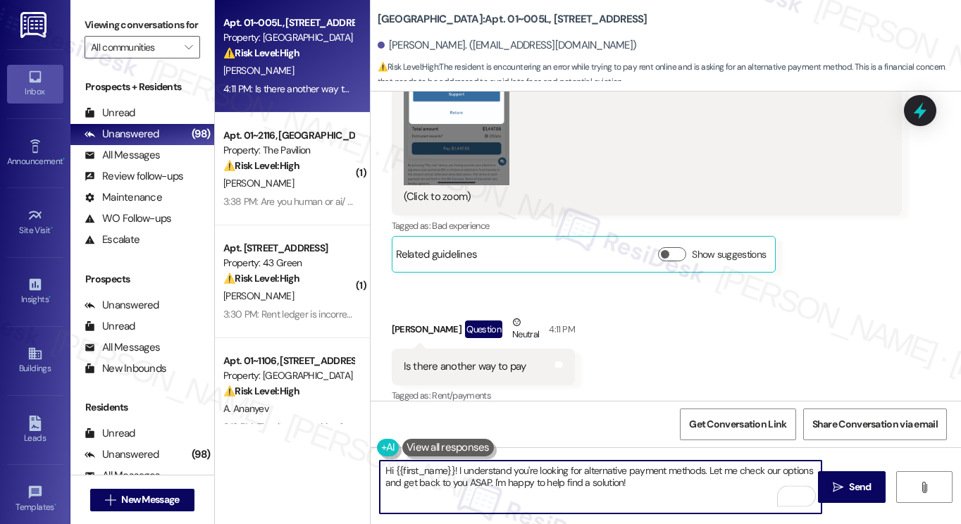
drag, startPoint x: 651, startPoint y: 481, endPoint x: 702, endPoint y: 470, distance: 52.0
click at [702, 470] on textarea "Hi {{first_name}}! I understand you're looking for alternative payment methods.…" at bounding box center [601, 487] width 442 height 53
click at [460, 473] on textarea "Hi {{first_name}}! I understand you're looking for alternative payment methods.…" at bounding box center [601, 487] width 442 height 53
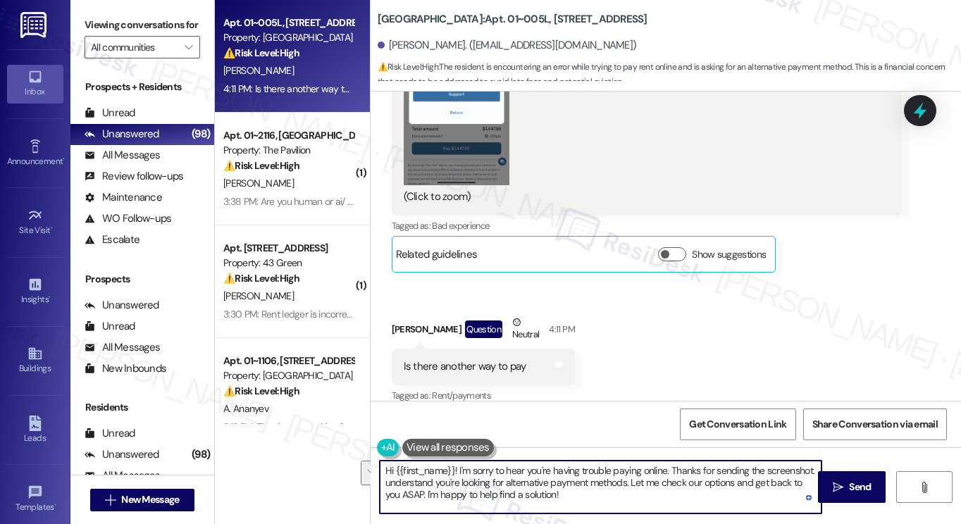
drag, startPoint x: 557, startPoint y: 495, endPoint x: 381, endPoint y: 486, distance: 176.5
click at [381, 486] on textarea "Hi {{first_name}}! I'm sorry to hear you're having trouble paying online. Thank…" at bounding box center [601, 487] width 442 height 53
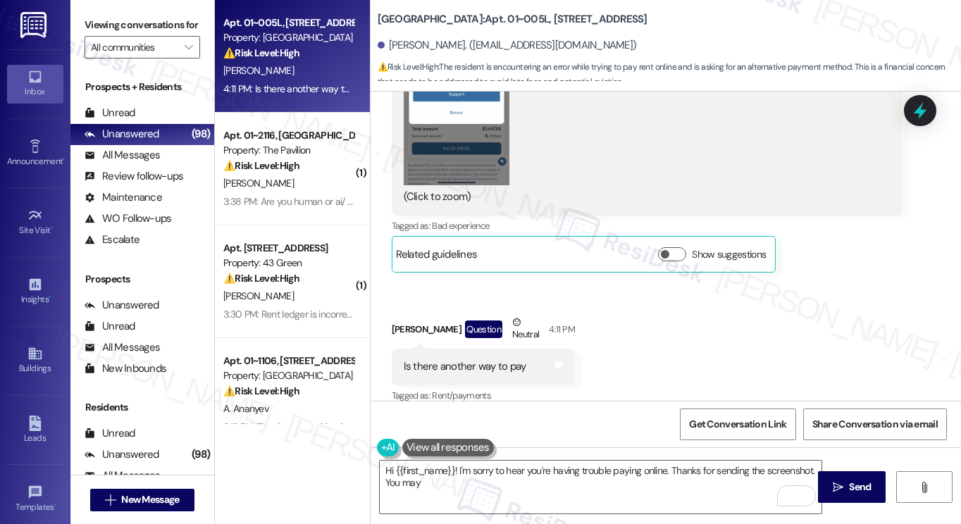
drag, startPoint x: 104, startPoint y: 8, endPoint x: 116, endPoint y: 8, distance: 11.3
click at [104, 8] on div "Viewing conversations for All communities " at bounding box center [142, 36] width 144 height 73
click at [378, 19] on b "Twin Towers: Apt. 01~005L, 1649 E. 50th St., Suite 1A" at bounding box center [513, 19] width 270 height 15
copy b "Twin"
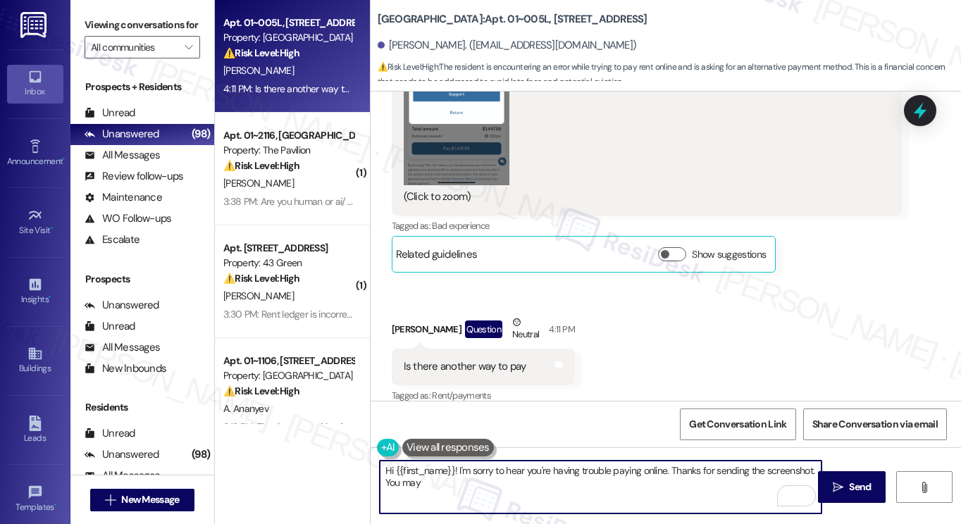
drag, startPoint x: 554, startPoint y: 490, endPoint x: 437, endPoint y: 486, distance: 117.0
click at [437, 486] on textarea "Hi {{first_name}}! I'm sorry to hear you're having trouble paying online. Thank…" at bounding box center [601, 487] width 442 height 53
click at [502, 482] on textarea "Hi {{first_name}}! I'm sorry to hear you're having trouble paying online. Thank…" at bounding box center [601, 487] width 442 height 53
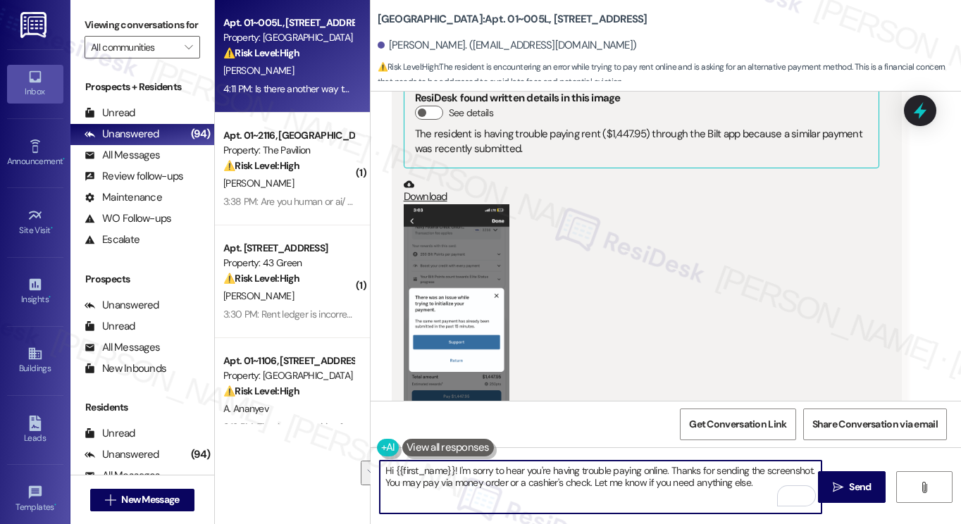
scroll to position [1621, 0]
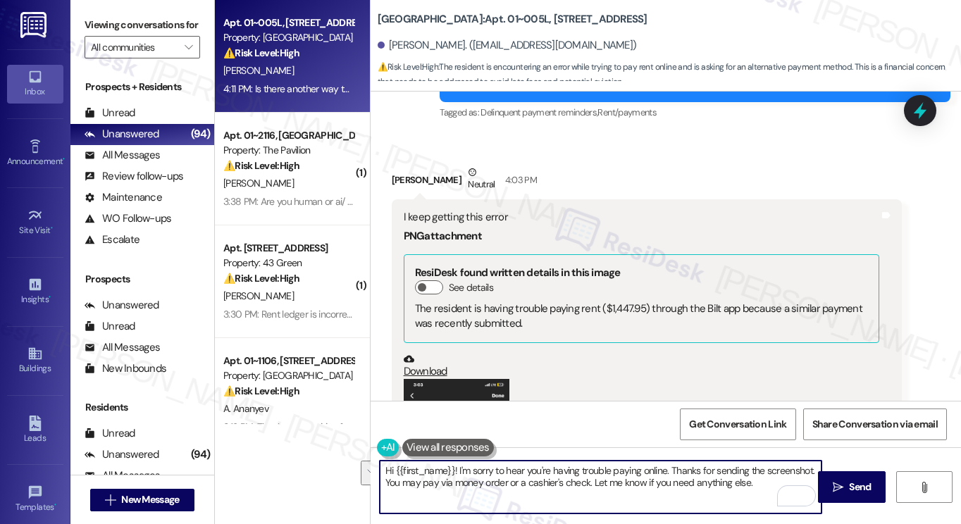
type textarea "Hi {{first_name}}! I'm sorry to hear you're having trouble paying online. Thank…"
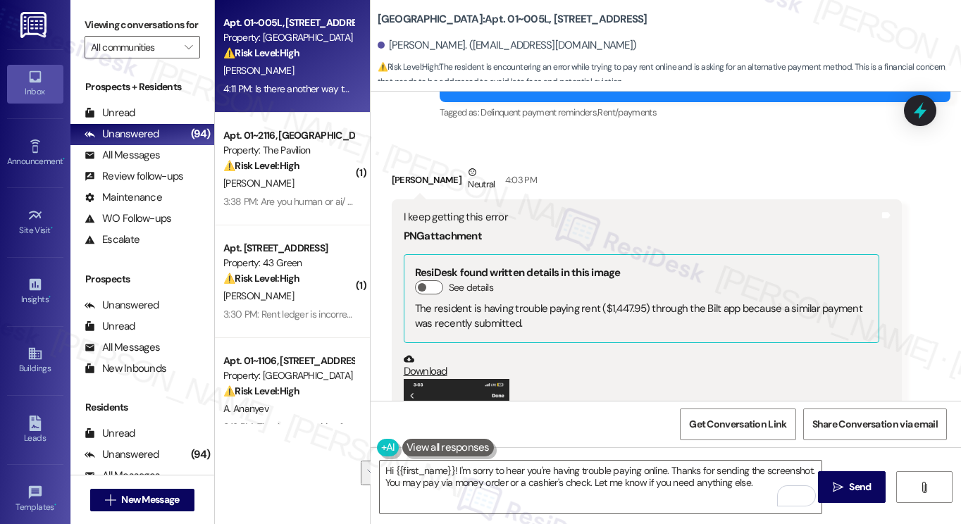
click at [854, 469] on div "Hi {{first_name}}! I'm sorry to hear you're having trouble paying online. Thank…" at bounding box center [666, 501] width 591 height 106
click at [829, 493] on button " Send" at bounding box center [852, 487] width 68 height 32
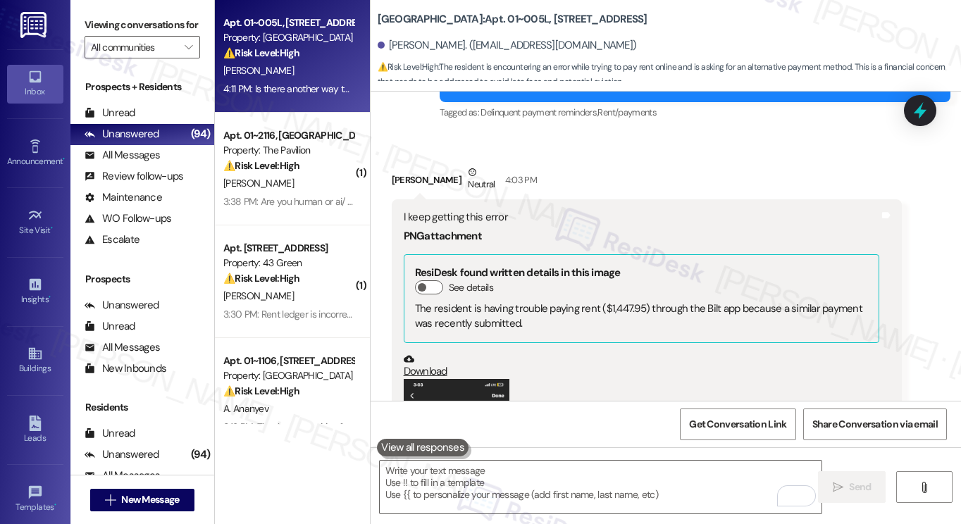
type textarea "Fetching suggested responses. Please feel free to read through the conversation…"
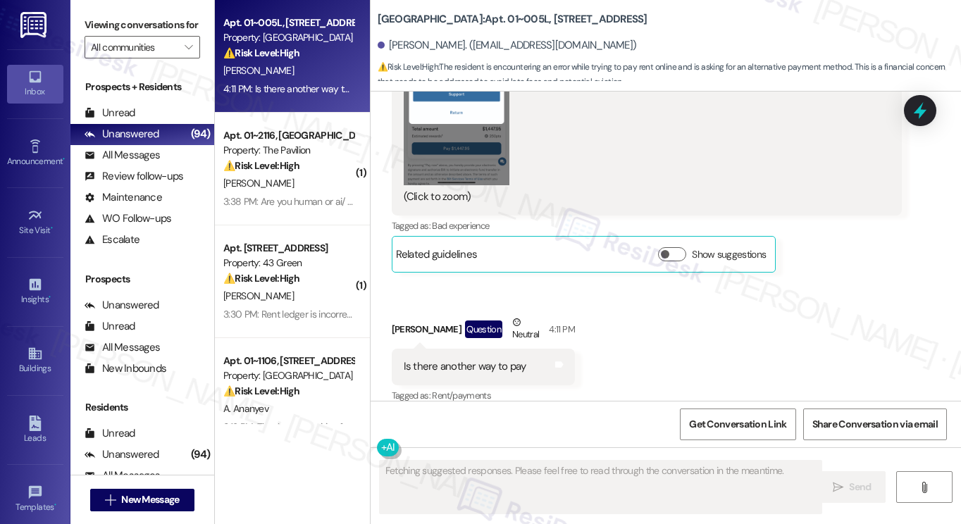
scroll to position [2157, 0]
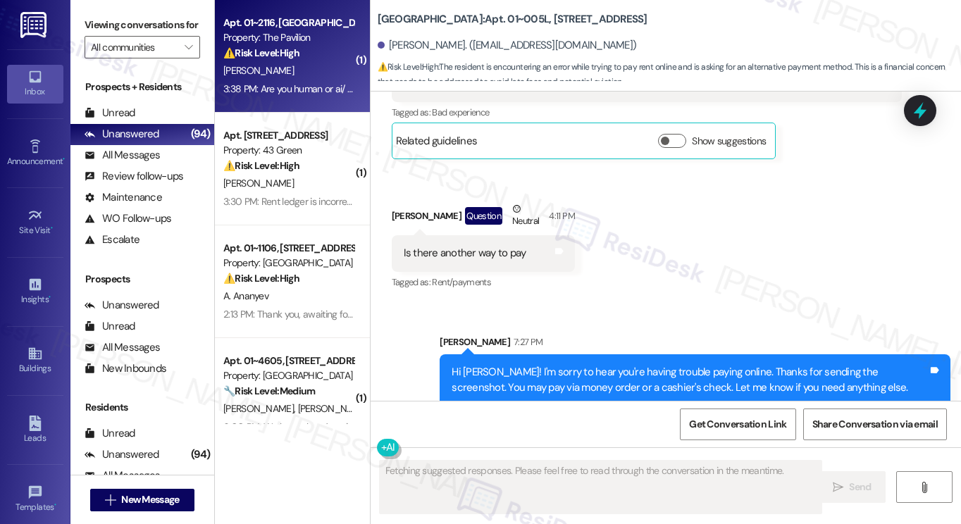
click at [313, 73] on div "[PERSON_NAME]" at bounding box center [288, 71] width 133 height 18
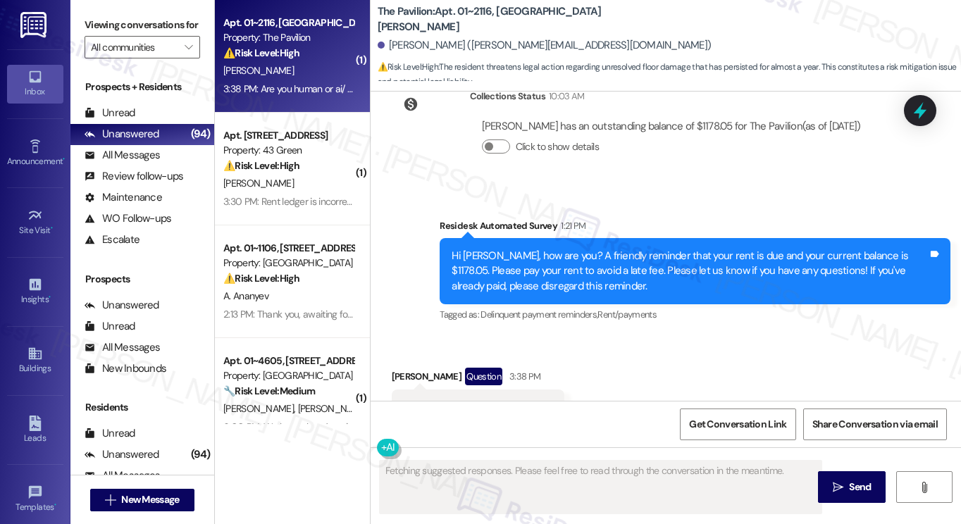
scroll to position [6628, 0]
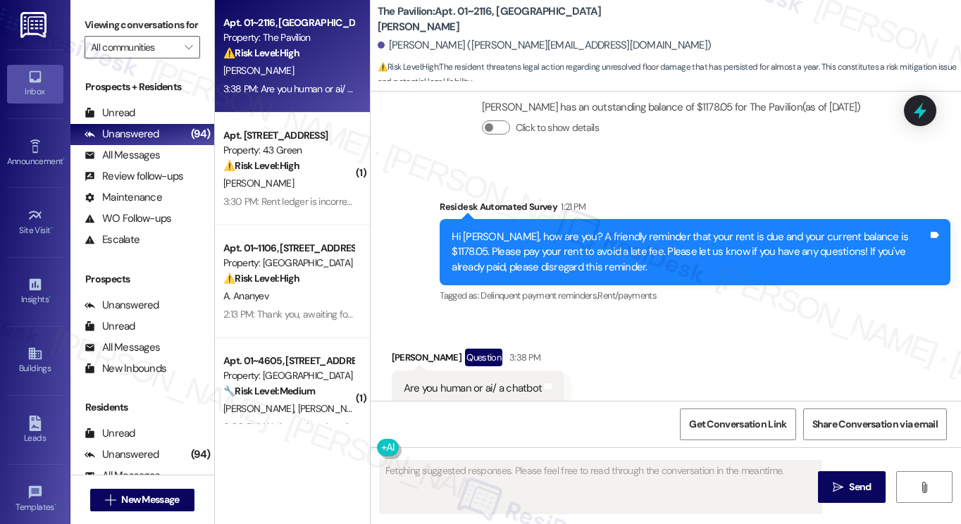
click at [500, 230] on div "Hi [PERSON_NAME], how are you? A friendly reminder that your rent is due and yo…" at bounding box center [690, 252] width 476 height 45
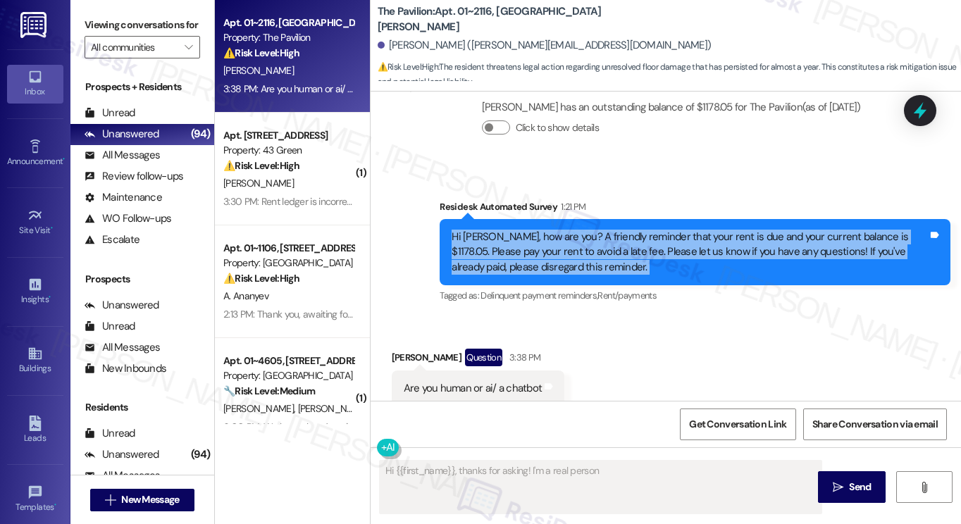
click at [500, 230] on div "Hi [PERSON_NAME], how are you? A friendly reminder that your rent is due and yo…" at bounding box center [690, 252] width 476 height 45
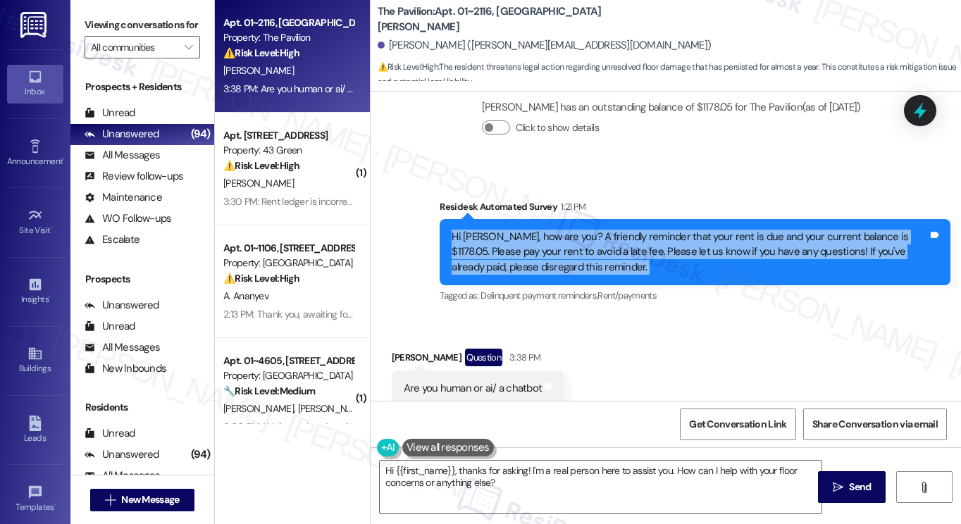
scroll to position [6628, 0]
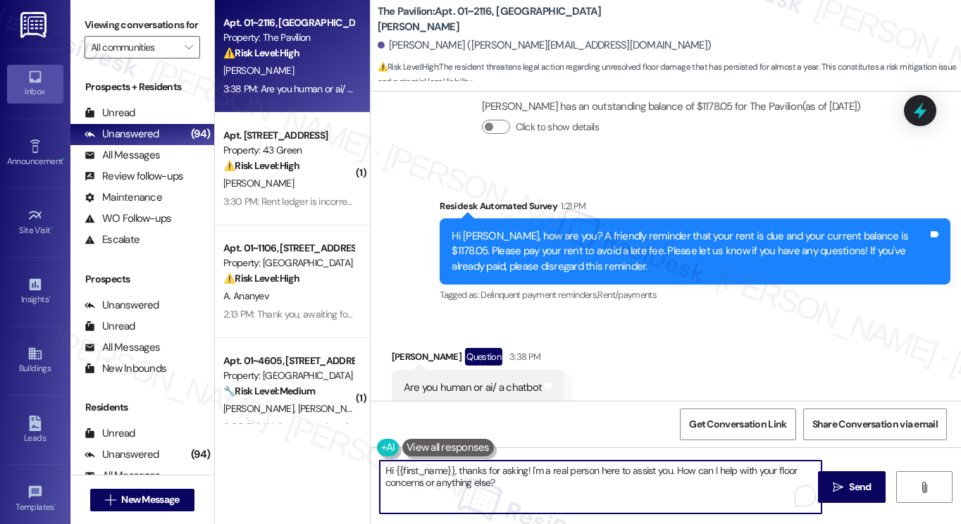
drag, startPoint x: 500, startPoint y: 481, endPoint x: 588, endPoint y: 464, distance: 90.5
click at [496, 480] on textarea "Hi {{first_name}}, thanks for asking! I'm a real person here to assist you. How…" at bounding box center [601, 487] width 442 height 53
drag, startPoint x: 670, startPoint y: 471, endPoint x: 681, endPoint y: 469, distance: 10.8
click at [670, 471] on textarea "Hi {{first_name}}, thanks for asking! I'm a real person here to assist you. How…" at bounding box center [601, 487] width 442 height 53
drag, startPoint x: 667, startPoint y: 471, endPoint x: 612, endPoint y: 467, distance: 55.8
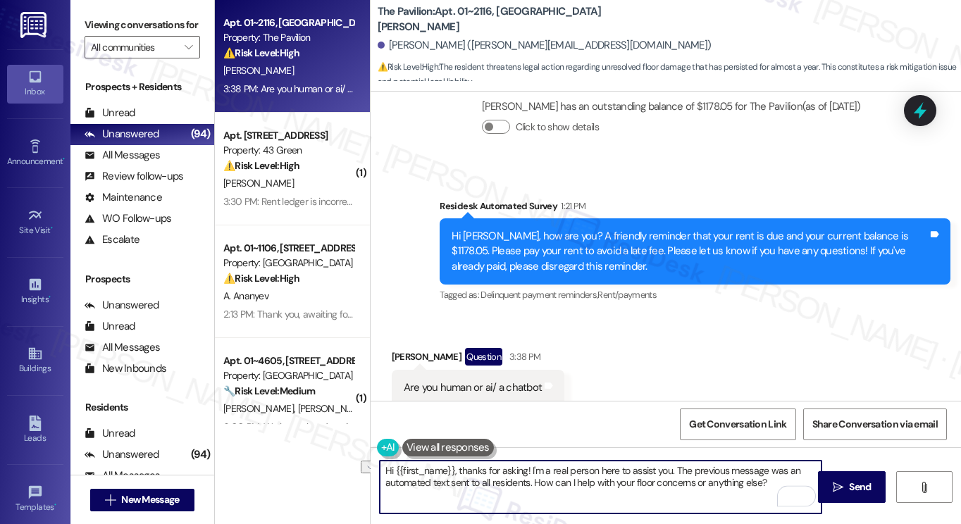
click at [612, 469] on textarea "Hi {{first_name}}, thanks for asking! I'm a real person here to assist you. The…" at bounding box center [601, 487] width 442 height 53
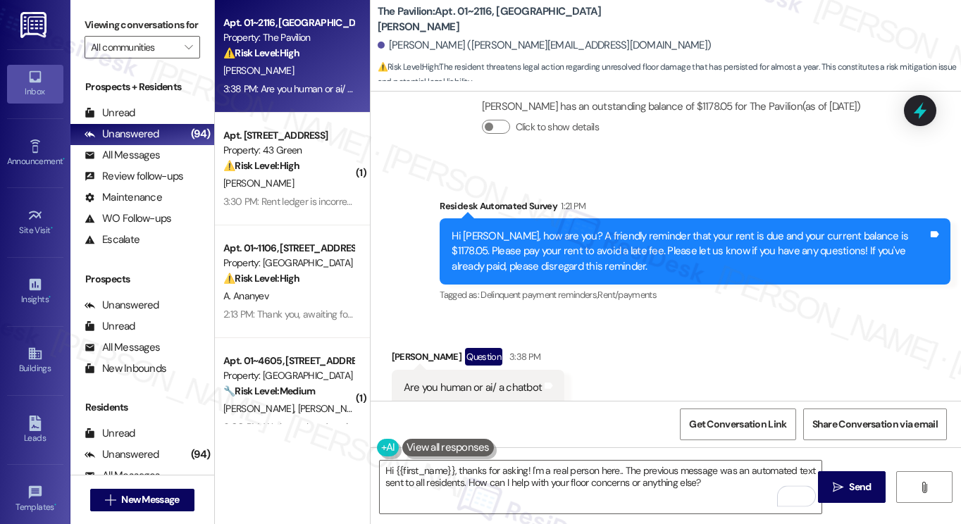
click at [412, 348] on div "Zachary Mccullough Ii Question 3:38 PM" at bounding box center [478, 359] width 173 height 23
click at [620, 473] on textarea "Hi {{first_name}}, thanks for asking! I'm a real person here.. The previous mes…" at bounding box center [601, 487] width 442 height 53
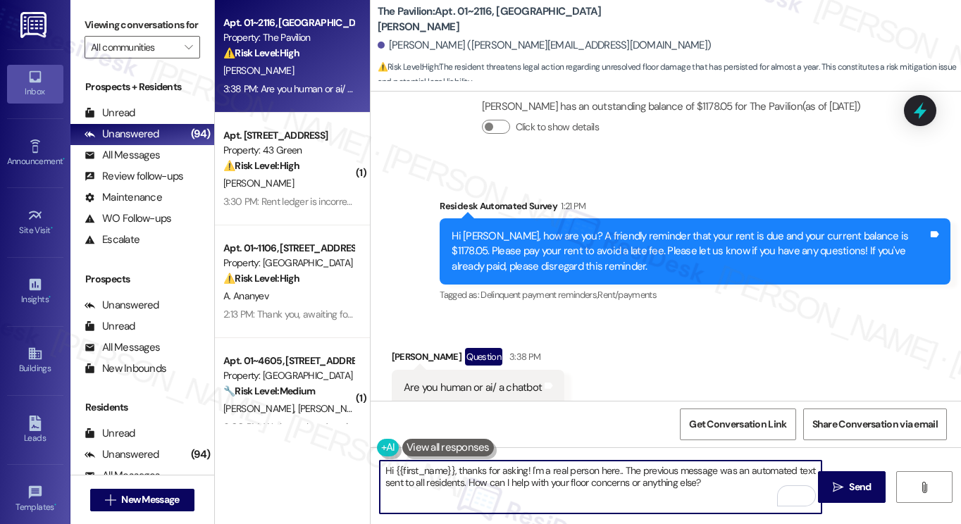
click at [719, 483] on textarea "Hi {{first_name}}, thanks for asking! I'm a real person here.. The previous mes…" at bounding box center [601, 487] width 442 height 53
drag, startPoint x: 715, startPoint y: 481, endPoint x: 475, endPoint y: 486, distance: 239.7
click at [475, 486] on textarea "Hi {{first_name}}, thanks for asking! I'm a real person here.. The previous mes…" at bounding box center [601, 487] width 442 height 53
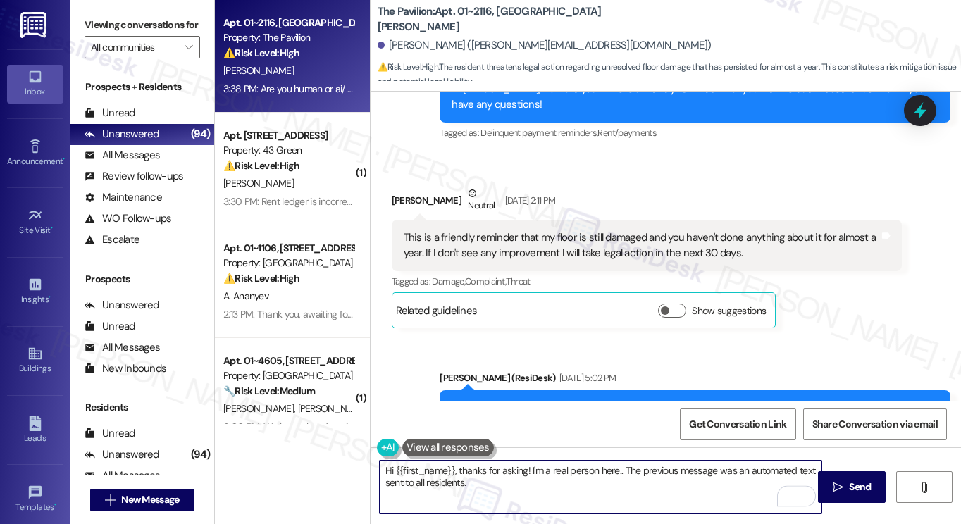
scroll to position [5994, 0]
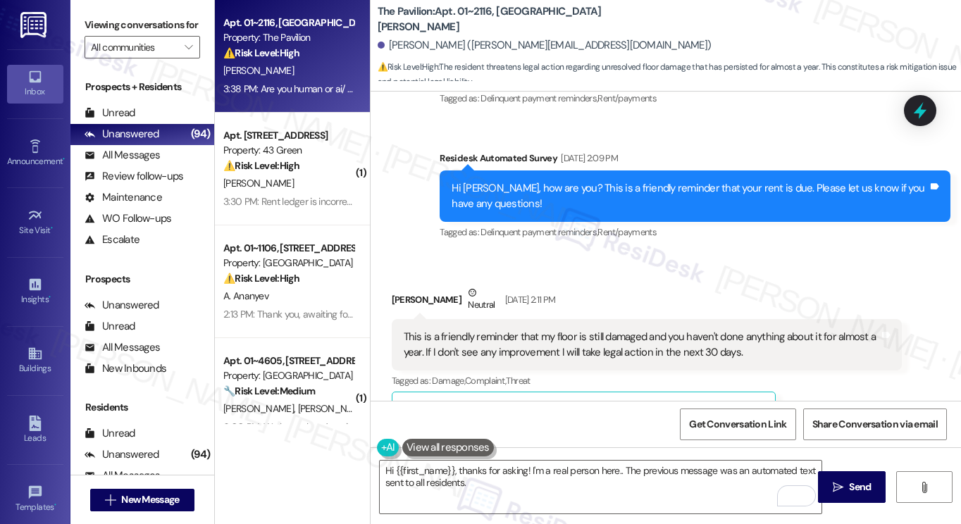
click at [536, 330] on div "This is a friendly reminder that my floor is still damaged and you haven't done…" at bounding box center [642, 345] width 476 height 30
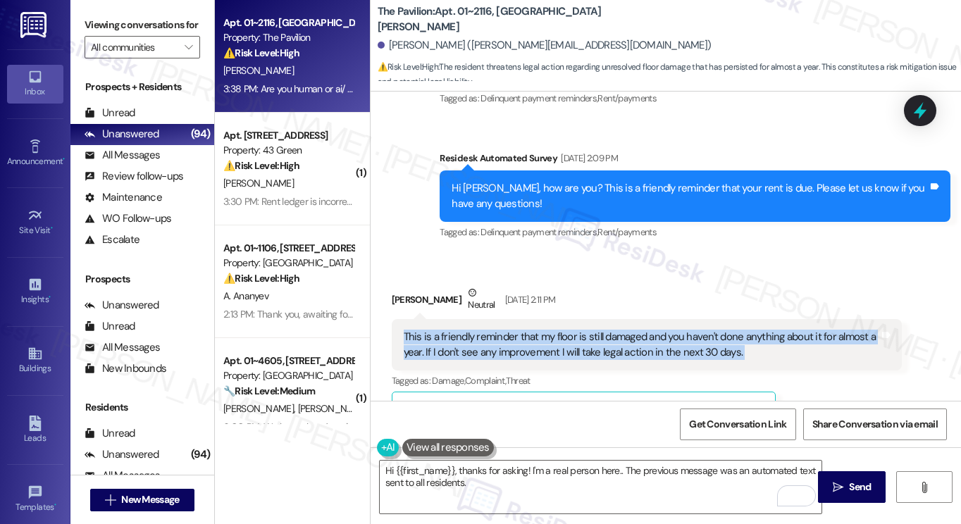
click at [536, 330] on div "This is a friendly reminder that my floor is still damaged and you haven't done…" at bounding box center [642, 345] width 476 height 30
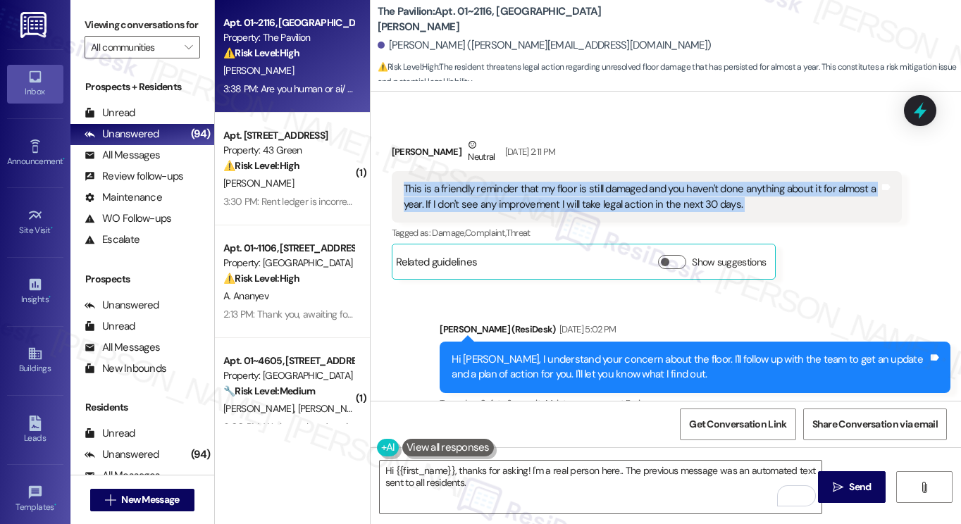
scroll to position [6487, 0]
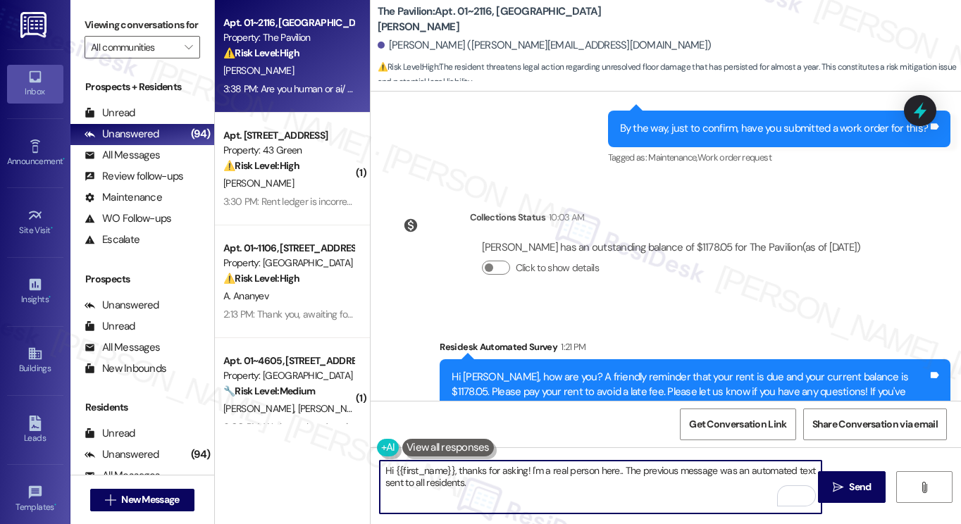
click at [474, 481] on textarea "Hi {{first_name}}, thanks for asking! I'm a real person here.. The previous mes…" at bounding box center [601, 487] width 442 height 53
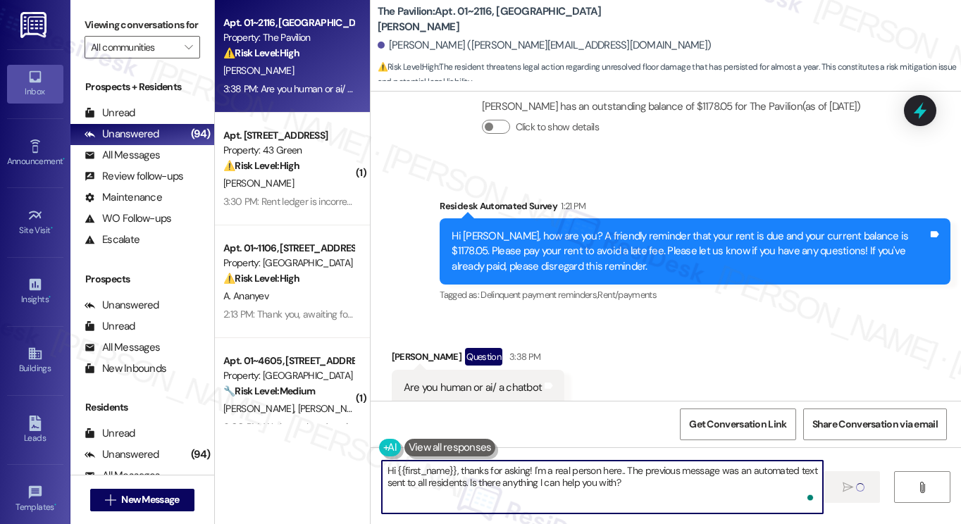
type textarea "Hi {{first_name}}, thanks for asking! I'm a real person here.. The previous mes…"
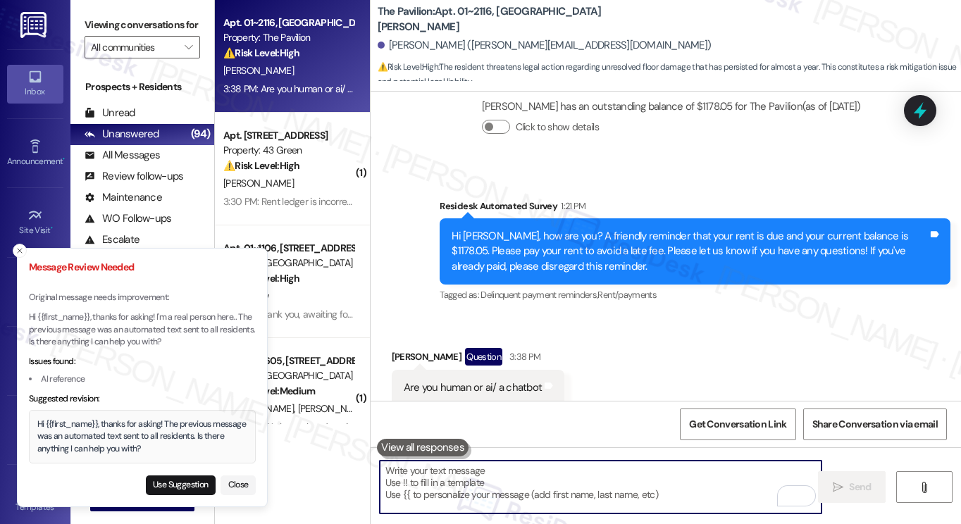
click at [146, 431] on div "Hi {{first_name}}, thanks for asking! The previous message was an automated tex…" at bounding box center [142, 437] width 211 height 37
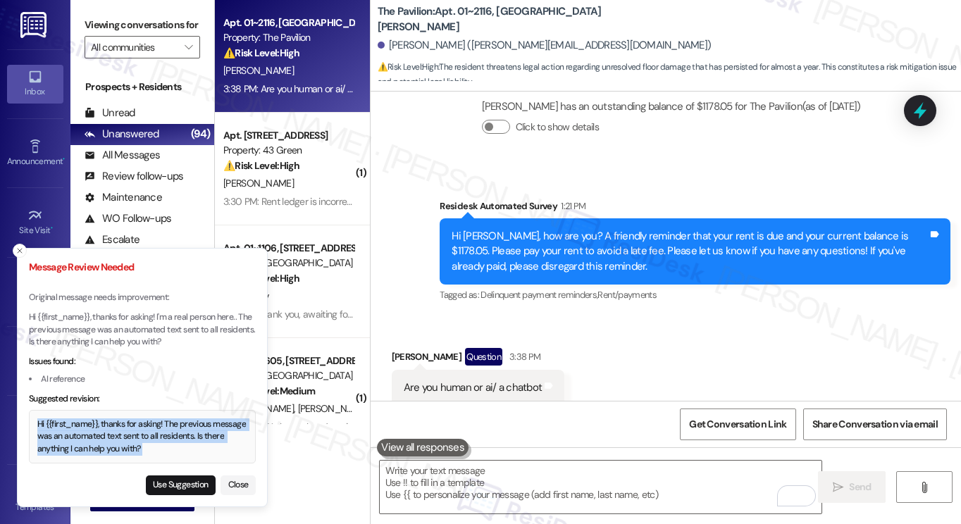
click at [146, 431] on div "Hi {{first_name}}, thanks for asking! The previous message was an automated tex…" at bounding box center [142, 437] width 211 height 37
click at [174, 483] on button "Use Suggestion" at bounding box center [181, 486] width 70 height 20
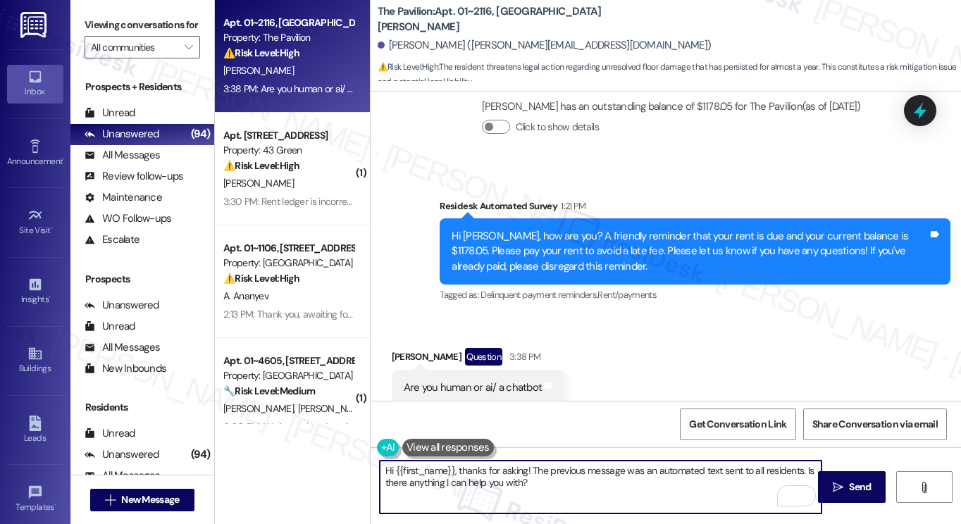
click at [561, 481] on textarea "Hi {{first_name}}, thanks for asking! The previous message was an automated tex…" at bounding box center [601, 487] width 442 height 53
click at [800, 470] on textarea "Hi {{first_name}}, thanks for asking! The previous message was an automated tex…" at bounding box center [601, 487] width 442 height 53
type textarea "Hi {{first_name}}, thanks for asking! The previous message was an automated tex…"
click at [634, 475] on textarea "Hi {{first_name}}, thanks for asking! The previous message was an automated tex…" at bounding box center [601, 487] width 442 height 53
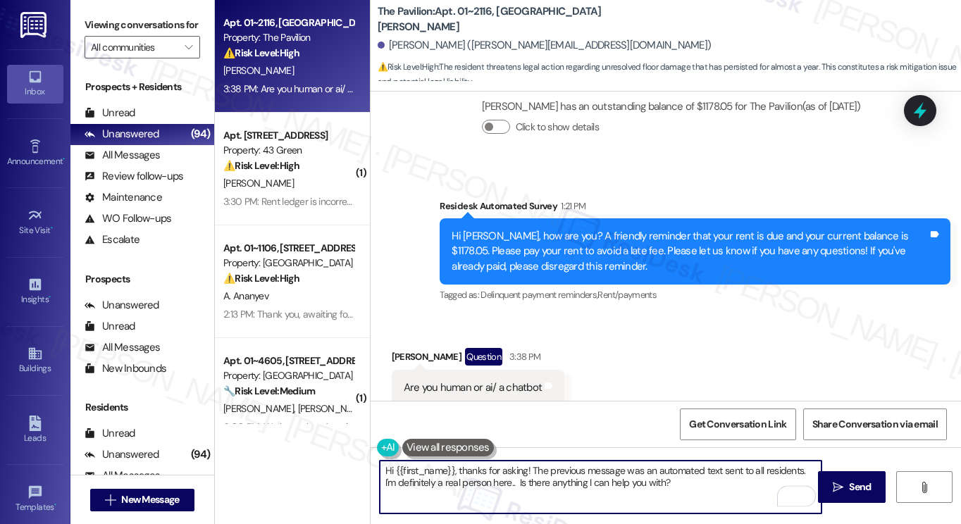
click at [634, 475] on textarea "Hi {{first_name}}, thanks for asking! The previous message was an automated tex…" at bounding box center [601, 487] width 442 height 53
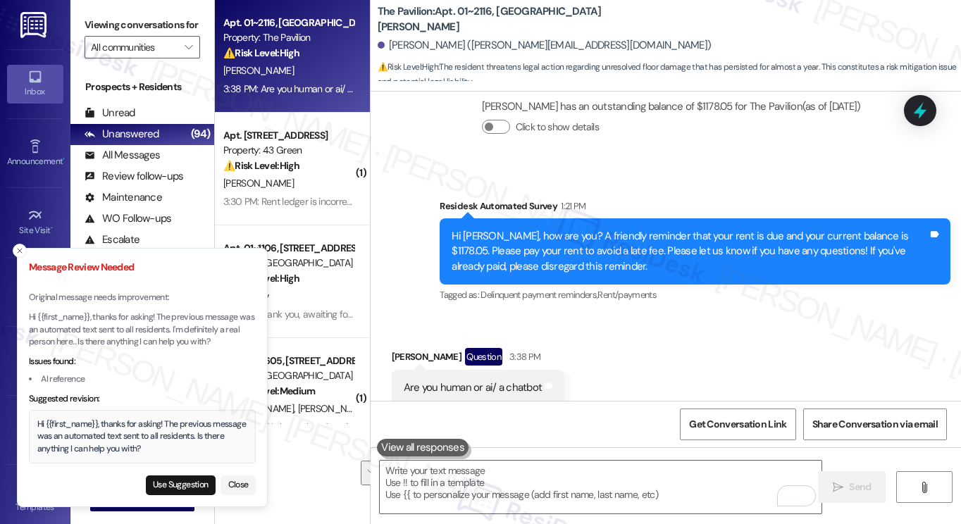
click at [108, 435] on div "Hi {{first_name}}, thanks for asking! The previous message was an automated tex…" at bounding box center [142, 437] width 211 height 37
click at [233, 480] on button "Close" at bounding box center [238, 486] width 35 height 20
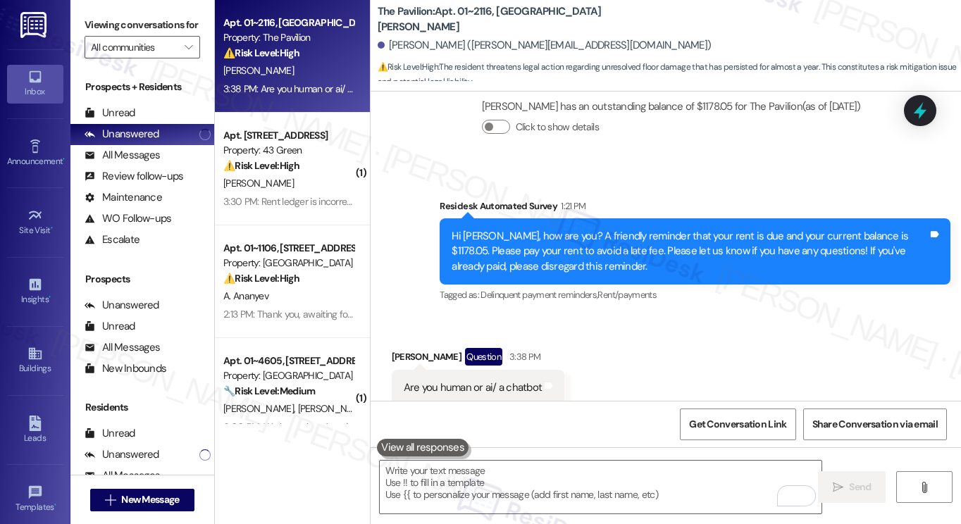
click at [126, 16] on label "Viewing conversations for" at bounding box center [143, 25] width 116 height 22
click at [503, 491] on textarea "To enrich screen reader interactions, please activate Accessibility in Grammarl…" at bounding box center [601, 487] width 442 height 53
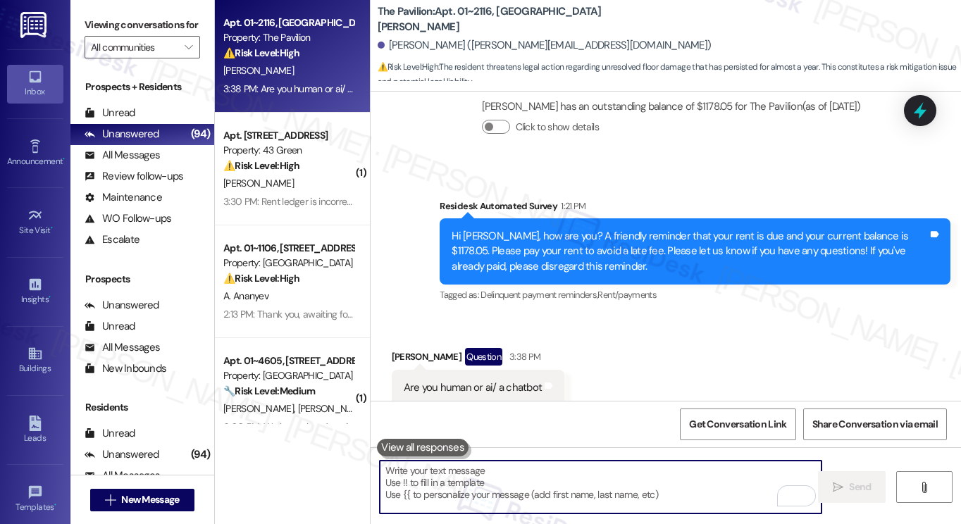
paste textarea "Hi {{first_name}}, thanks for checking in! The last message you received was an…"
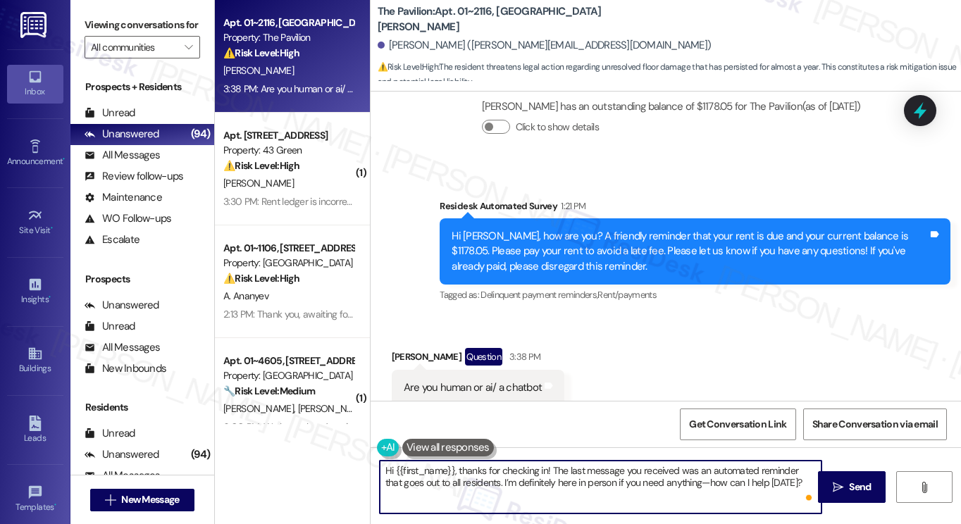
click at [685, 480] on textarea "Hi {{first_name}}, thanks for checking in! The last message you received was an…" at bounding box center [601, 487] width 442 height 53
click at [765, 486] on textarea "Hi {{first_name}}, thanks for checking in! The last message you received was an…" at bounding box center [601, 487] width 442 height 53
click at [763, 486] on textarea "Hi {{first_name}}, thanks for checking in! The last message you received was an…" at bounding box center [601, 487] width 442 height 53
drag, startPoint x: 784, startPoint y: 487, endPoint x: 682, endPoint y: 482, distance: 101.6
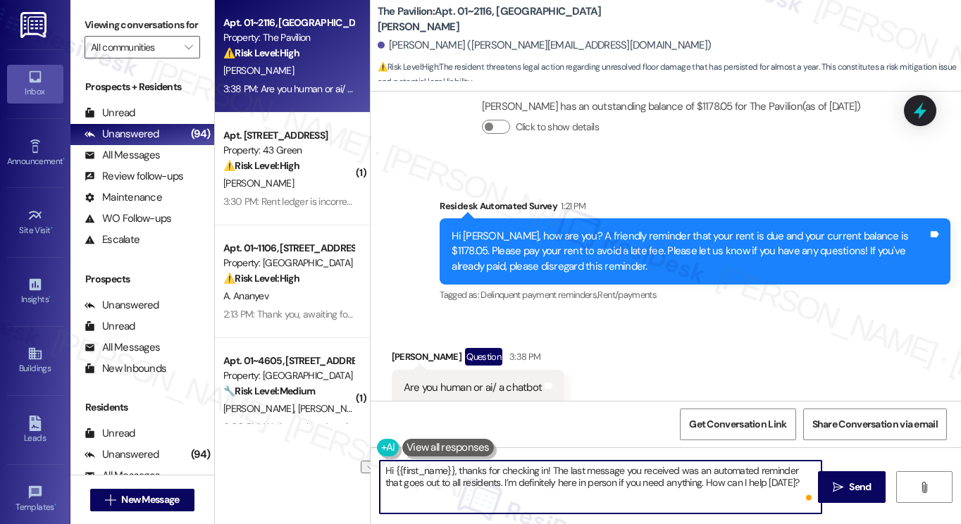
click at [682, 482] on textarea "Hi {{first_name}}, thanks for checking in! The last message you received was an…" at bounding box center [601, 487] width 442 height 53
click at [548, 491] on textarea "Hi {{first_name}}, thanks for checking in! The last message you received was an…" at bounding box center [601, 487] width 442 height 53
click at [502, 491] on textarea "Hi {{first_name}}, thanks for checking in! The last message you received was an…" at bounding box center [601, 487] width 442 height 53
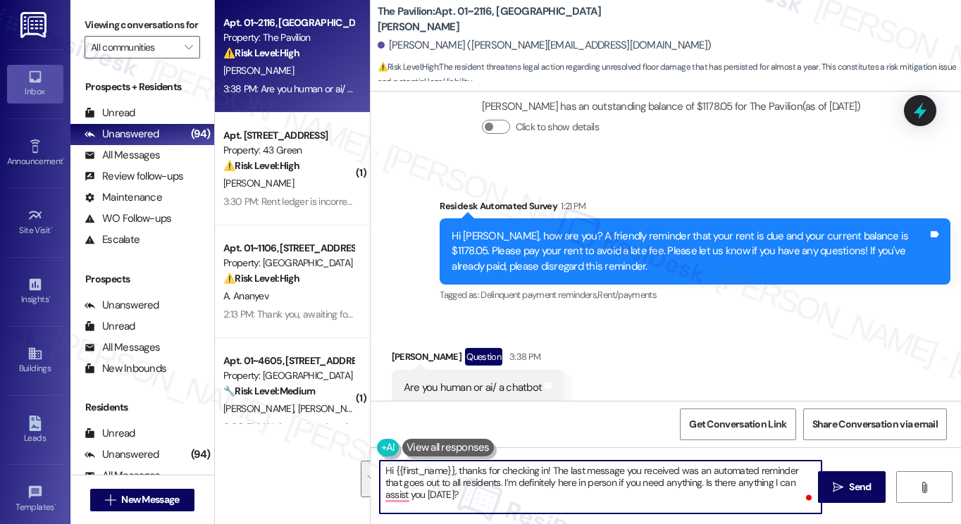
click at [502, 491] on textarea "Hi {{first_name}}, thanks for checking in! The last message you received was an…" at bounding box center [601, 487] width 442 height 53
click at [566, 477] on textarea "Hi {{first_name}}, thanks for checking in! The last message you received was an…" at bounding box center [601, 487] width 442 height 53
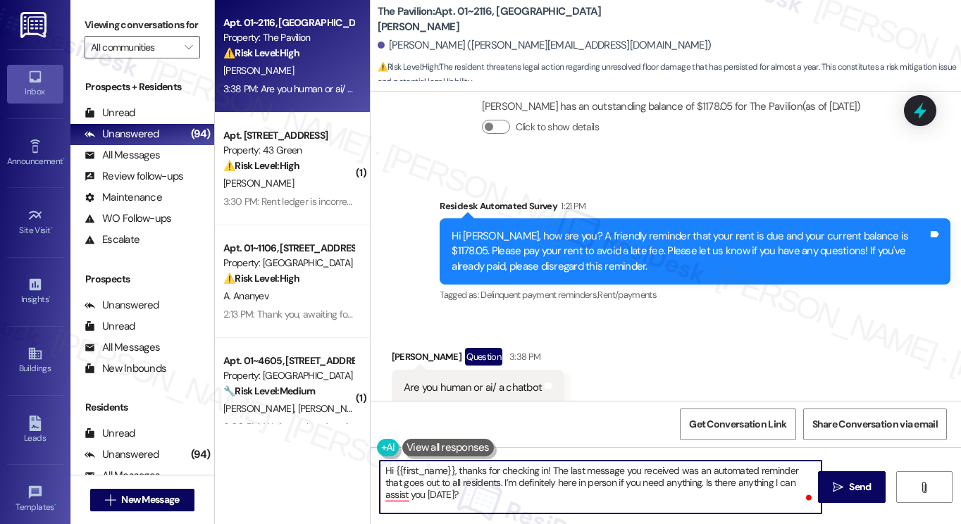
click at [566, 477] on textarea "Hi {{first_name}}, thanks for checking in! The last message you received was an…" at bounding box center [601, 487] width 442 height 53
click at [567, 477] on textarea "Hi {{first_name}}, thanks for checking in! The last message you received was an…" at bounding box center [601, 487] width 442 height 53
click at [554, 481] on textarea "Hi {{first_name}}, thanks for checking in! The last message you received was an…" at bounding box center [601, 487] width 442 height 53
click at [564, 483] on textarea "Hi {{first_name}}, thanks for checking in! The last message you received was an…" at bounding box center [601, 487] width 442 height 53
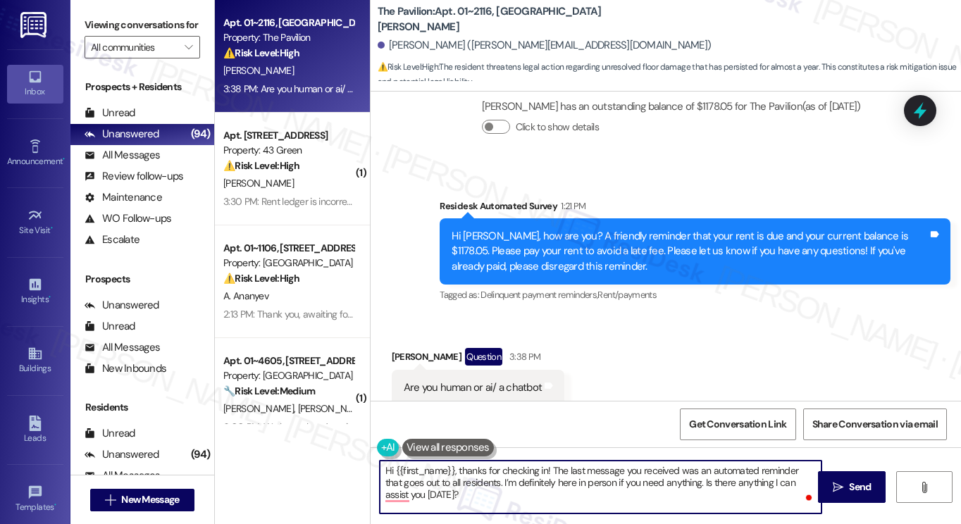
click at [564, 483] on textarea "Hi {{first_name}}, thanks for checking in! The last message you received was an…" at bounding box center [601, 487] width 442 height 53
click at [641, 487] on textarea "Hi {{first_name}}, thanks for checking in! The last message you received was an…" at bounding box center [601, 487] width 442 height 53
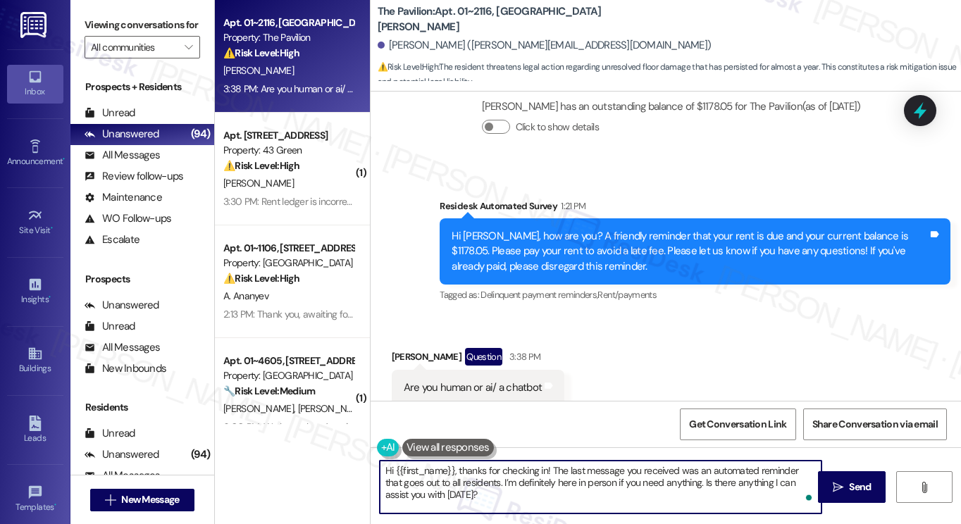
click at [641, 487] on textarea "Hi {{first_name}}, thanks for checking in! The last message you received was an…" at bounding box center [601, 487] width 442 height 53
click at [615, 491] on textarea "Hi {{first_name}}, thanks for checking in! The last message you received was an…" at bounding box center [601, 487] width 442 height 53
click at [563, 484] on textarea "Hi {{first_name}}, thanks for checking in! The last message you received was an…" at bounding box center [601, 487] width 442 height 53
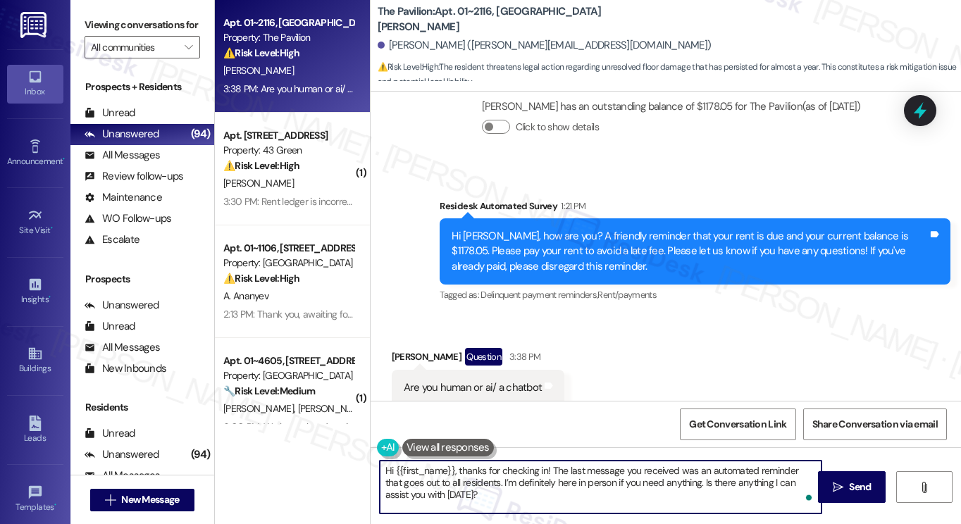
click at [563, 484] on textarea "Hi {{first_name}}, thanks for checking in! The last message you received was an…" at bounding box center [601, 487] width 442 height 53
click at [571, 482] on textarea "Hi {{first_name}}, thanks for checking in! The last message you received was an…" at bounding box center [601, 487] width 442 height 53
drag, startPoint x: 594, startPoint y: 483, endPoint x: 538, endPoint y: 487, distance: 56.5
click at [538, 487] on textarea "Hi {{first_name}}, thanks for checking in! The last message you received was an…" at bounding box center [601, 487] width 442 height 53
drag, startPoint x: 677, startPoint y: 484, endPoint x: 591, endPoint y: 485, distance: 86.7
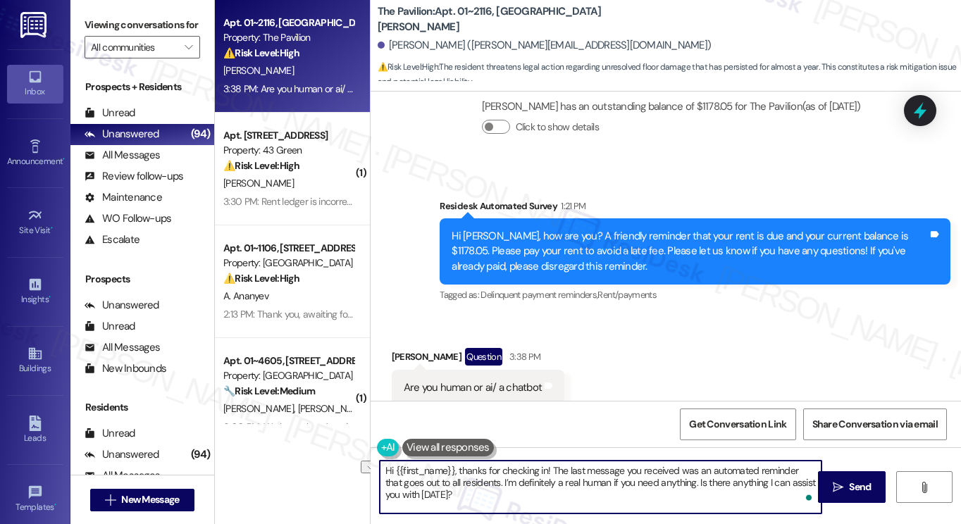
click at [591, 485] on textarea "Hi {{first_name}}, thanks for checking in! The last message you received was an…" at bounding box center [601, 487] width 442 height 53
paste textarea "here in person if you need anything"
type textarea "Hi {{first_name}}, thanks for checking in! The last message you received was an…"
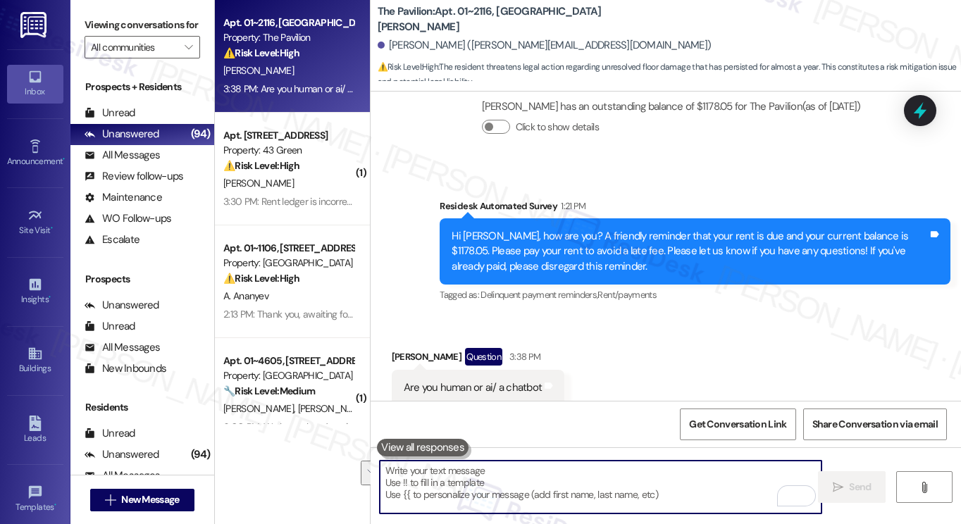
click at [443, 467] on textarea "To enrich screen reader interactions, please activate Accessibility in Grammarl…" at bounding box center [601, 487] width 442 height 53
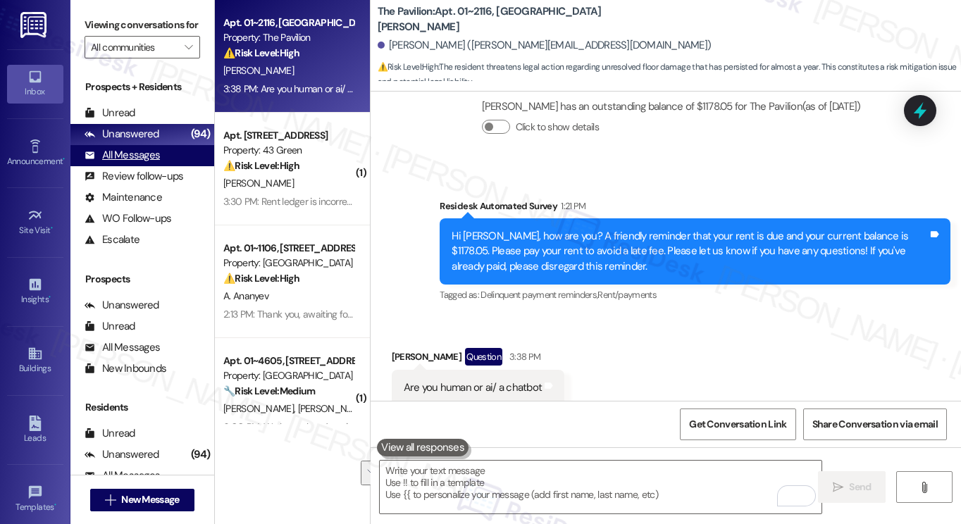
click at [149, 163] on div "All Messages" at bounding box center [122, 155] width 75 height 15
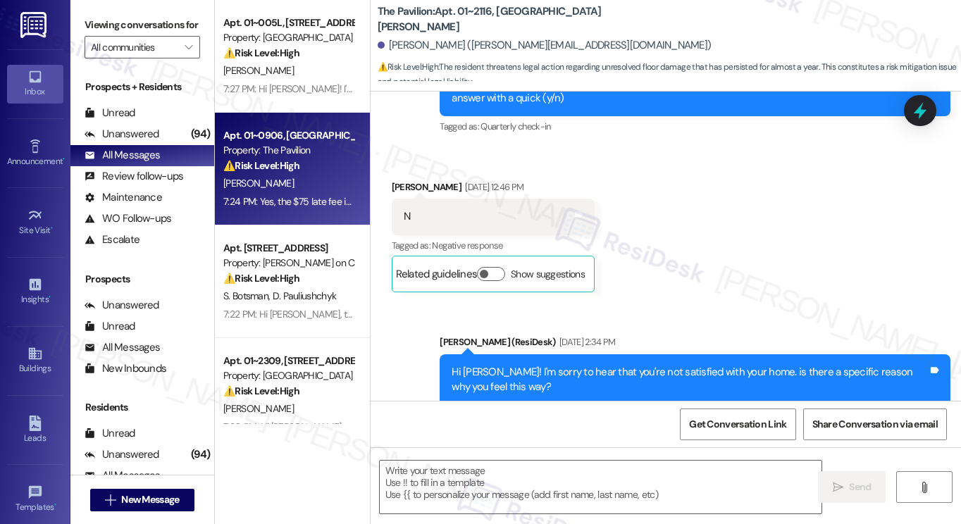
type textarea "Fetching suggested responses. Please feel free to read through the conversation…"
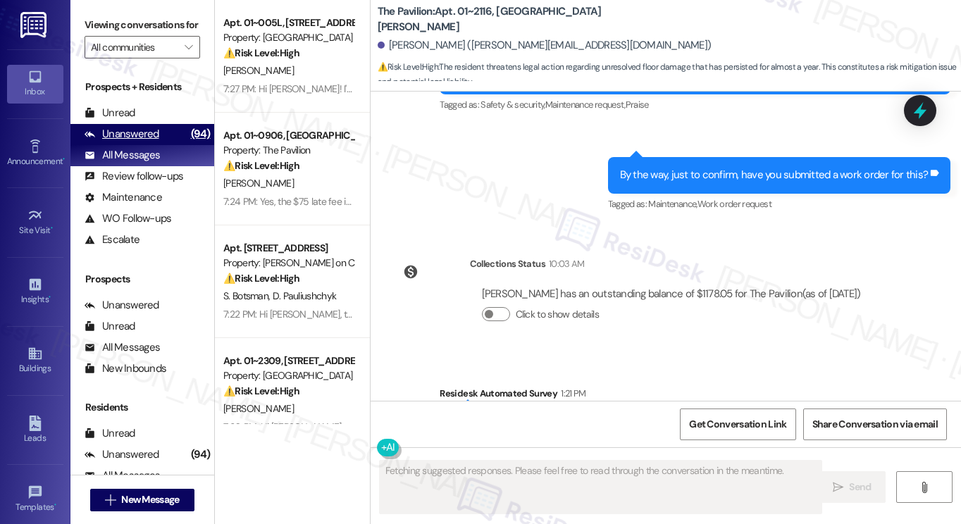
scroll to position [6628, 0]
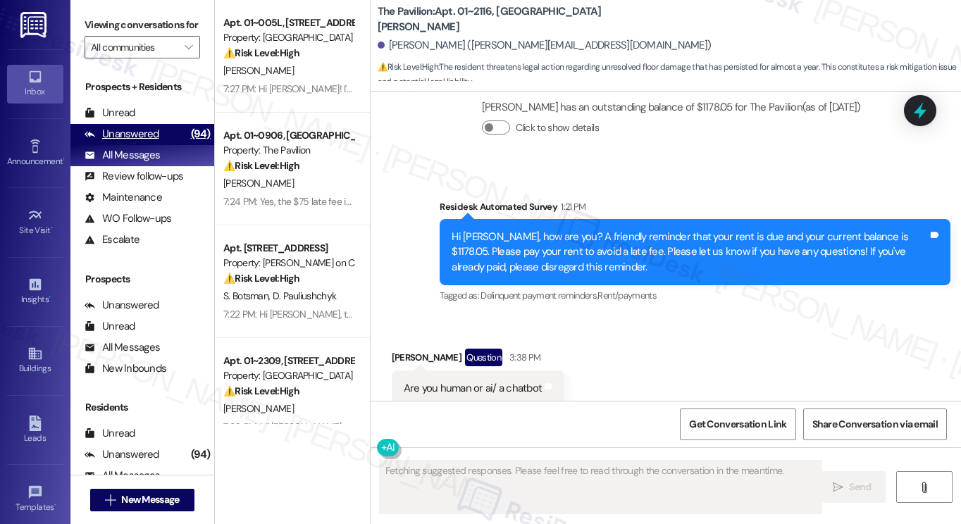
click at [156, 142] on div "Unanswered" at bounding box center [122, 134] width 75 height 15
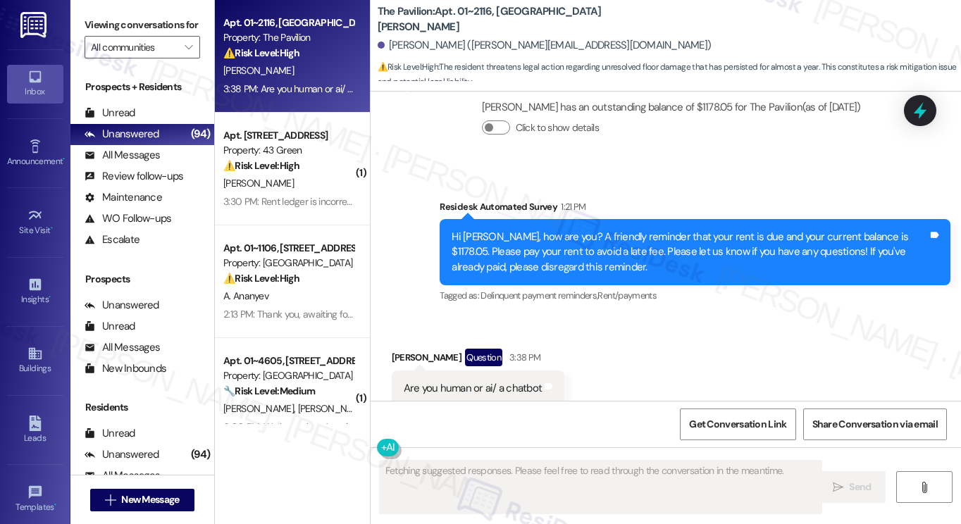
scroll to position [6628, 0]
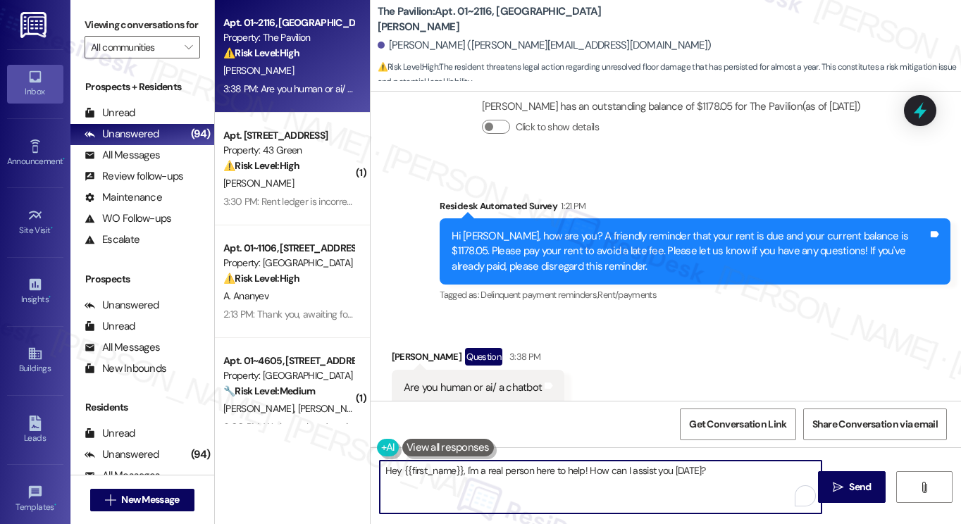
click at [558, 467] on textarea "Hey {{first_name}}, I'm a real person here to help! How can I assist you today?" at bounding box center [601, 487] width 442 height 53
click at [648, 471] on textarea "Hey {{first_name}}, I'm a real person here to help! How can I assist you today?" at bounding box center [601, 487] width 442 height 53
drag, startPoint x: 400, startPoint y: 469, endPoint x: 390, endPoint y: 469, distance: 9.9
click at [389, 470] on textarea "Hey {{first_name}}, I'm a real person here to help! How can I assist you today?" at bounding box center [601, 487] width 442 height 53
click at [720, 476] on textarea "Hi {{first_name}}, I'm a real person here to help! How can I assist you today?" at bounding box center [601, 487] width 442 height 53
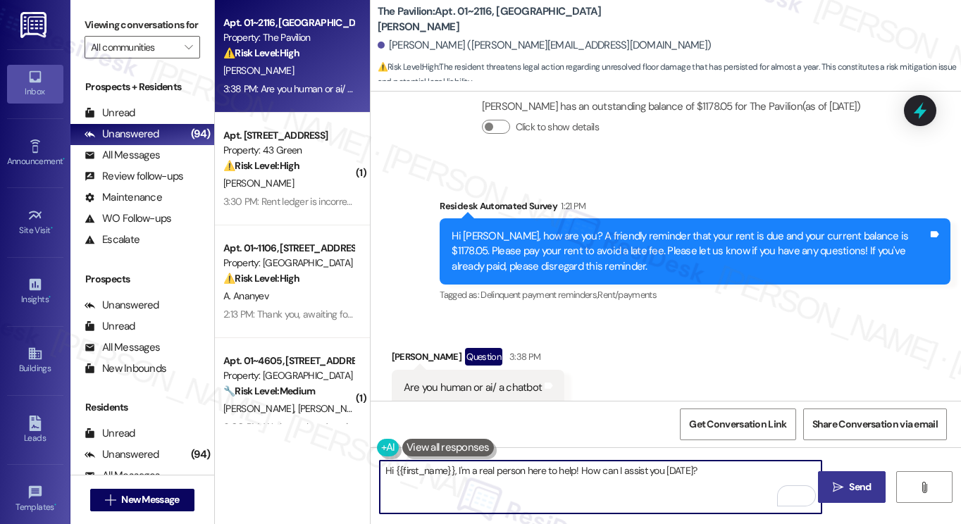
type textarea "Hi {{first_name}}, I'm a real person here to help! How can I assist you today?"
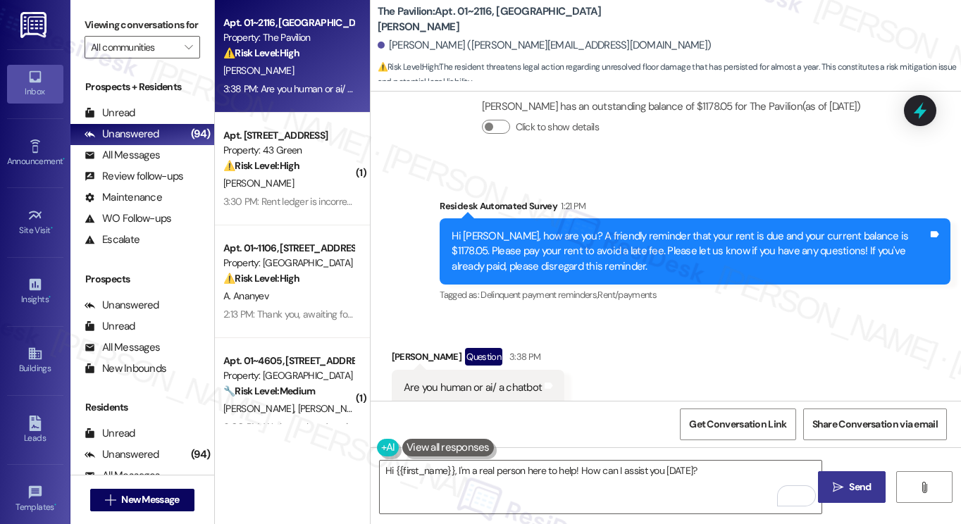
click at [843, 482] on span " Send" at bounding box center [852, 487] width 44 height 15
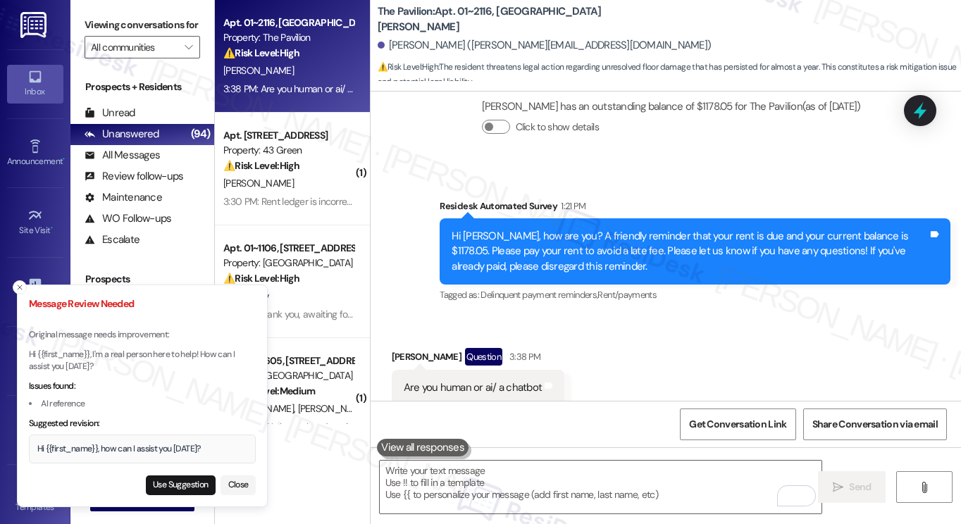
click at [170, 442] on div "Hi {{first_name}}, how can I assist you today?" at bounding box center [142, 449] width 227 height 29
click at [240, 490] on button "Close" at bounding box center [238, 486] width 35 height 20
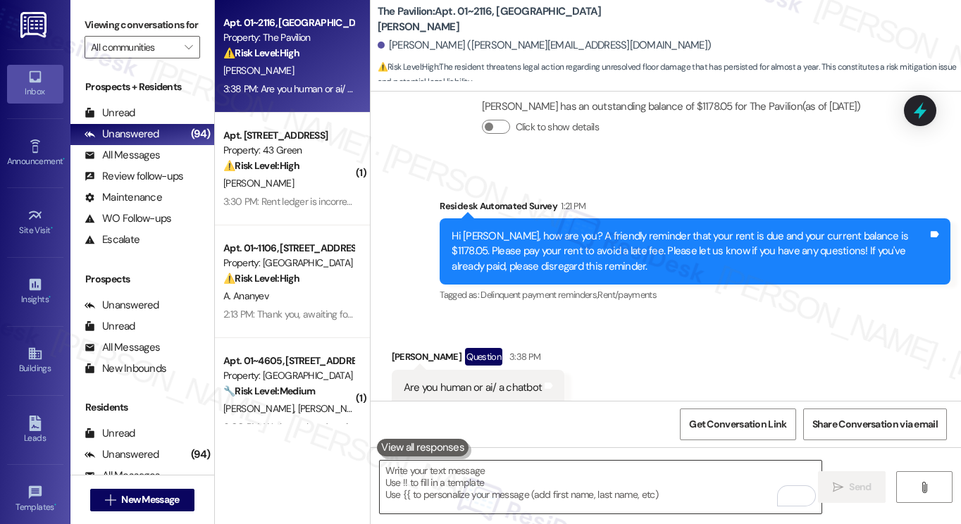
click at [446, 486] on textarea "To enrich screen reader interactions, please activate Accessibility in Grammarl…" at bounding box center [601, 487] width 442 height 53
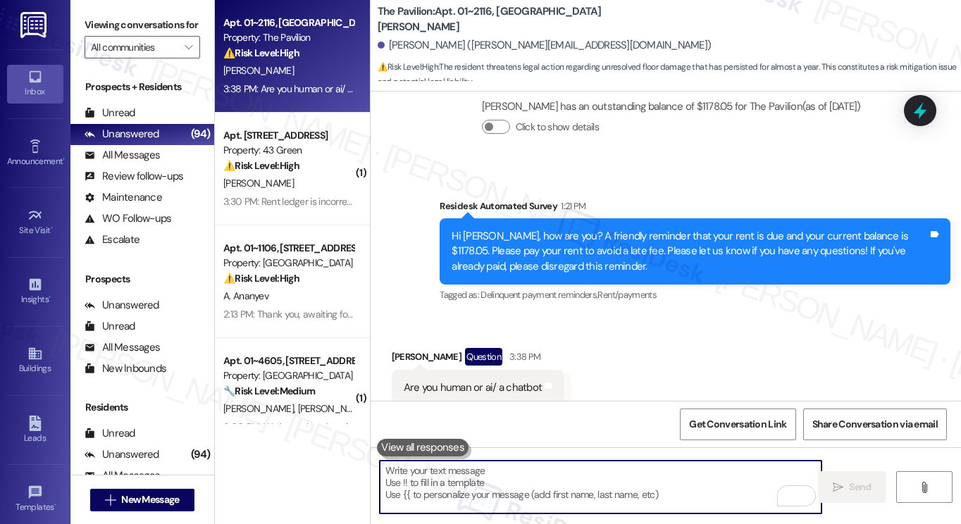
paste textarea "Hi {{first_name}}, thanks for checking in! The last message you received was an…"
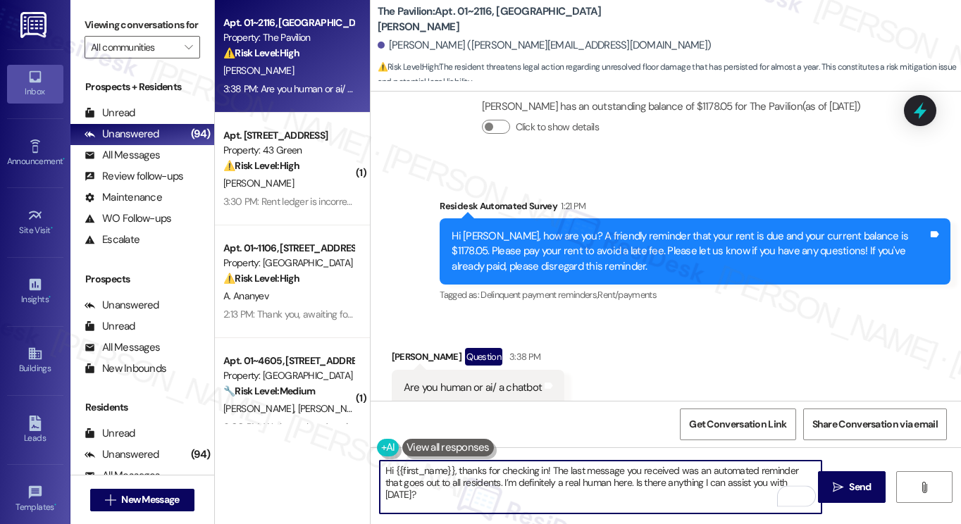
click at [469, 473] on textarea "Hi {{first_name}}, thanks for checking in! The last message you received was an…" at bounding box center [601, 487] width 442 height 53
type textarea "Hi {{first_name}}, thanks for checking in! The last message you received was an…"
click at [849, 493] on span "Send" at bounding box center [860, 487] width 22 height 15
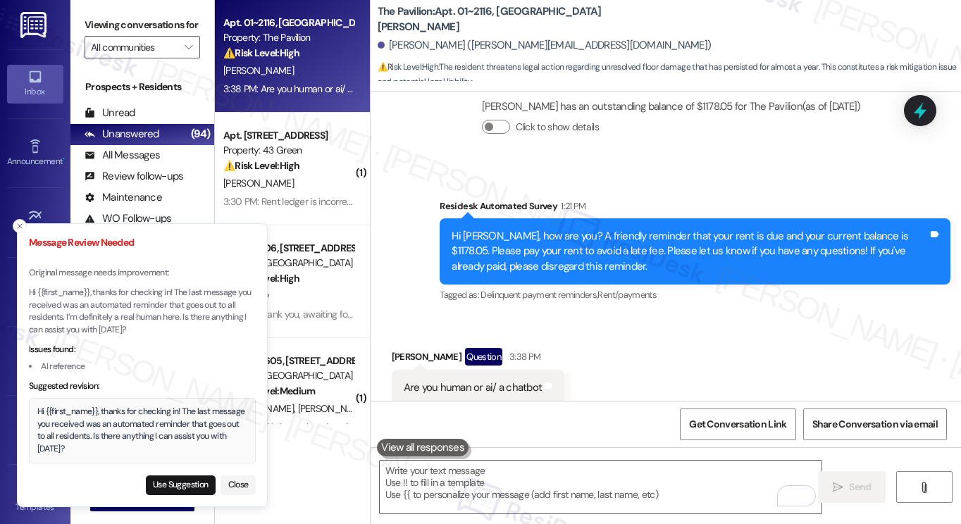
click at [96, 417] on div "Hi {{first_name}}, thanks for checking in! The last message you received was an…" at bounding box center [142, 430] width 211 height 49
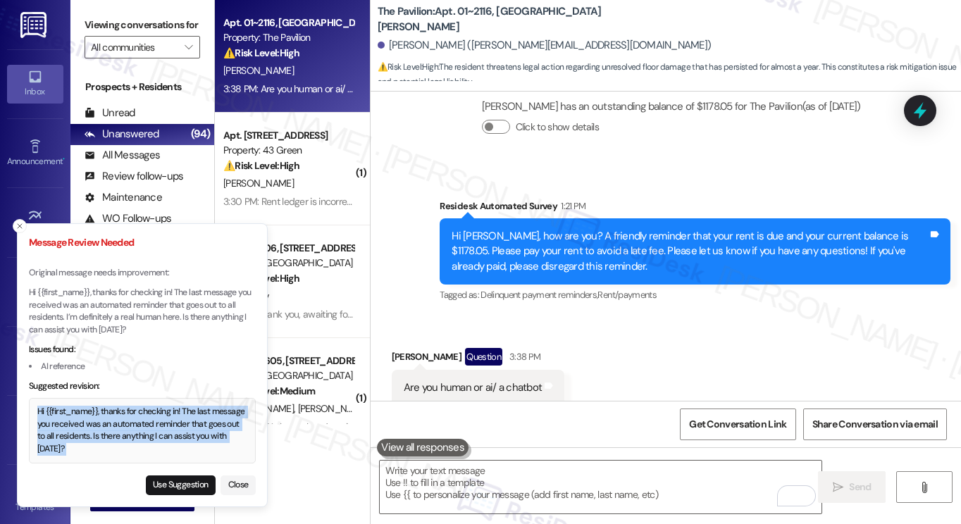
click at [96, 417] on div "Hi {{first_name}}, thanks for checking in! The last message you received was an…" at bounding box center [142, 430] width 211 height 49
click at [162, 480] on button "Use Suggestion" at bounding box center [181, 486] width 70 height 20
type textarea "Hi {{first_name}}, thanks for checking in! The last message you received was an…"
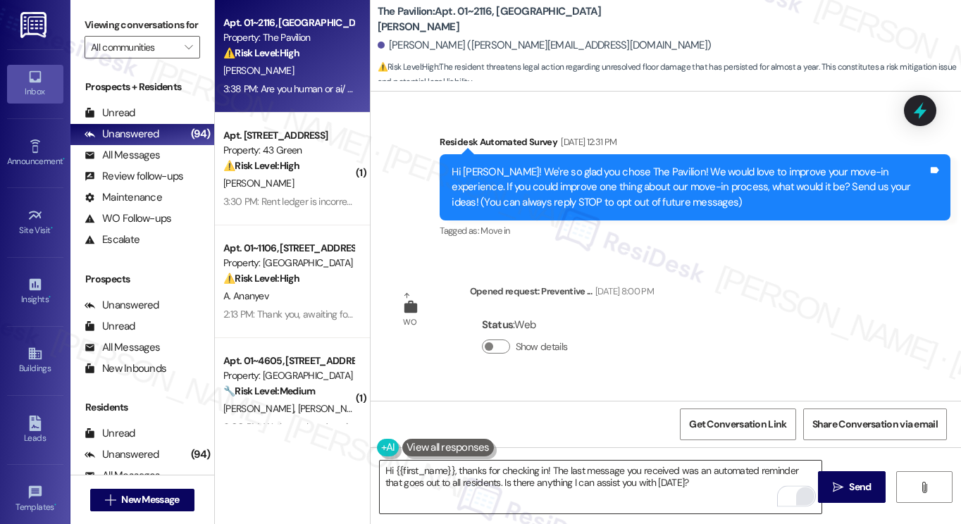
scroll to position [6628, 0]
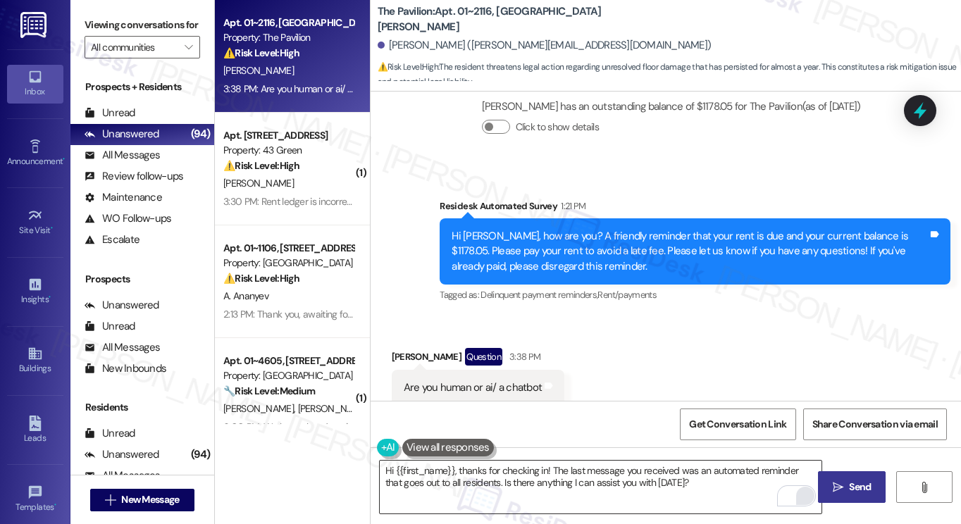
click at [829, 489] on button " Send" at bounding box center [852, 487] width 68 height 32
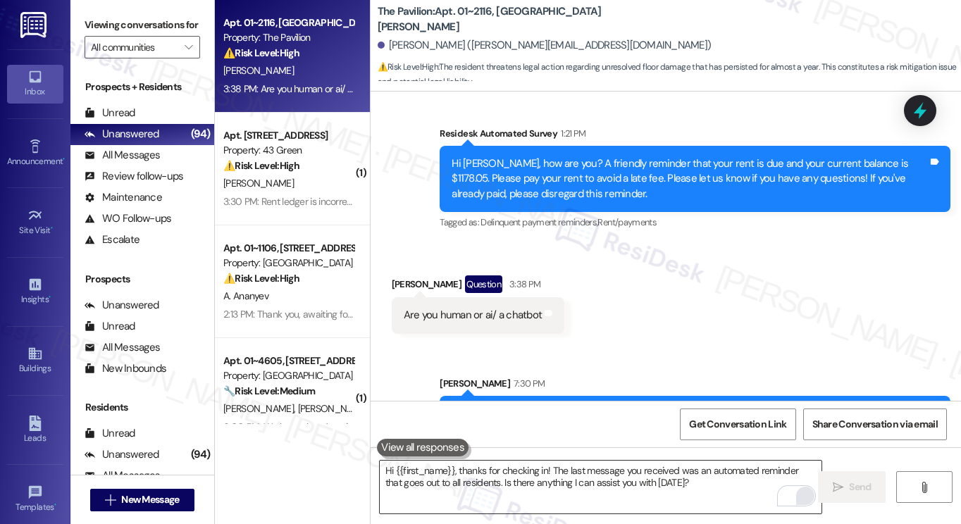
scroll to position [6742, 0]
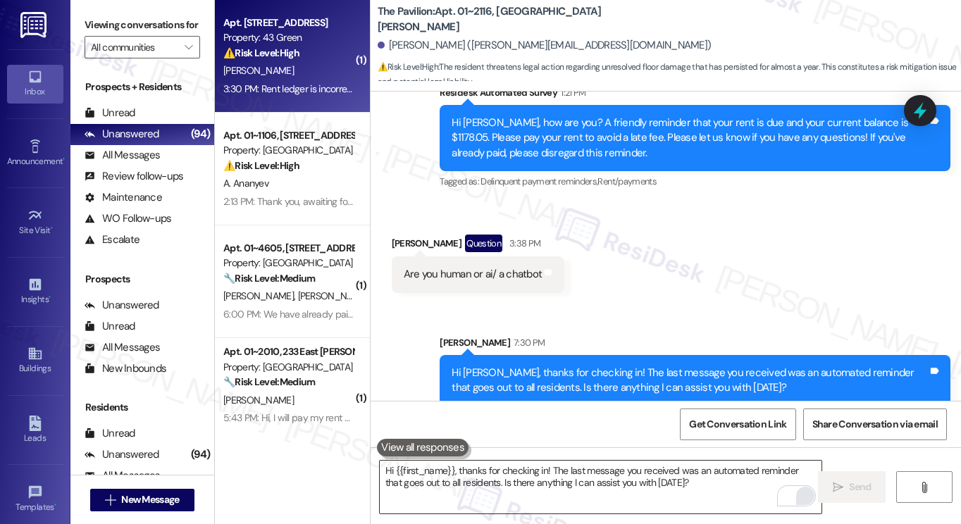
click at [273, 101] on div "Apt. [STREET_ADDRESS] Property: 43 Green ⚠️ Risk Level: High The resident is cl…" at bounding box center [292, 56] width 155 height 113
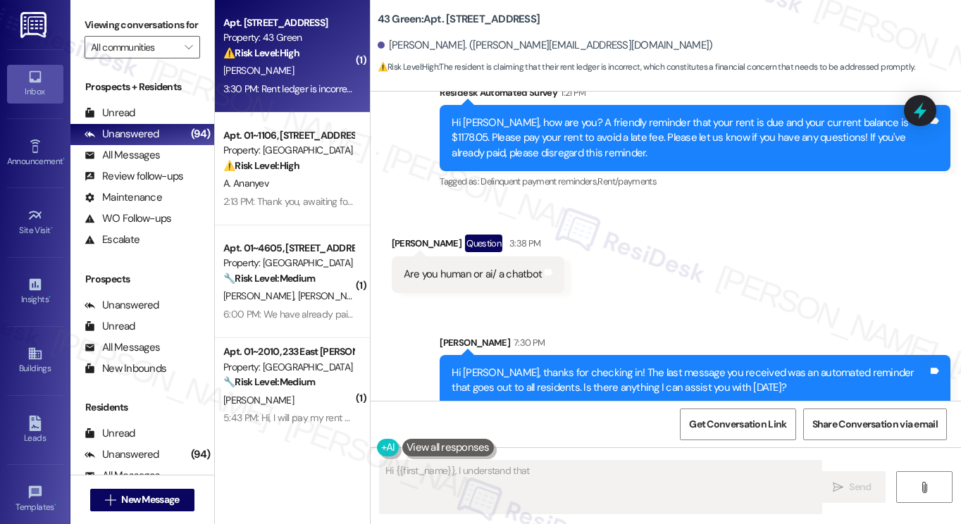
scroll to position [168, 0]
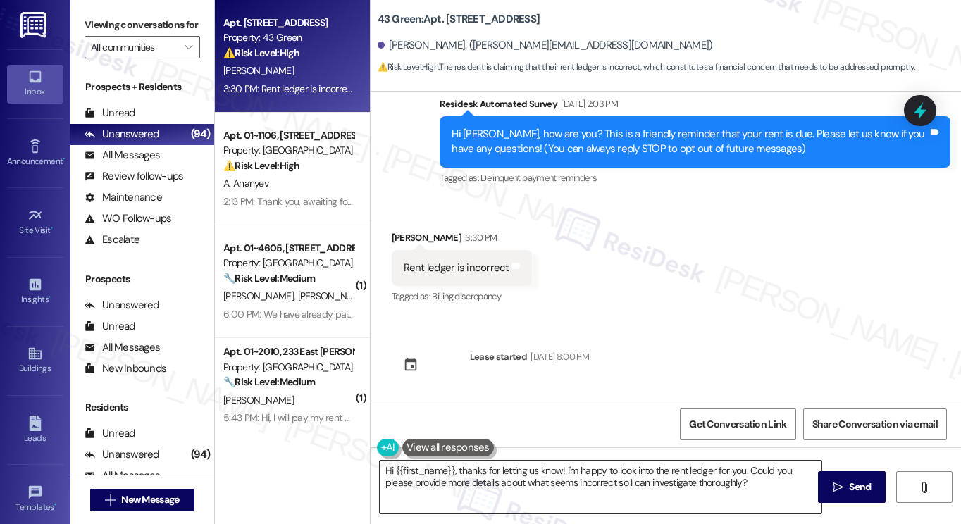
click at [714, 484] on textarea "Hi {{first_name}}, thanks for letting us know! I'm happy to look into the rent …" at bounding box center [601, 487] width 442 height 53
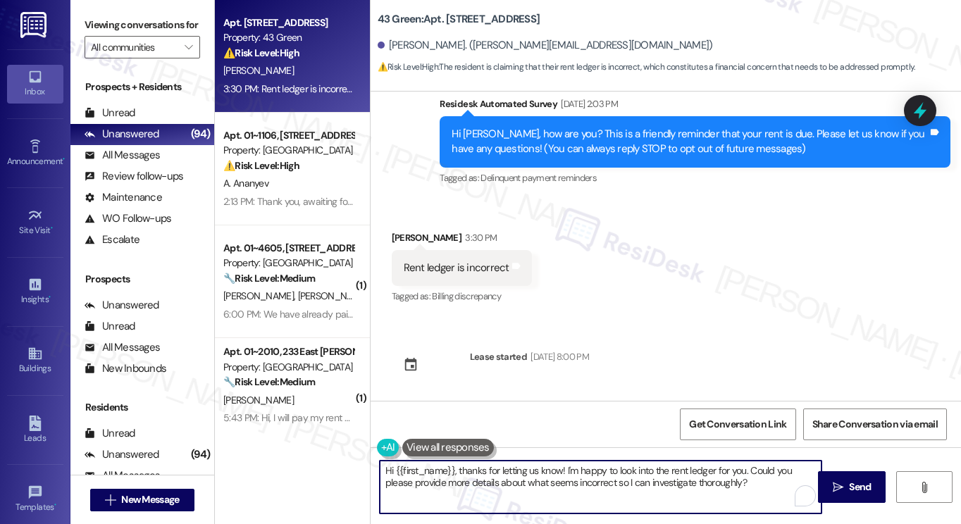
drag, startPoint x: 714, startPoint y: 484, endPoint x: 722, endPoint y: 484, distance: 7.8
click at [714, 484] on textarea "Hi {{first_name}}, thanks for letting us know! I'm happy to look into the rent …" at bounding box center [601, 487] width 442 height 53
click at [572, 464] on textarea "Hi {{first_name}}, thanks for letting us know! I'm happy to look into the rent …" at bounding box center [601, 487] width 442 height 53
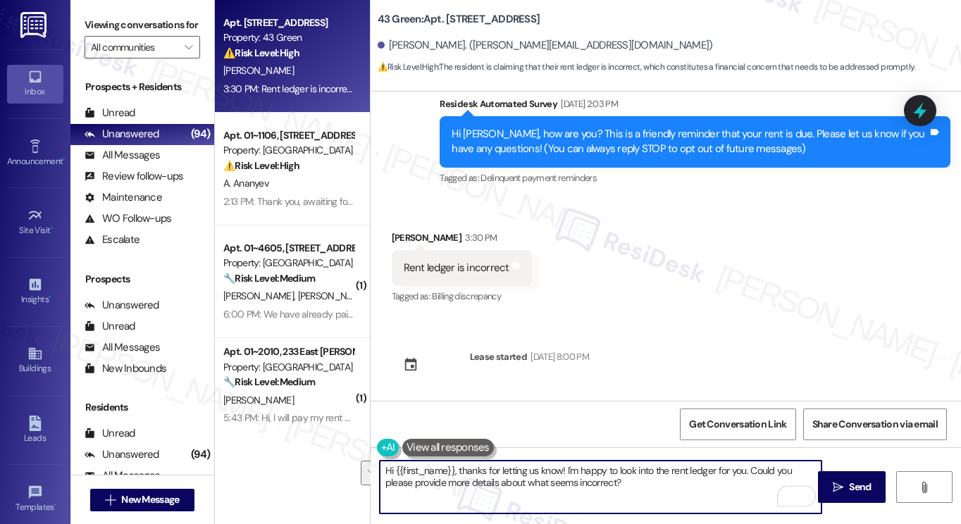
click at [674, 484] on textarea "Hi {{first_name}}, thanks for letting us know! I'm happy to look into the rent …" at bounding box center [601, 487] width 442 height 53
drag, startPoint x: 744, startPoint y: 467, endPoint x: 563, endPoint y: 467, distance: 181.1
click at [563, 467] on textarea "Hi {{first_name}}, thanks for letting us know! I'm happy to look into the rent …" at bounding box center [601, 487] width 442 height 53
click at [698, 490] on textarea "Hi {{first_name}}, thanks for letting us know! I'm happy to look into the rent …" at bounding box center [601, 487] width 442 height 53
drag, startPoint x: 743, startPoint y: 470, endPoint x: 618, endPoint y: 469, distance: 124.7
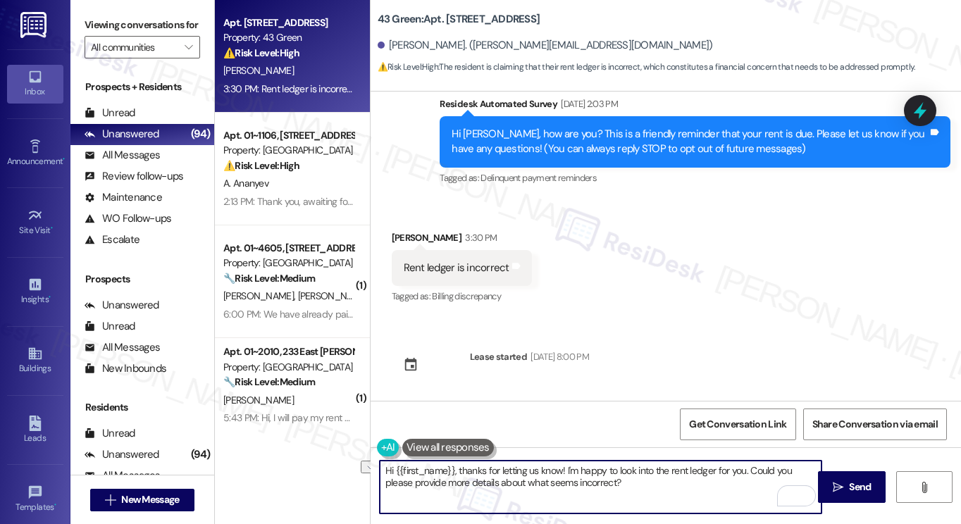
click at [618, 469] on textarea "Hi {{first_name}}, thanks for letting us know! I'm happy to look into the rent …" at bounding box center [601, 487] width 442 height 53
click at [679, 496] on textarea "Hi {{first_name}}, thanks for letting us know! I'm happy to double-check that w…" at bounding box center [601, 487] width 442 height 53
type textarea "Hi {{first_name}}, thanks for letting us know! I'm happy to double-check that w…"
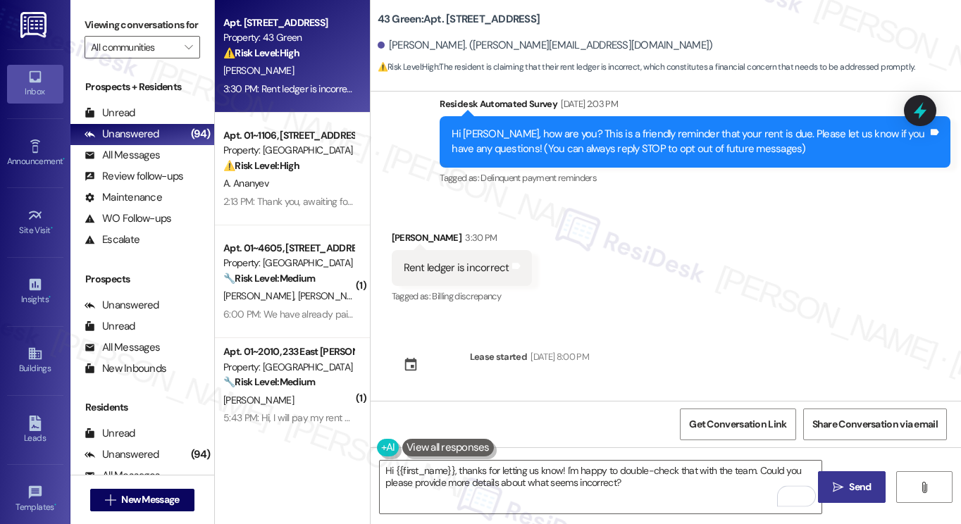
click at [837, 482] on icon "" at bounding box center [838, 487] width 11 height 11
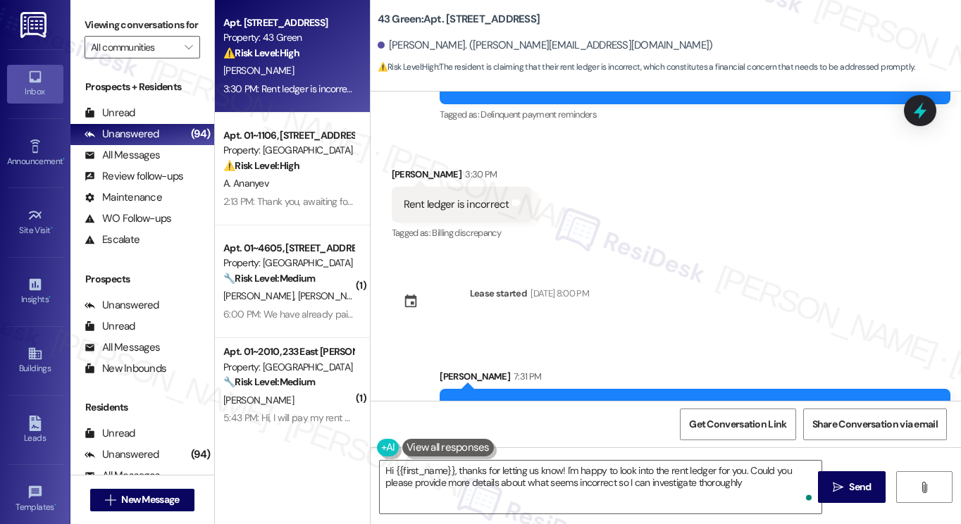
type textarea "Hi {{first_name}}, thanks for letting us know! I'm happy to look into the rent …"
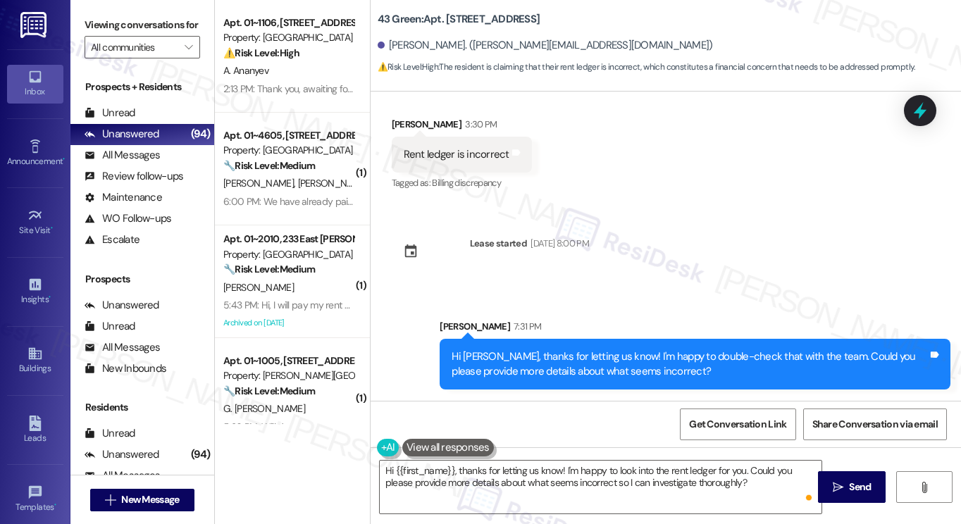
click at [274, 67] on div "A. Ananyev" at bounding box center [288, 71] width 133 height 18
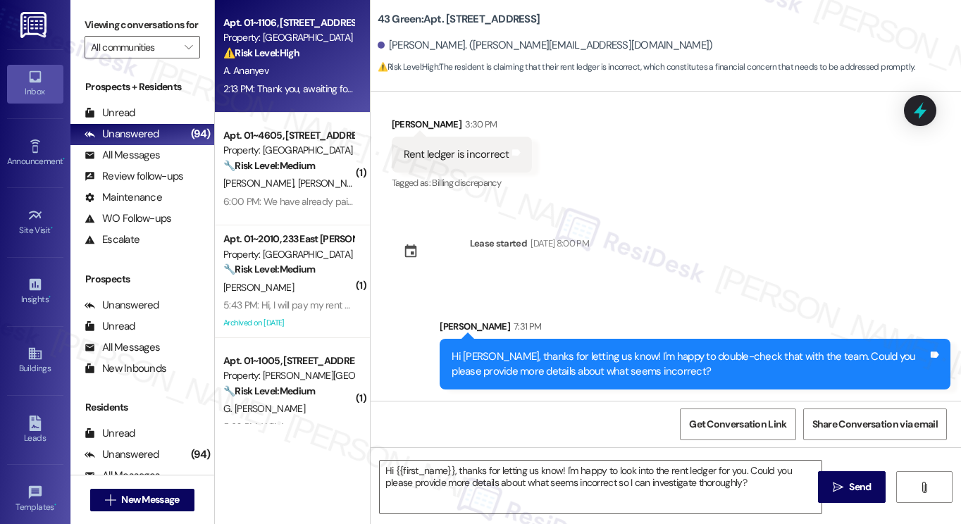
type textarea "Fetching suggested responses. Please feel free to read through the conversation…"
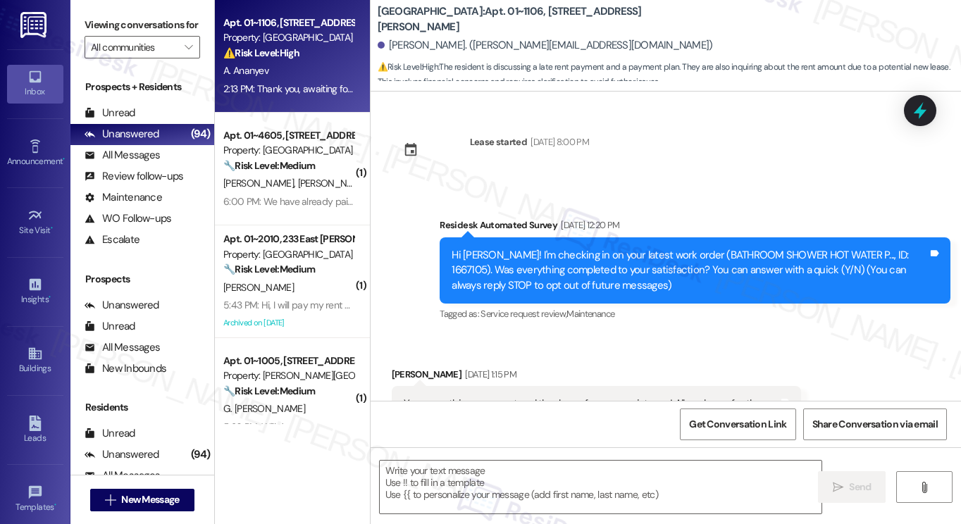
scroll to position [8425, 0]
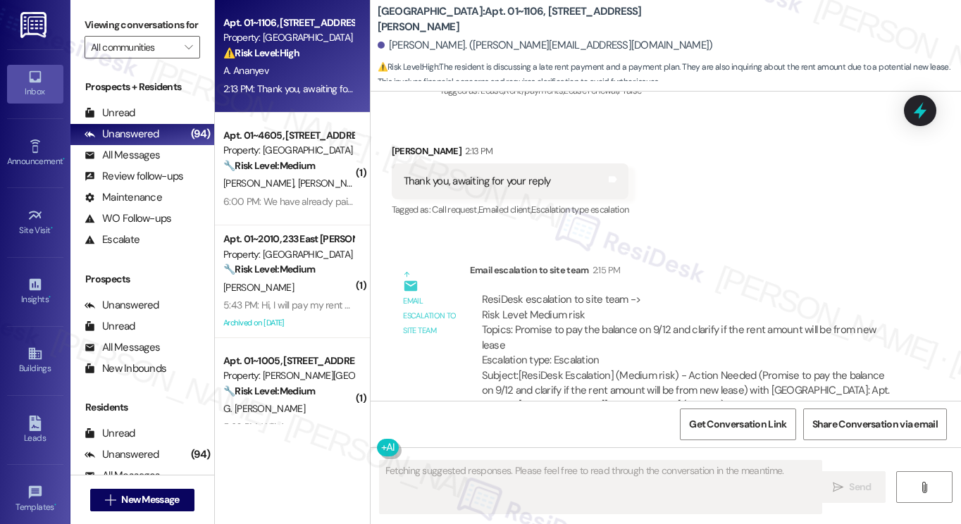
click at [505, 164] on div "Thank you, awaiting for your reply Tags and notes" at bounding box center [511, 182] width 238 height 36
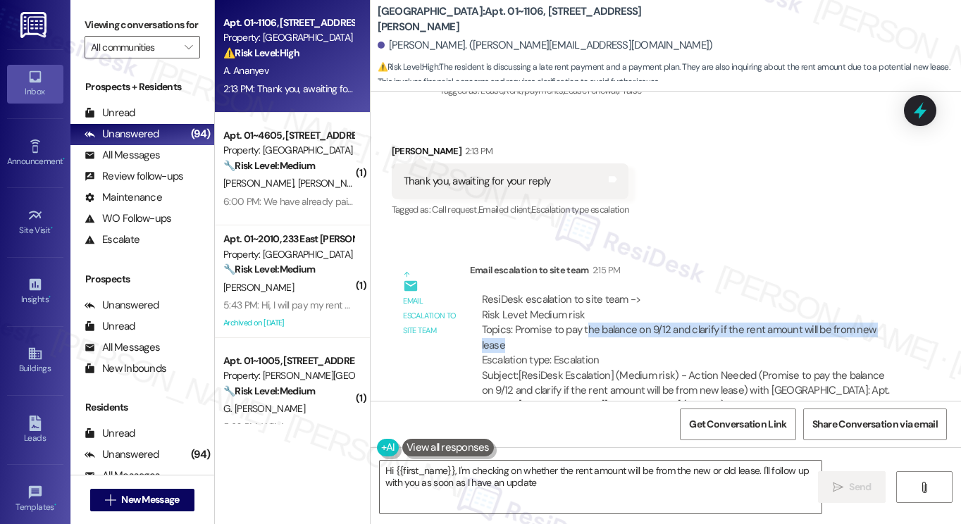
type textarea "Hi {{first_name}}, I'm checking on whether the rent amount will be from the new…"
drag, startPoint x: 583, startPoint y: 302, endPoint x: 771, endPoint y: 314, distance: 188.6
click at [771, 314] on div "ResiDesk escalation to site team -> Risk Level: Medium risk Topics: Promise to …" at bounding box center [686, 329] width 409 height 75
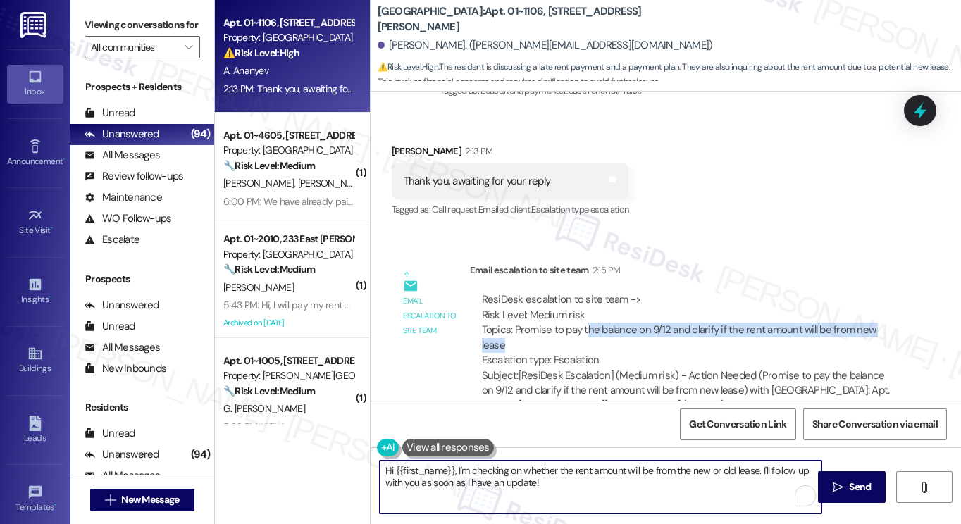
click at [541, 465] on textarea "Hi {{first_name}}, I'm checking on whether the rent amount will be from the new…" at bounding box center [601, 487] width 442 height 53
click at [536, 476] on textarea "Hi {{first_name}}, I'm checking on whether the rent amount will be from the new…" at bounding box center [601, 487] width 442 height 53
